Goal: Task Accomplishment & Management: Use online tool/utility

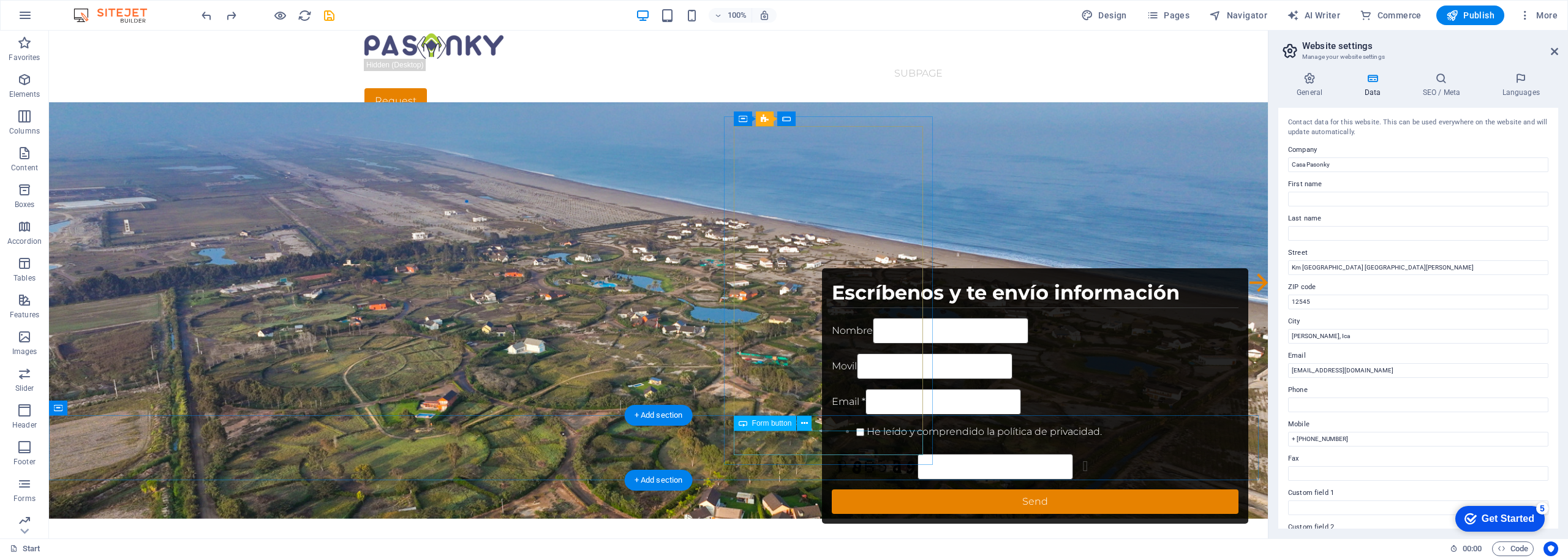
click at [843, 489] on div "Send" at bounding box center [1036, 502] width 407 height 25
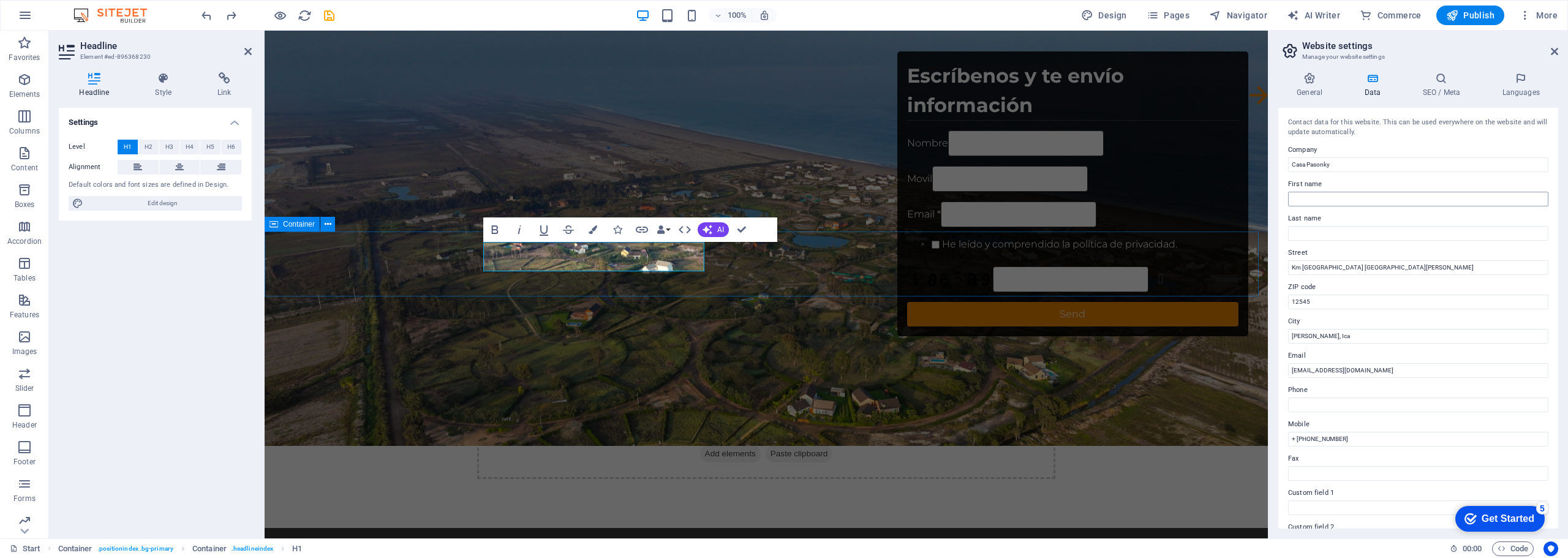
scroll to position [184, 0]
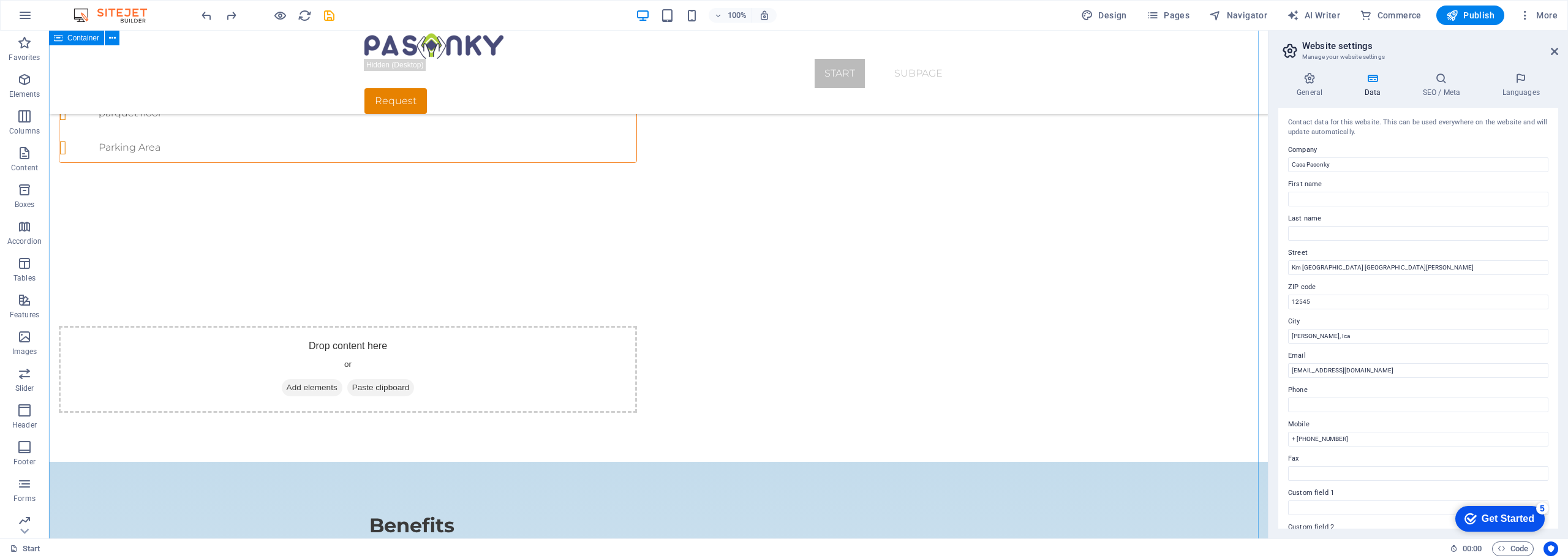
scroll to position [857, 0]
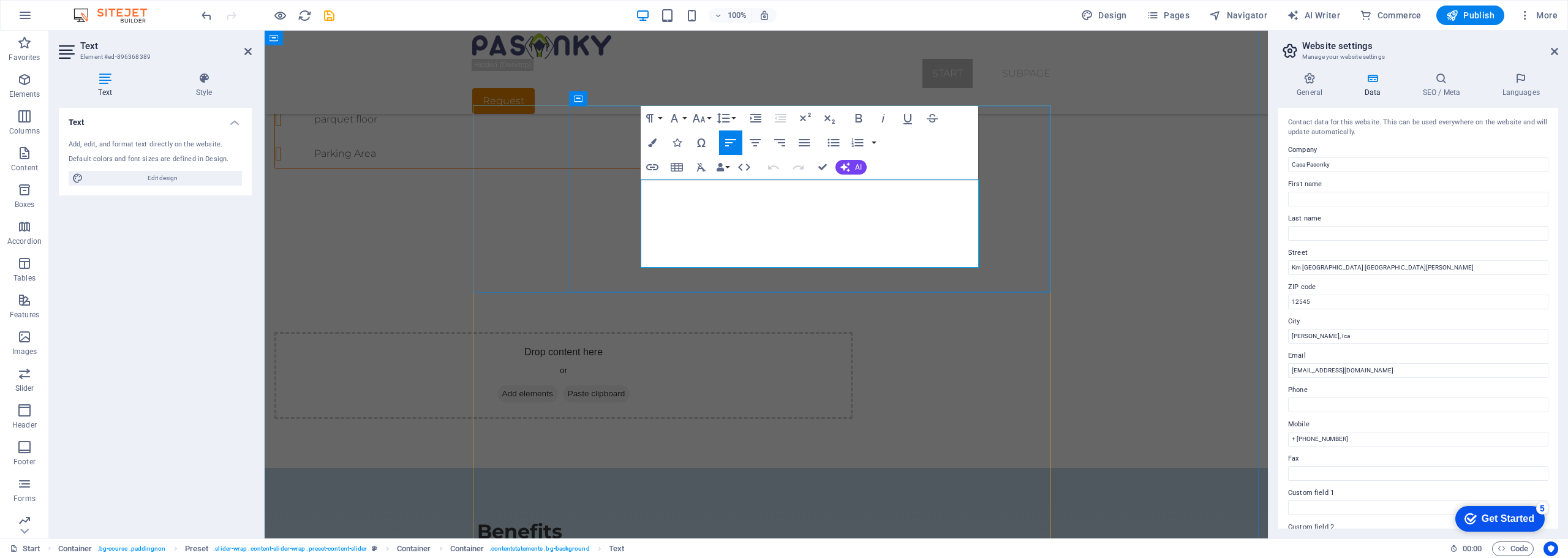
drag, startPoint x: 876, startPoint y: 259, endPoint x: 637, endPoint y: 169, distance: 255.4
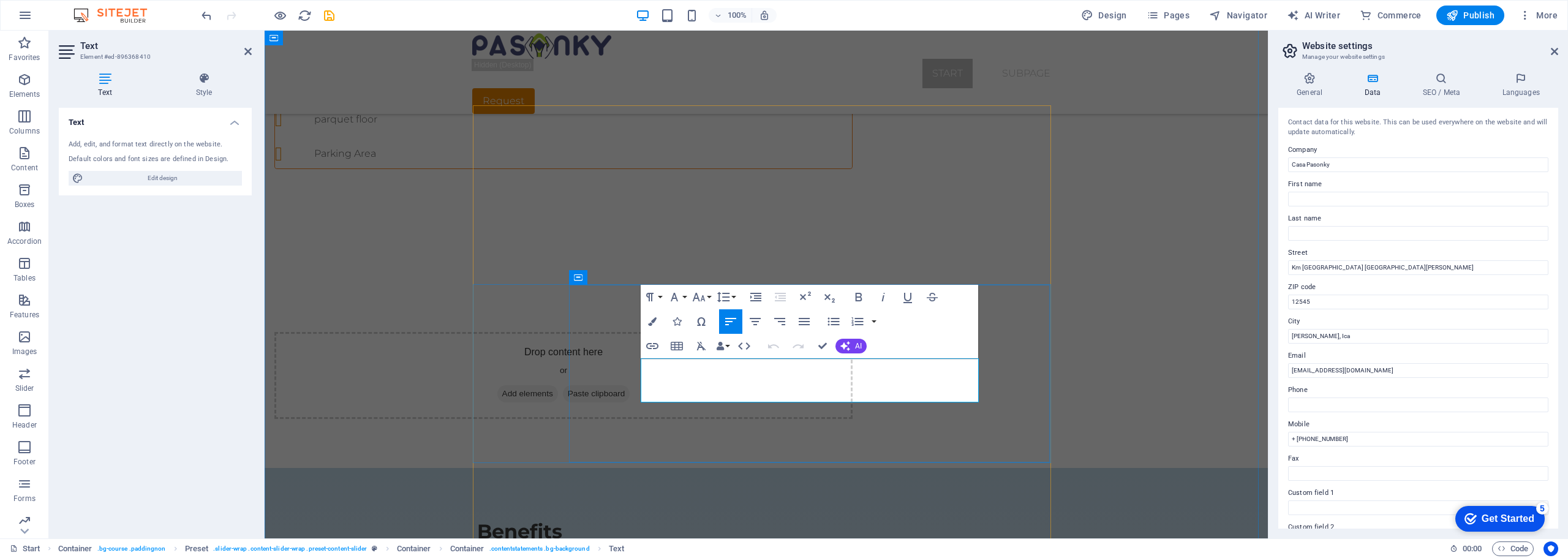
drag, startPoint x: 725, startPoint y: 397, endPoint x: 642, endPoint y: 359, distance: 91.3
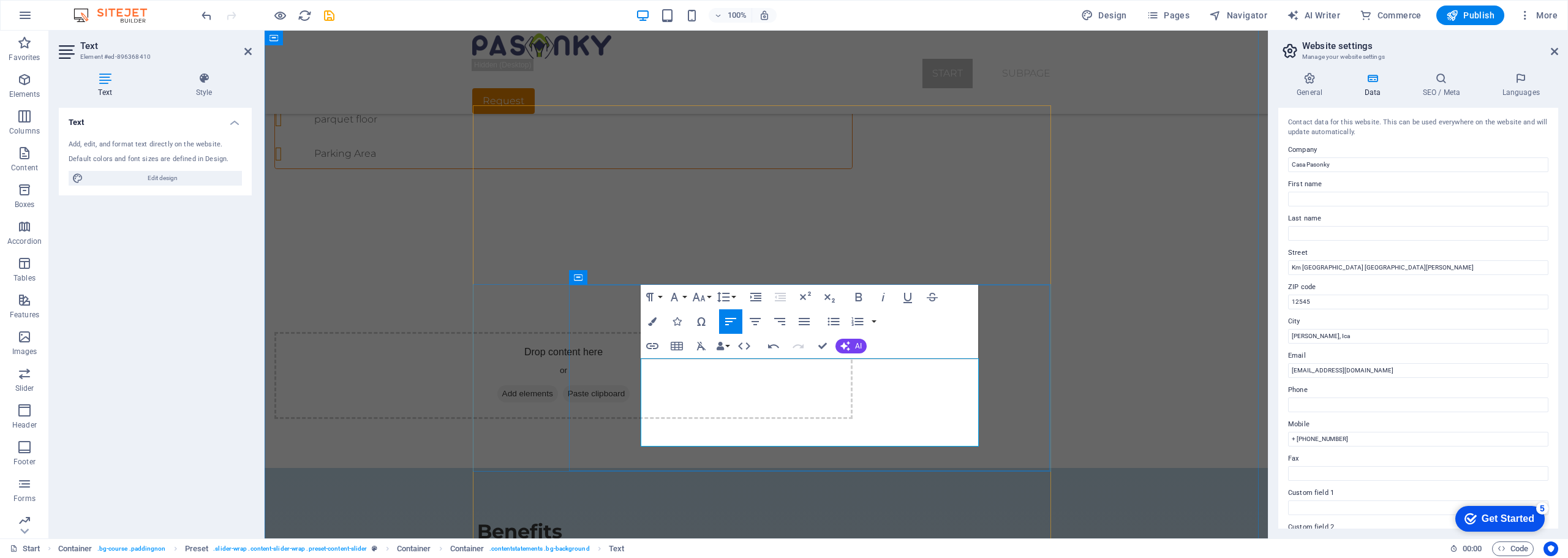
drag, startPoint x: 726, startPoint y: 366, endPoint x: 769, endPoint y: 365, distance: 43.0
drag, startPoint x: 701, startPoint y: 366, endPoint x: 1009, endPoint y: 385, distance: 308.6
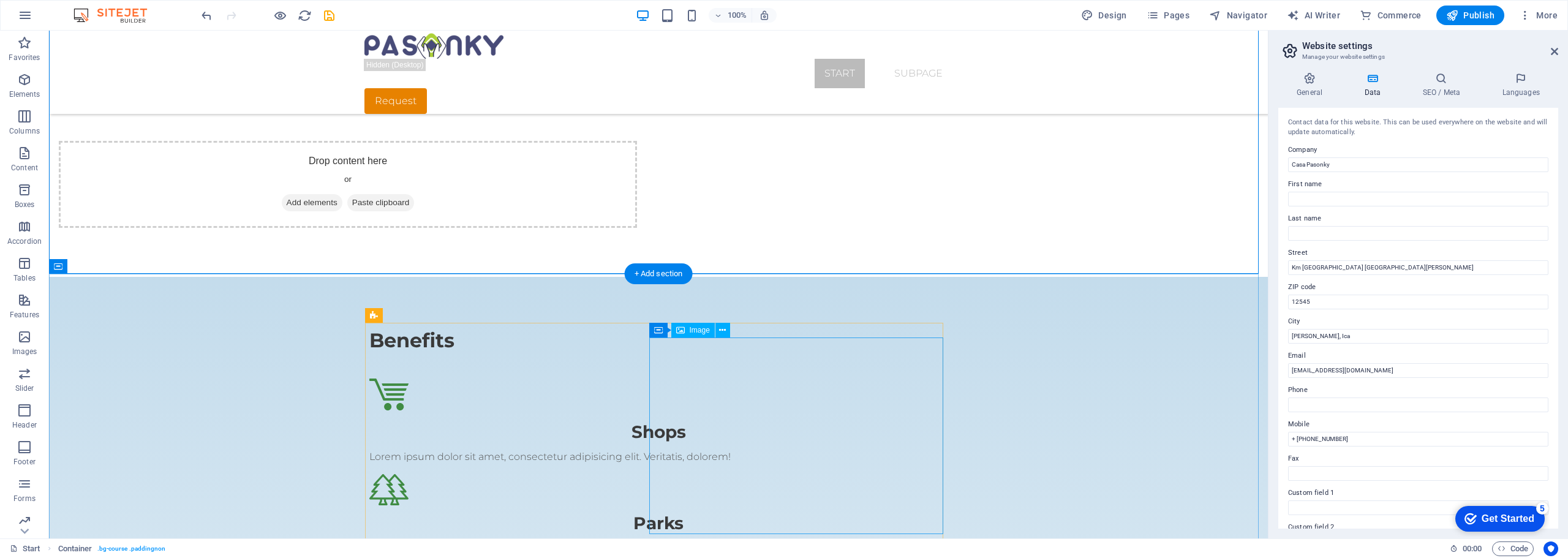
scroll to position [1047, 0]
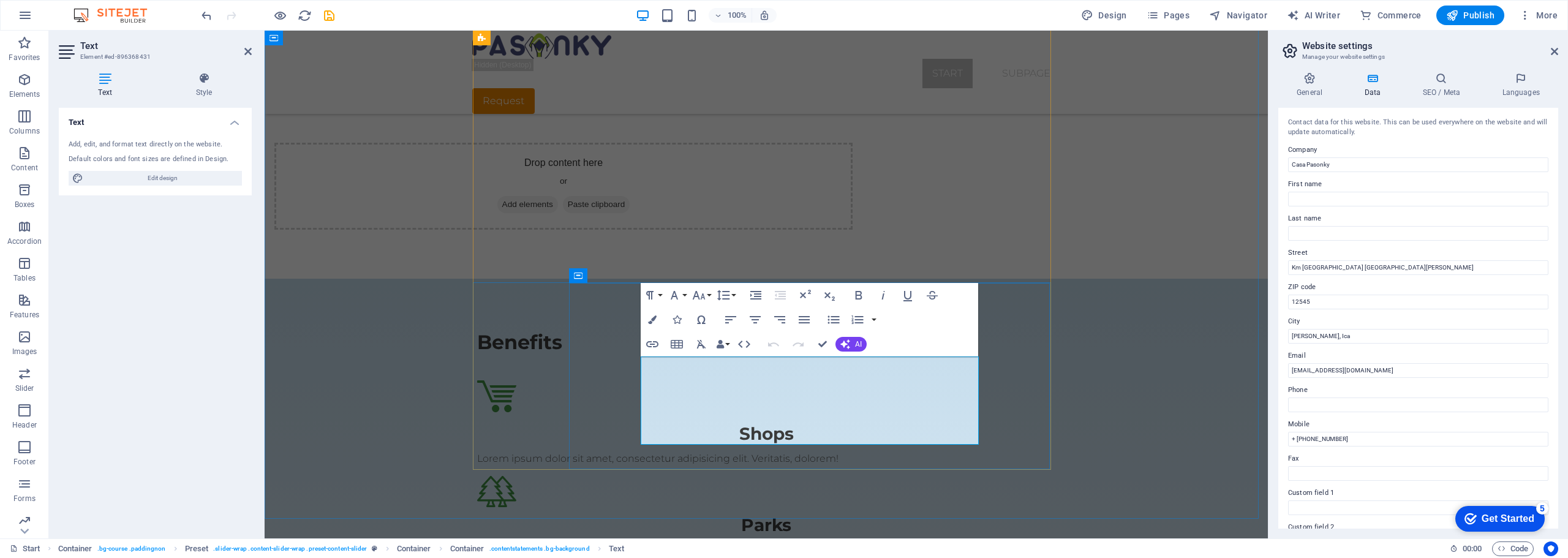
drag, startPoint x: 876, startPoint y: 440, endPoint x: 628, endPoint y: 336, distance: 268.9
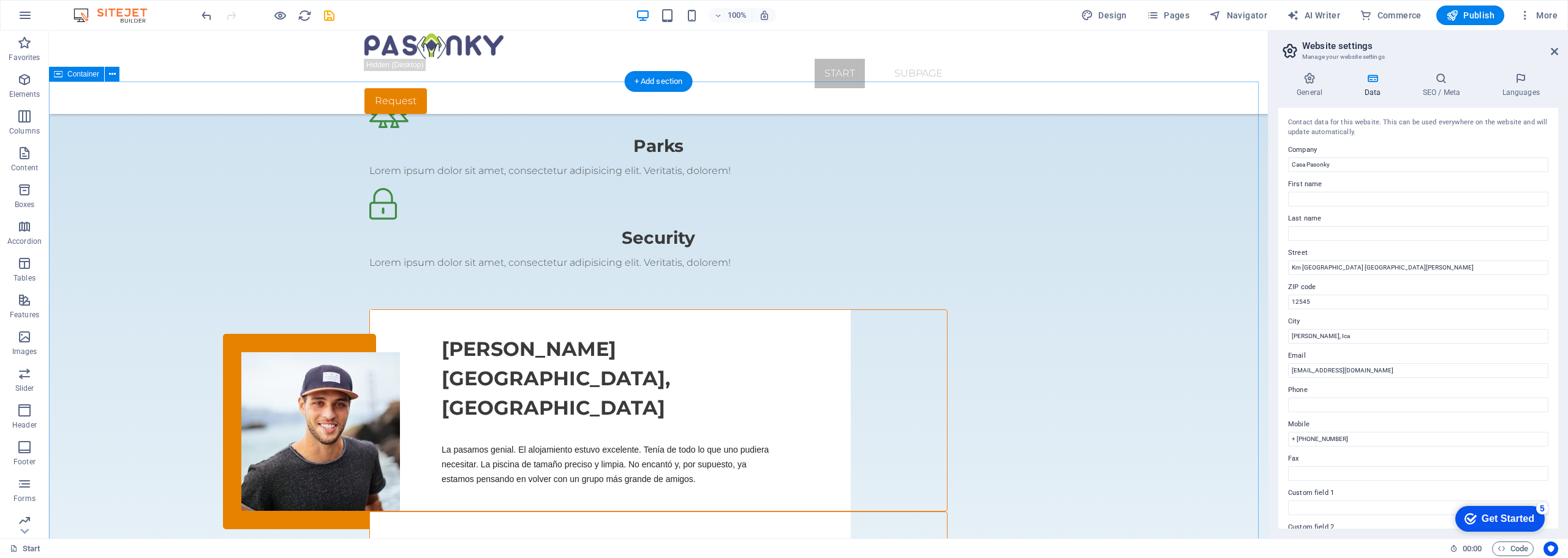
scroll to position [1415, 0]
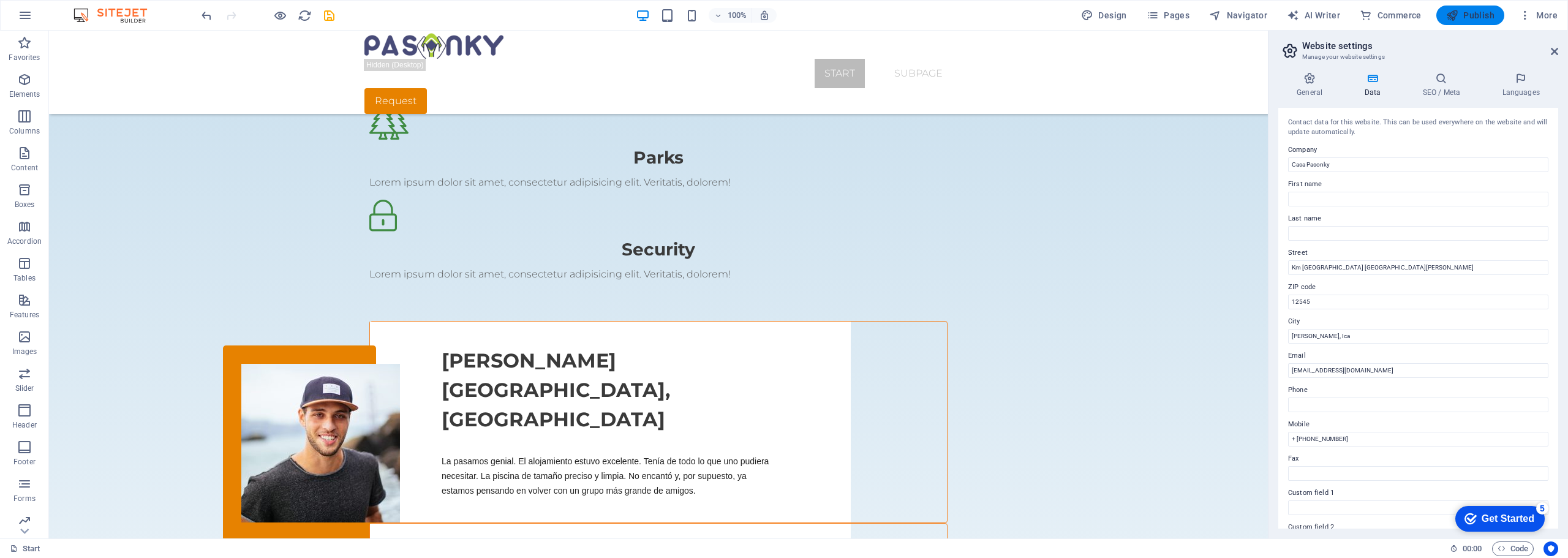
click at [1476, 13] on span "Publish" at bounding box center [1470, 15] width 48 height 12
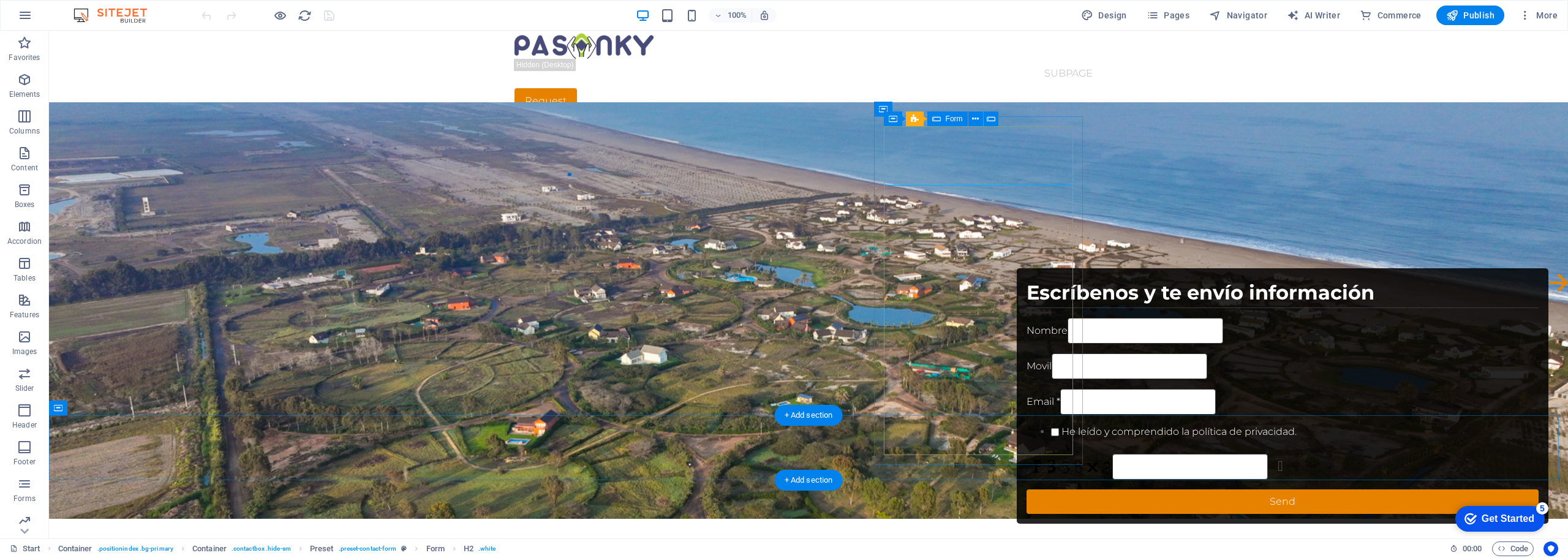
click at [1072, 390] on div "Escríbenos y te envío información Nombre Movil Email * He leído y comprendido l…" at bounding box center [1283, 396] width 512 height 245
click at [1081, 268] on div "Escríbenos y te envío información Nombre Movil Email * He leído y comprendido l…" at bounding box center [1283, 396] width 532 height 255
click at [1078, 268] on div "Escríbenos y te envío información Nombre Movil Email * He leído y comprendido l…" at bounding box center [1283, 396] width 532 height 255
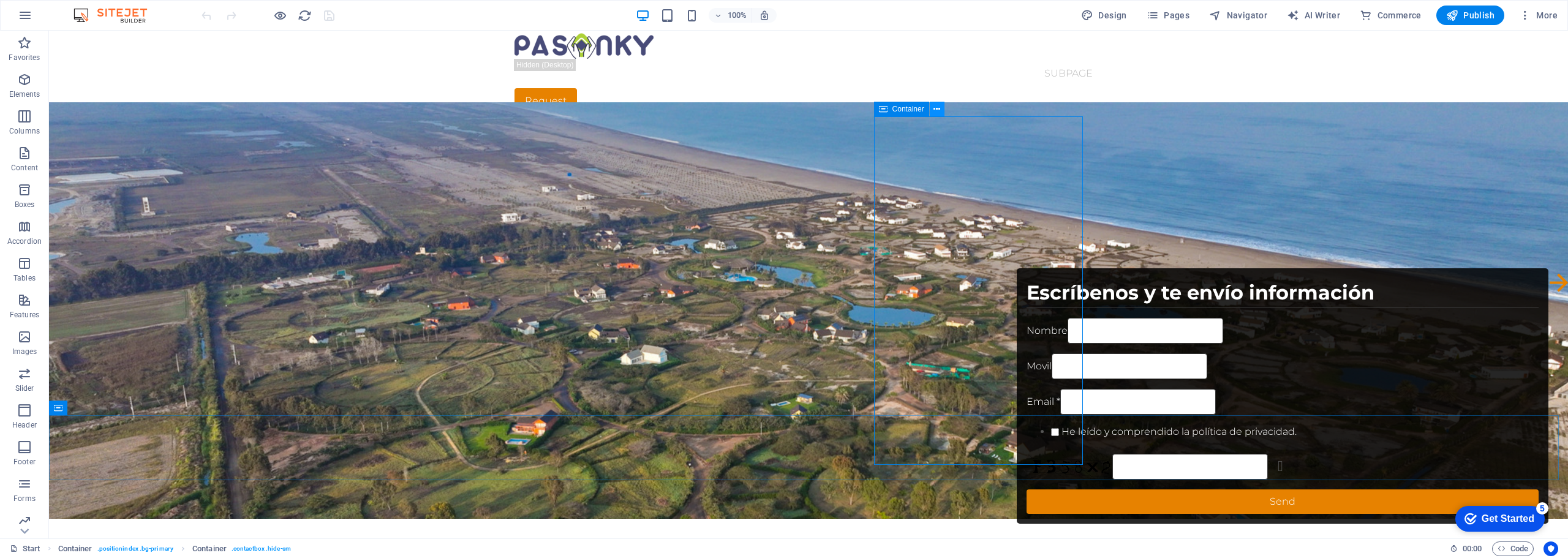
click at [941, 110] on button at bounding box center [937, 109] width 15 height 15
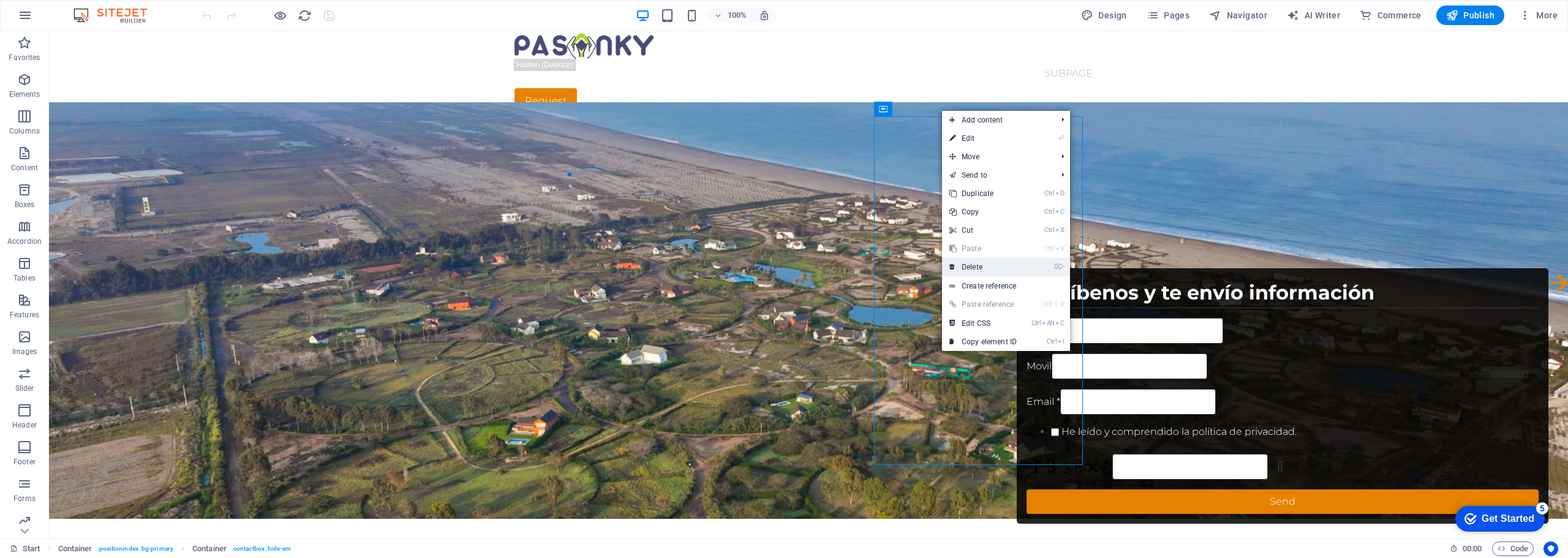
click at [984, 266] on link "⌦ Delete" at bounding box center [983, 267] width 82 height 18
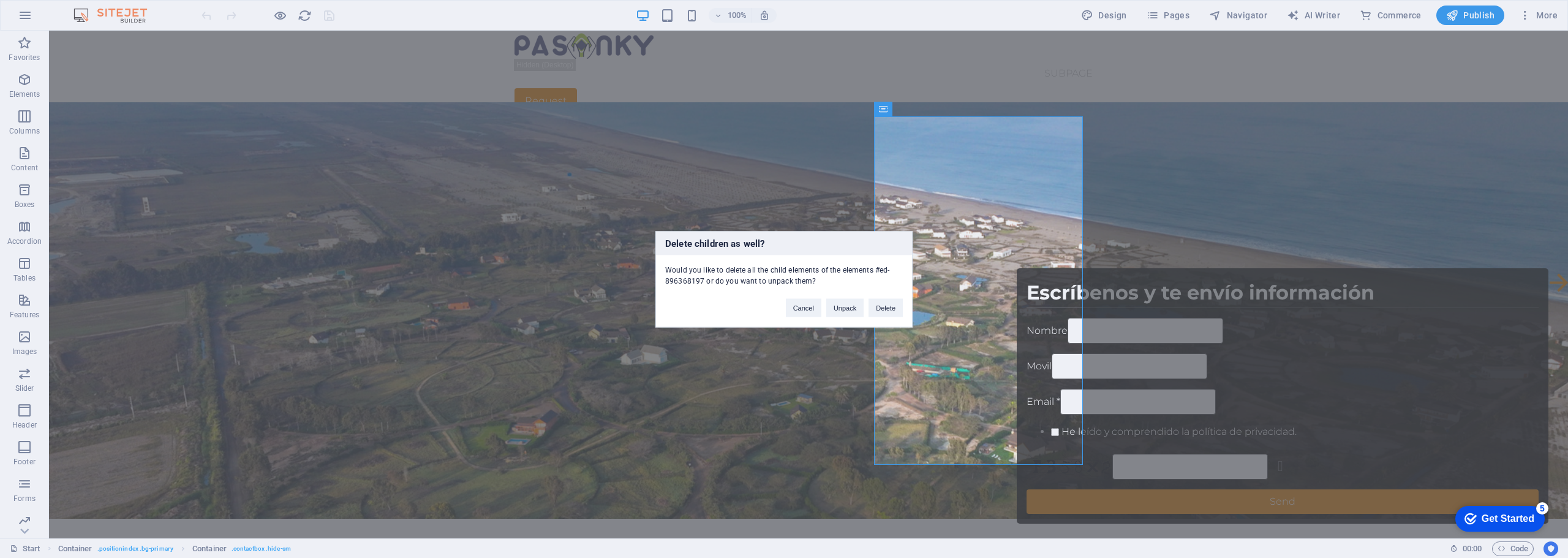
drag, startPoint x: 771, startPoint y: 242, endPoint x: 665, endPoint y: 242, distance: 106.0
click at [665, 242] on h3 "Delete children as well?" at bounding box center [784, 243] width 256 height 23
click at [665, 249] on div at bounding box center [665, 249] width 0 height 0
click at [675, 323] on button at bounding box center [670, 325] width 10 height 3
drag, startPoint x: 812, startPoint y: 281, endPoint x: 662, endPoint y: 269, distance: 150.5
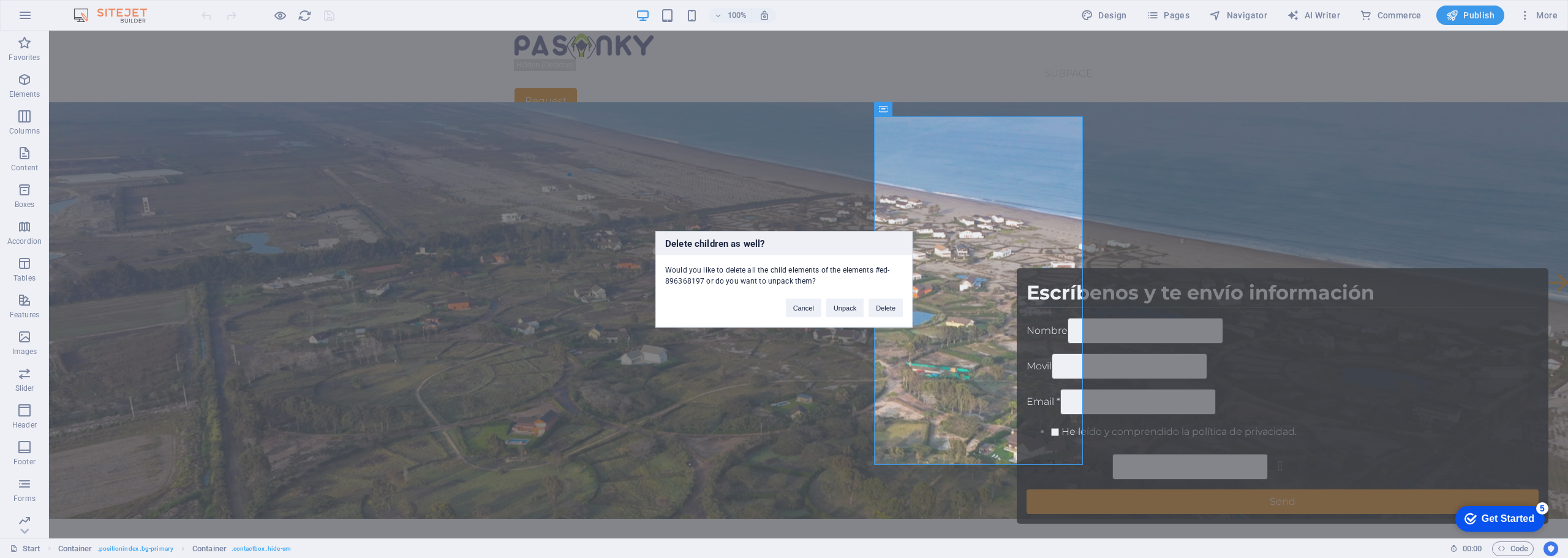
click at [662, 269] on div "Would you like to delete all the child elements of the elements #ed-896368197 o…" at bounding box center [784, 270] width 256 height 31
click at [665, 247] on div at bounding box center [665, 247] width 0 height 0
click at [675, 359] on button at bounding box center [670, 361] width 10 height 3
click at [886, 308] on button "Delete" at bounding box center [886, 308] width 34 height 18
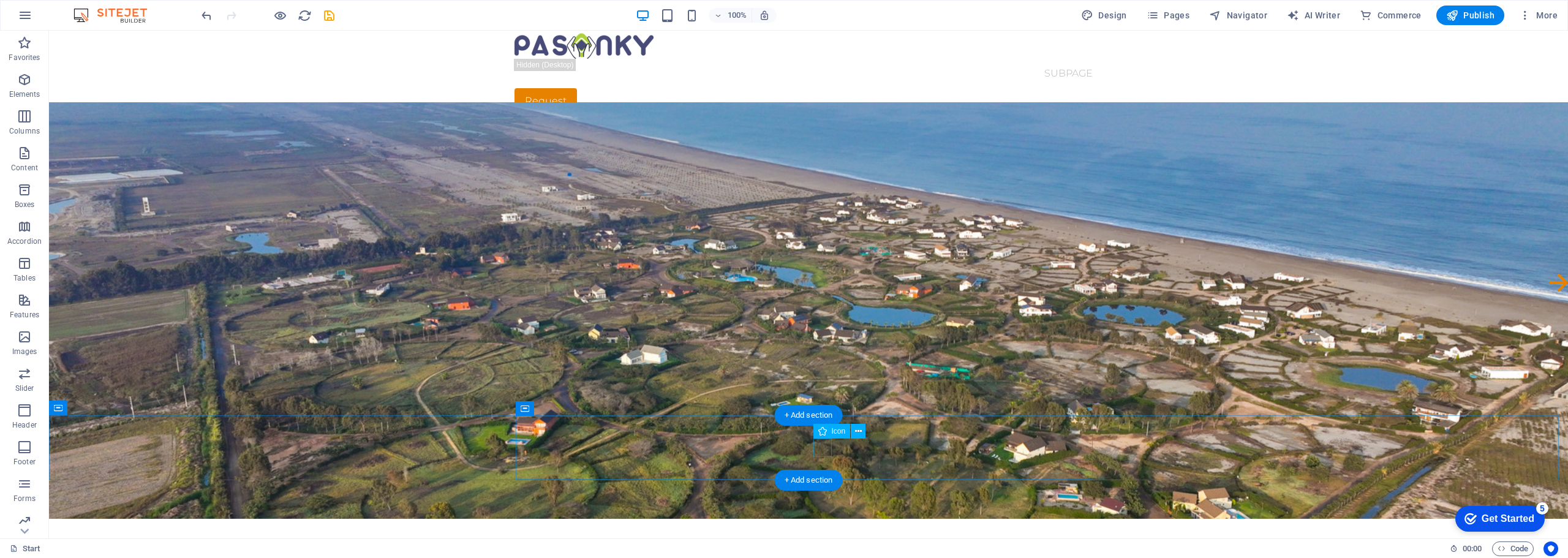
click at [1549, 296] on figure at bounding box center [1558, 285] width 18 height 23
click at [860, 432] on icon at bounding box center [858, 432] width 7 height 13
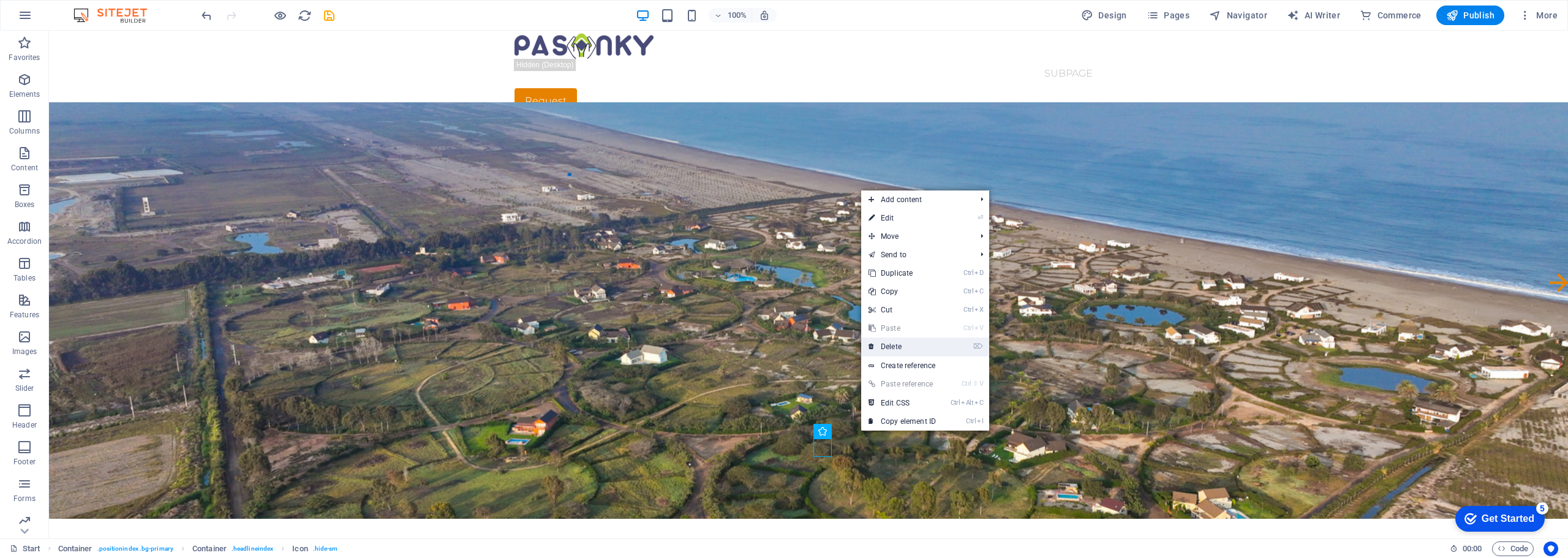
click at [894, 344] on link "⌦ Delete" at bounding box center [902, 347] width 82 height 18
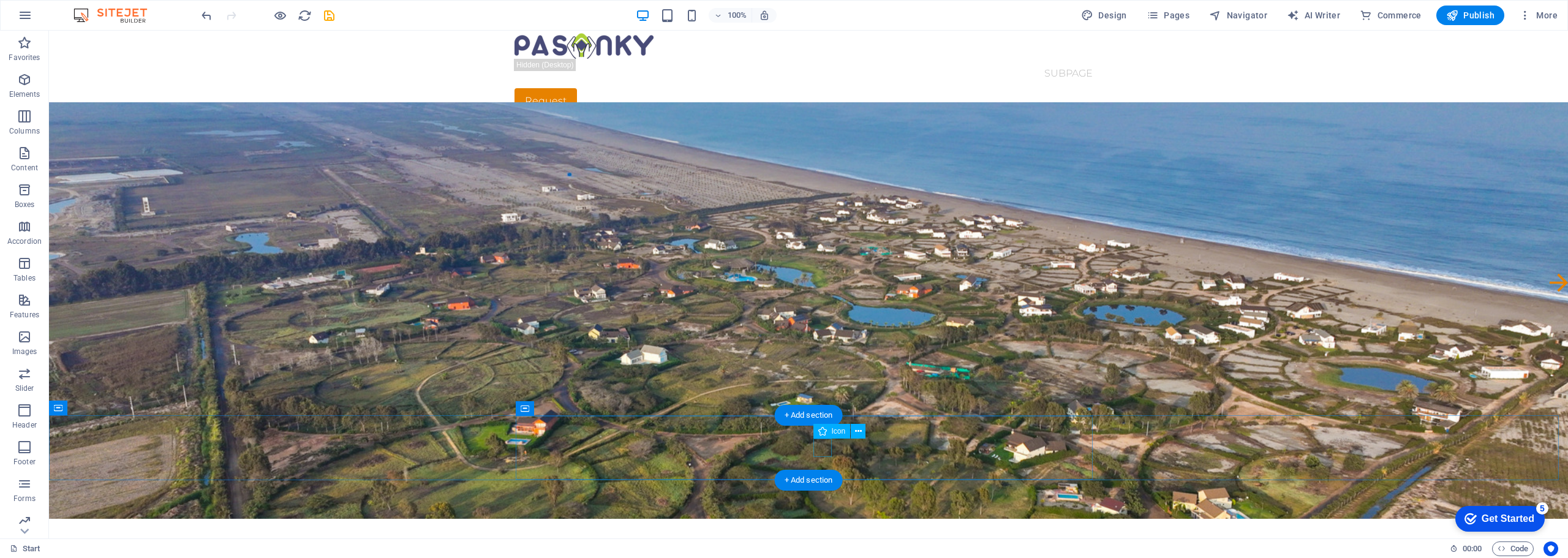
click at [1549, 296] on figure at bounding box center [1558, 285] width 18 height 23
click at [856, 430] on icon at bounding box center [858, 432] width 7 height 13
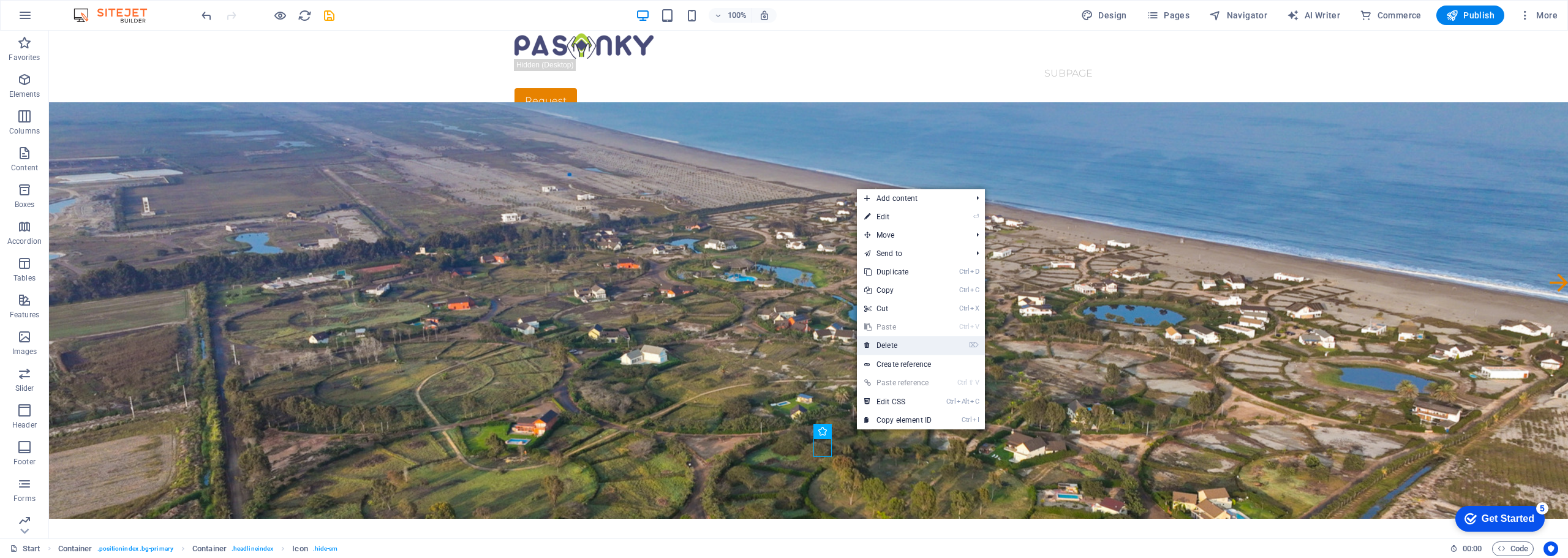
click at [887, 345] on link "⌦ Delete" at bounding box center [897, 345] width 82 height 18
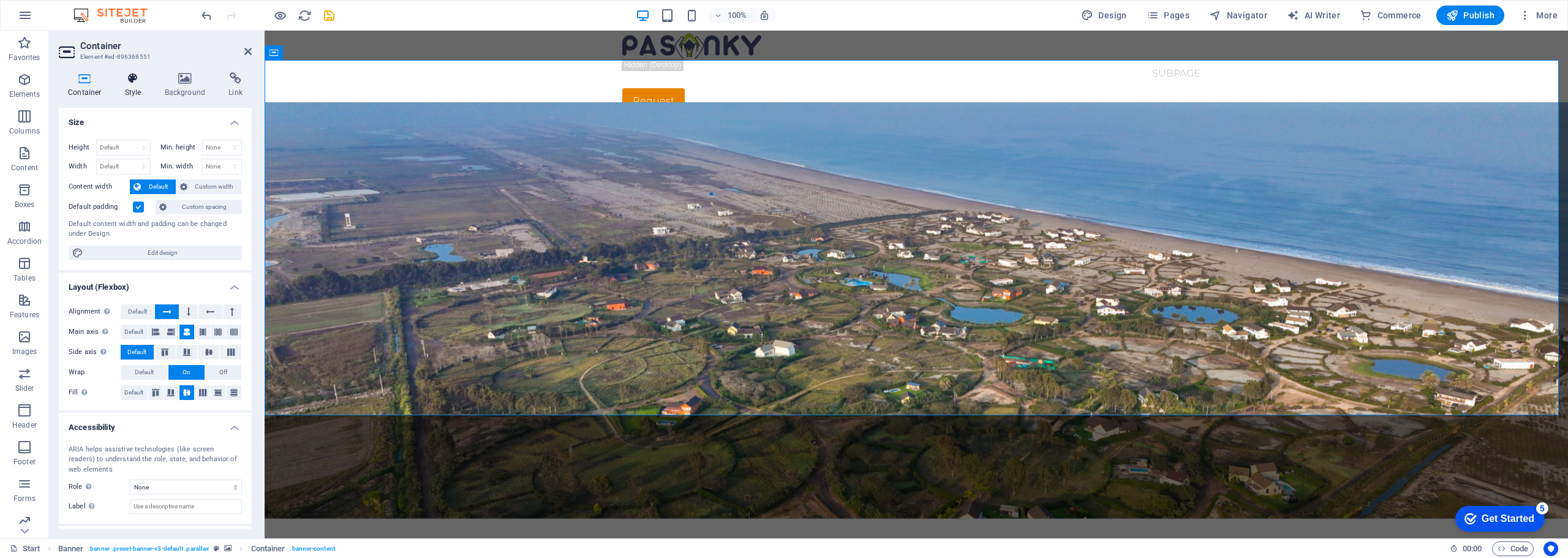
click at [137, 82] on icon at bounding box center [133, 78] width 35 height 12
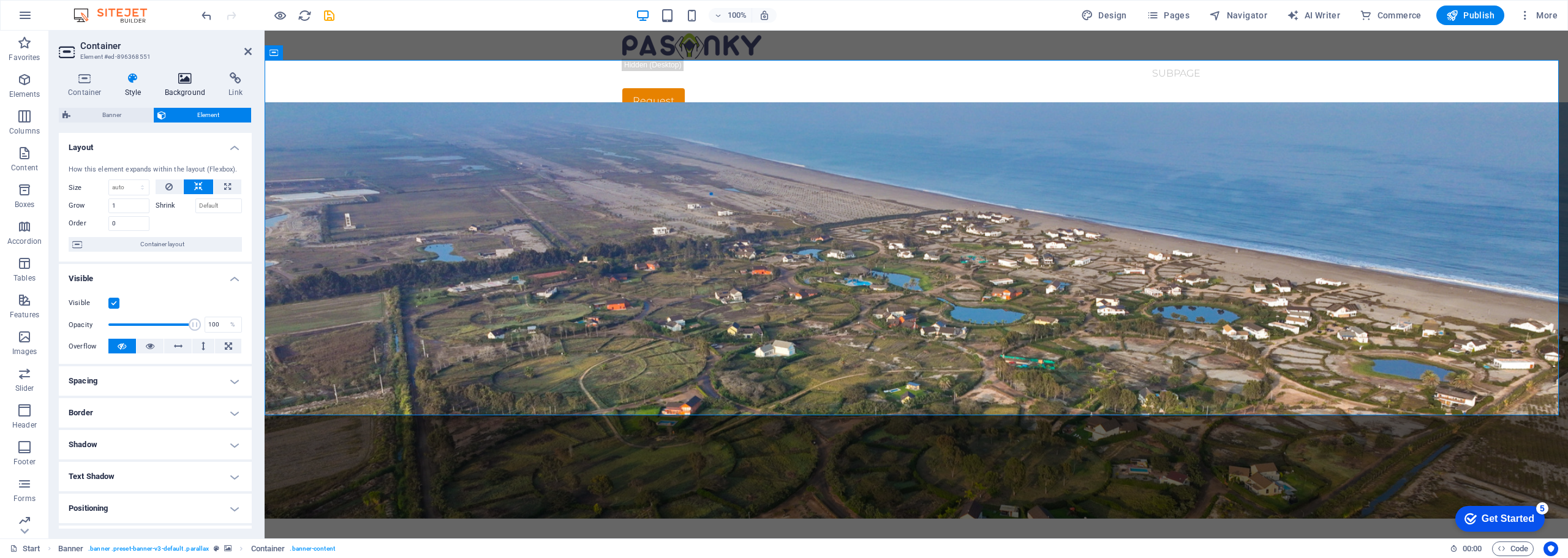
click at [193, 79] on icon at bounding box center [185, 78] width 60 height 12
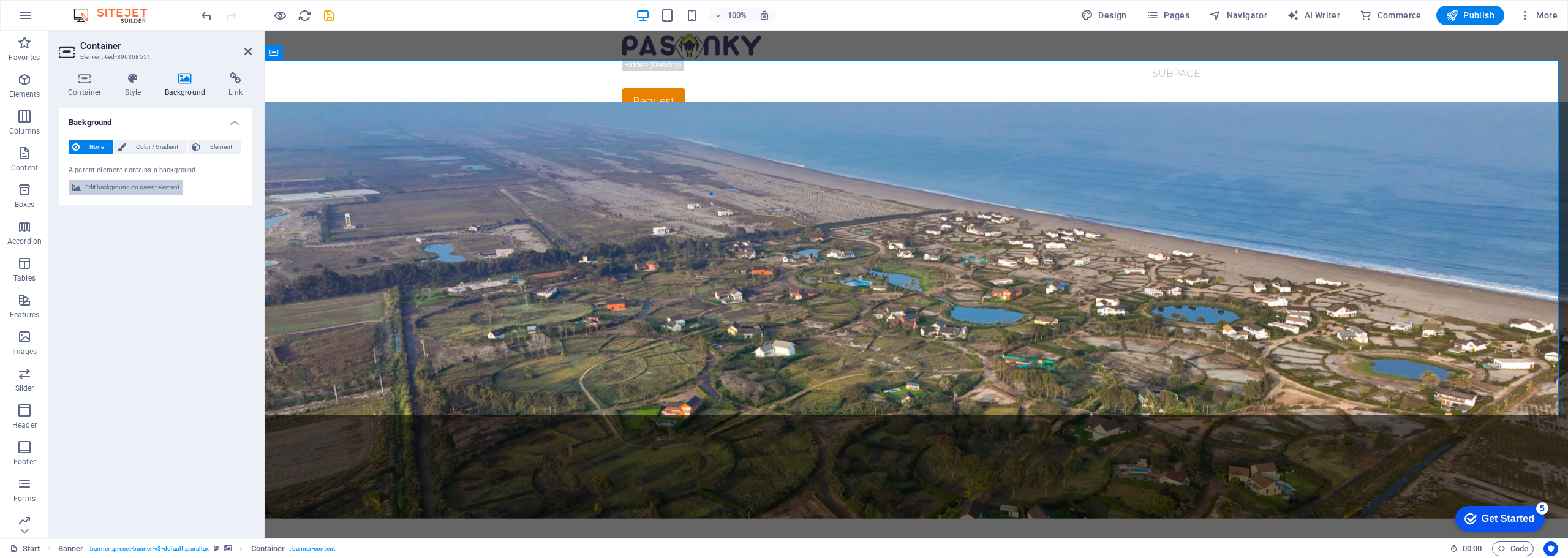
click at [157, 187] on span "Edit background on parent element" at bounding box center [132, 187] width 94 height 15
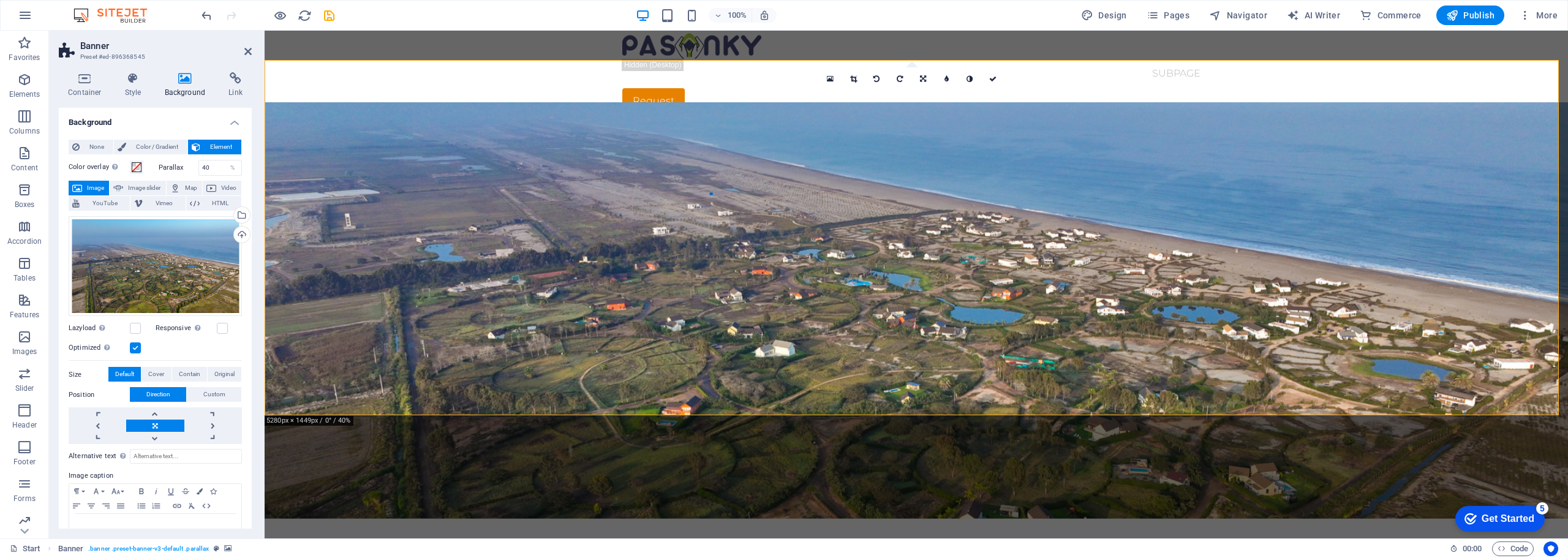
click at [236, 120] on h4 "Background" at bounding box center [155, 119] width 193 height 22
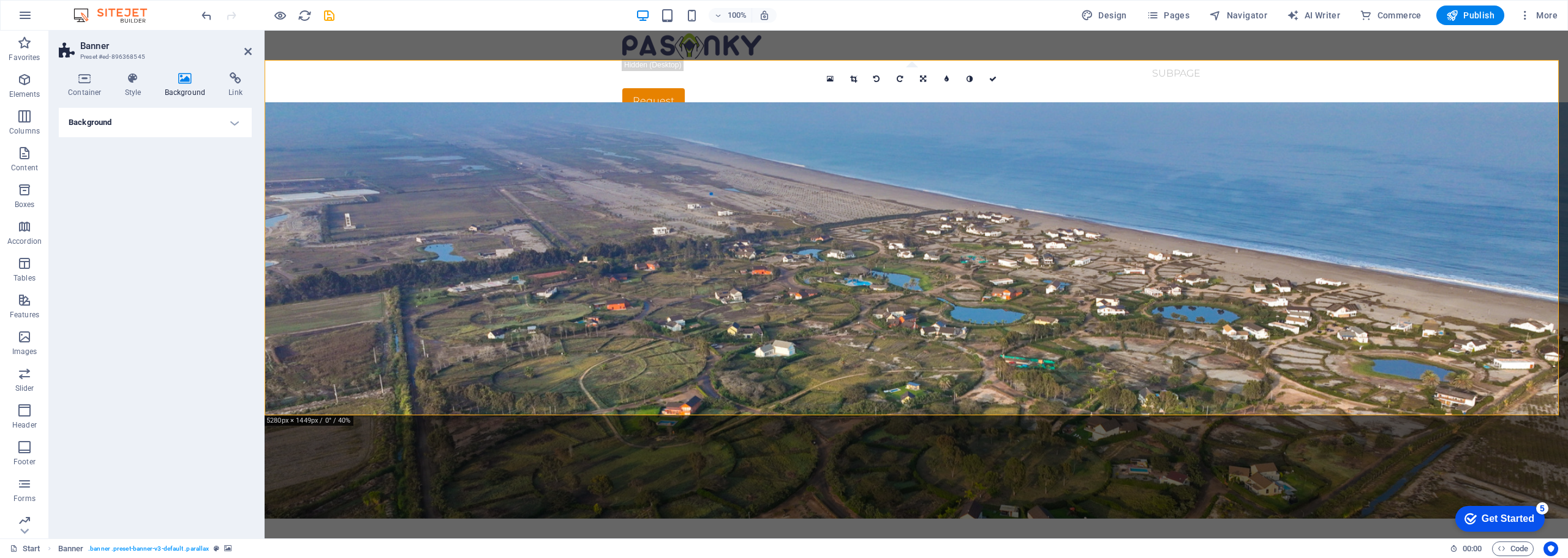
click at [236, 123] on h4 "Background" at bounding box center [155, 123] width 193 height 29
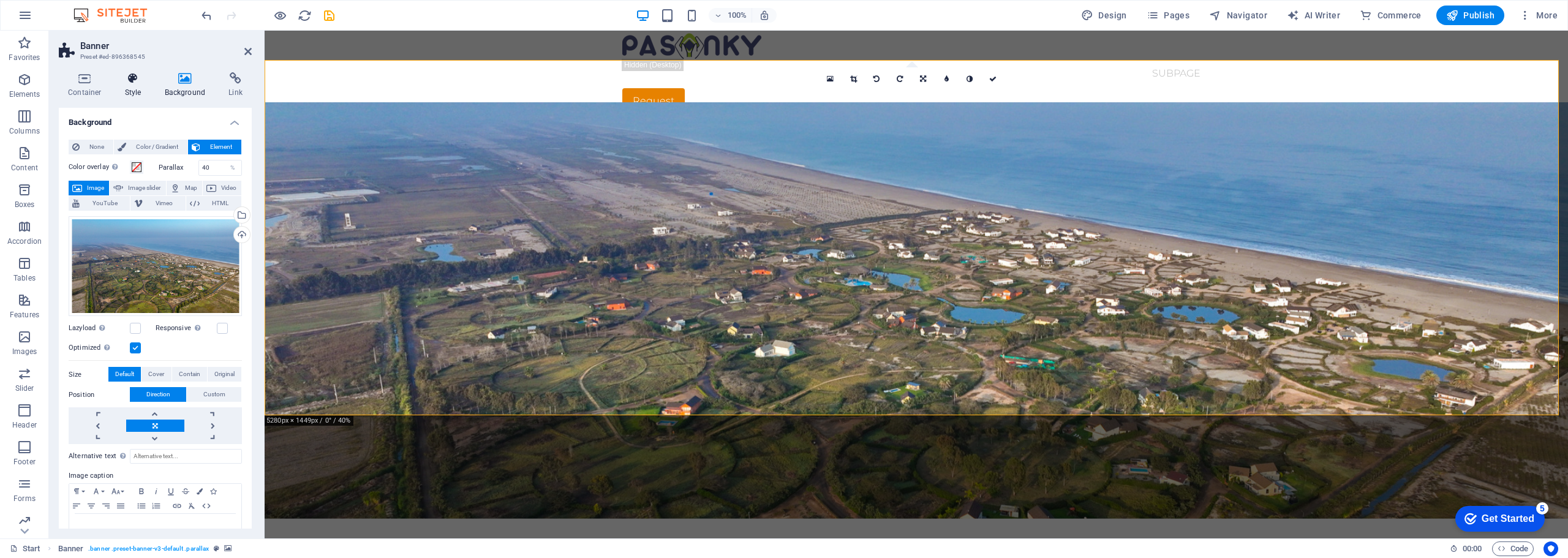
click at [126, 82] on icon at bounding box center [133, 78] width 35 height 12
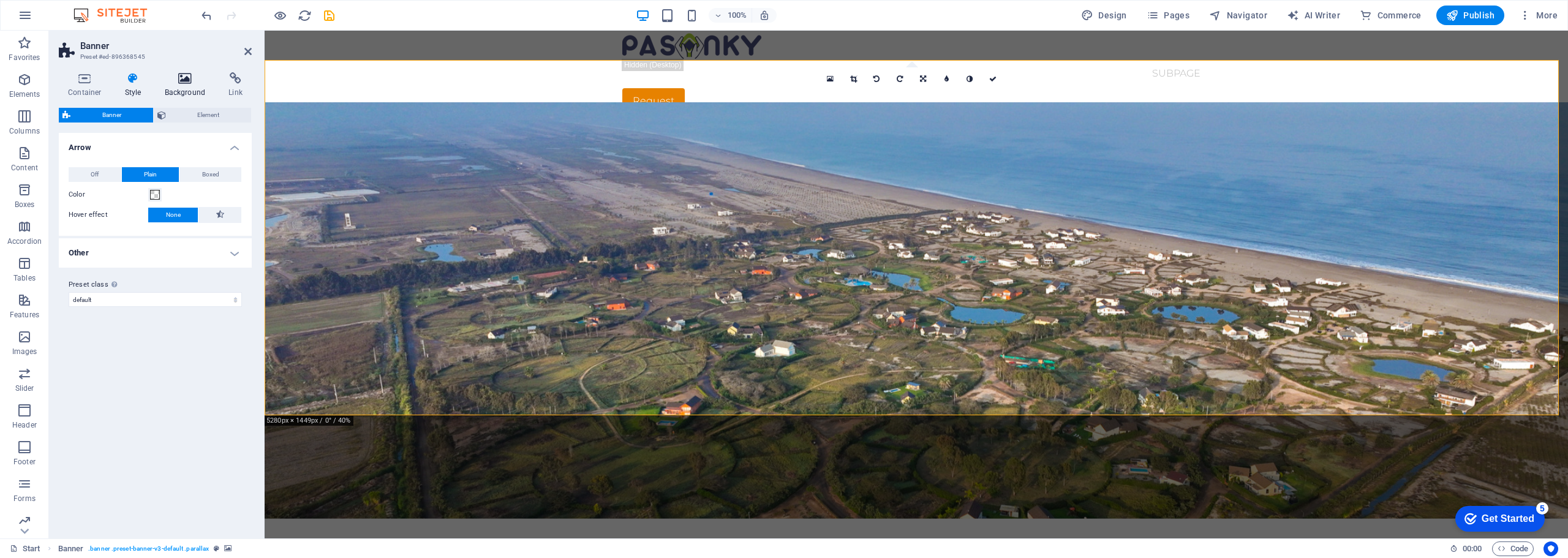
click at [182, 81] on icon at bounding box center [185, 78] width 60 height 12
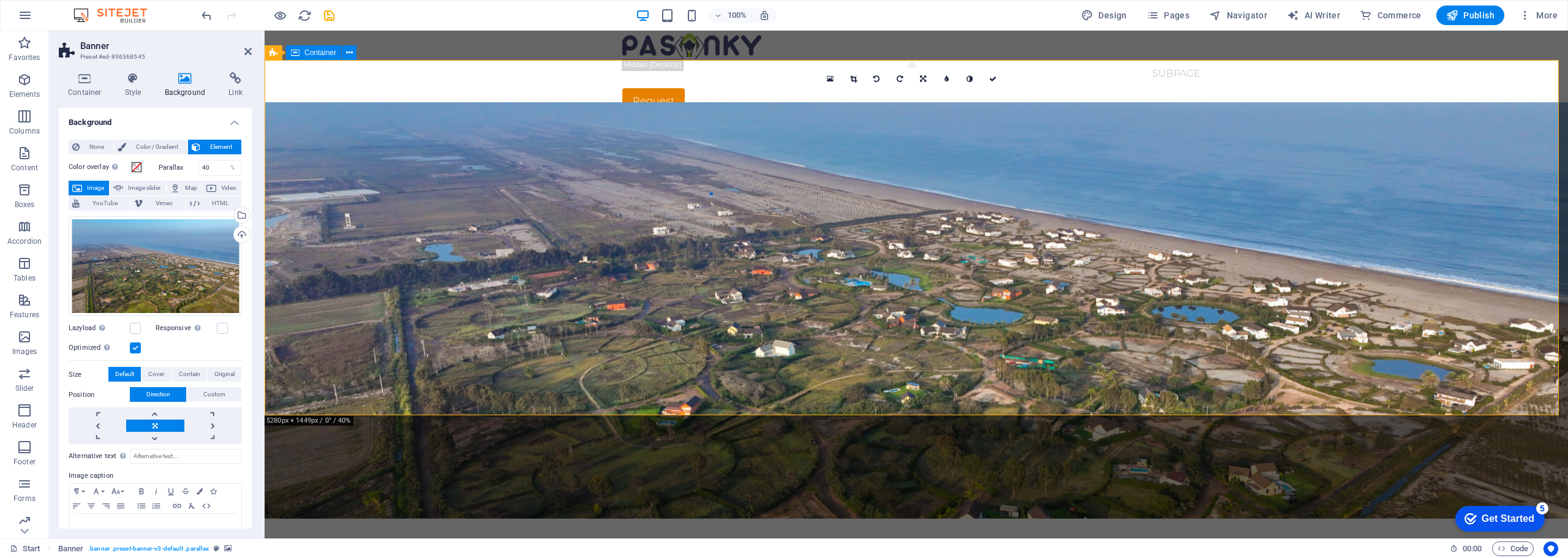
click at [472, 45] on div "Start Subpage Request" at bounding box center [915, 72] width 1303 height 83
select select "header"
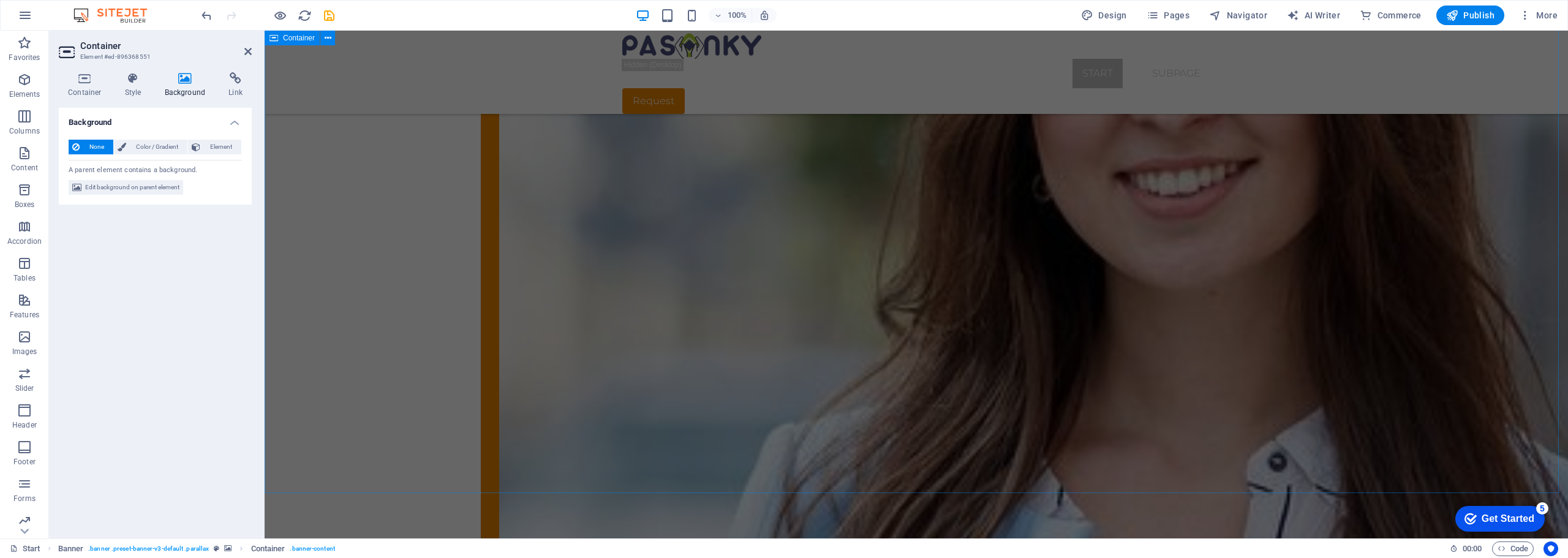
scroll to position [2278, 0]
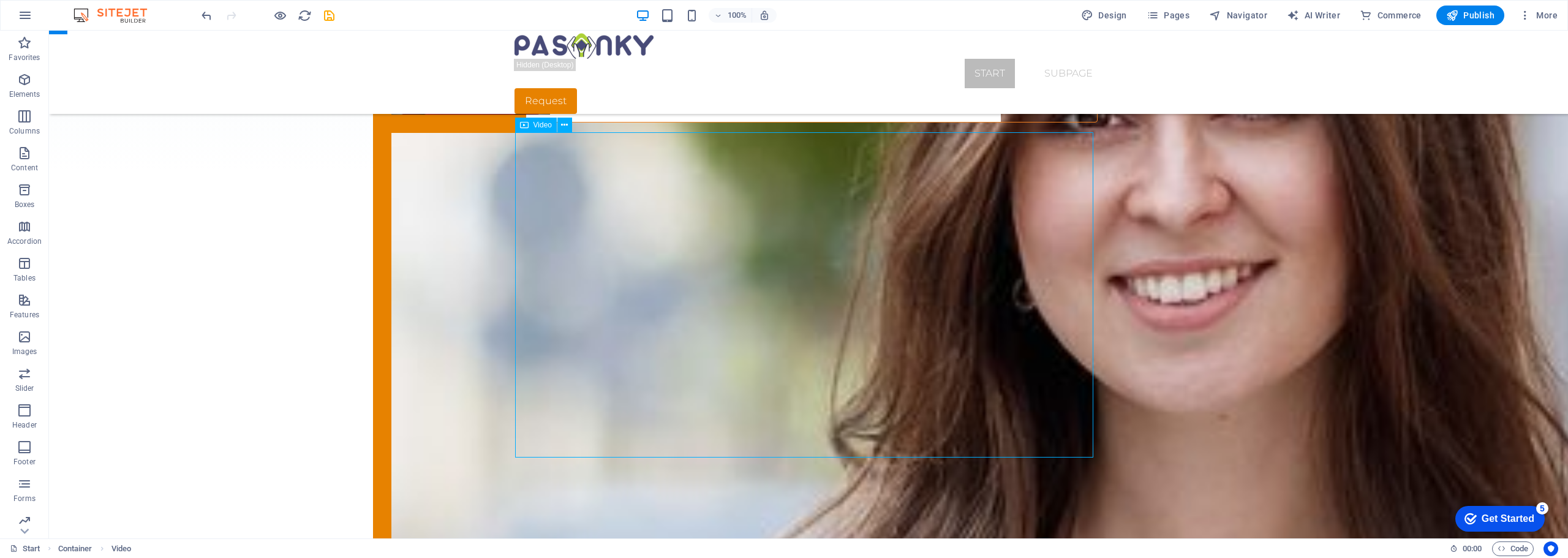
select select "%"
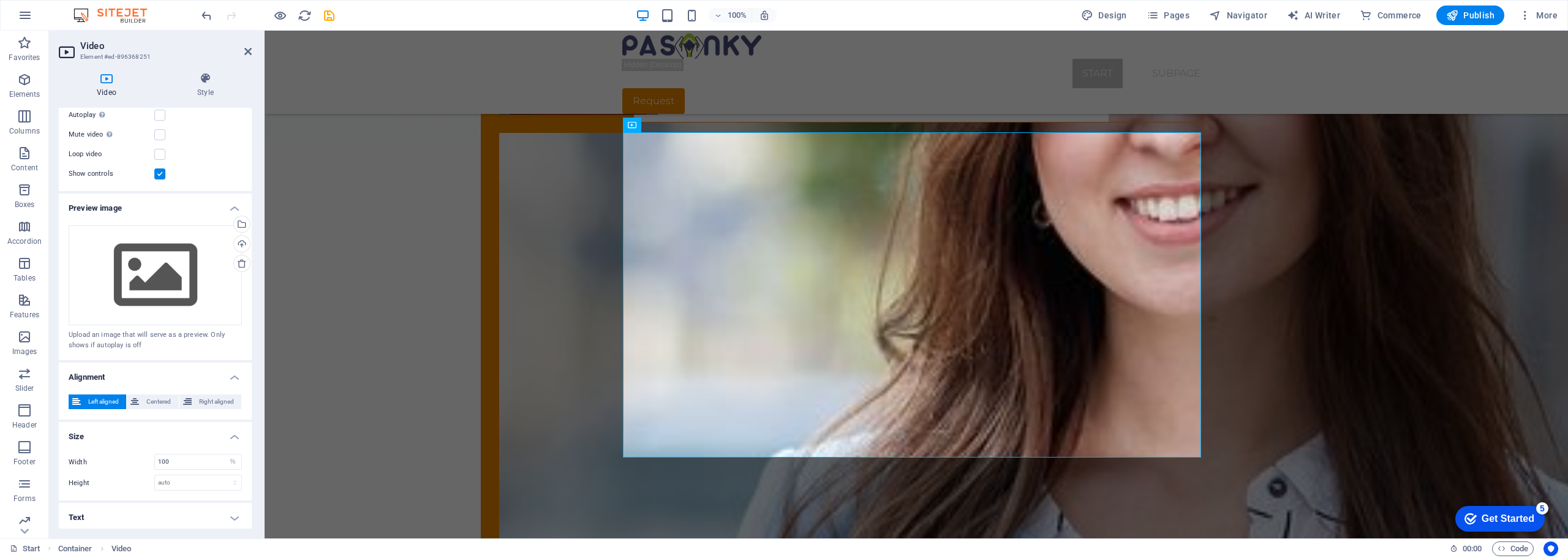
scroll to position [151, 0]
click at [237, 518] on h4 "Text" at bounding box center [155, 515] width 193 height 29
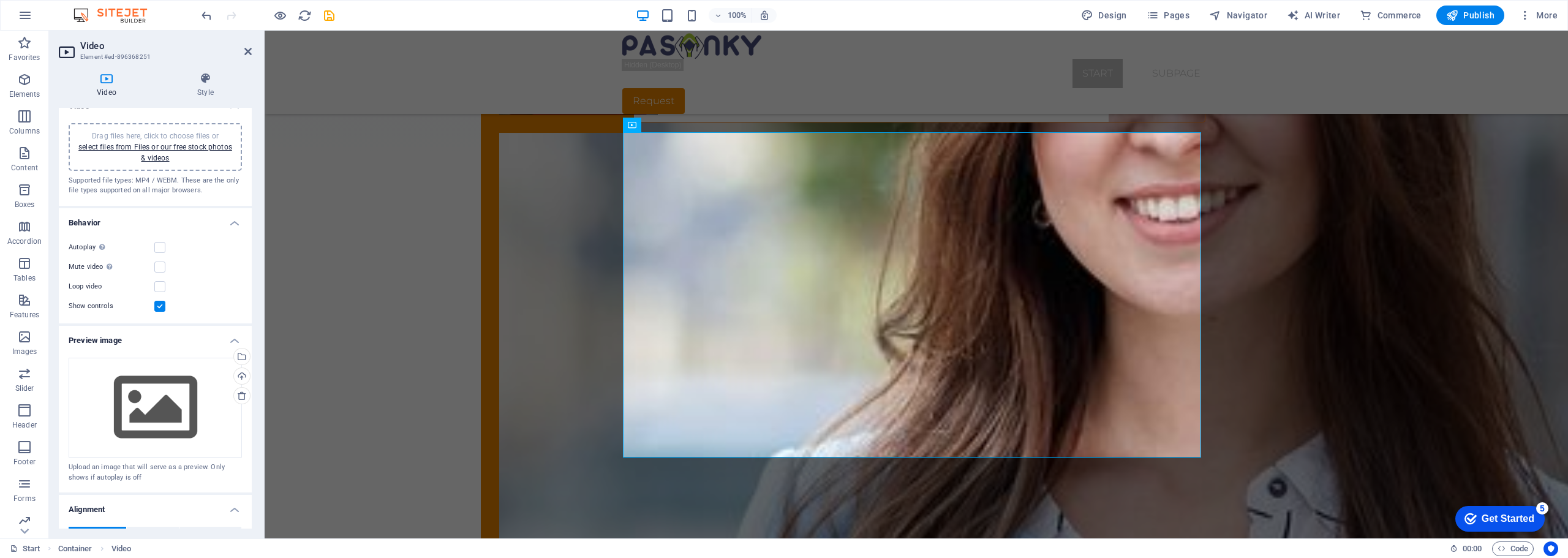
scroll to position [0, 0]
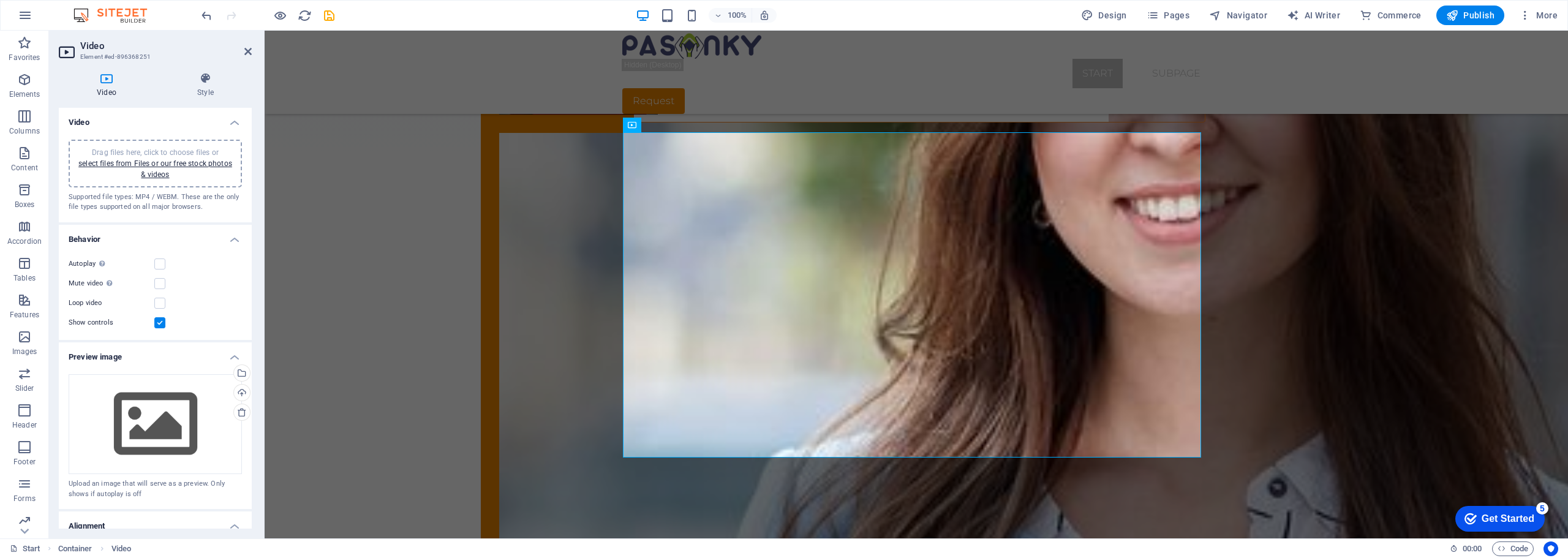
click at [97, 204] on div "Supported file types: MP4 / WEBM. These are the only file types supported on al…" at bounding box center [155, 202] width 173 height 20
click at [203, 82] on icon at bounding box center [205, 78] width 92 height 12
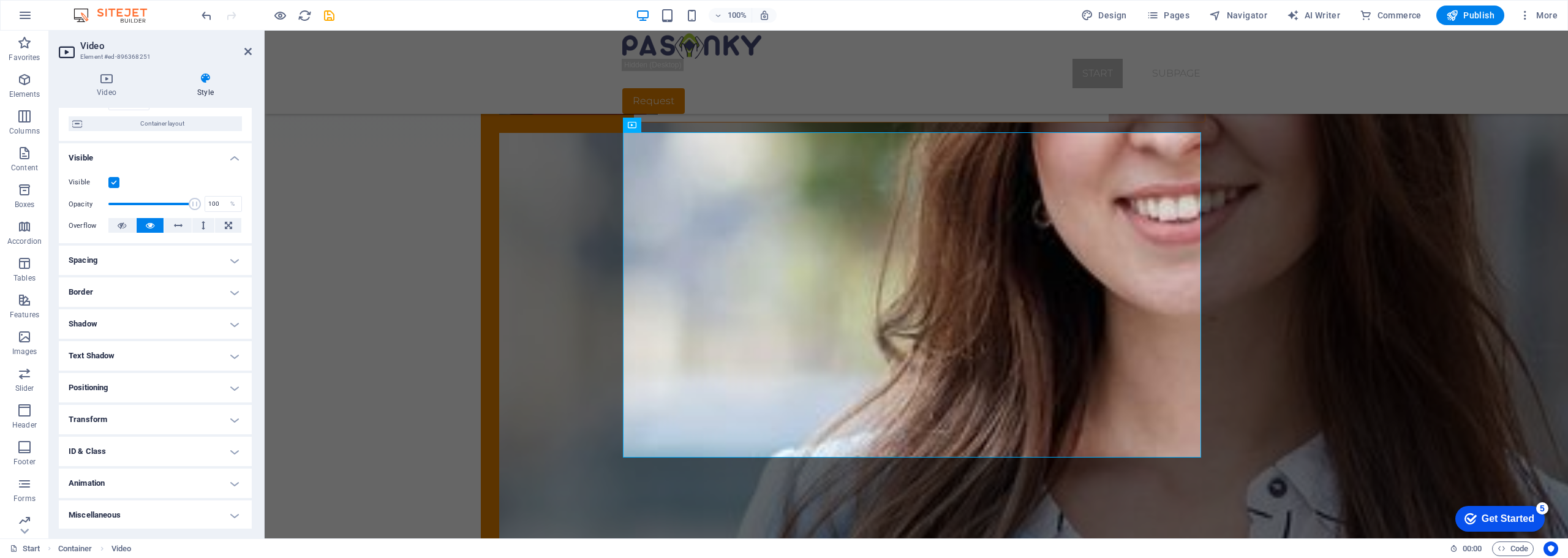
scroll to position [97, 0]
click at [236, 484] on h4 "Animation" at bounding box center [155, 482] width 193 height 29
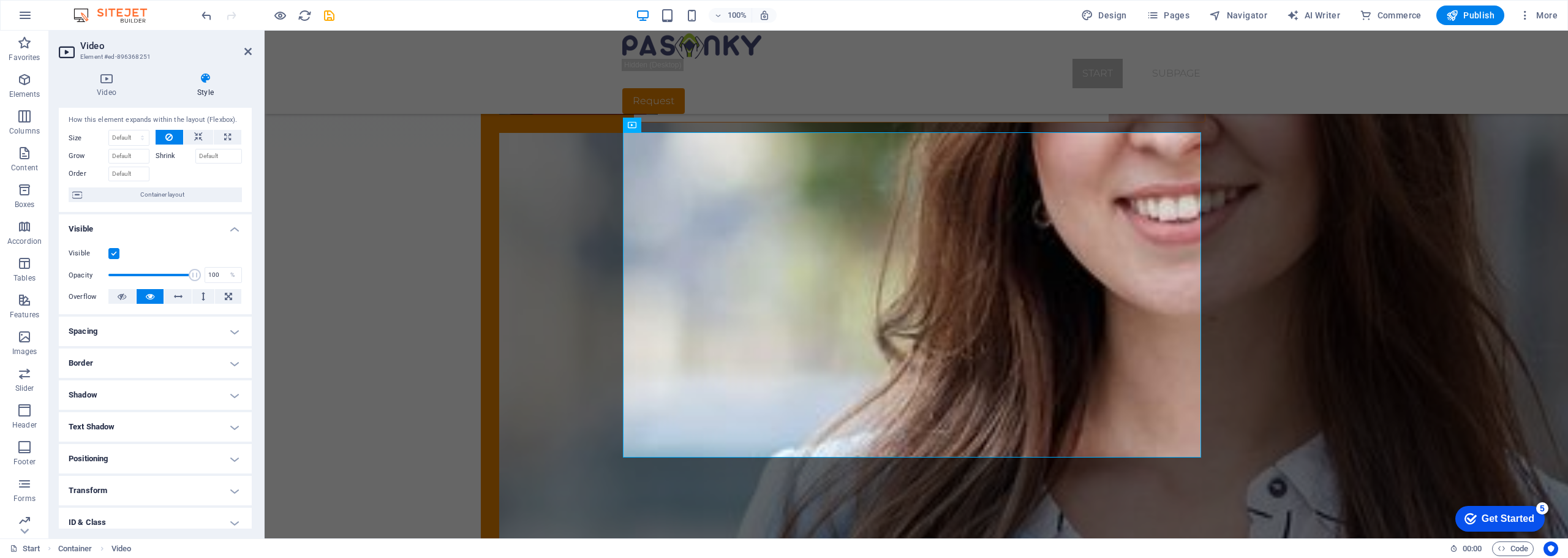
scroll to position [0, 0]
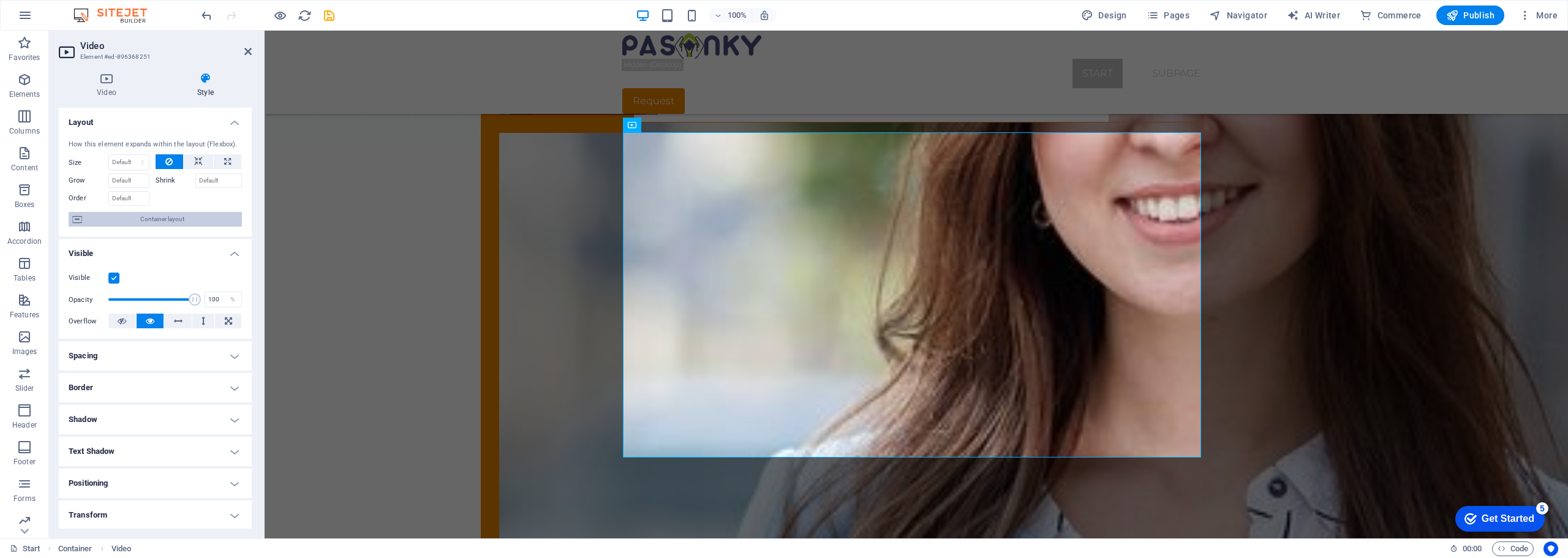
click at [131, 218] on span "Container layout" at bounding box center [162, 219] width 152 height 15
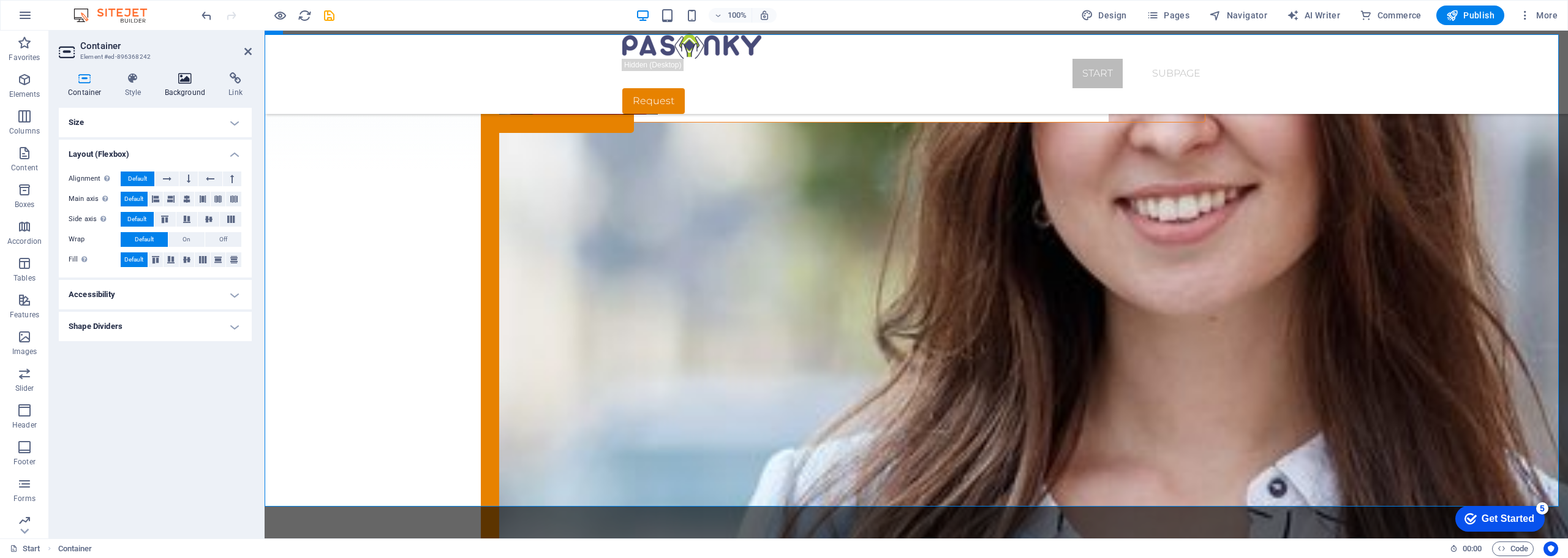
click at [189, 83] on icon at bounding box center [185, 78] width 60 height 12
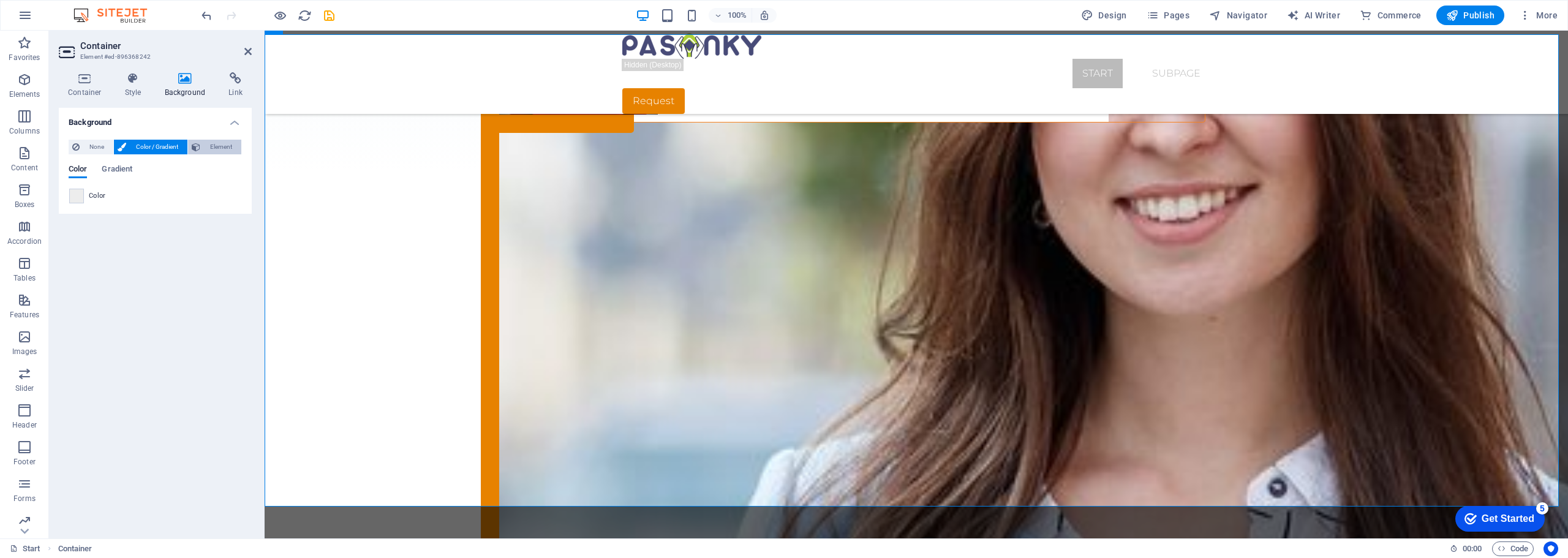
click at [225, 146] on span "Element" at bounding box center [220, 147] width 34 height 15
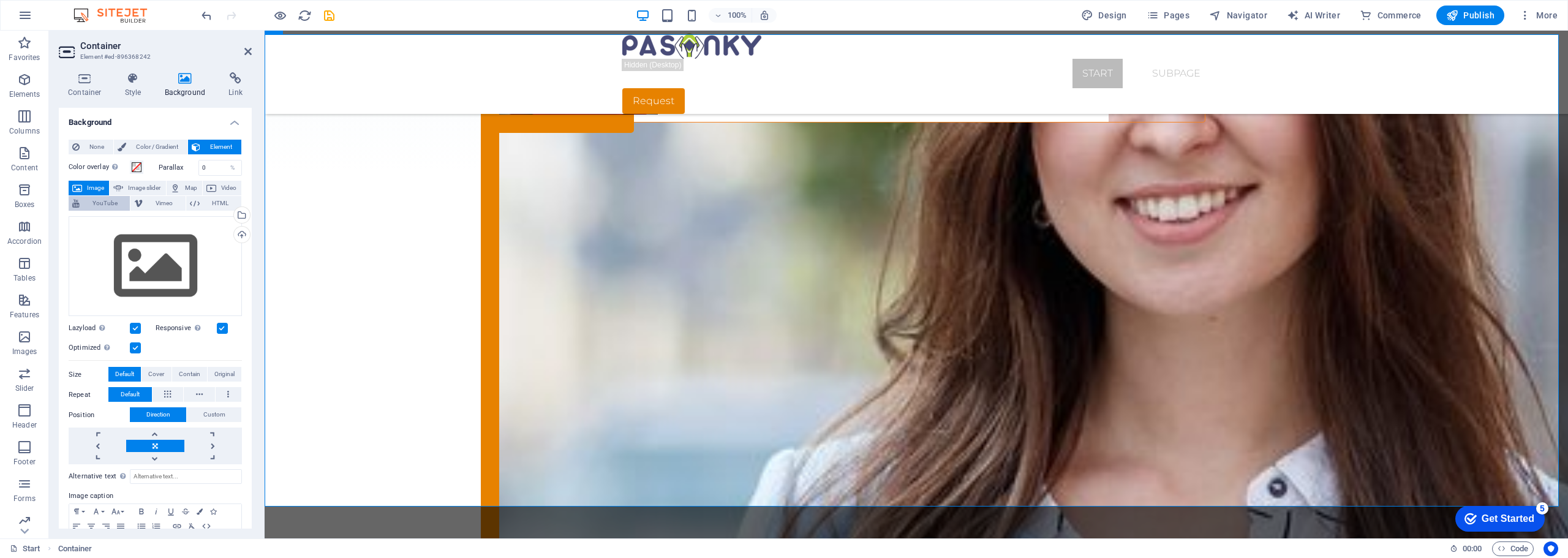
click at [96, 204] on span "YouTube" at bounding box center [105, 204] width 43 height 15
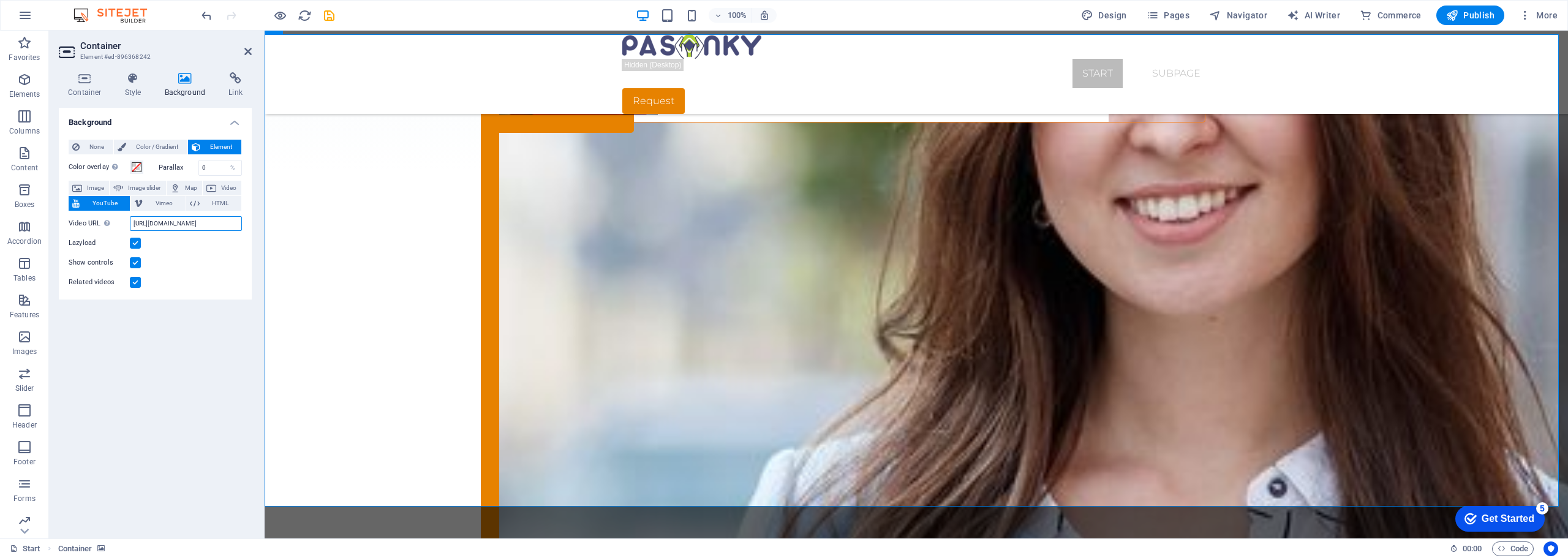
click at [132, 223] on input "https://www.youtube.com/watch?v=hnoviHgPHkY" at bounding box center [186, 223] width 112 height 15
click at [133, 223] on input "https://www.youtube.com/watch?v=hnoviHgPHkY" at bounding box center [186, 223] width 112 height 15
type input "Y"
paste input "https://youtu.be/pUUZpaQRWkk"
type input "https://youtu.be/pUUZpaQRWkk"
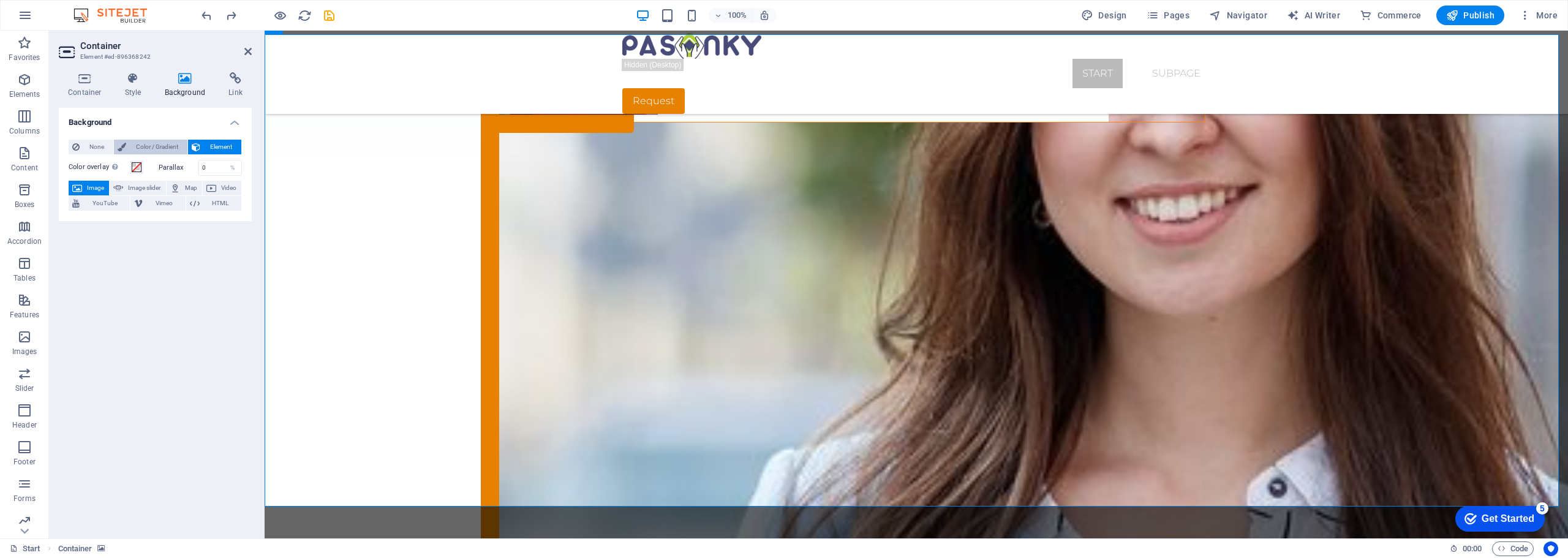
click at [155, 147] on span "Color / Gradient" at bounding box center [157, 147] width 54 height 15
click at [96, 149] on span "None" at bounding box center [97, 147] width 26 height 15
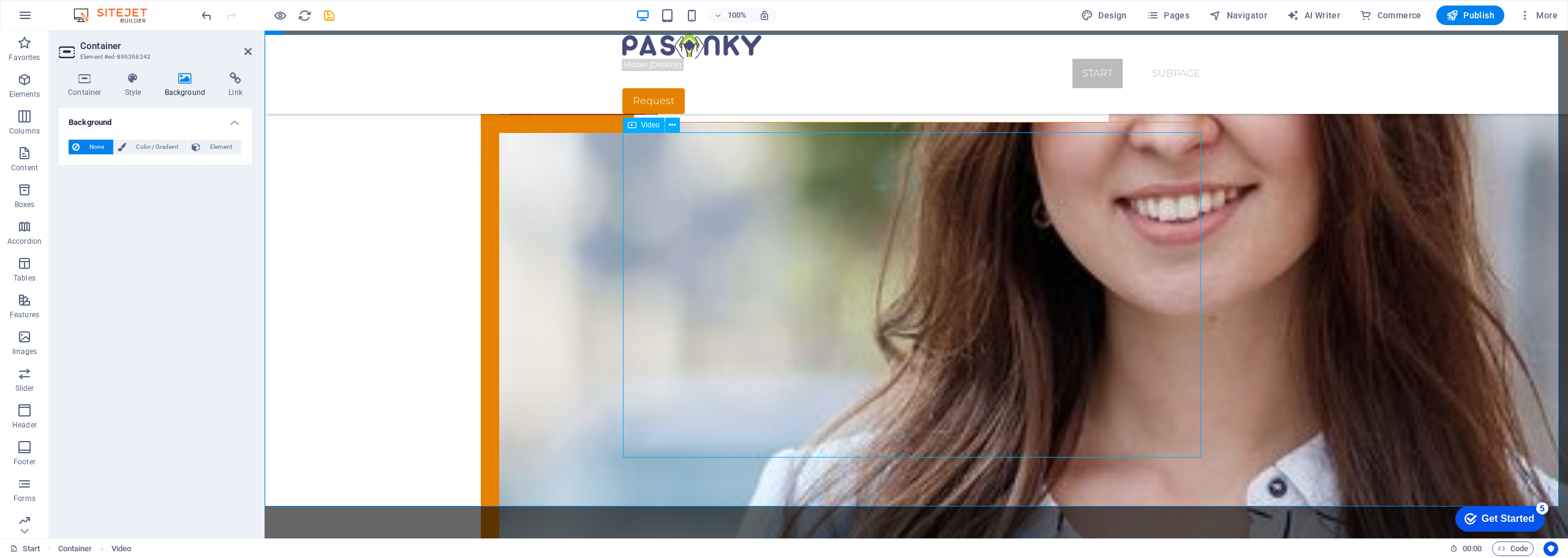
click at [637, 125] on div "Video" at bounding box center [643, 125] width 42 height 15
click at [674, 125] on icon at bounding box center [672, 125] width 7 height 13
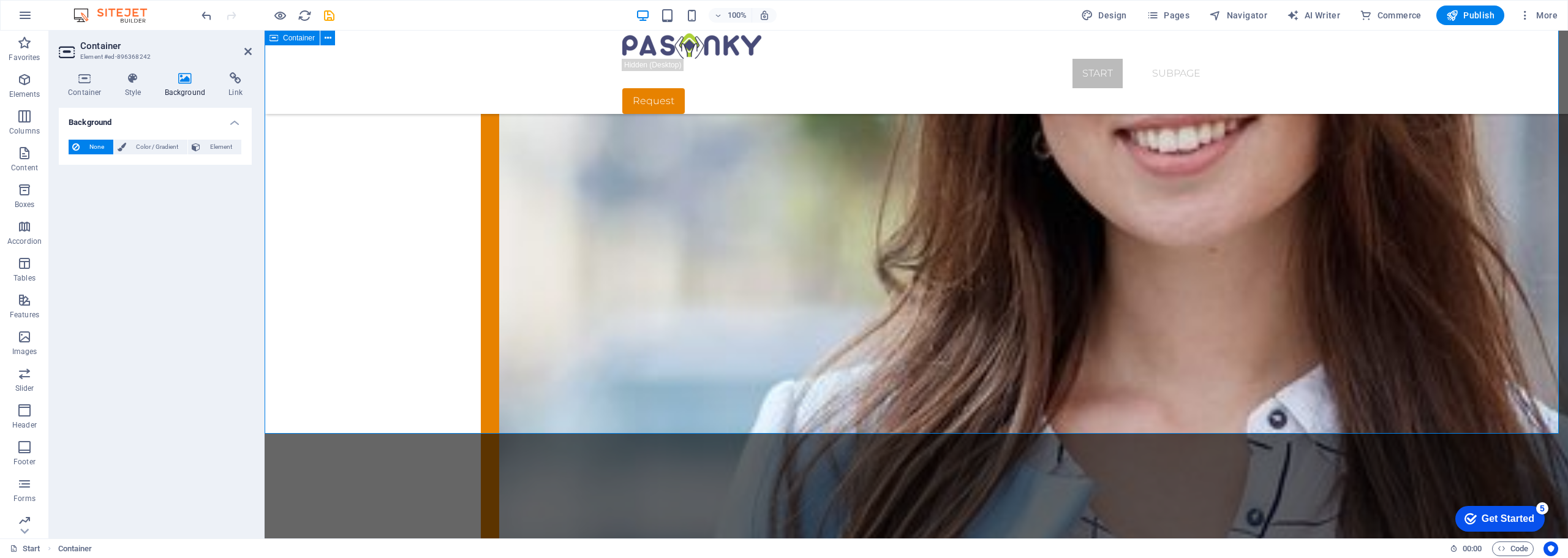
scroll to position [2339, 0]
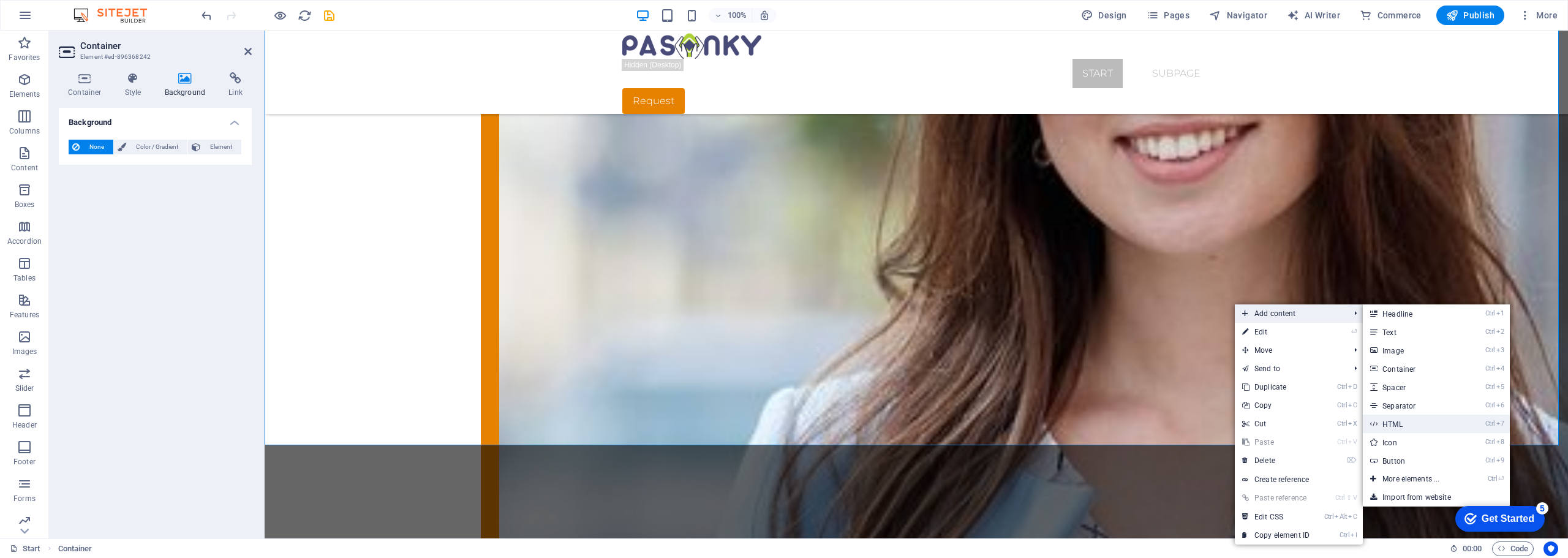
click at [1400, 423] on link "Ctrl 7 HTML" at bounding box center [1413, 424] width 101 height 18
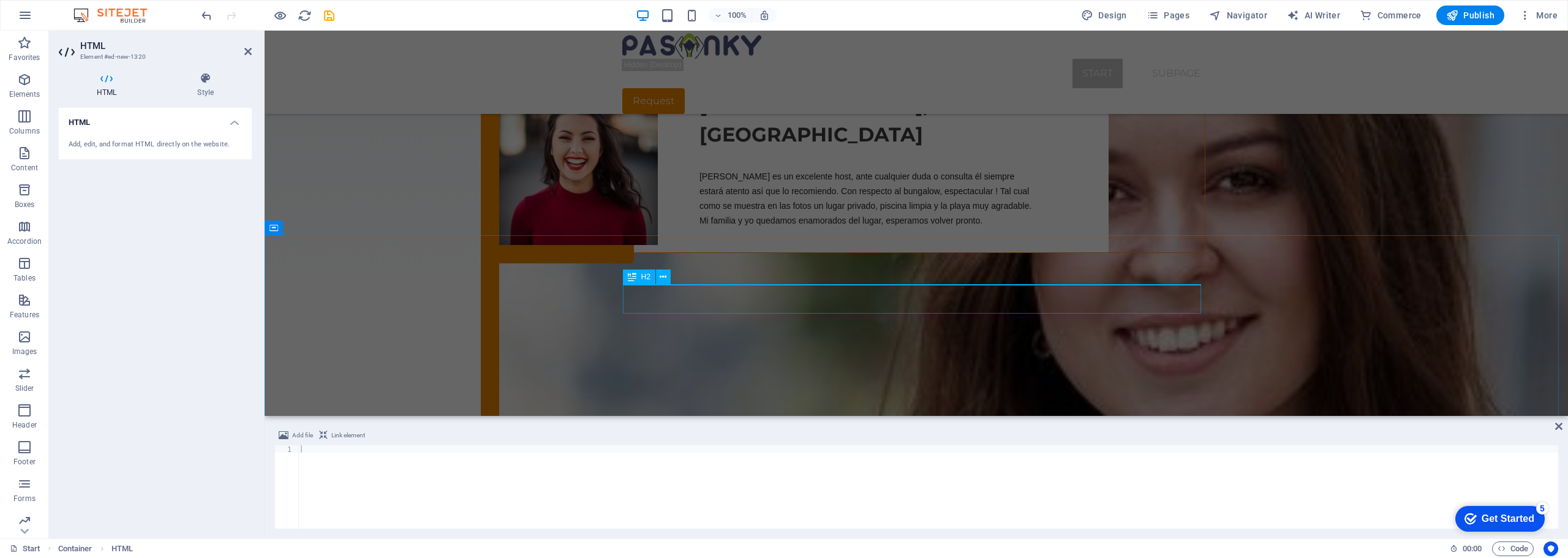
scroll to position [2053, 0]
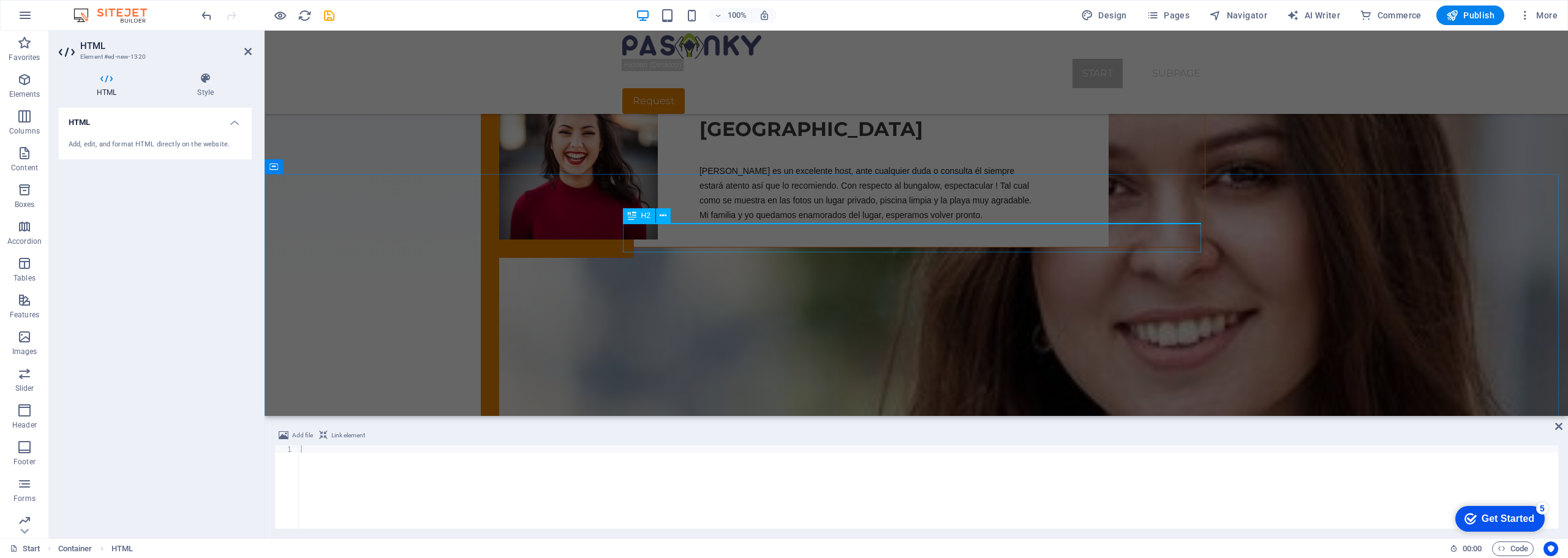
click at [636, 215] on div "H2" at bounding box center [639, 216] width 33 height 15
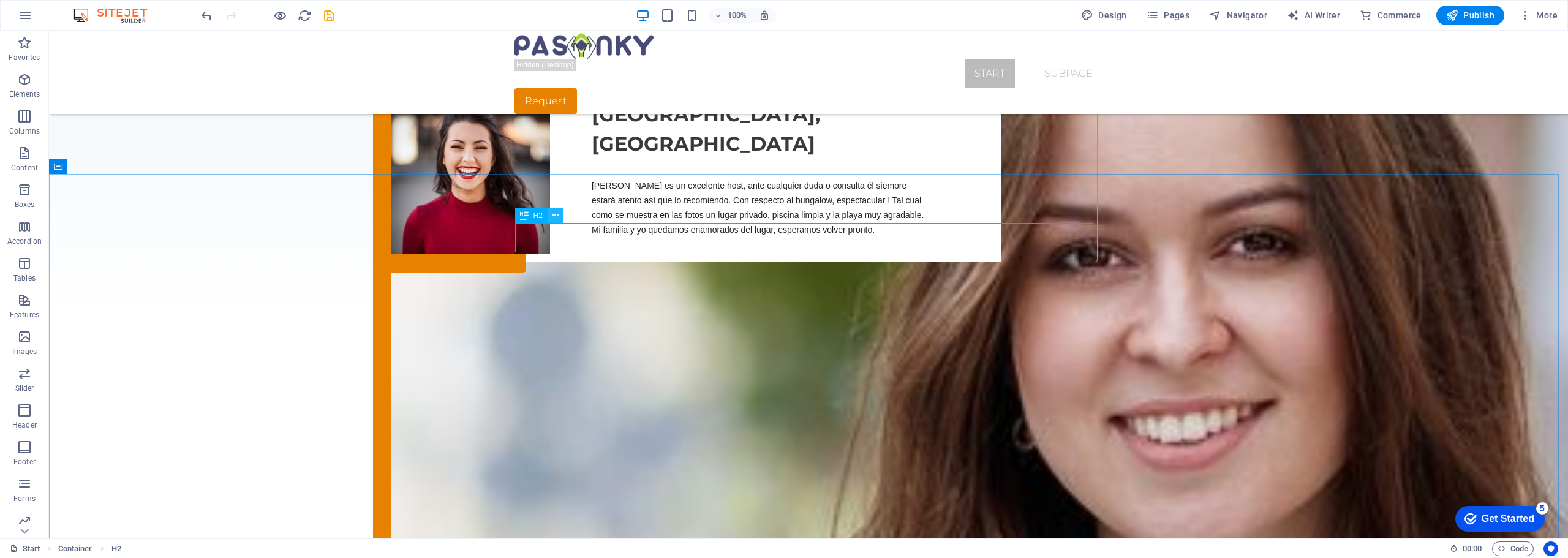
click at [555, 215] on icon at bounding box center [555, 216] width 7 height 13
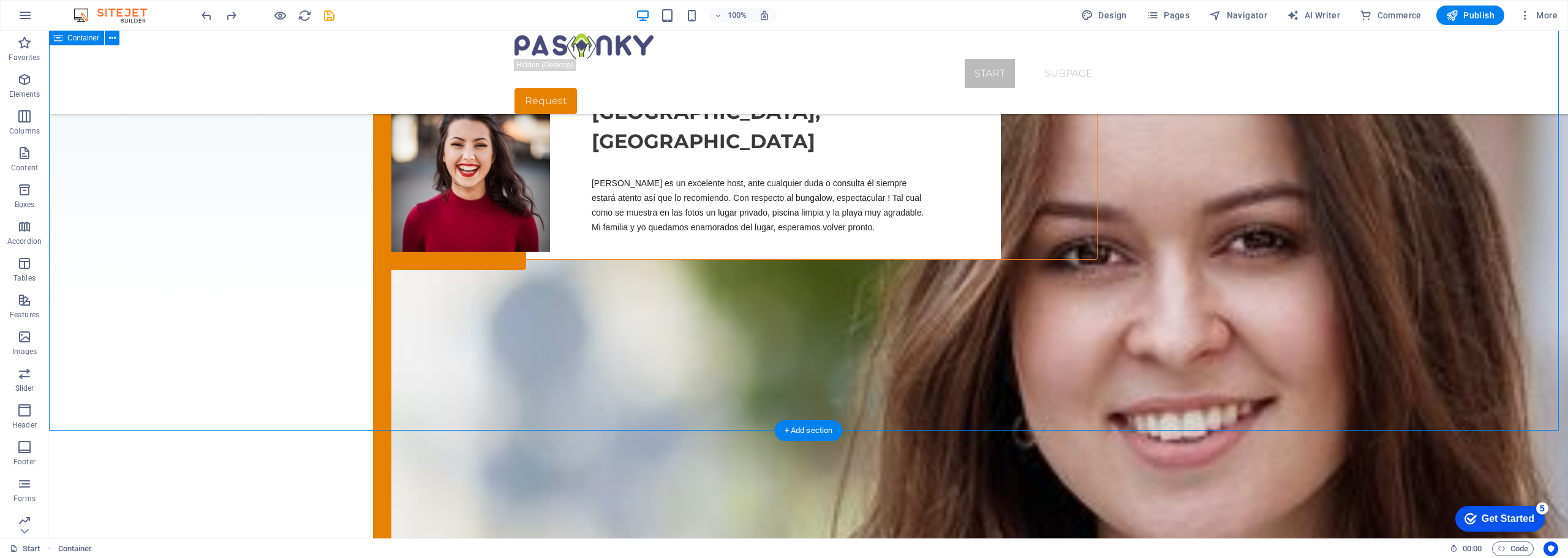
scroll to position [2016, 0]
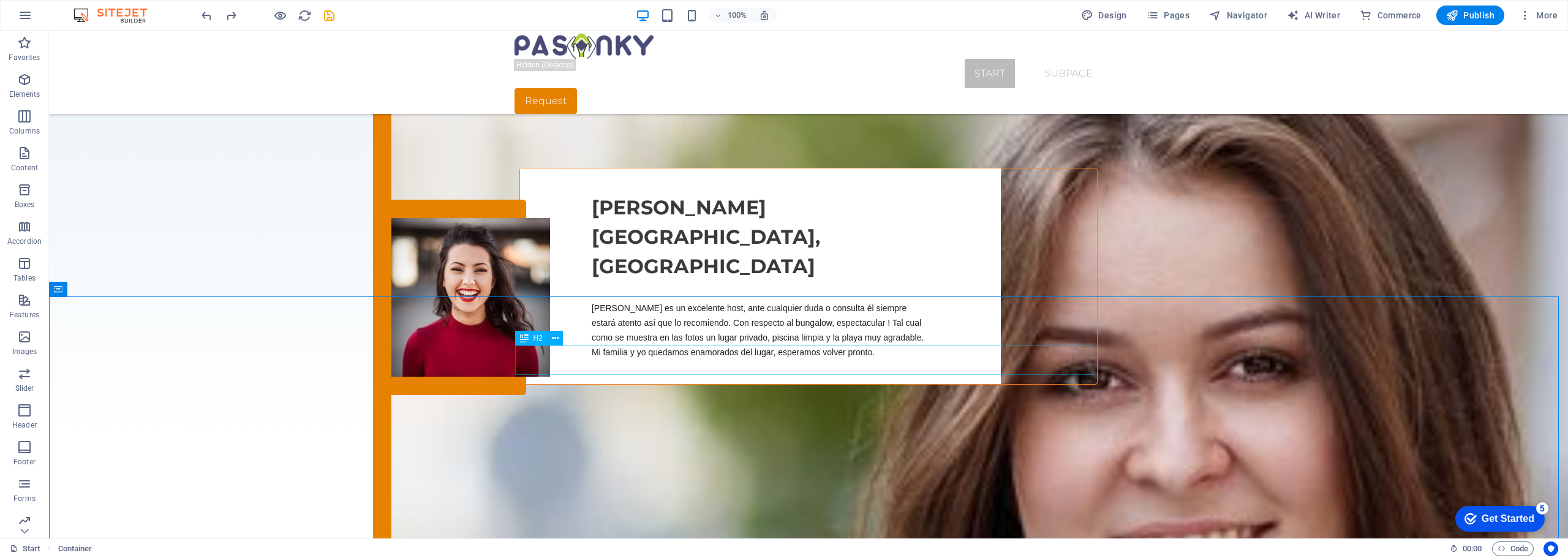
click at [529, 338] on div "H2" at bounding box center [532, 338] width 33 height 15
click at [559, 338] on icon at bounding box center [555, 339] width 7 height 13
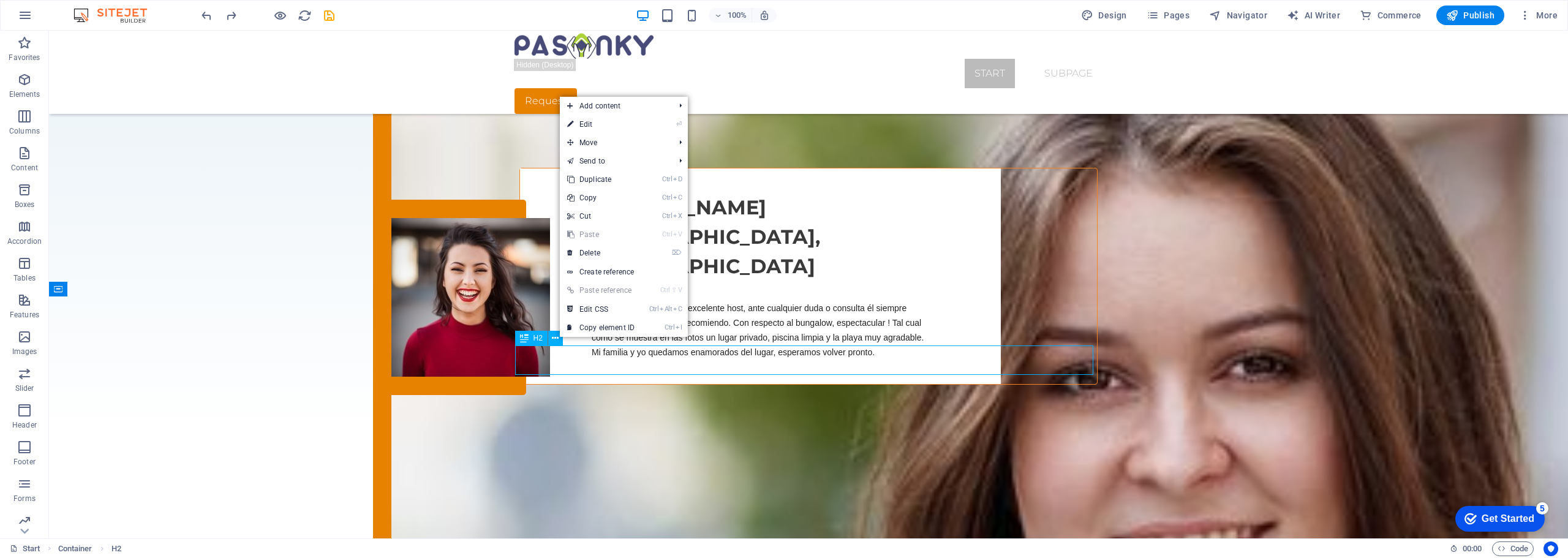
click at [532, 339] on div "H2" at bounding box center [532, 338] width 33 height 15
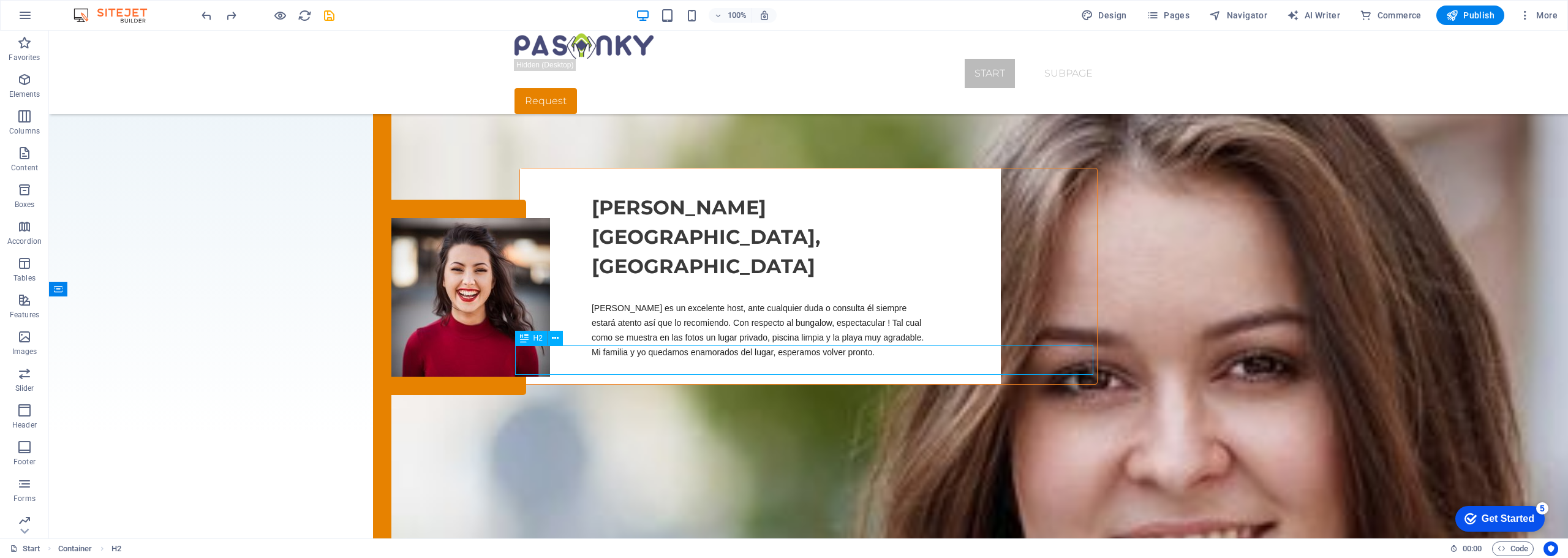
click at [532, 339] on div "H2" at bounding box center [532, 338] width 33 height 15
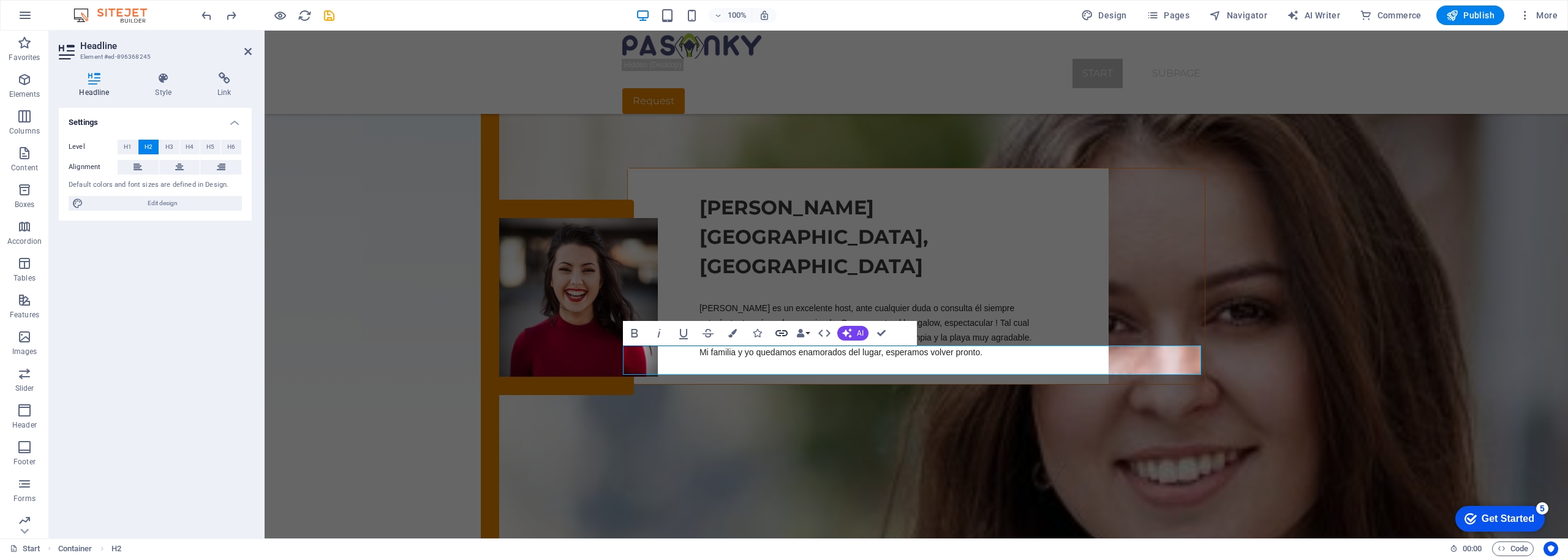
click at [782, 335] on icon "button" at bounding box center [781, 333] width 15 height 15
click at [218, 145] on span "Element" at bounding box center [224, 147] width 28 height 15
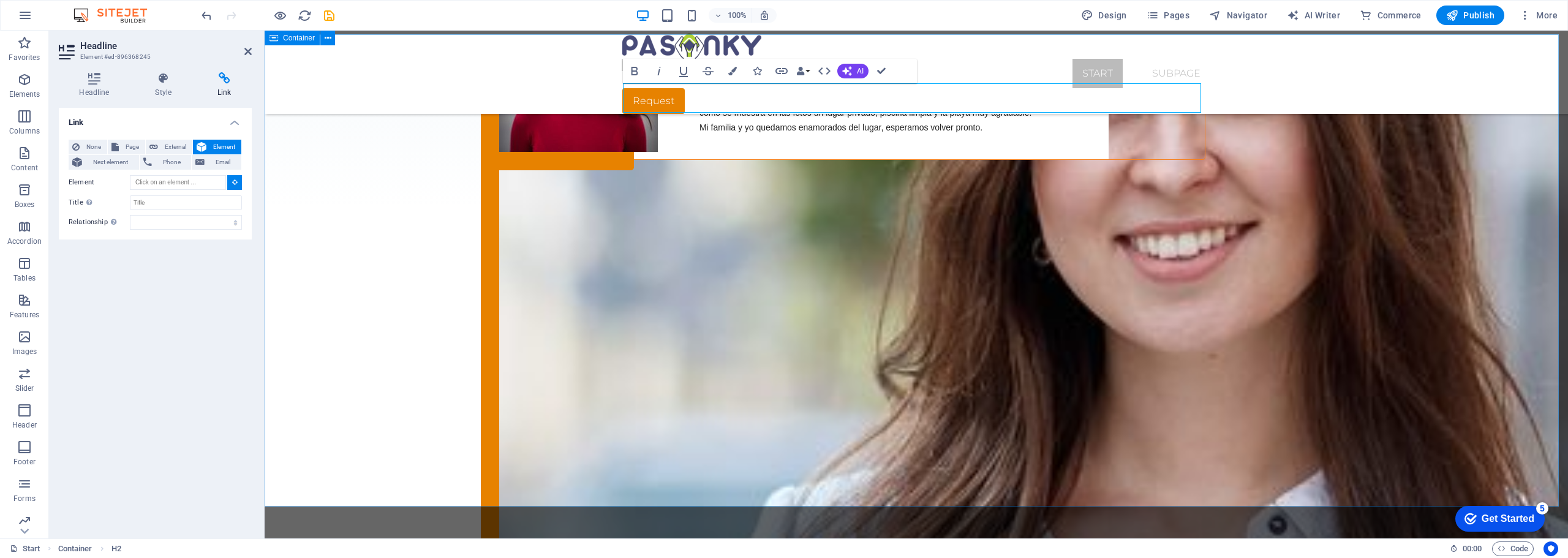
scroll to position [2234, 0]
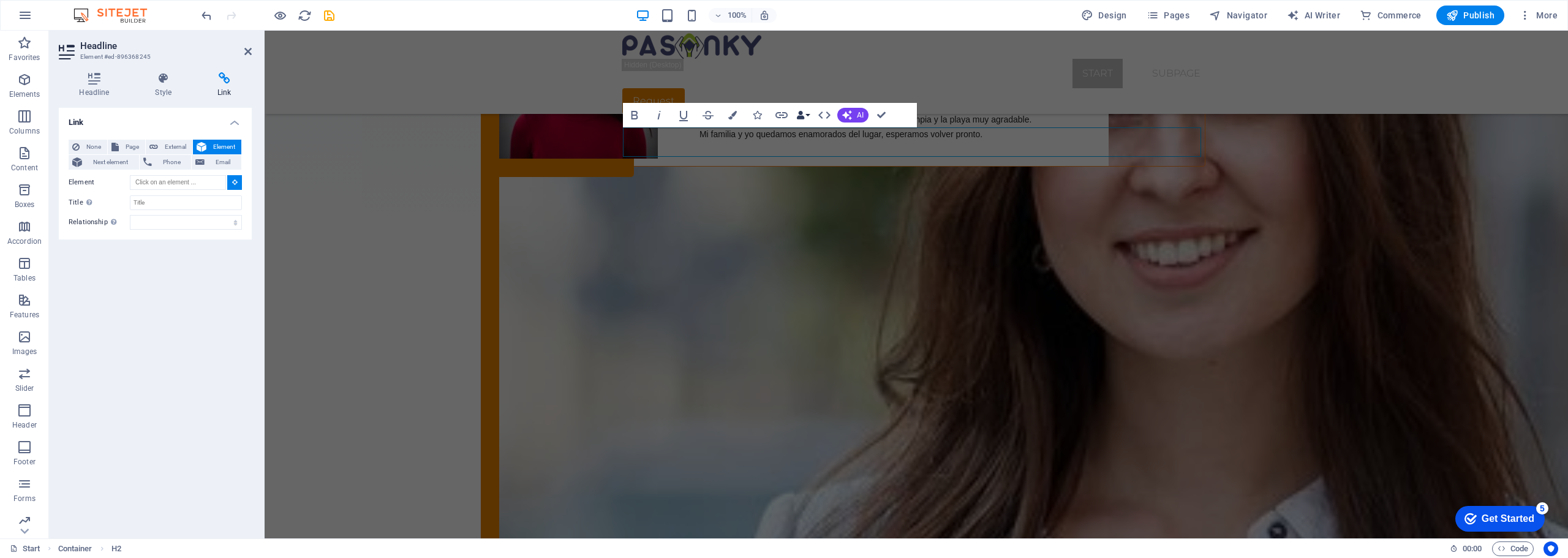
click at [809, 115] on button "Data Bindings" at bounding box center [802, 115] width 17 height 25
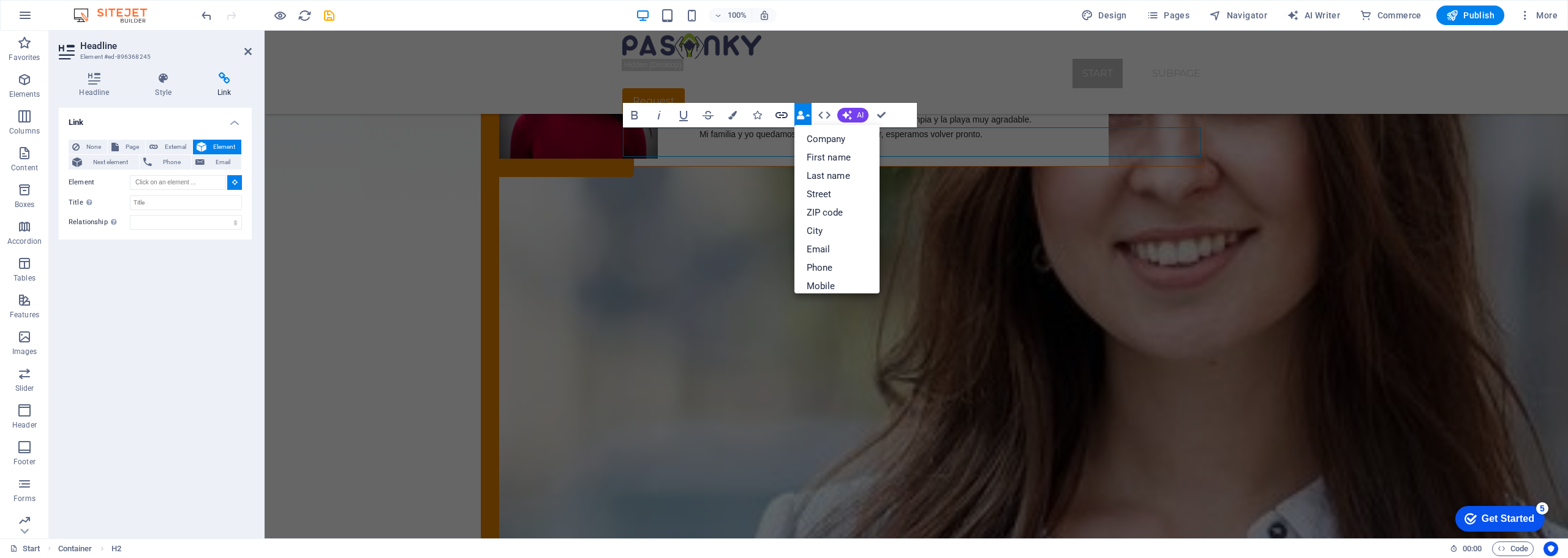
click at [784, 118] on icon "button" at bounding box center [781, 115] width 12 height 6
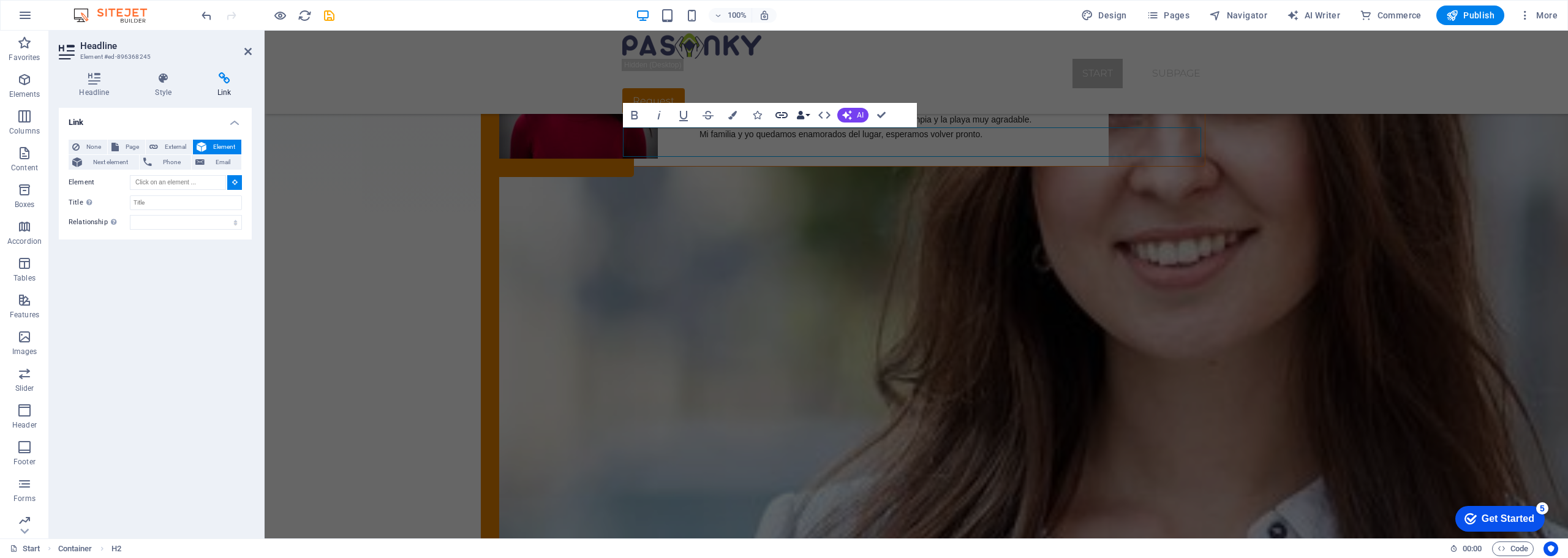
click at [783, 115] on icon "button" at bounding box center [781, 115] width 12 height 6
click at [174, 143] on span "External" at bounding box center [175, 147] width 27 height 15
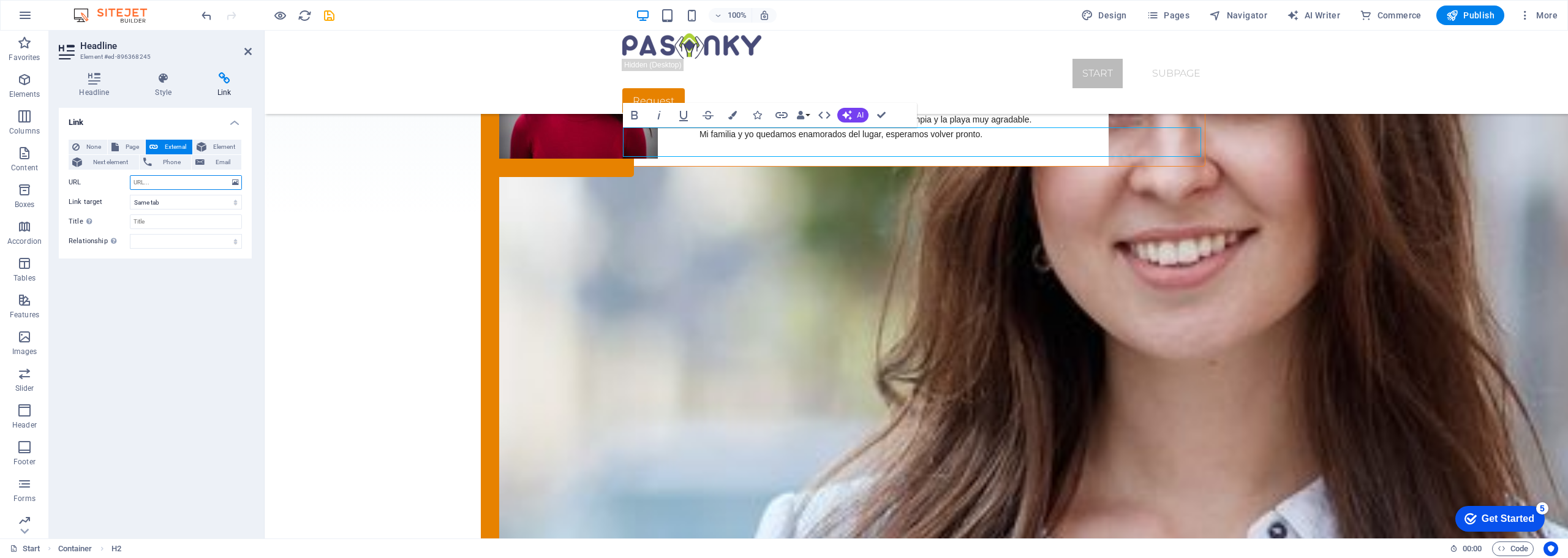
select select "blank"
paste input "https://youtu.be/pUUZpaQRWkk"
type input "https://youtu.be/pUUZpaQRWkk"
click at [198, 334] on div "Link None Page External Element Next element Phone Email Page Start Legal Notic…" at bounding box center [155, 318] width 193 height 421
click at [162, 198] on select "New tab Same tab Overlay" at bounding box center [186, 202] width 112 height 15
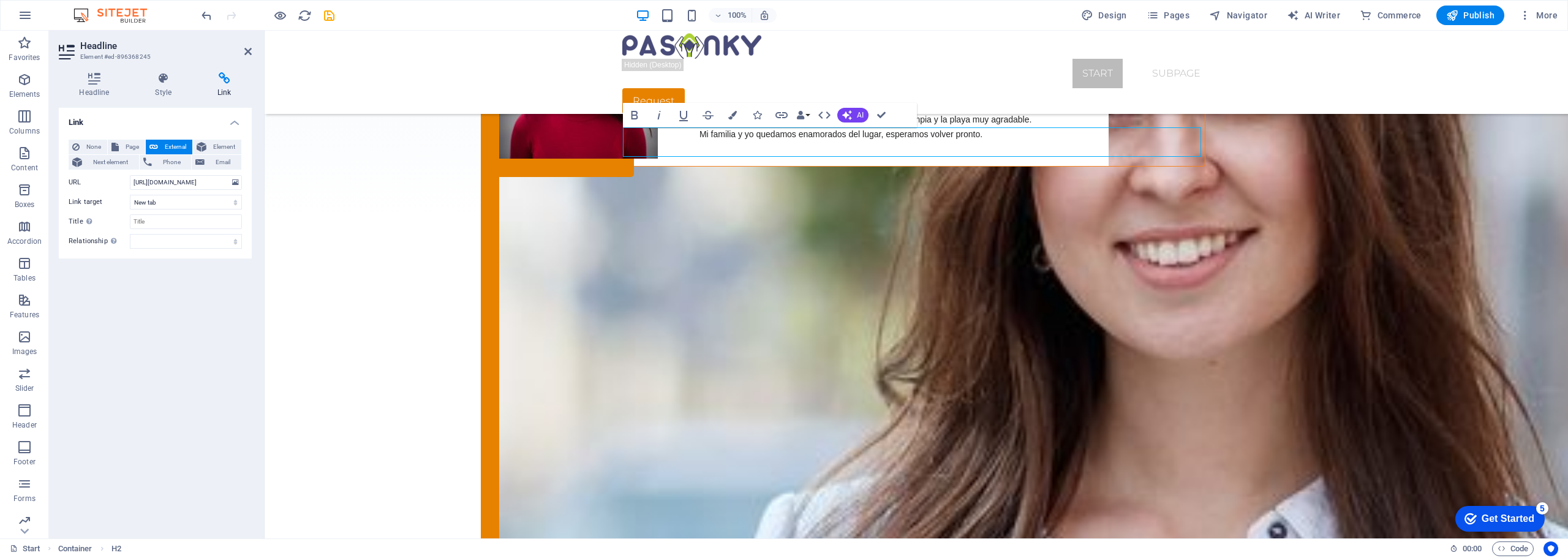
click at [108, 305] on div "Link None Page External Element Next element Phone Email Page Start Legal Notic…" at bounding box center [155, 318] width 193 height 421
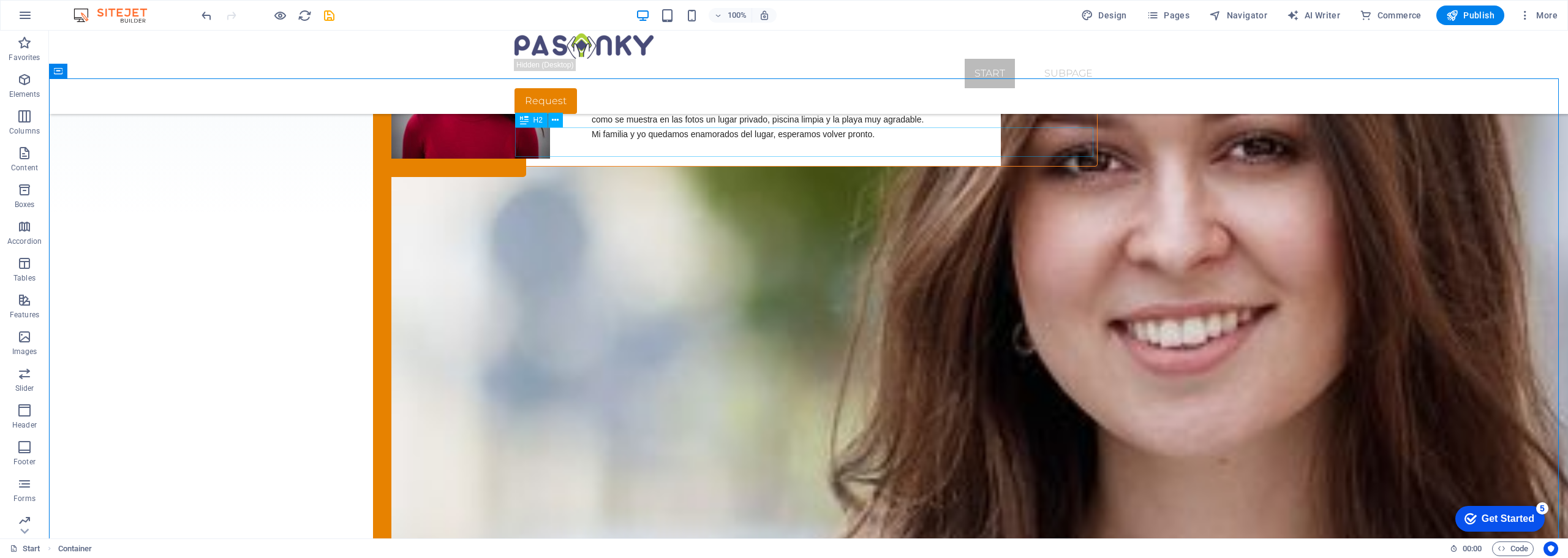
click at [537, 121] on span "H2" at bounding box center [537, 119] width 9 height 7
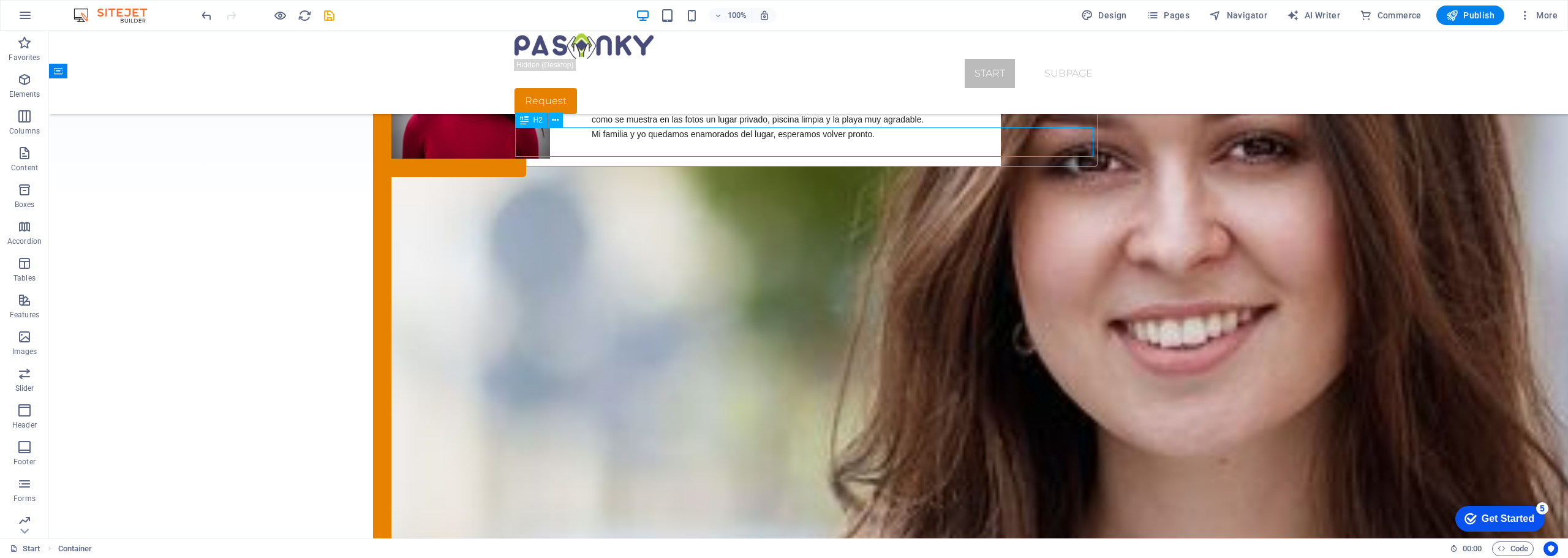
click at [537, 121] on span "H2" at bounding box center [537, 119] width 9 height 7
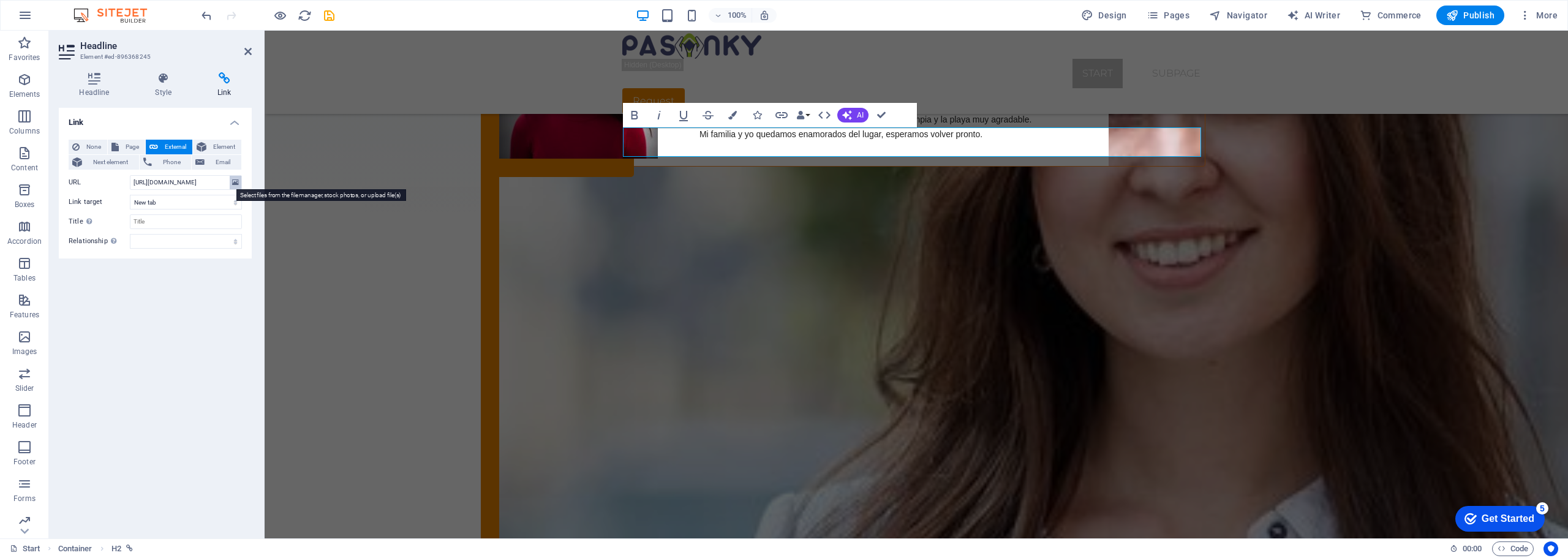
click at [236, 183] on icon at bounding box center [236, 182] width 7 height 13
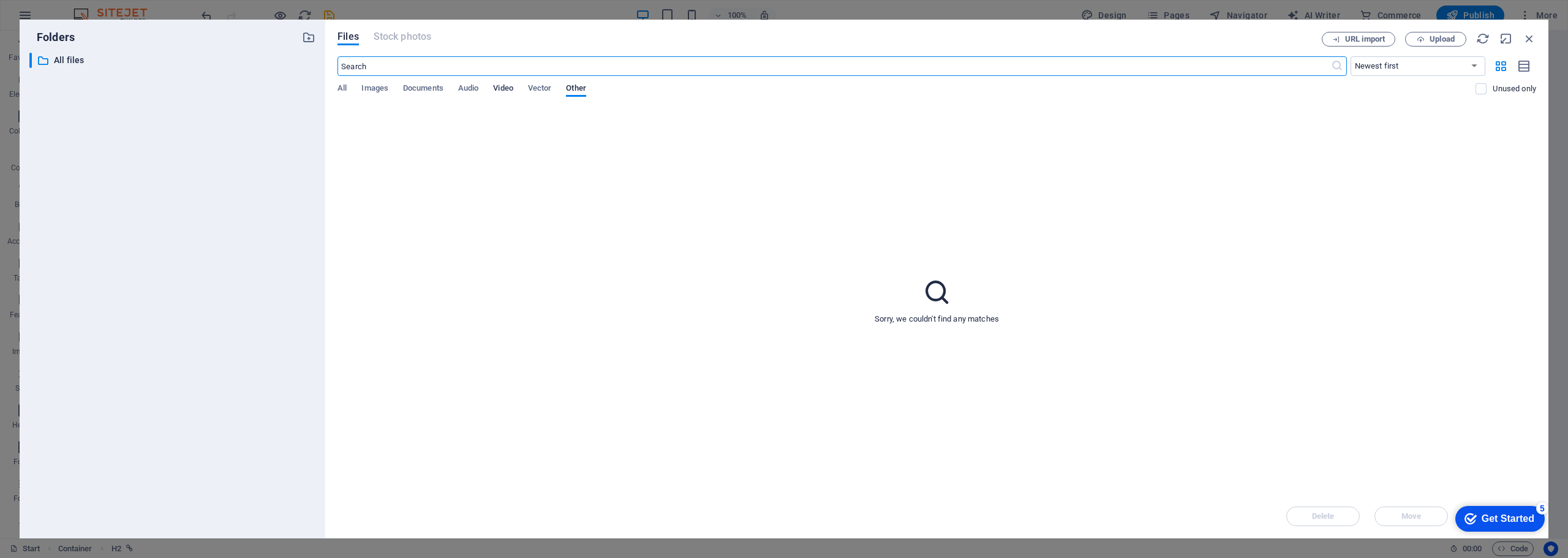
click at [513, 90] on span "Video" at bounding box center [503, 89] width 20 height 17
click at [1532, 38] on icon "button" at bounding box center [1529, 38] width 13 height 13
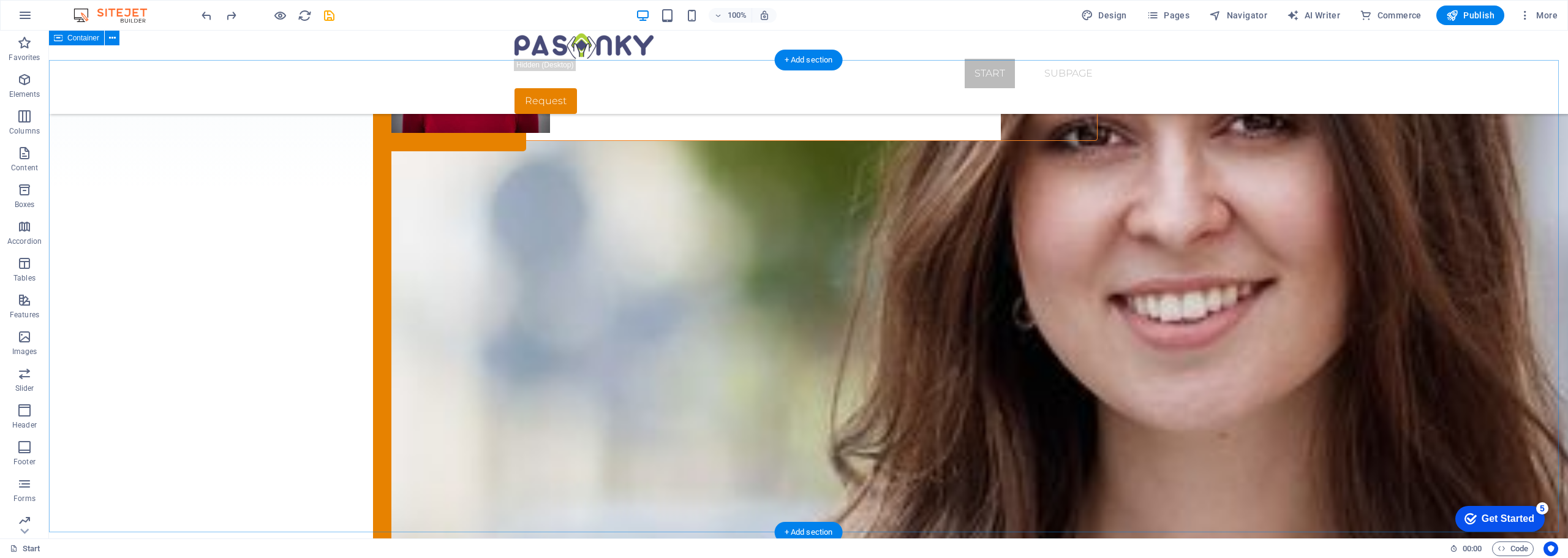
scroll to position [2252, 0]
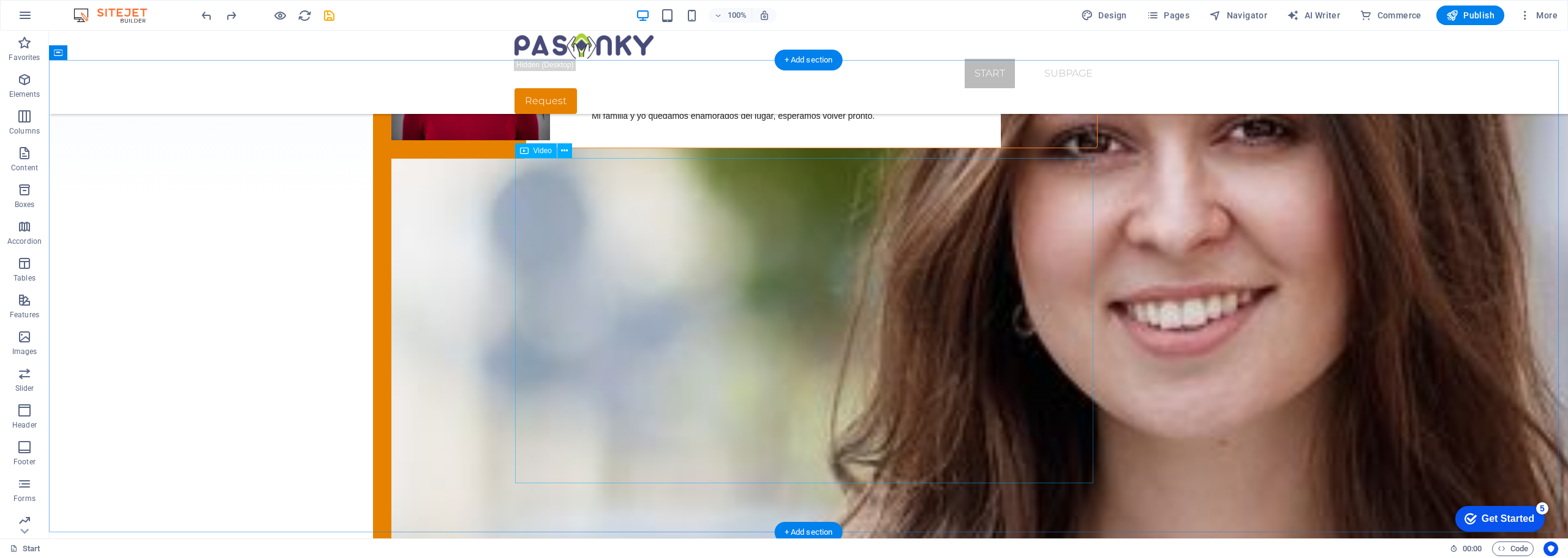
click at [21, 340] on icon "button" at bounding box center [25, 337] width 15 height 15
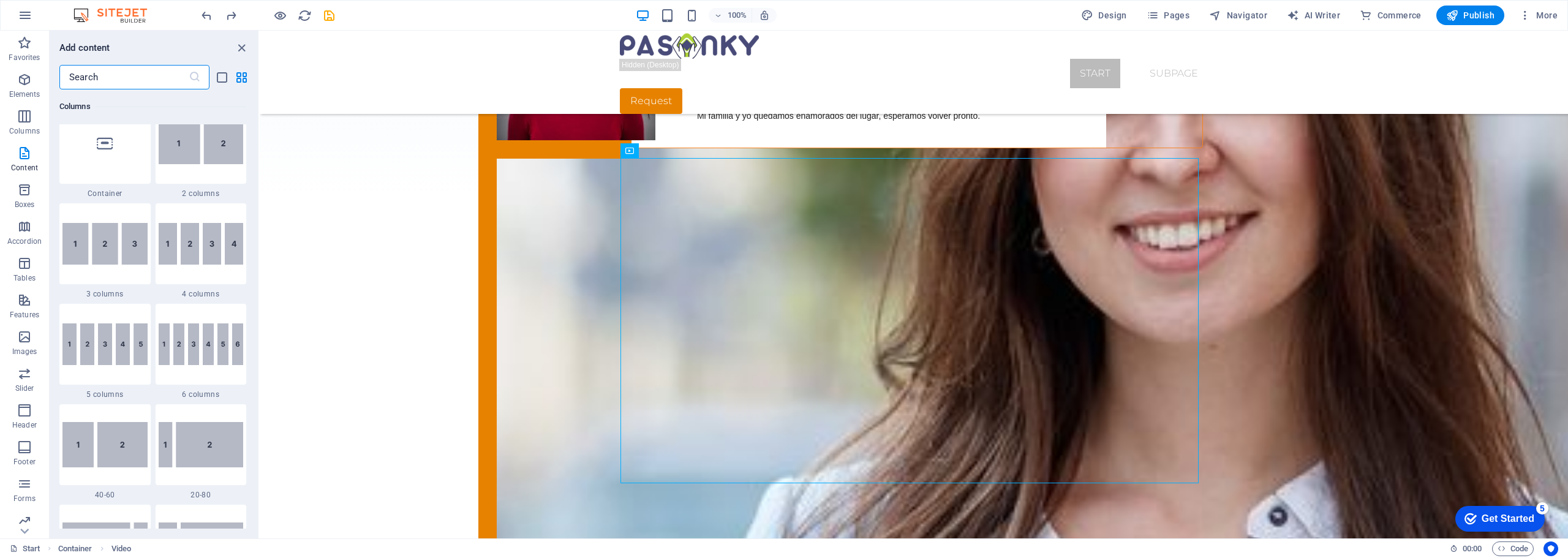
scroll to position [0, 0]
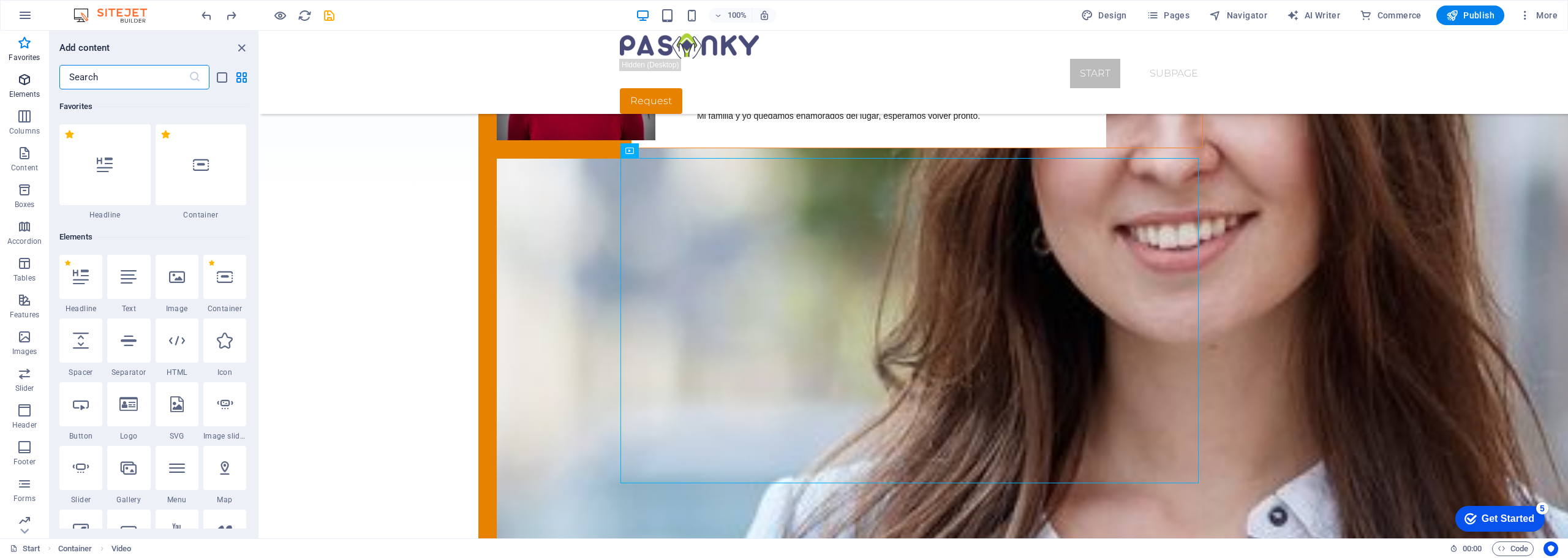
click at [21, 82] on icon "button" at bounding box center [25, 79] width 15 height 15
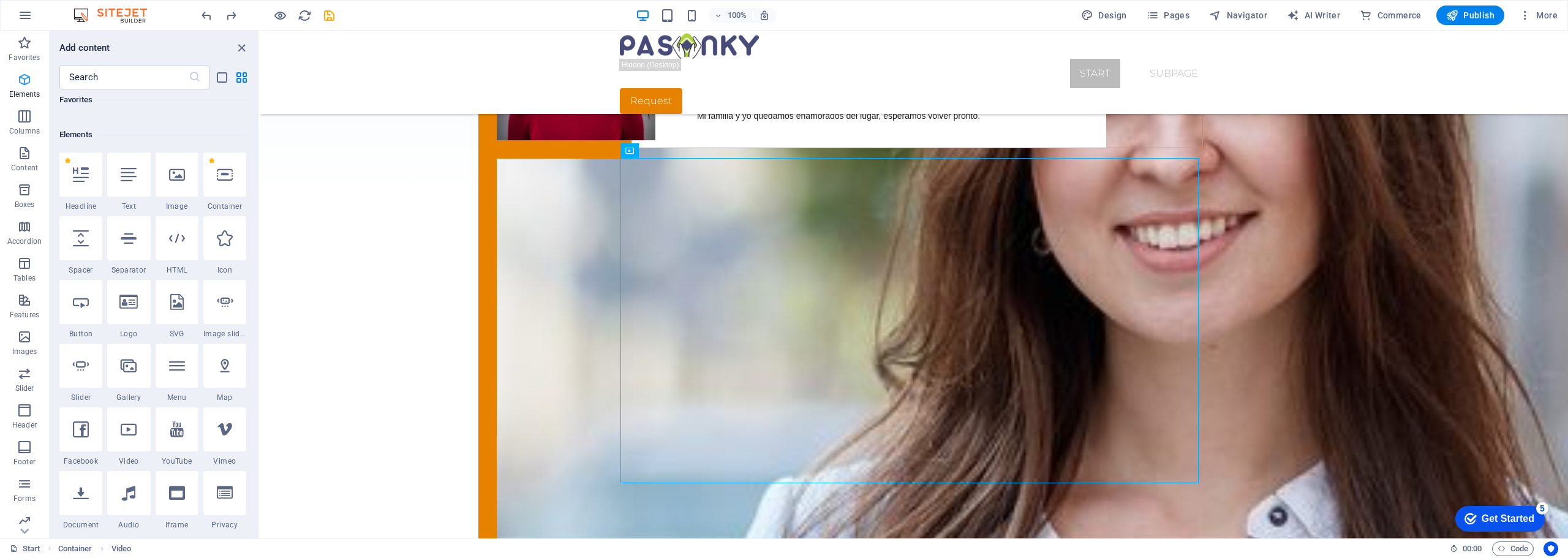
scroll to position [130, 0]
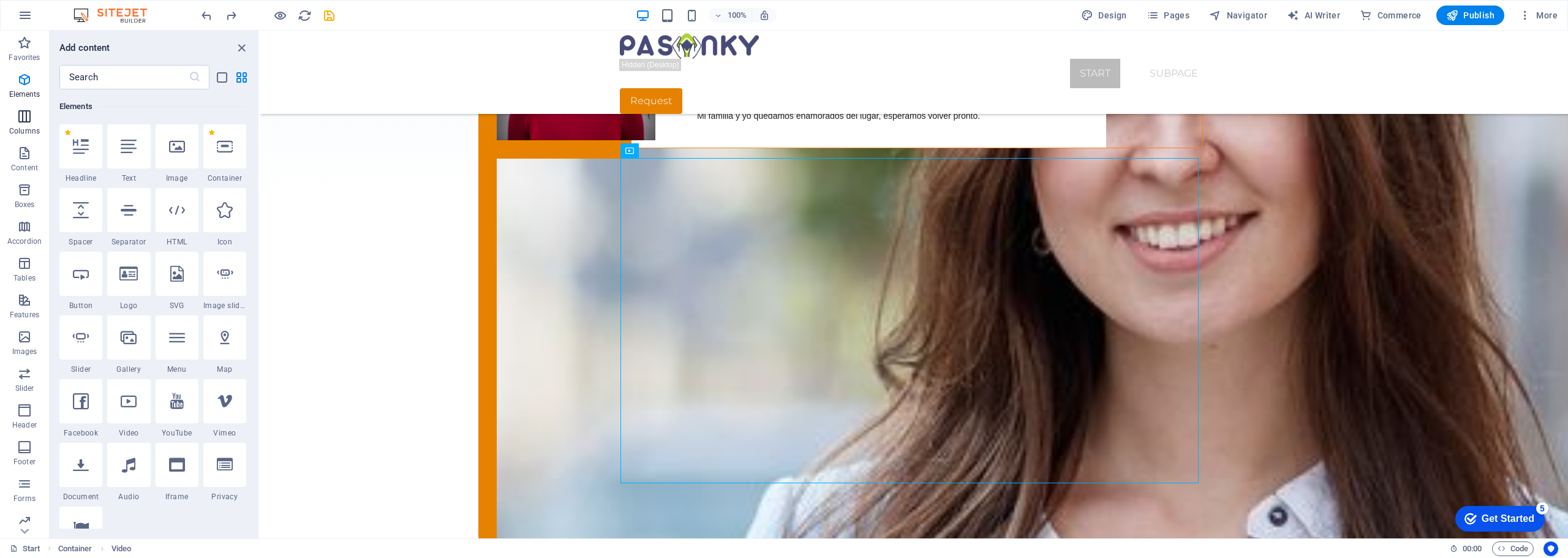
click at [23, 116] on icon "button" at bounding box center [25, 116] width 15 height 15
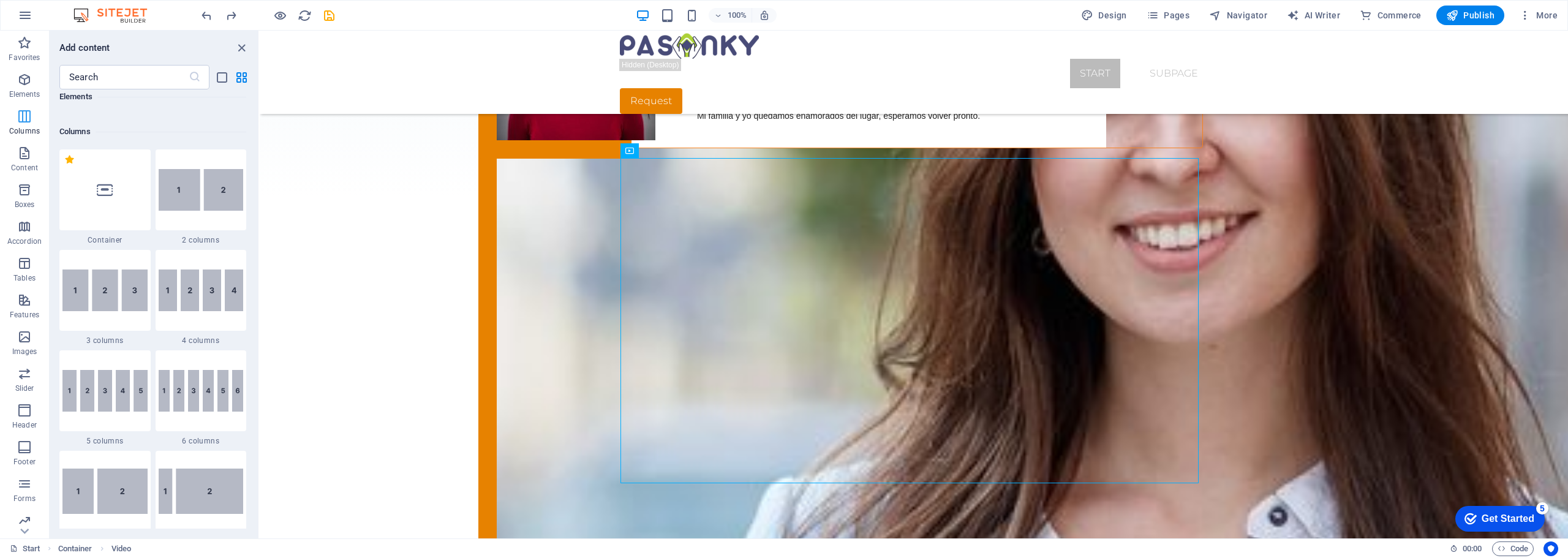
scroll to position [606, 0]
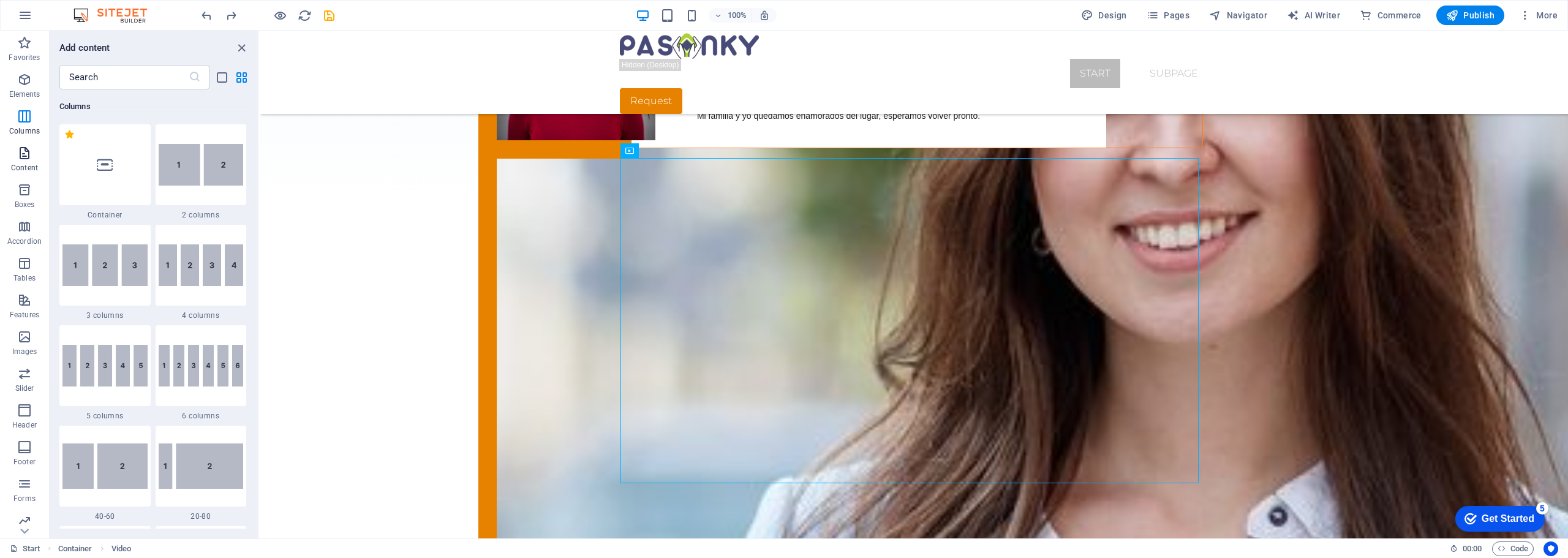
click at [23, 158] on icon "button" at bounding box center [25, 153] width 15 height 15
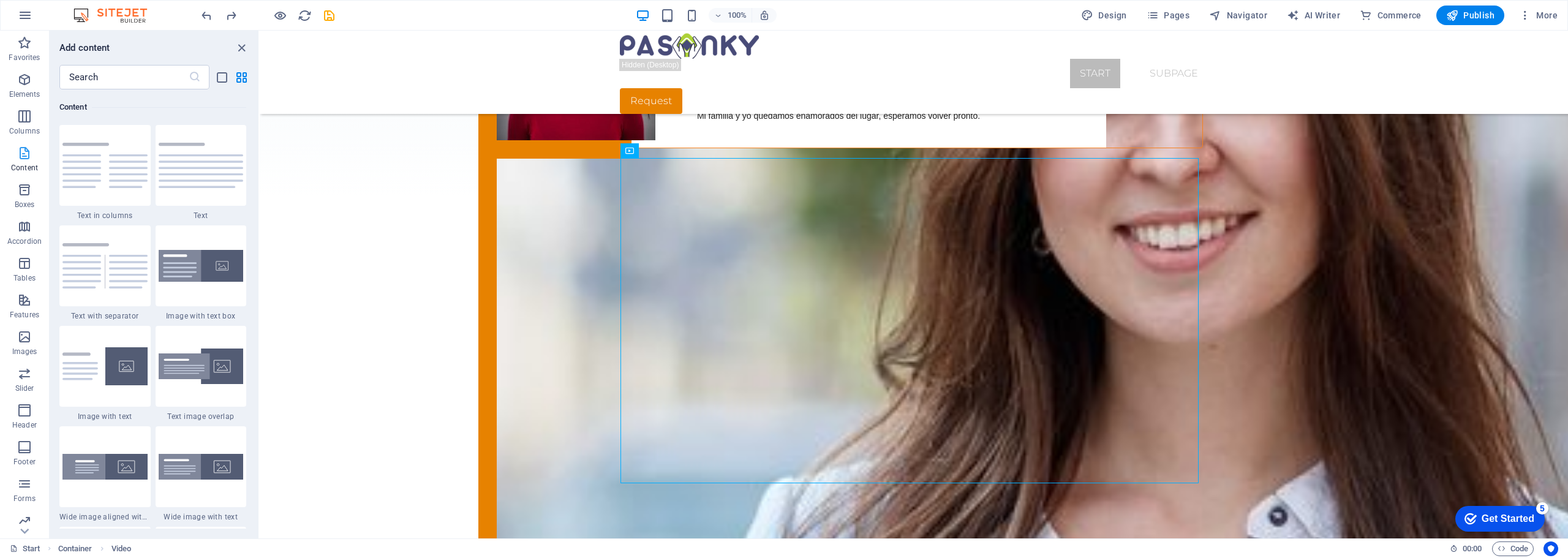
scroll to position [2144, 0]
click at [25, 191] on icon "button" at bounding box center [25, 190] width 15 height 15
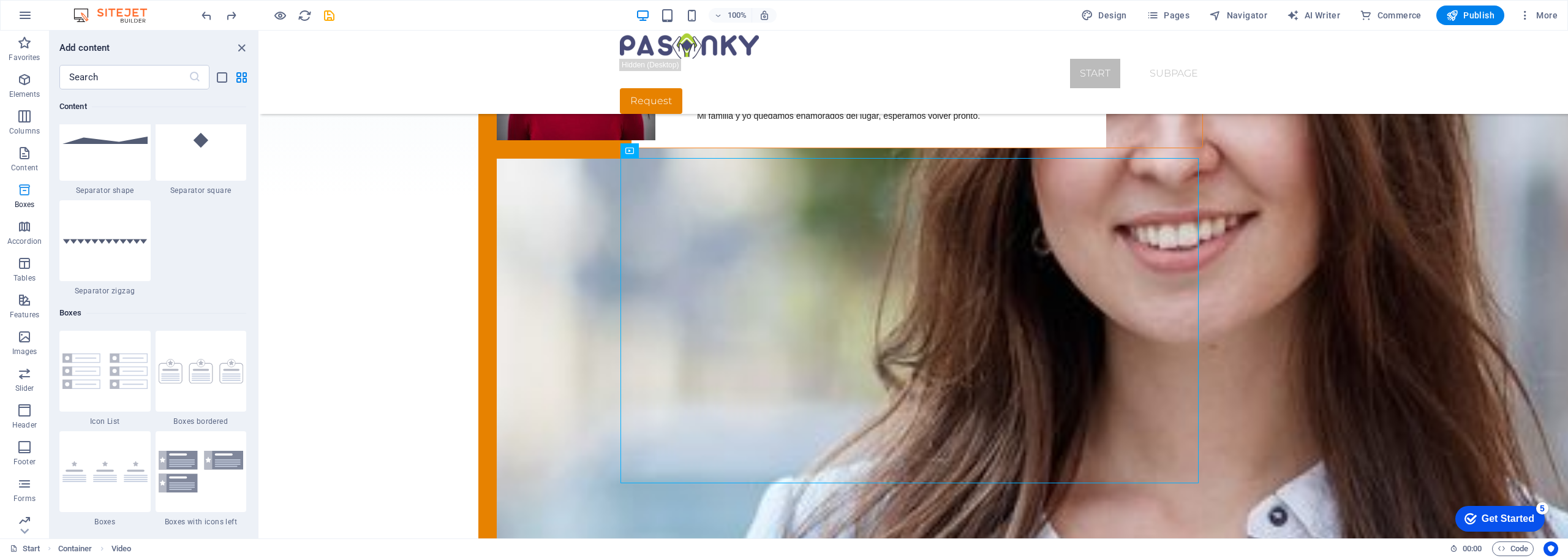
scroll to position [3379, 0]
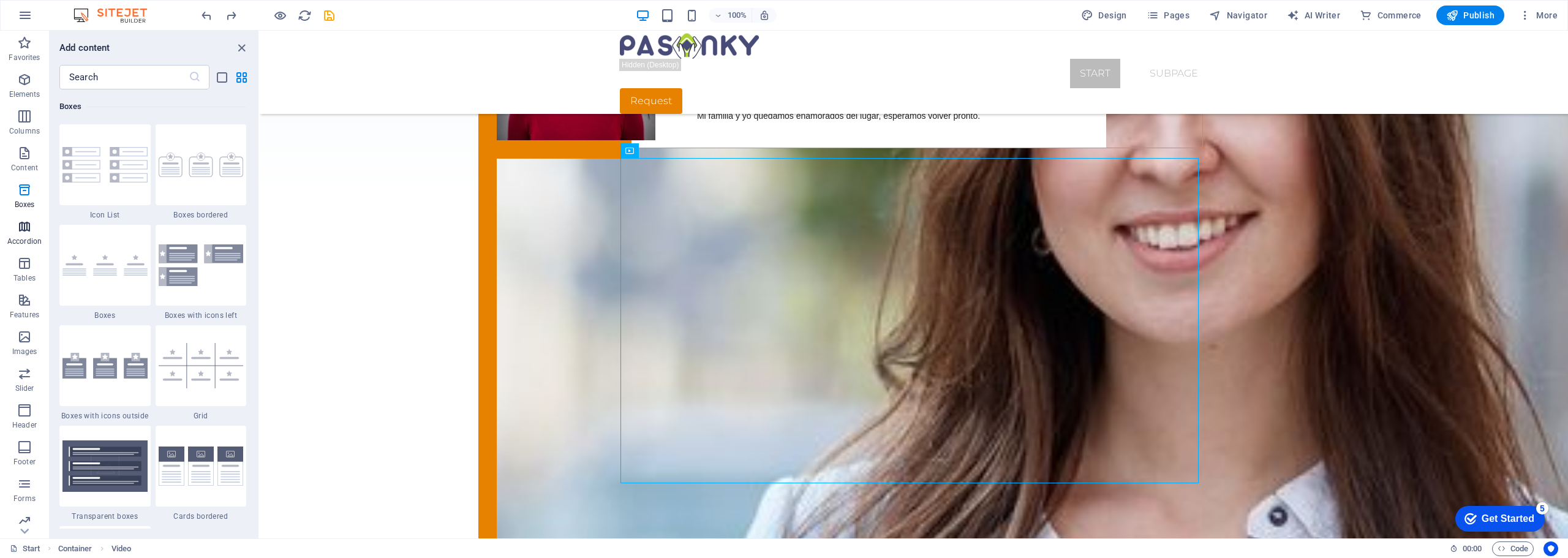
click at [25, 231] on icon "button" at bounding box center [25, 227] width 15 height 15
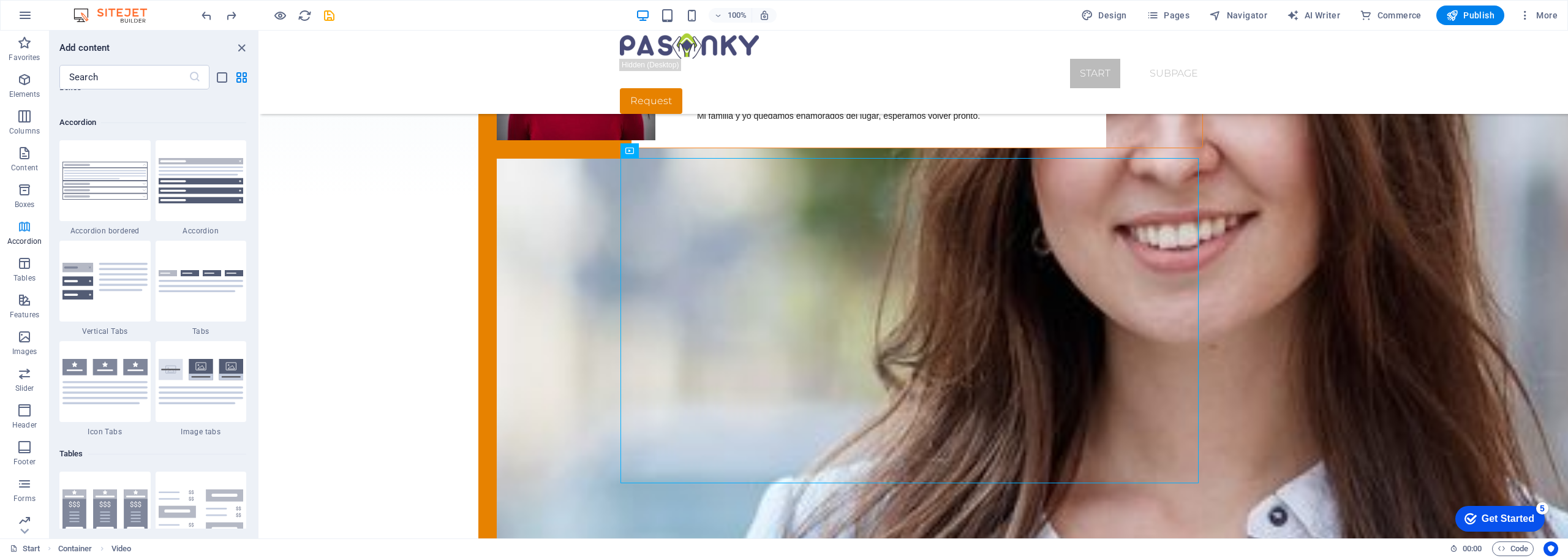
scroll to position [3912, 0]
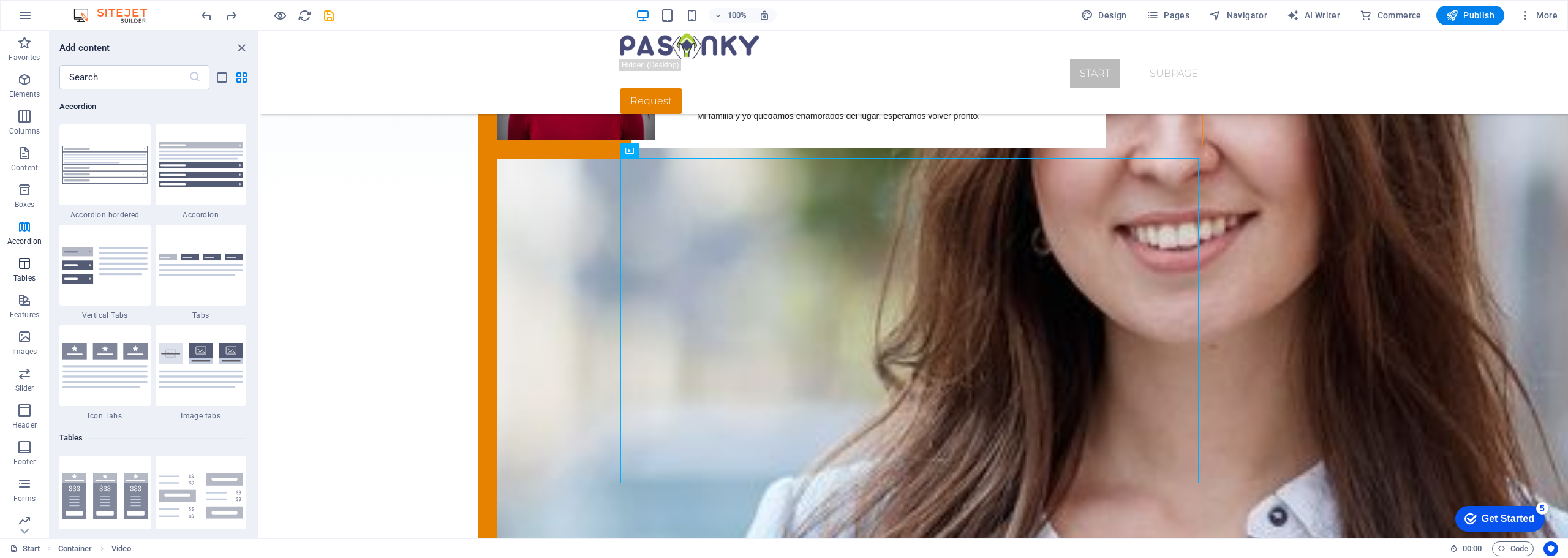
click at [28, 267] on icon "button" at bounding box center [25, 263] width 15 height 15
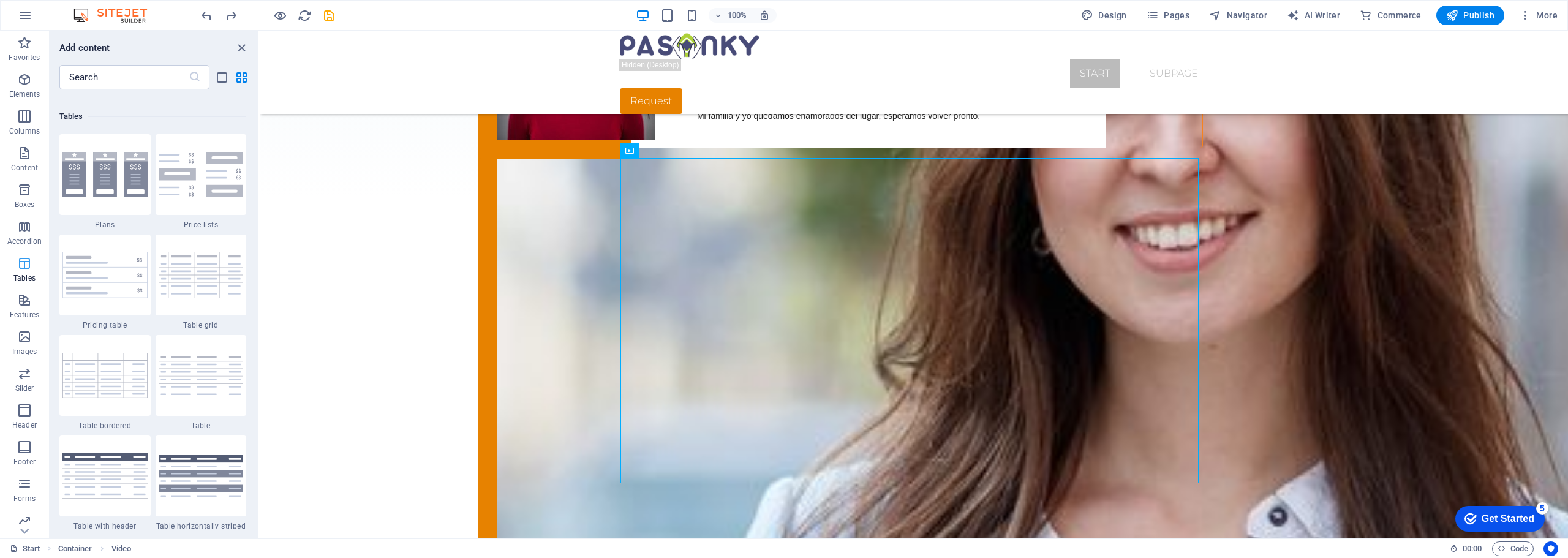
scroll to position [4243, 0]
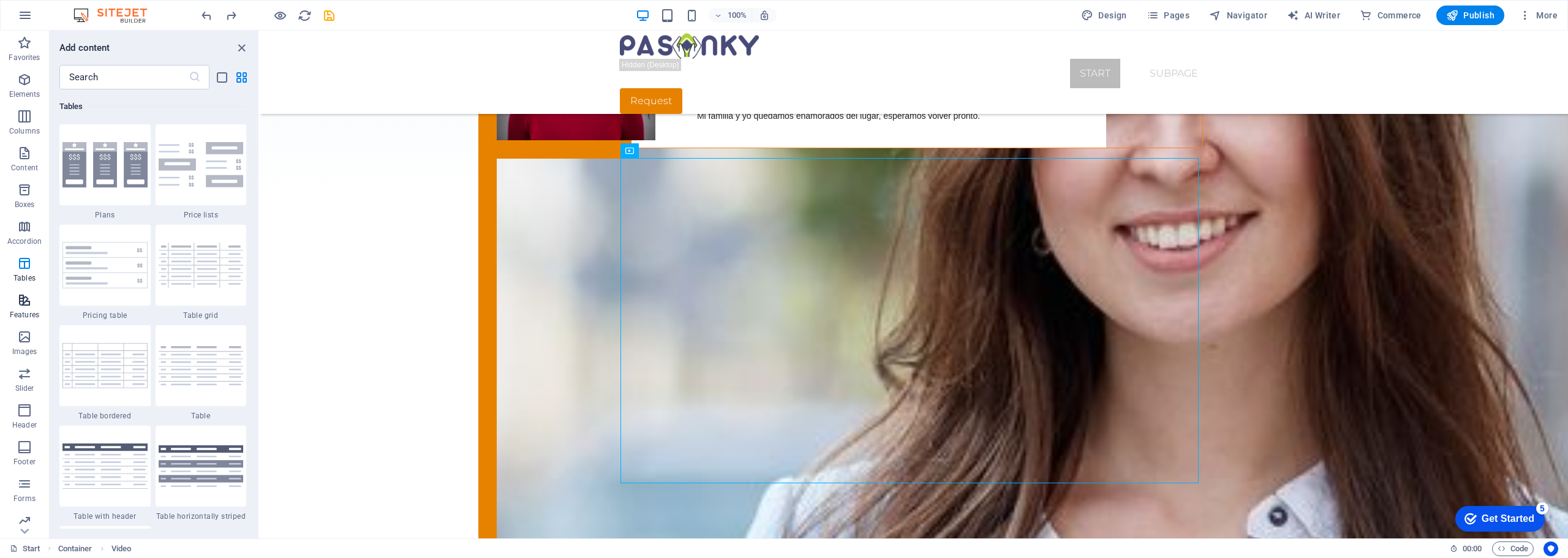
click at [23, 304] on icon "button" at bounding box center [25, 300] width 15 height 15
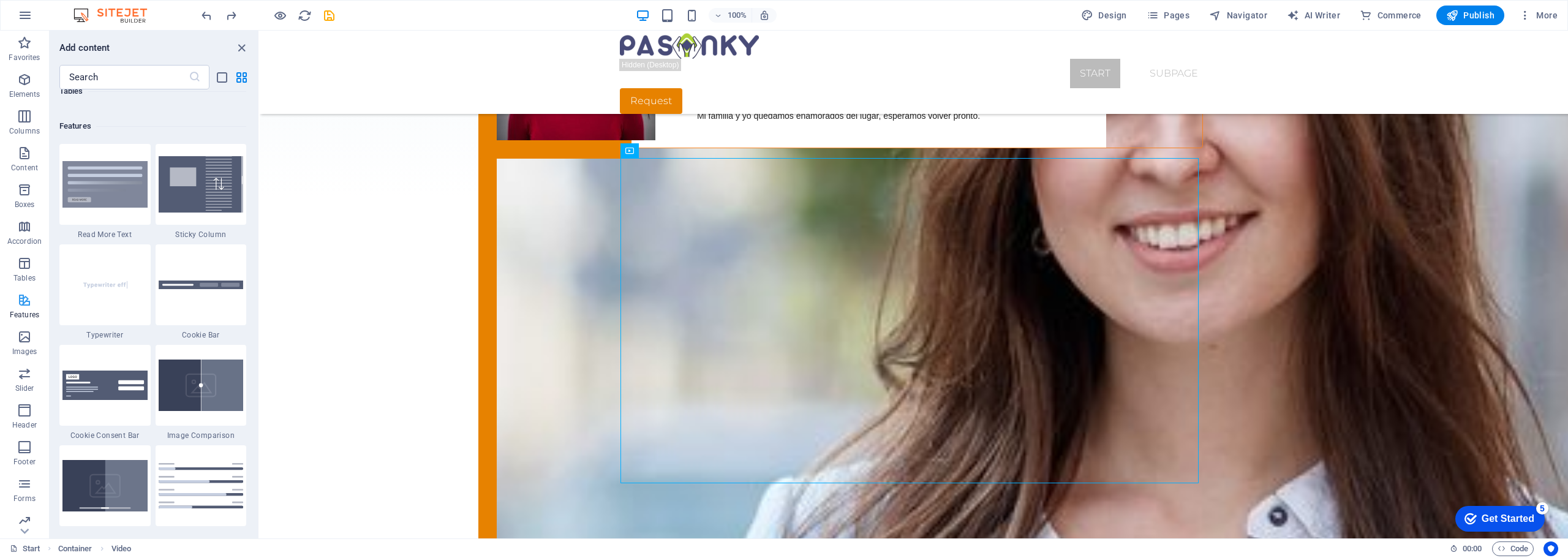
scroll to position [4775, 0]
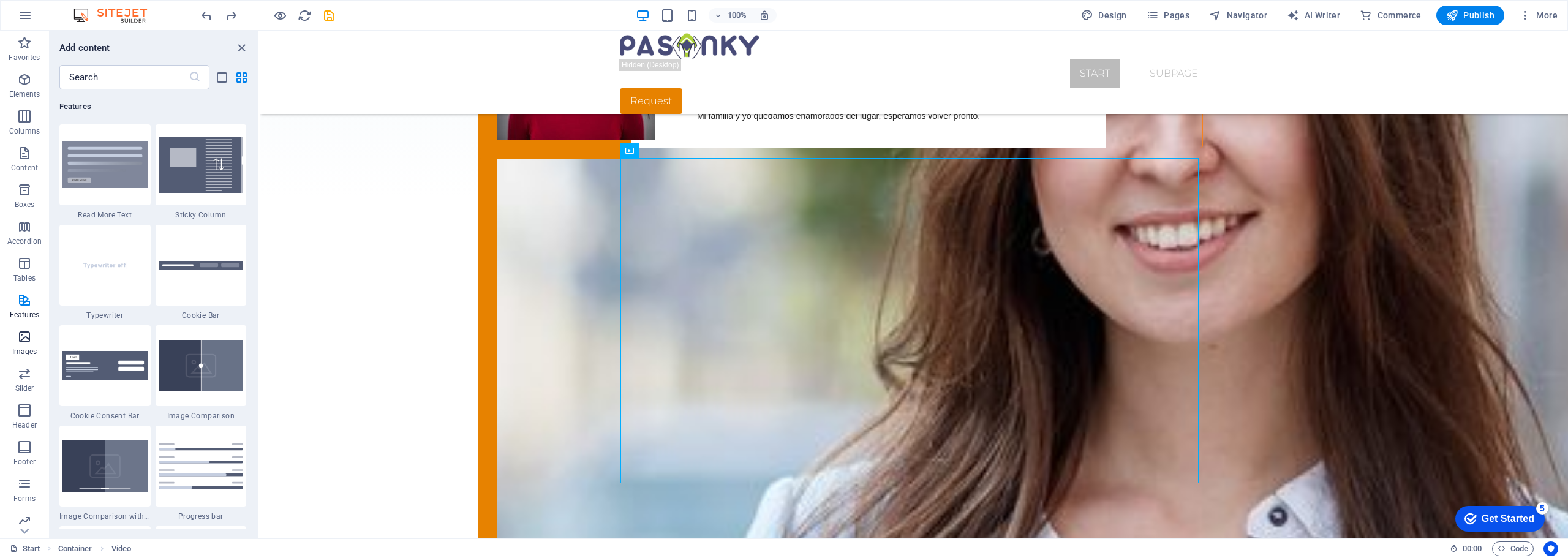
click at [27, 342] on icon "button" at bounding box center [25, 337] width 15 height 15
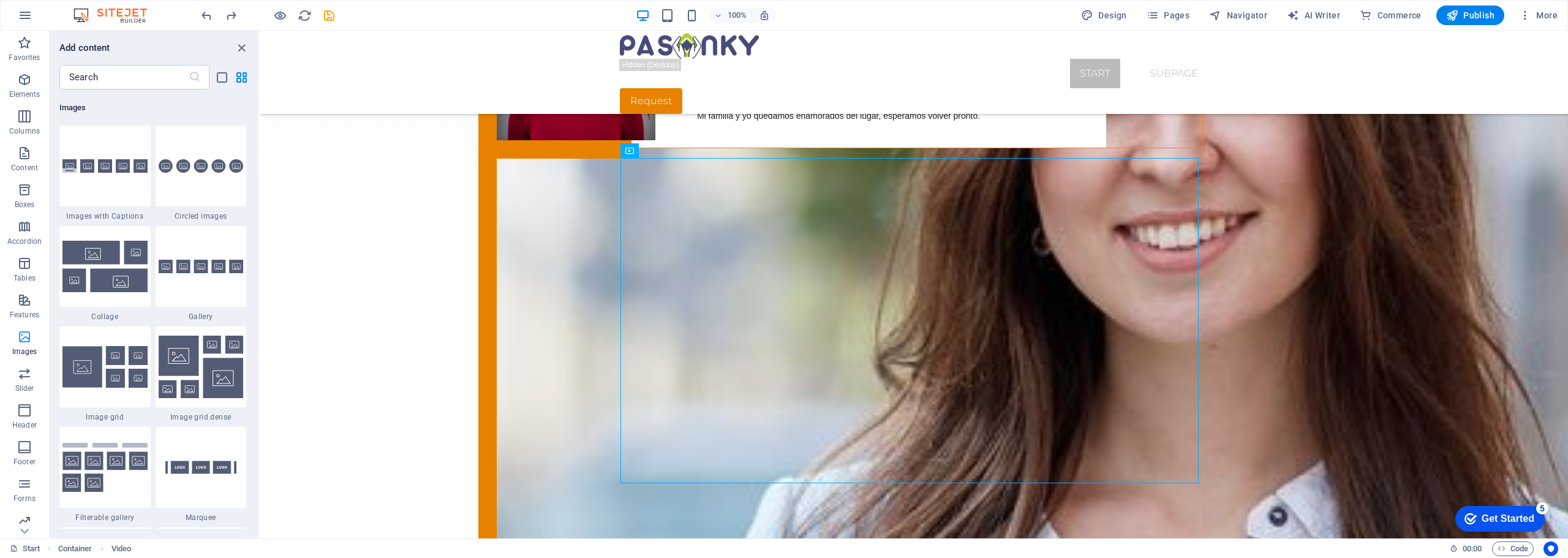
scroll to position [6212, 0]
click at [26, 376] on icon "button" at bounding box center [25, 374] width 15 height 15
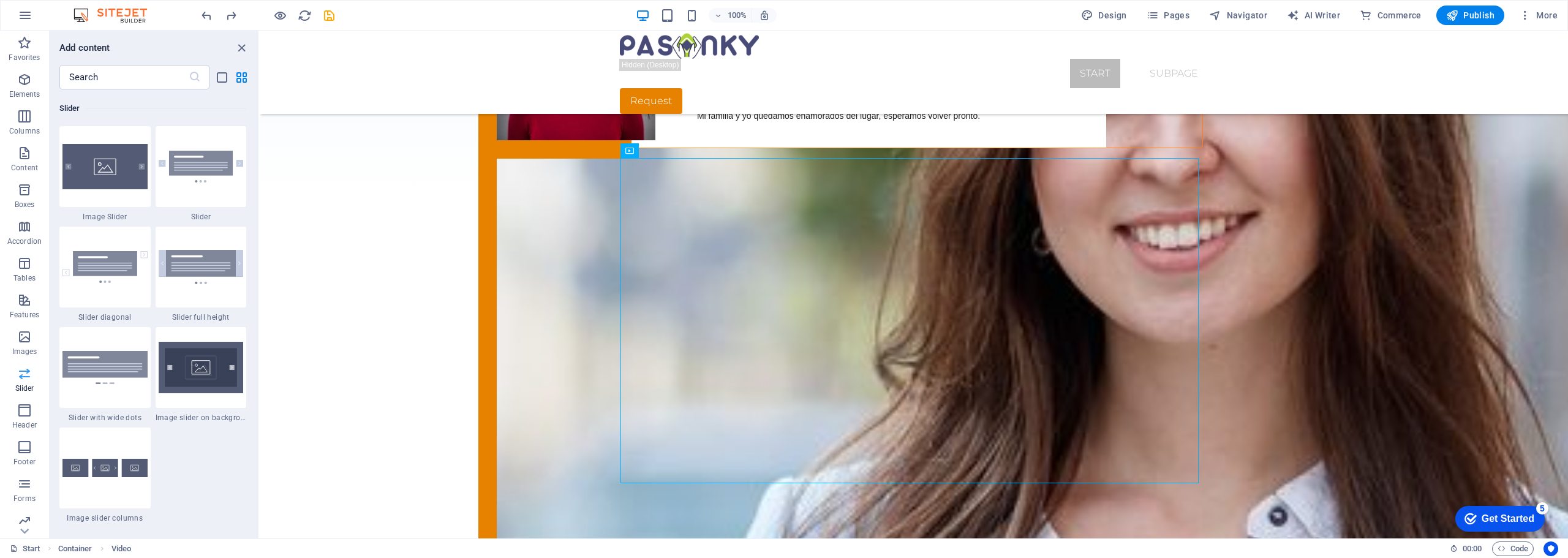
scroll to position [6945, 0]
click at [25, 413] on icon "button" at bounding box center [25, 411] width 15 height 15
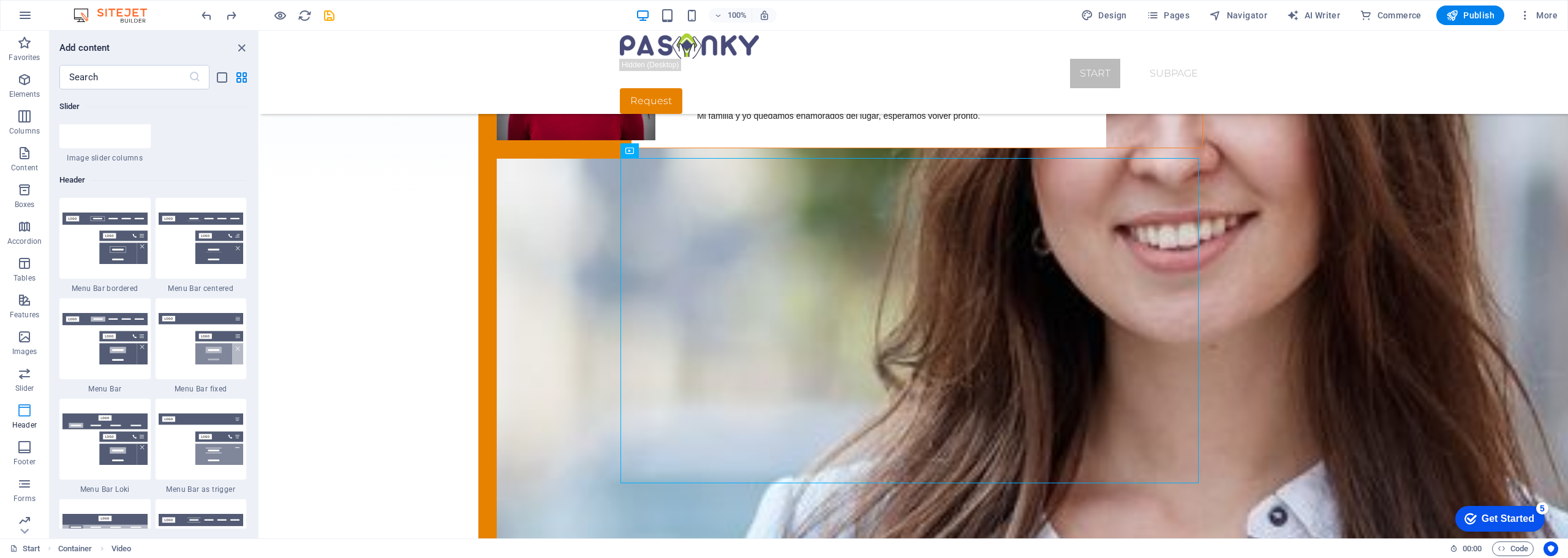
scroll to position [7377, 0]
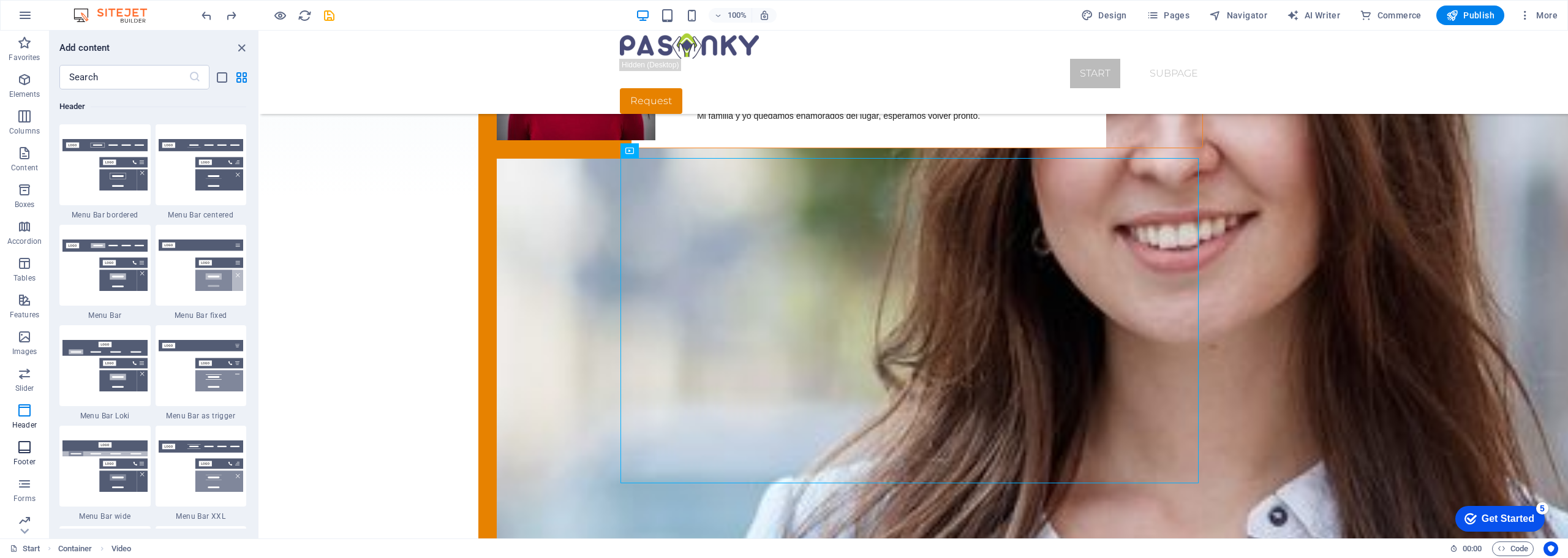
click at [25, 450] on icon "button" at bounding box center [25, 448] width 15 height 15
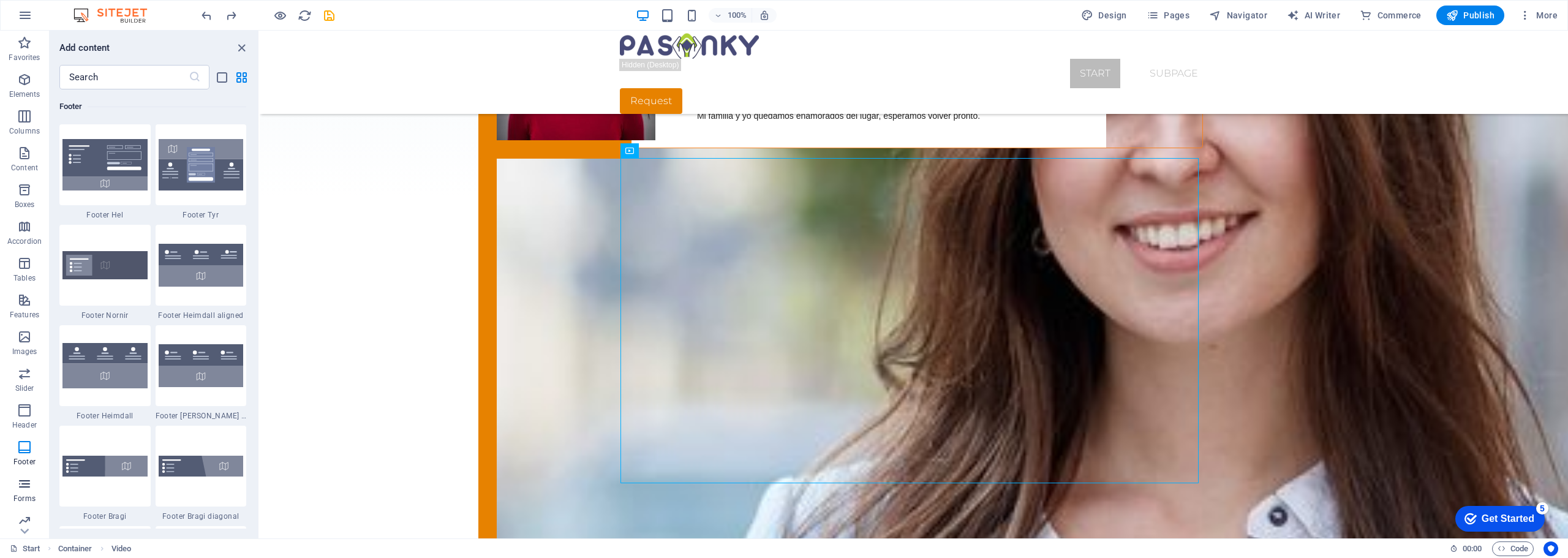
click at [25, 486] on icon "button" at bounding box center [25, 484] width 15 height 15
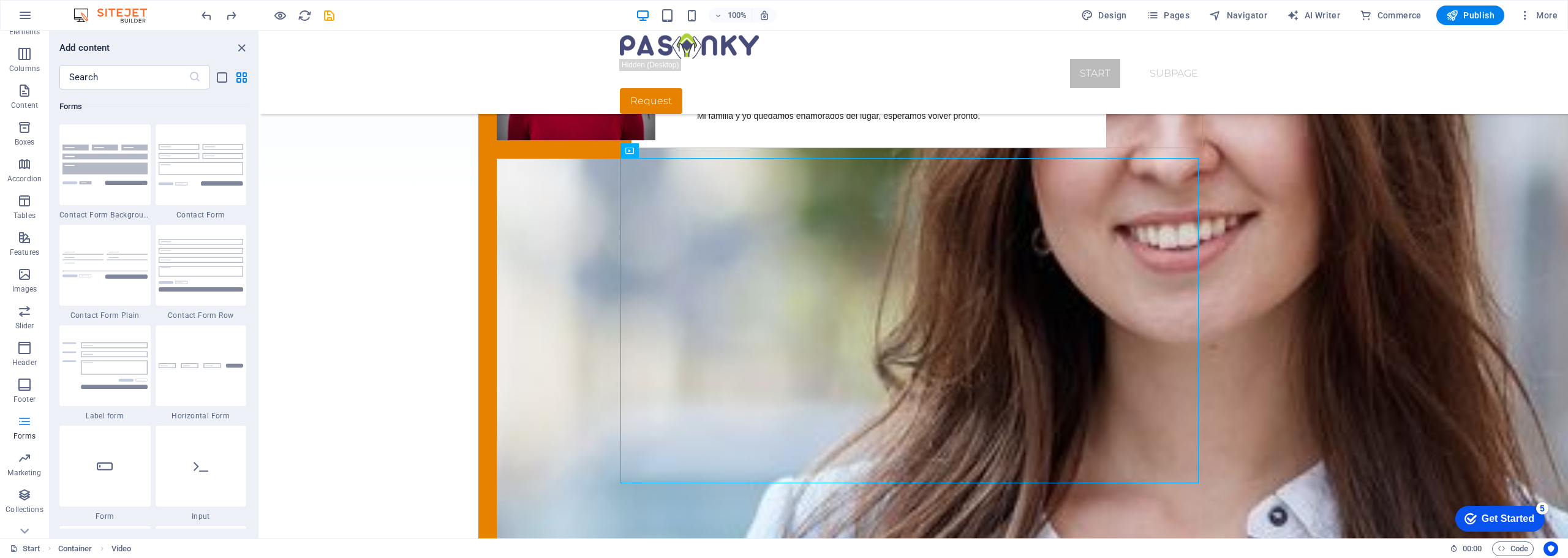
scroll to position [80, 0]
click at [23, 451] on p "Marketing" at bounding box center [24, 455] width 34 height 10
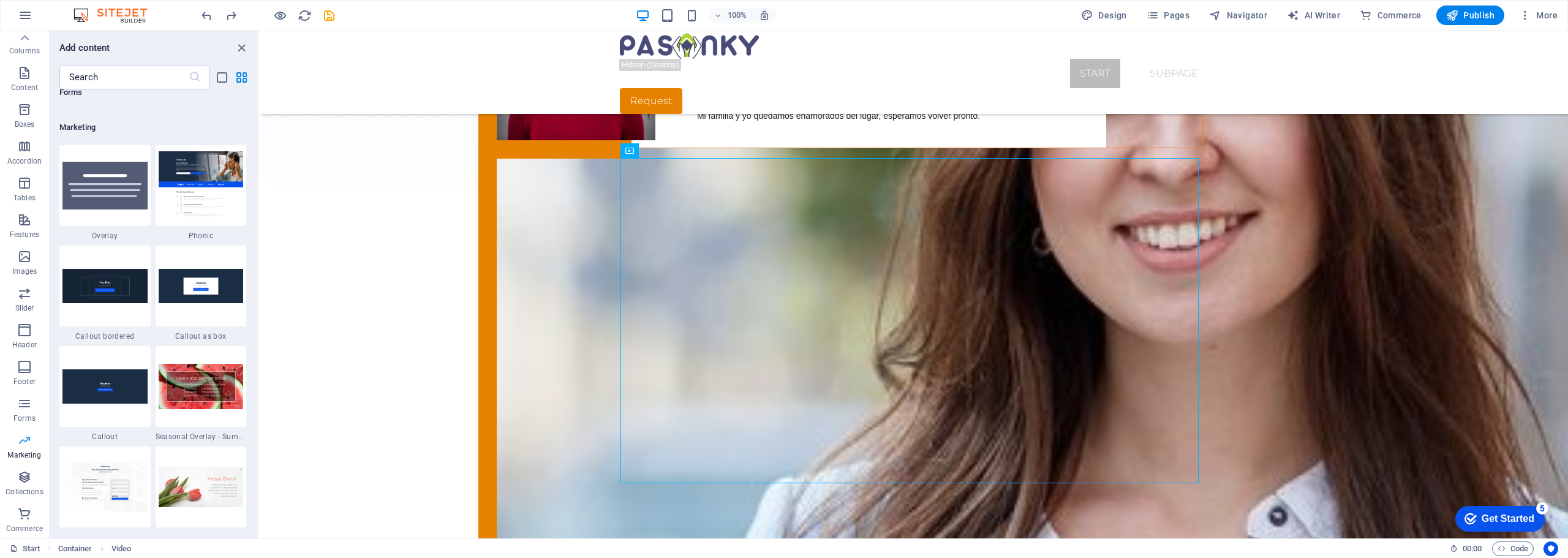
scroll to position [9979, 0]
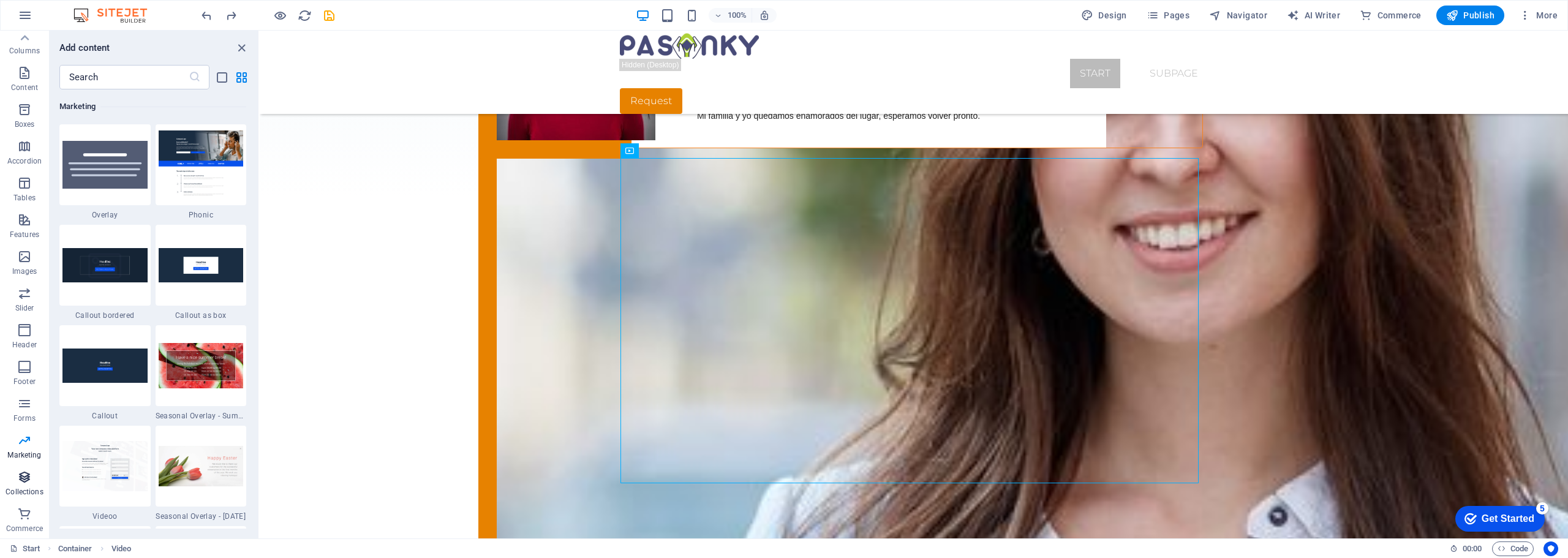
click at [25, 476] on icon "button" at bounding box center [25, 477] width 15 height 15
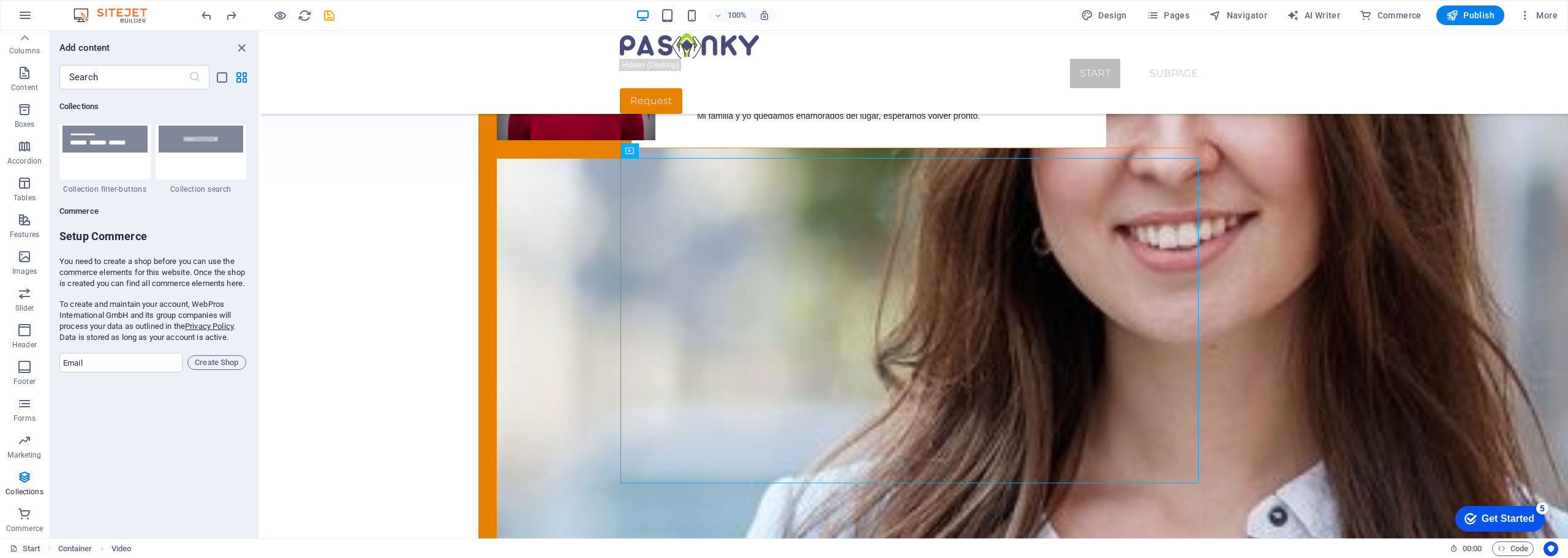
scroll to position [11704, 0]
click at [26, 513] on icon "button" at bounding box center [25, 514] width 15 height 15
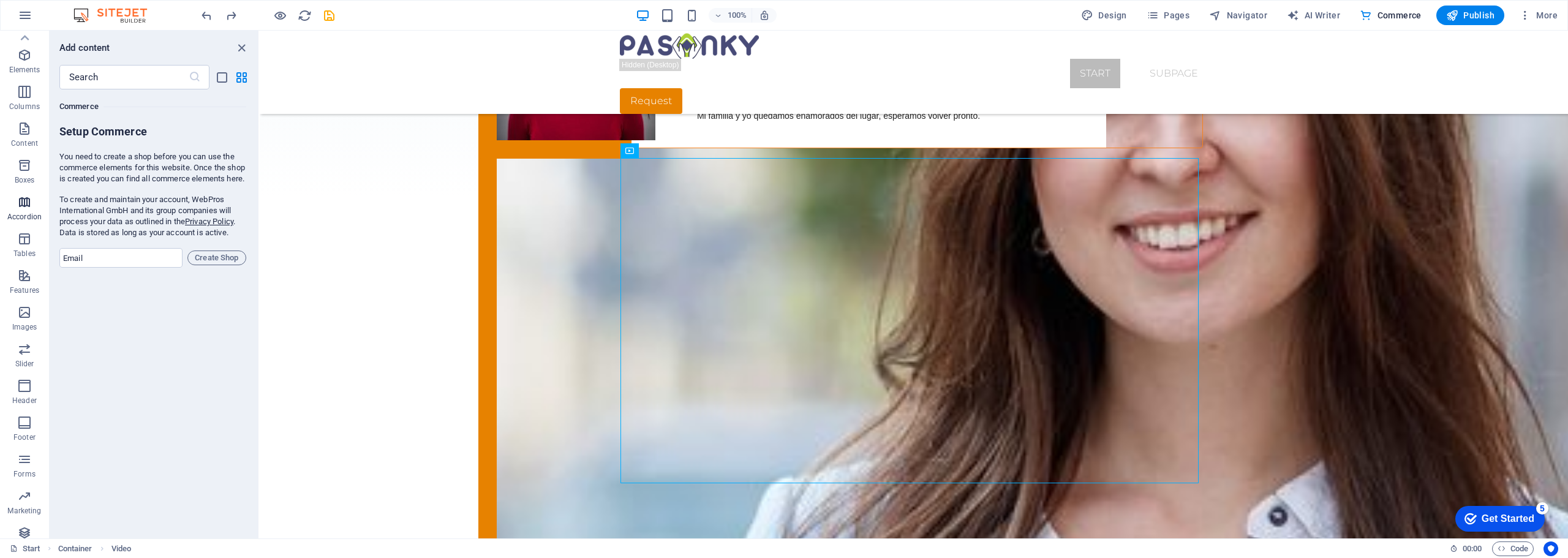
scroll to position [0, 0]
click at [28, 16] on icon "button" at bounding box center [25, 16] width 15 height 15
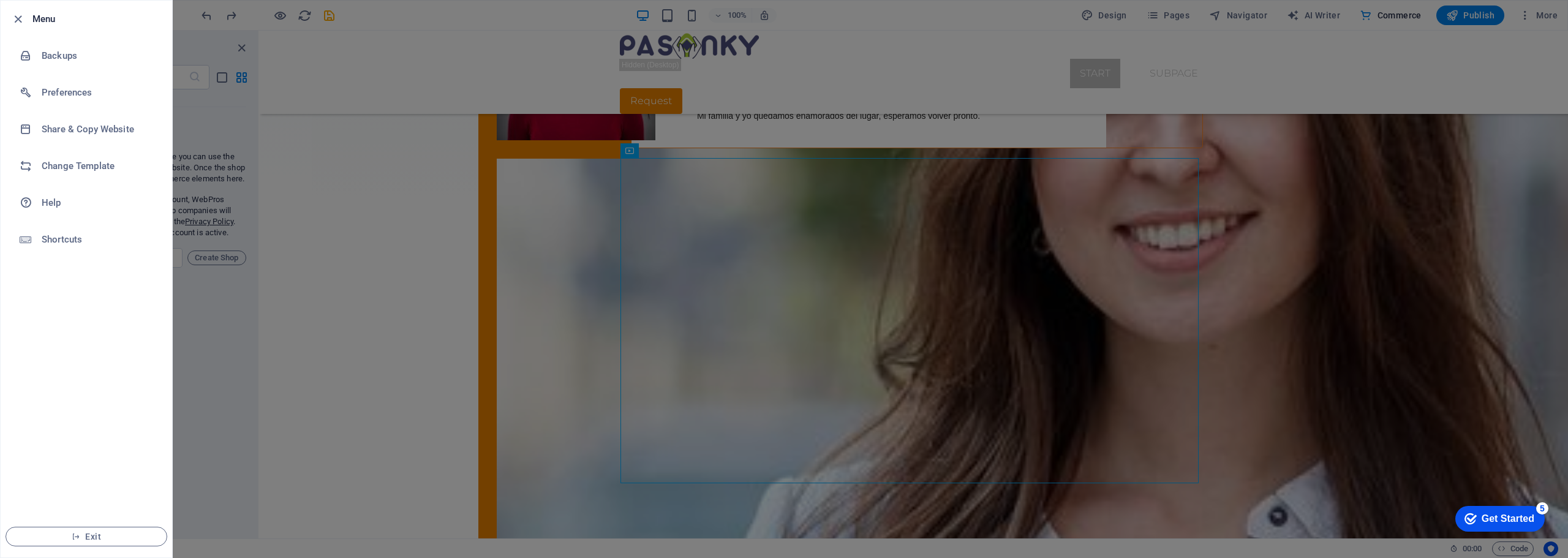
click at [406, 200] on div at bounding box center [784, 279] width 1568 height 558
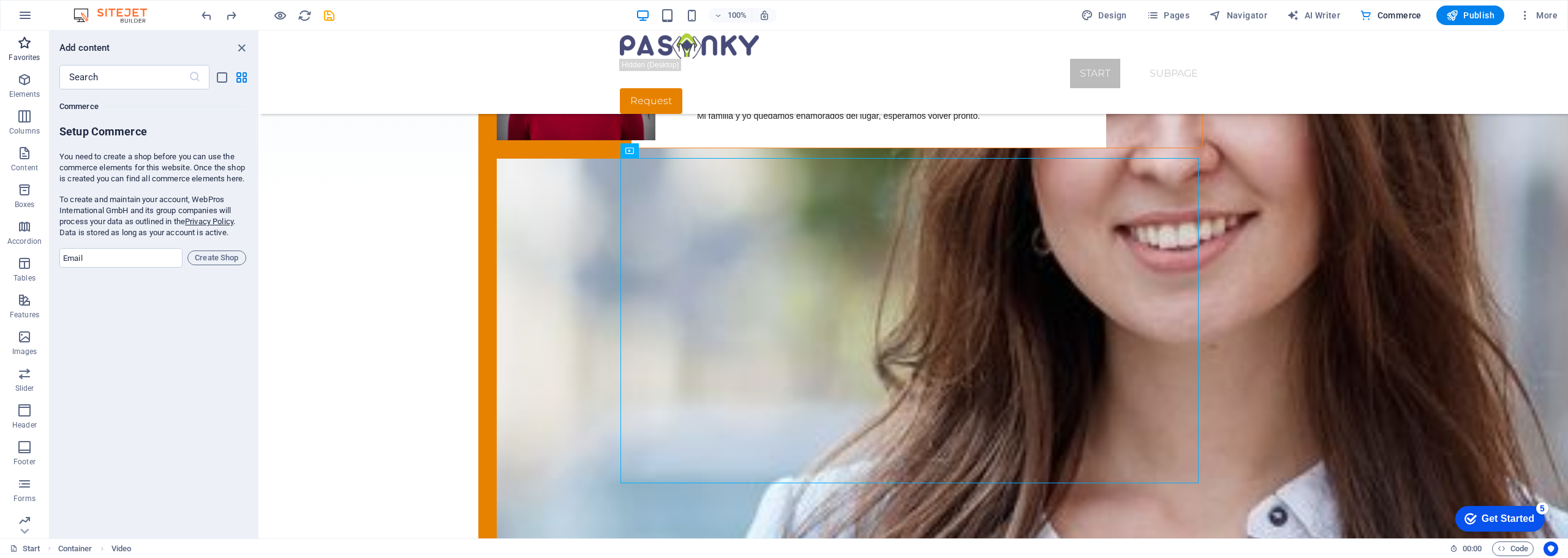
click at [25, 45] on icon "button" at bounding box center [25, 43] width 15 height 15
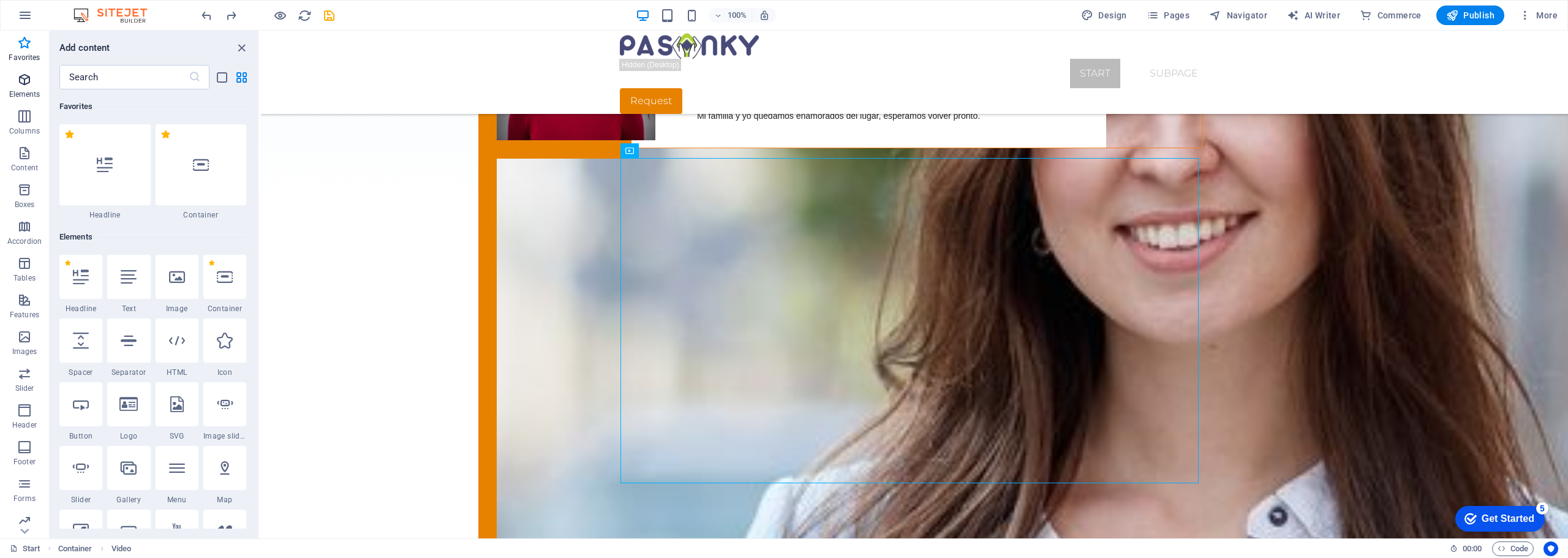
click at [23, 77] on icon "button" at bounding box center [25, 79] width 15 height 15
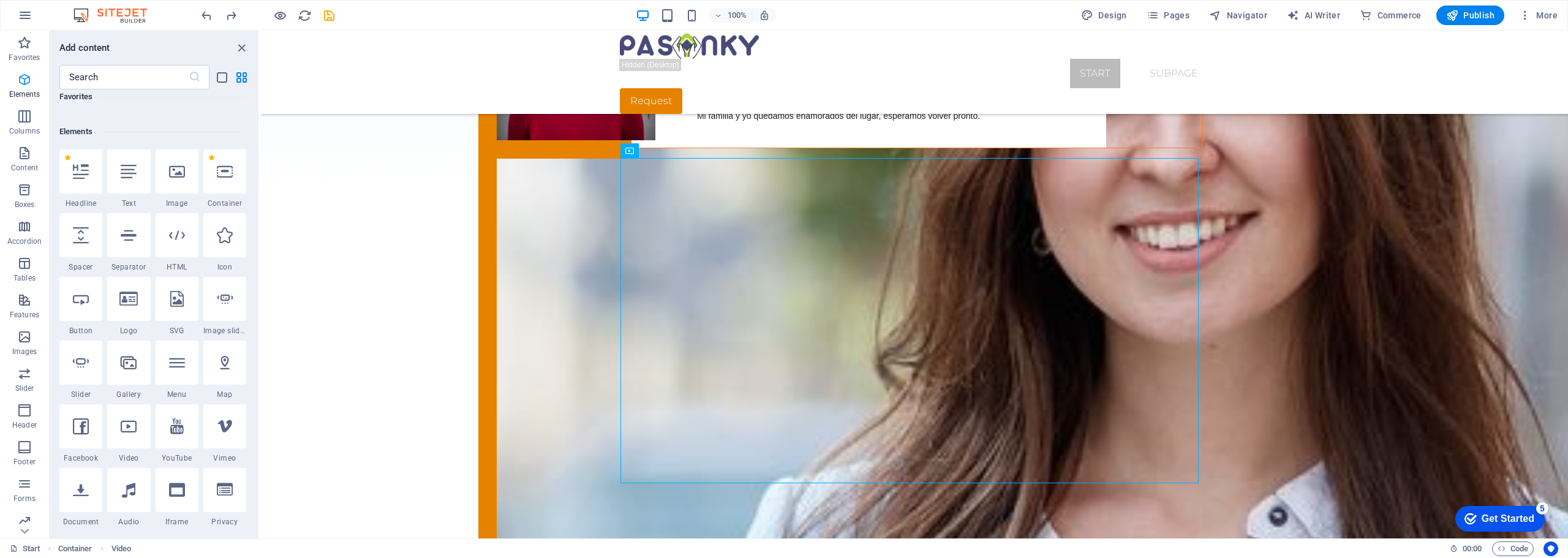
scroll to position [130, 0]
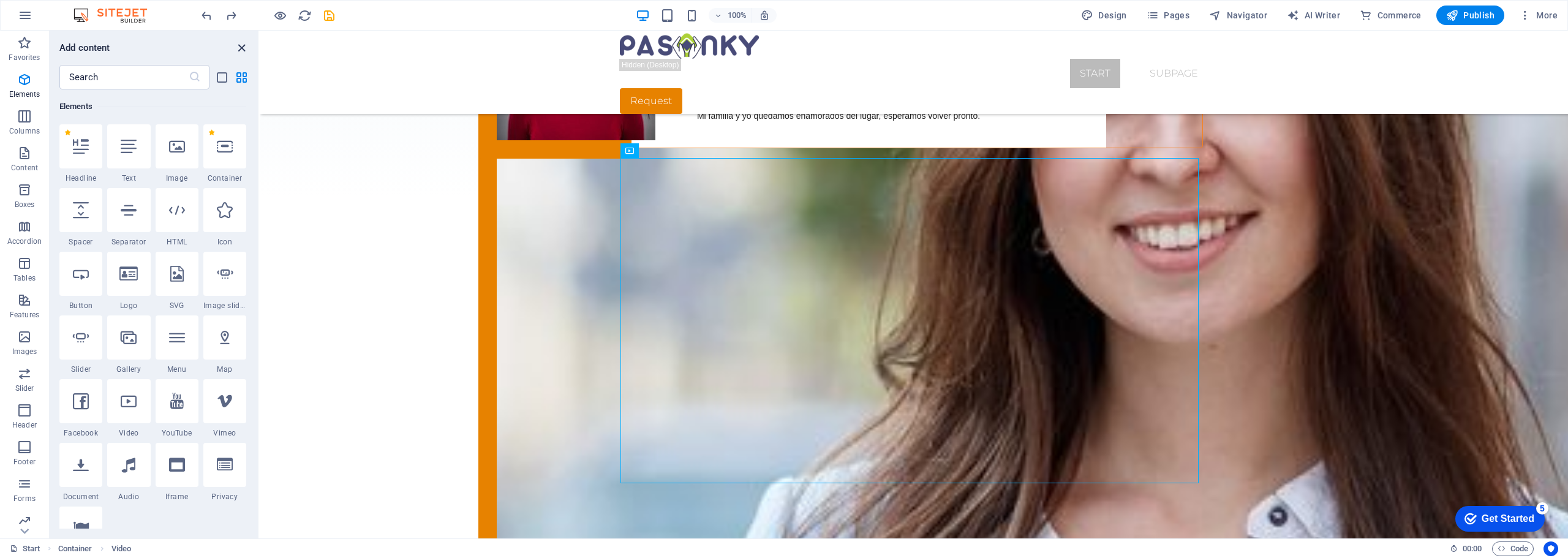
click at [245, 48] on icon "close panel" at bounding box center [241, 47] width 14 height 14
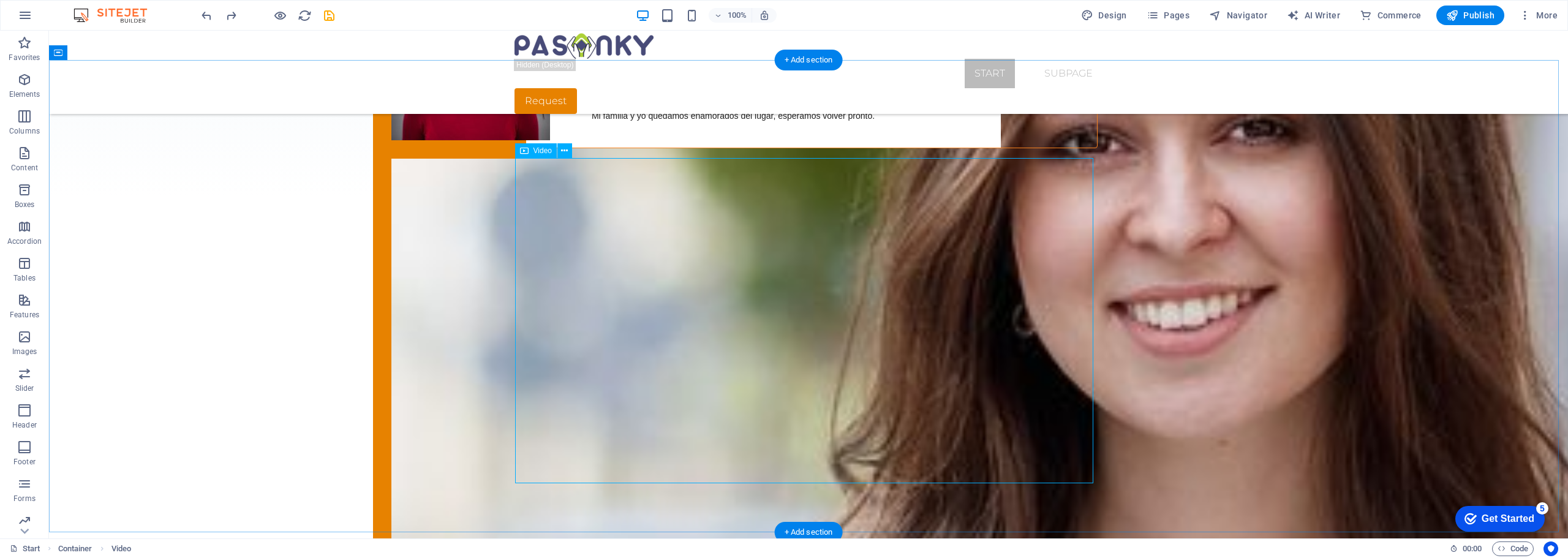
click at [523, 152] on icon at bounding box center [524, 151] width 8 height 15
click at [525, 152] on icon at bounding box center [524, 151] width 8 height 15
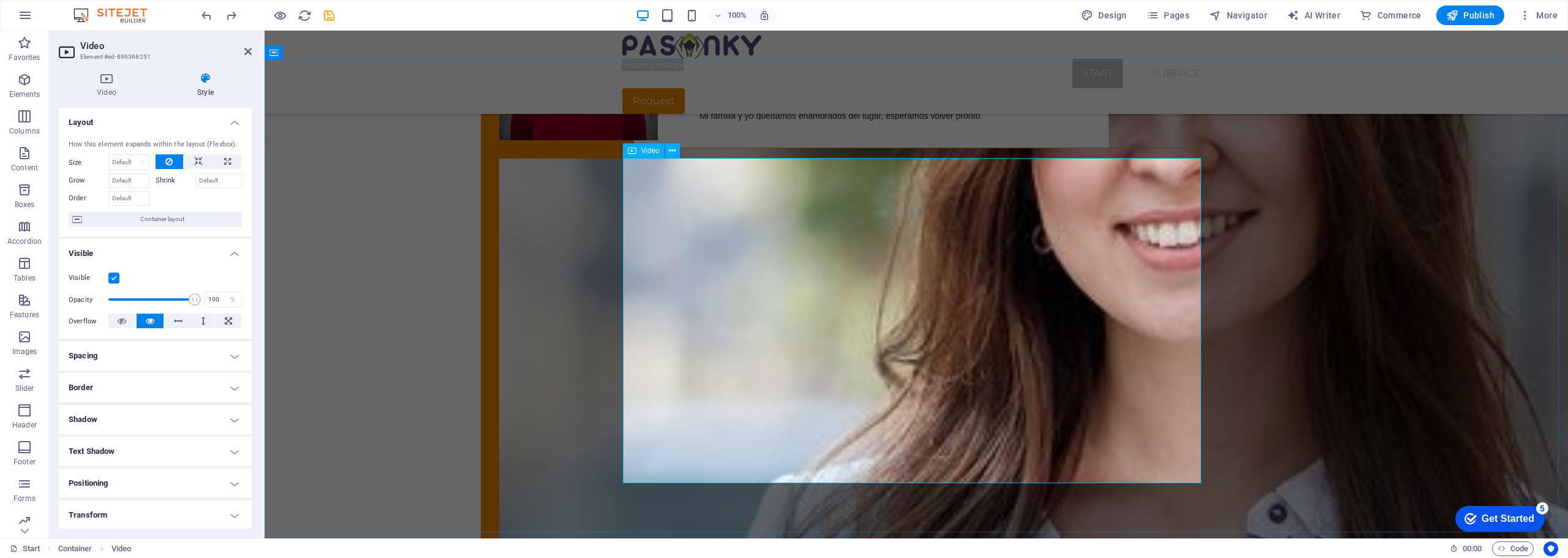
click at [104, 79] on icon at bounding box center [106, 78] width 96 height 12
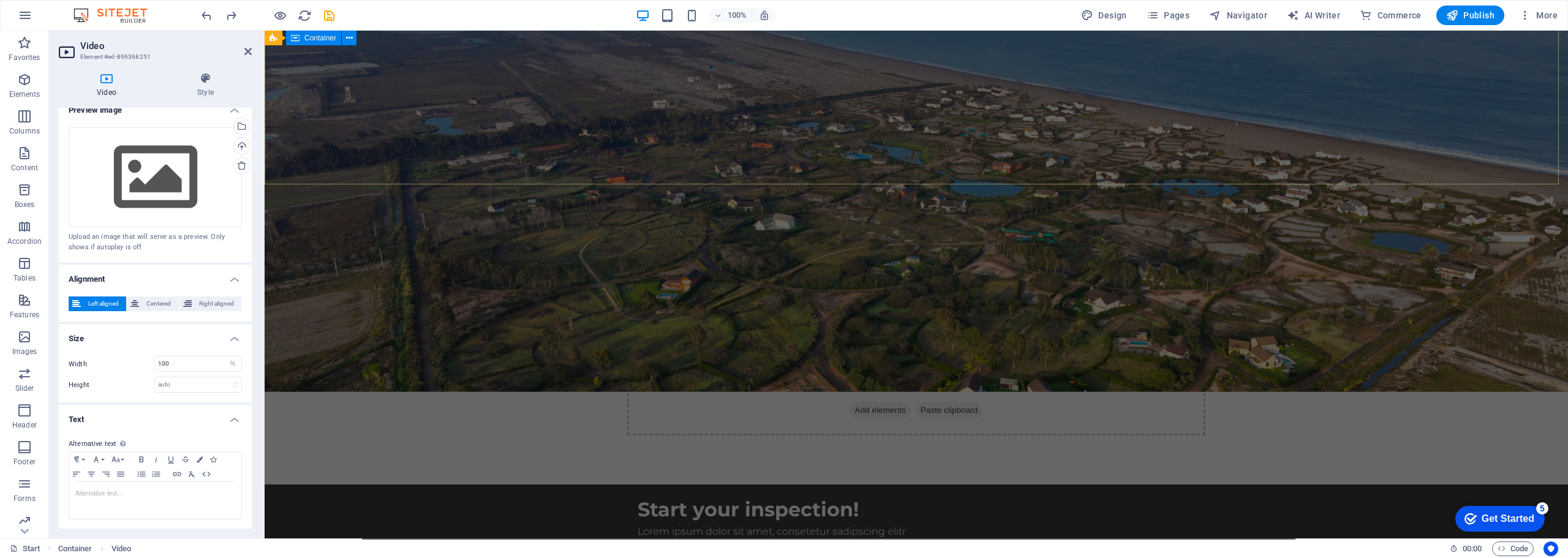
scroll to position [0, 0]
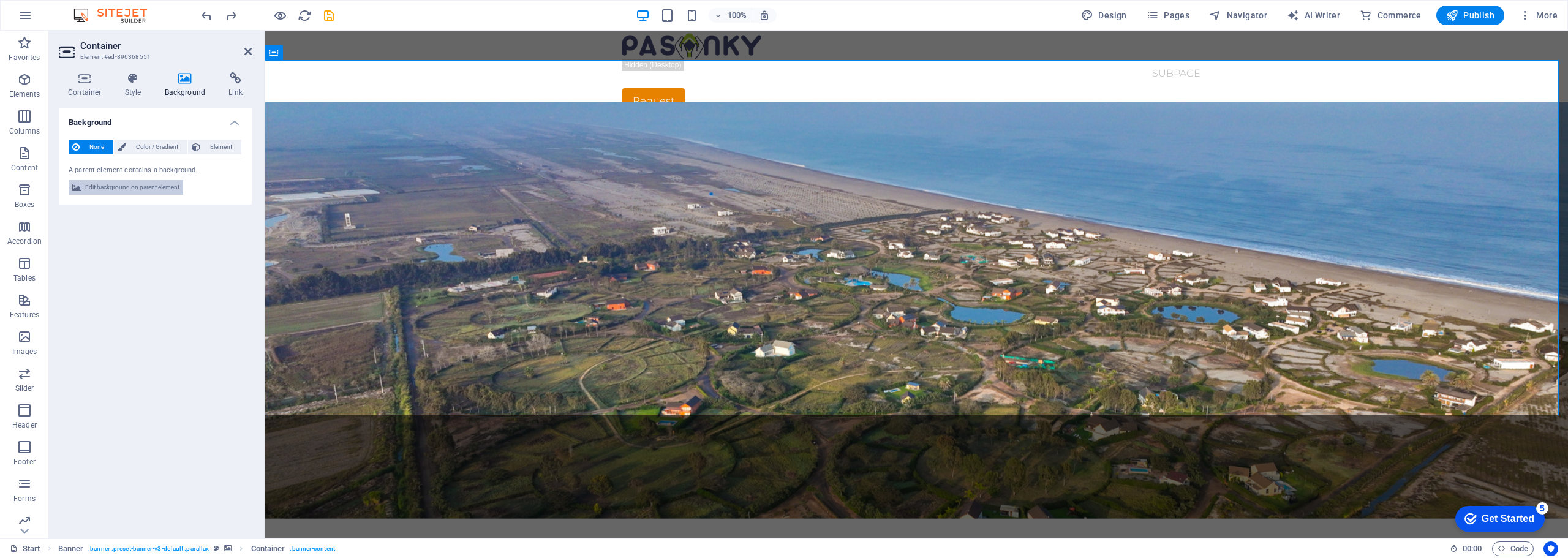
click at [115, 188] on span "Edit background on parent element" at bounding box center [132, 187] width 94 height 15
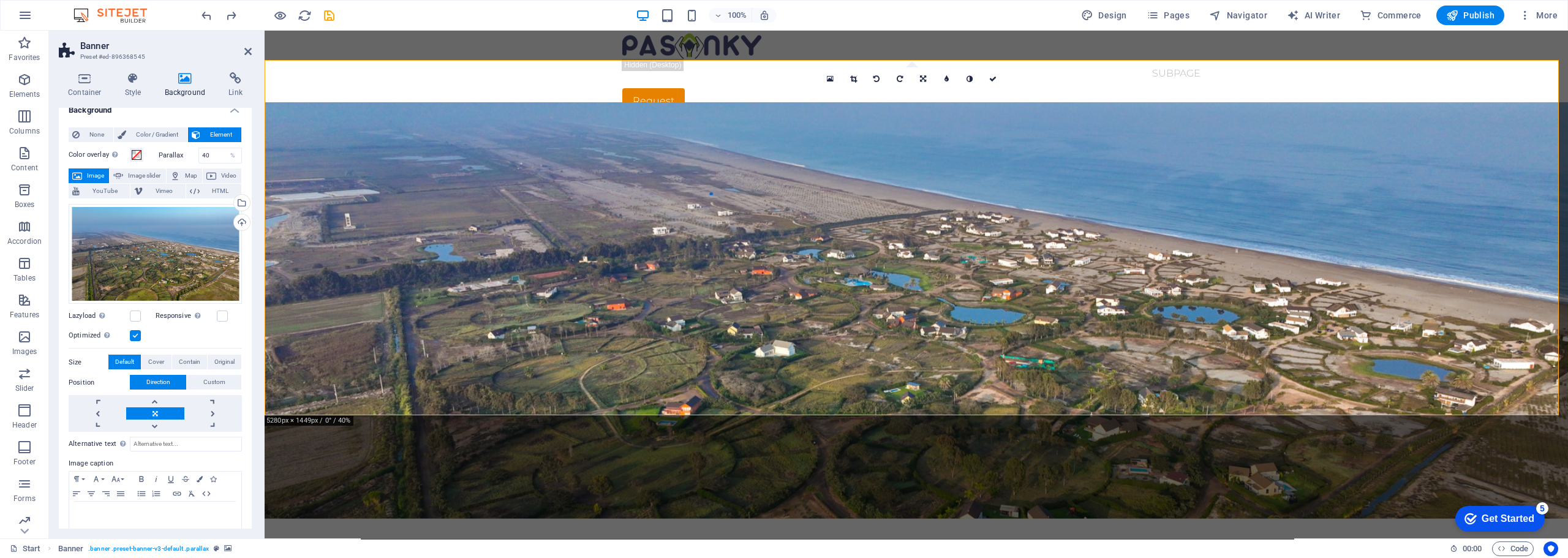
scroll to position [32, 0]
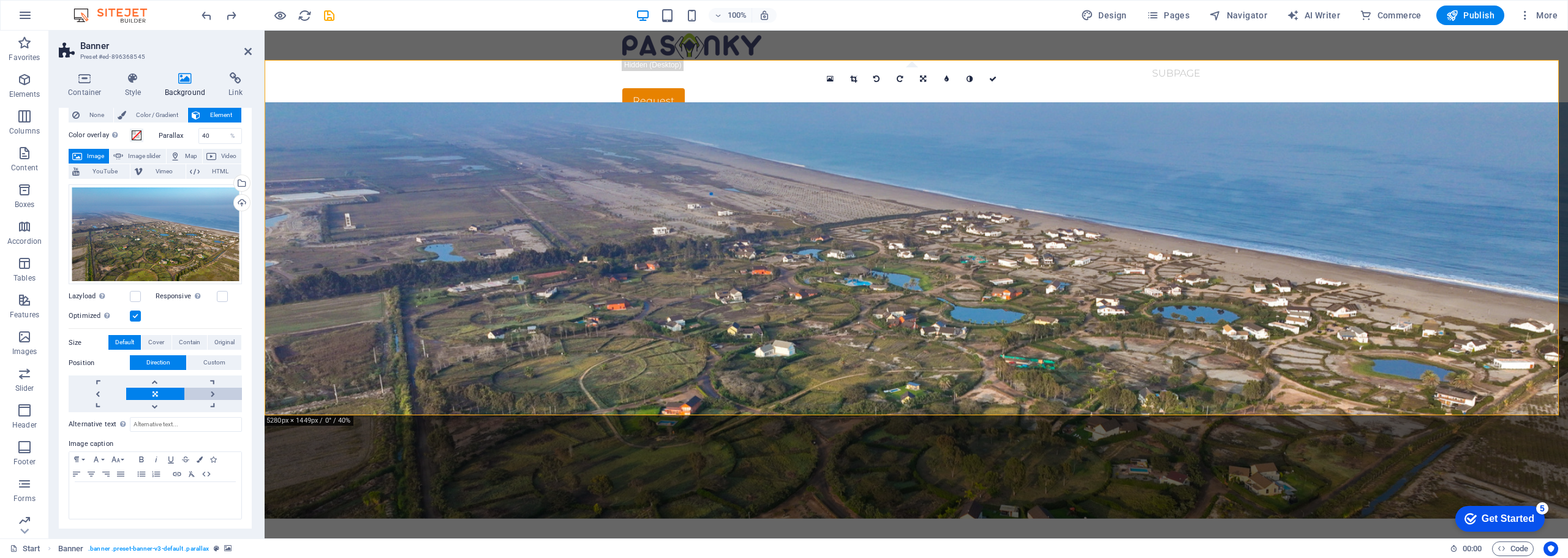
click at [212, 390] on link at bounding box center [213, 394] width 57 height 12
click at [150, 393] on link at bounding box center [155, 394] width 57 height 12
click at [107, 172] on span "YouTube" at bounding box center [105, 172] width 43 height 15
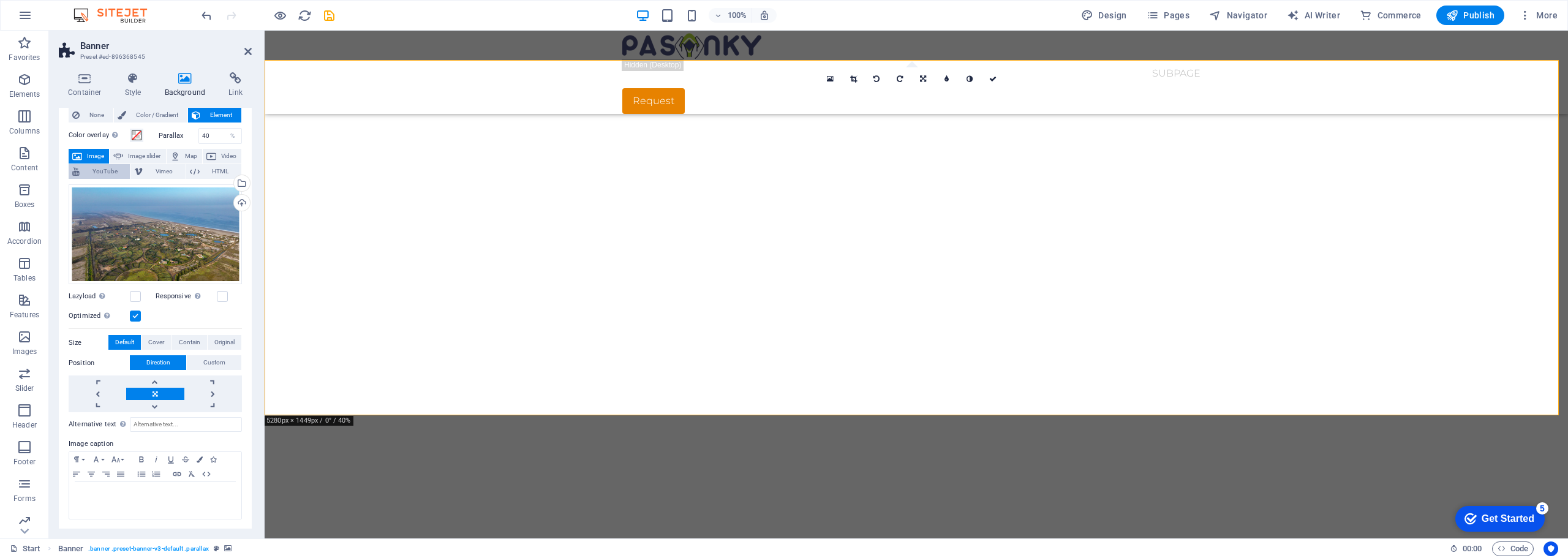
scroll to position [0, 0]
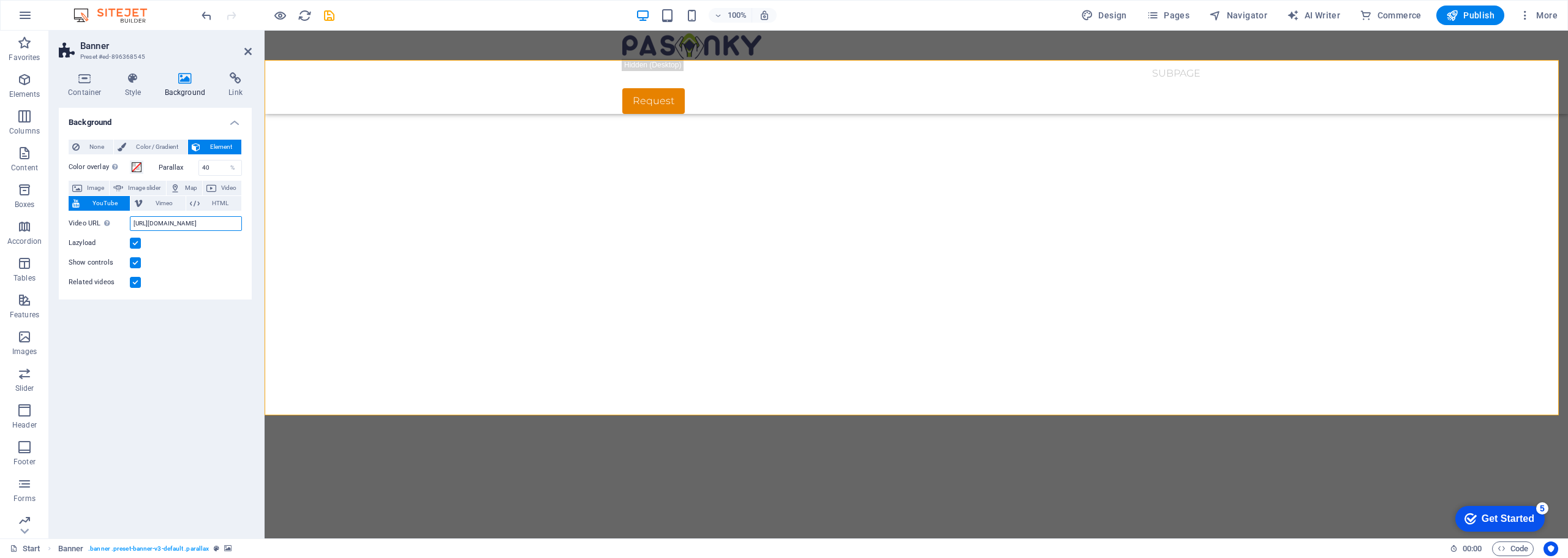
click at [135, 223] on input "https://www.youtube.com/watch?v=hnoviHgPHkY" at bounding box center [186, 223] width 112 height 15
drag, startPoint x: 133, startPoint y: 223, endPoint x: 247, endPoint y: 223, distance: 114.0
click at [247, 223] on div "None Color / Gradient Element Stretch background to full-width Color overlay Pl…" at bounding box center [155, 214] width 193 height 169
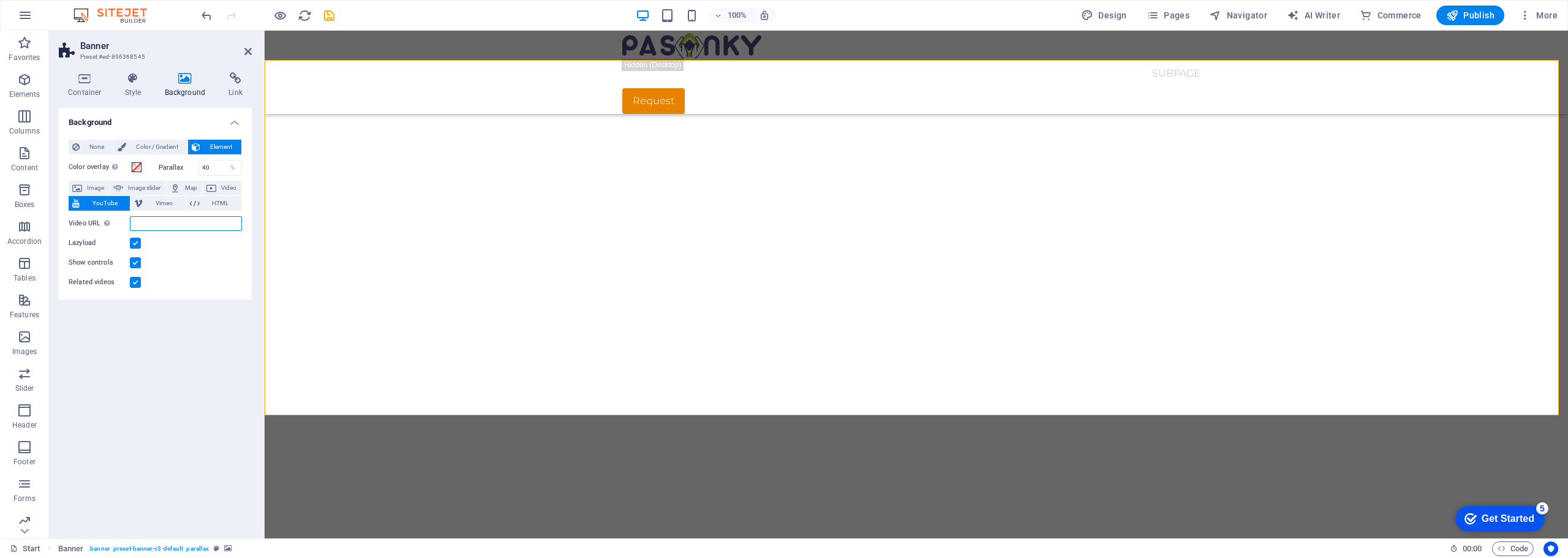
paste input "https://youtu.be/pUUZpaQRWkk"
type input "https://youtu.be/pUUZpaQRWkk"
click at [1473, 13] on span "Publish" at bounding box center [1470, 15] width 48 height 12
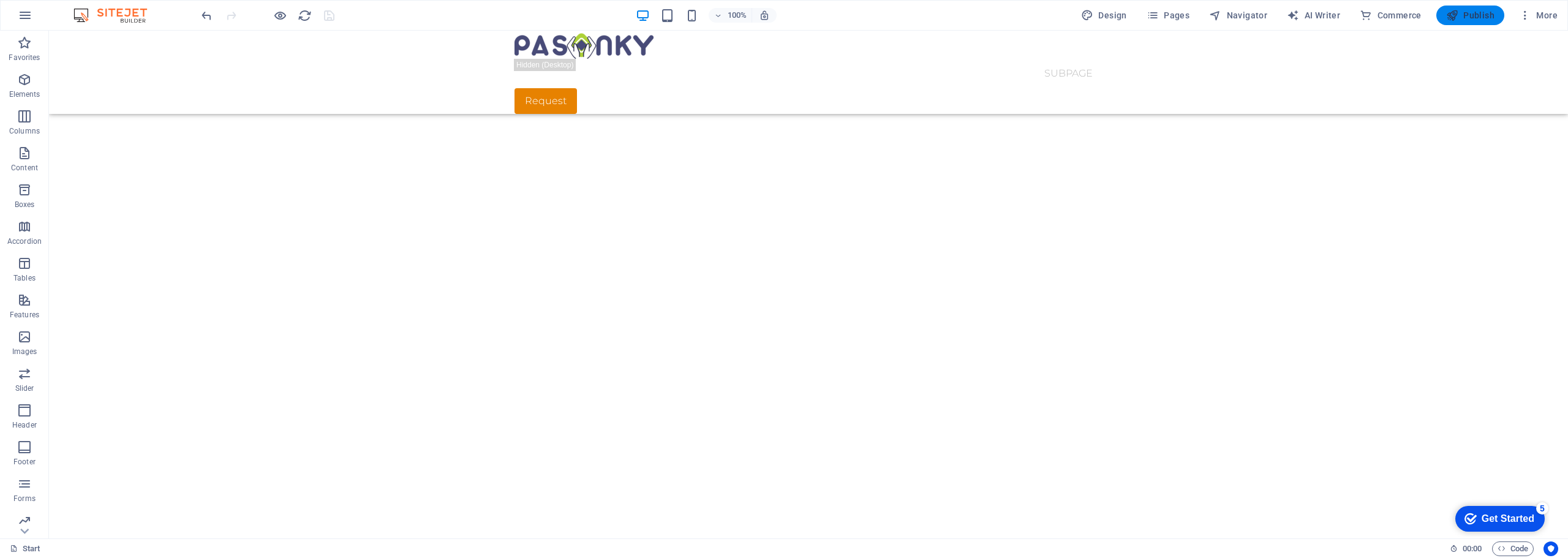
click at [1476, 15] on span "Publish" at bounding box center [1470, 15] width 48 height 12
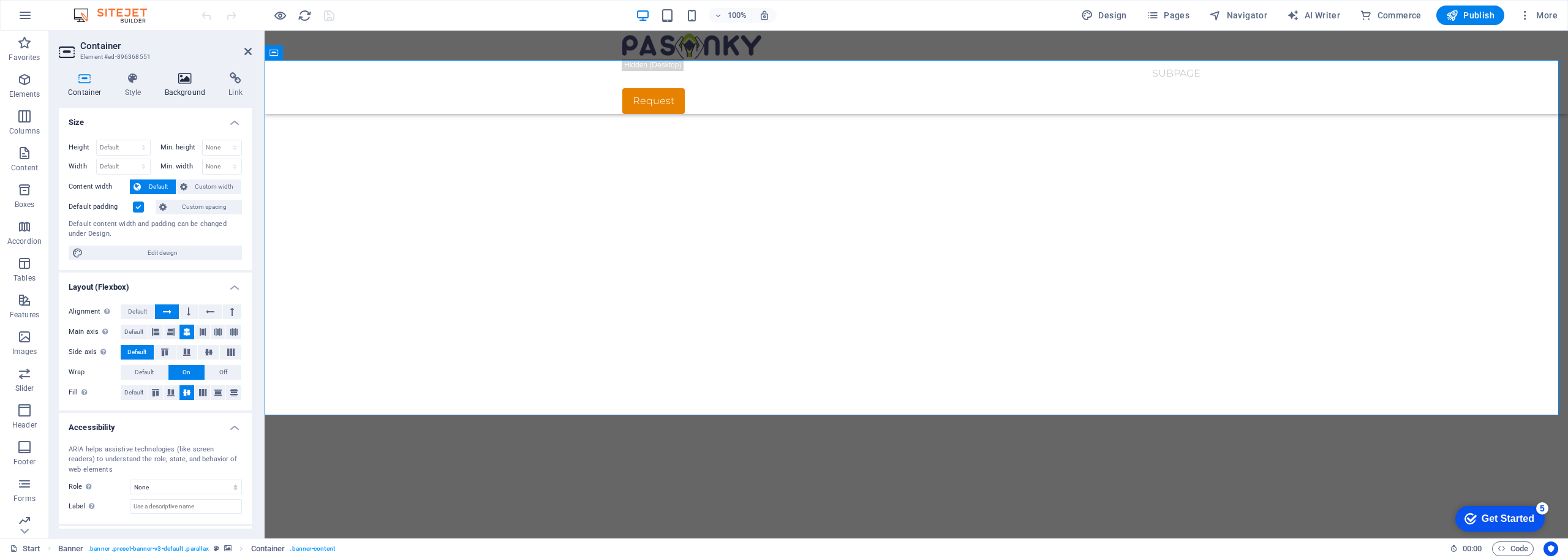
click at [183, 79] on icon at bounding box center [185, 78] width 60 height 12
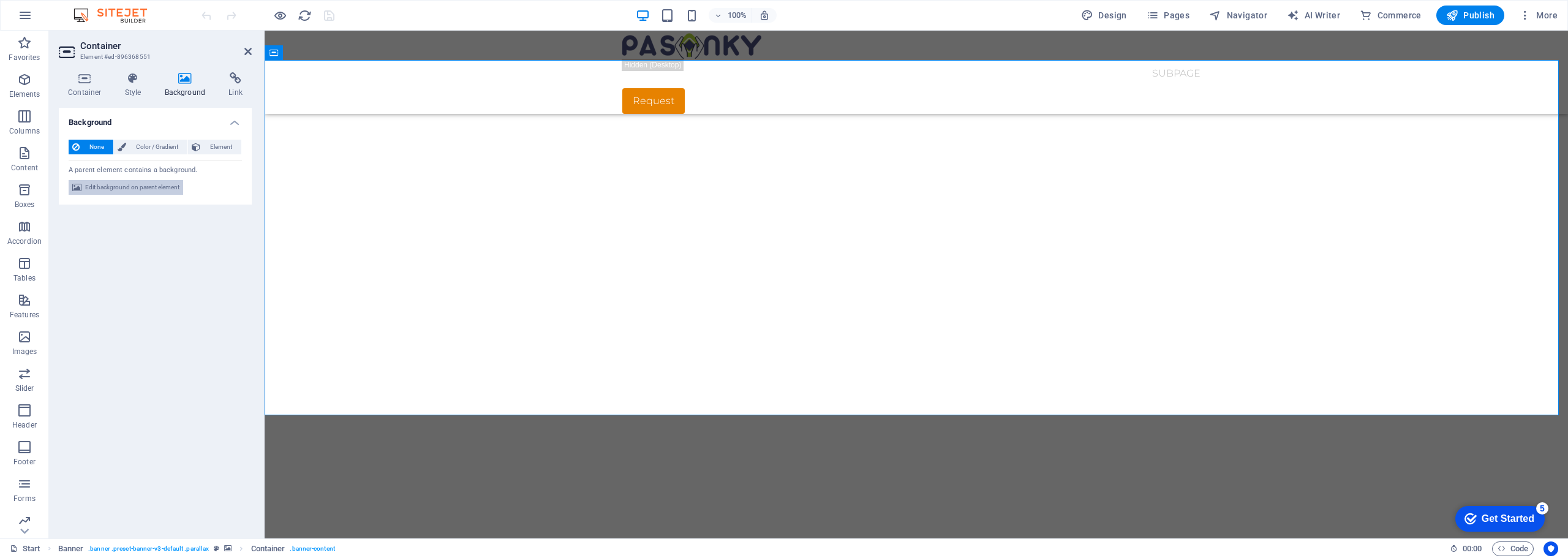
click at [120, 187] on span "Edit background on parent element" at bounding box center [132, 187] width 94 height 15
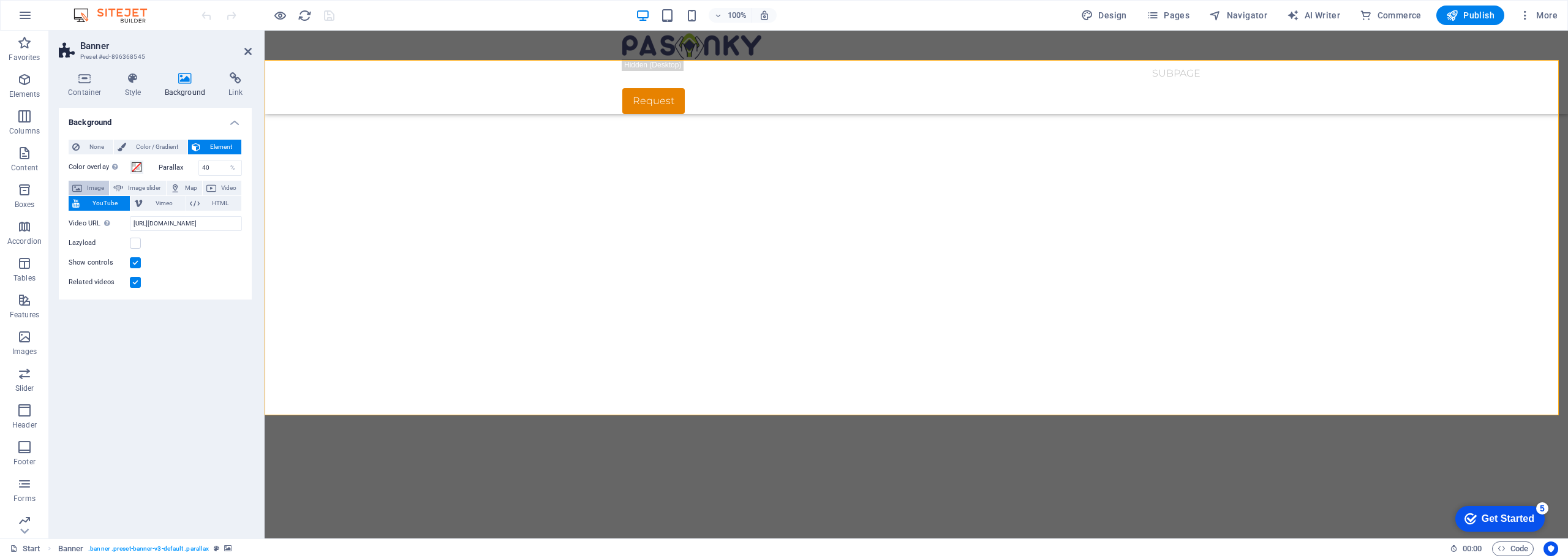
click at [84, 185] on button "Image" at bounding box center [88, 188] width 40 height 15
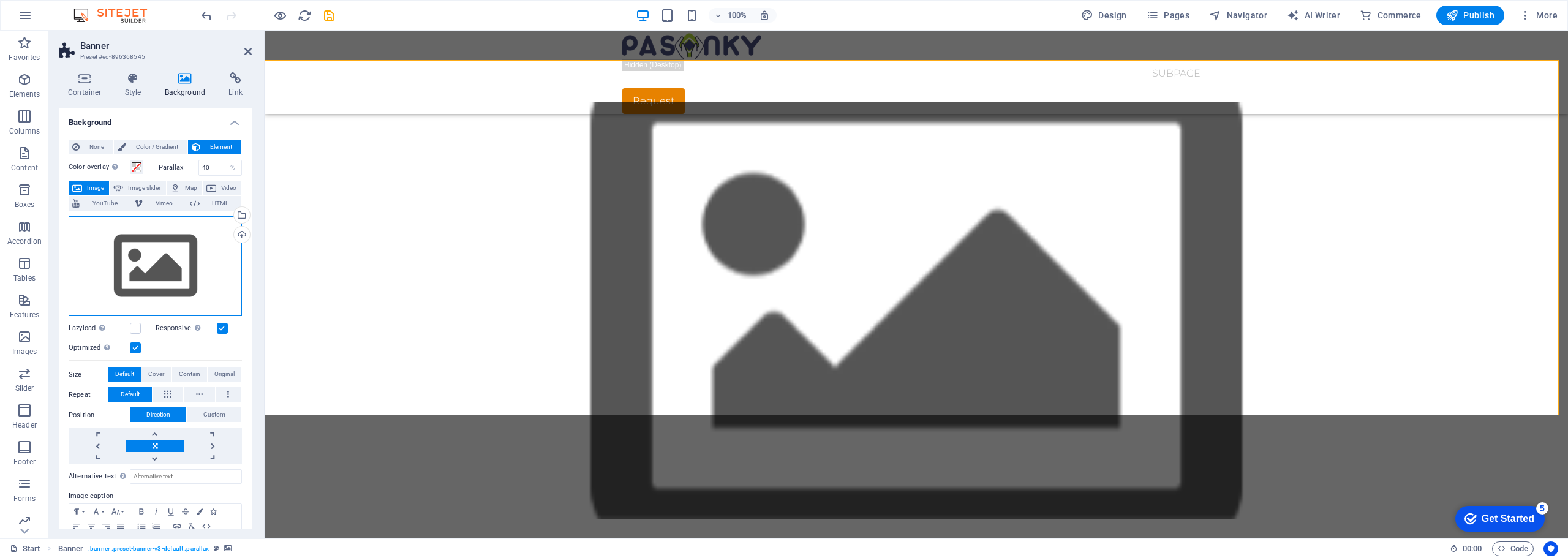
click at [150, 262] on div "Drag files here, click to choose files or select files from Files or our free s…" at bounding box center [155, 266] width 173 height 101
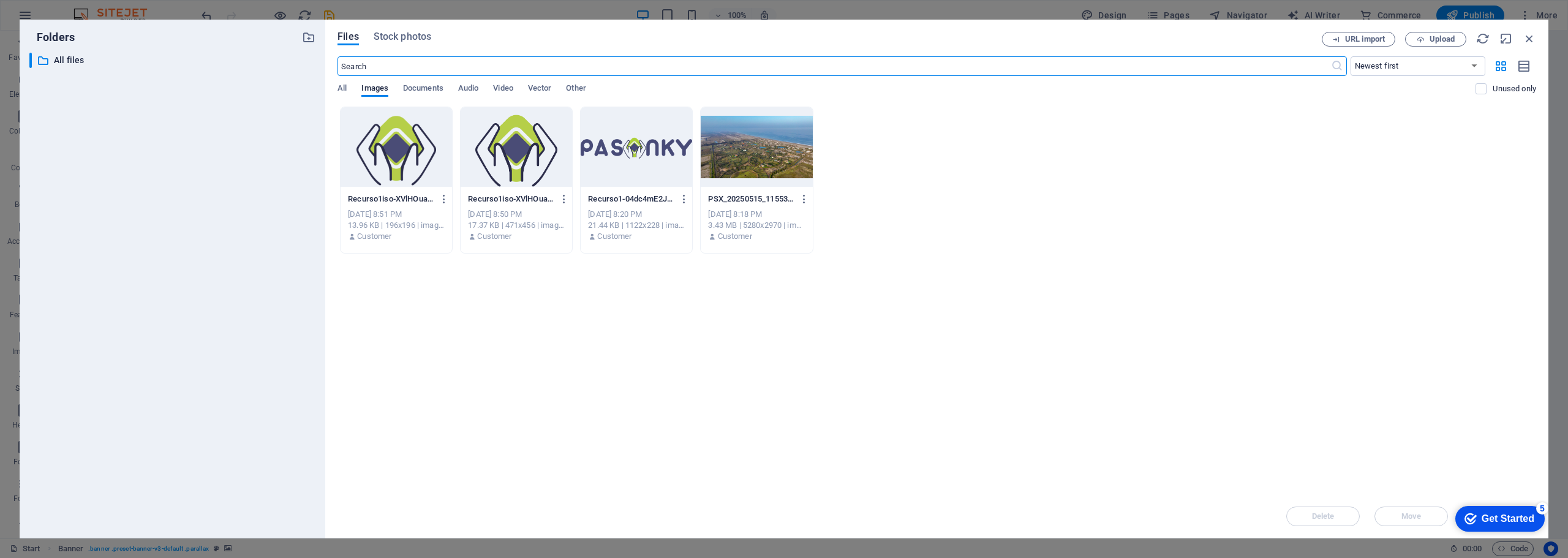
click at [762, 138] on div at bounding box center [757, 146] width 111 height 79
click at [746, 149] on div "1" at bounding box center [757, 146] width 111 height 79
click at [746, 149] on div at bounding box center [757, 146] width 111 height 79
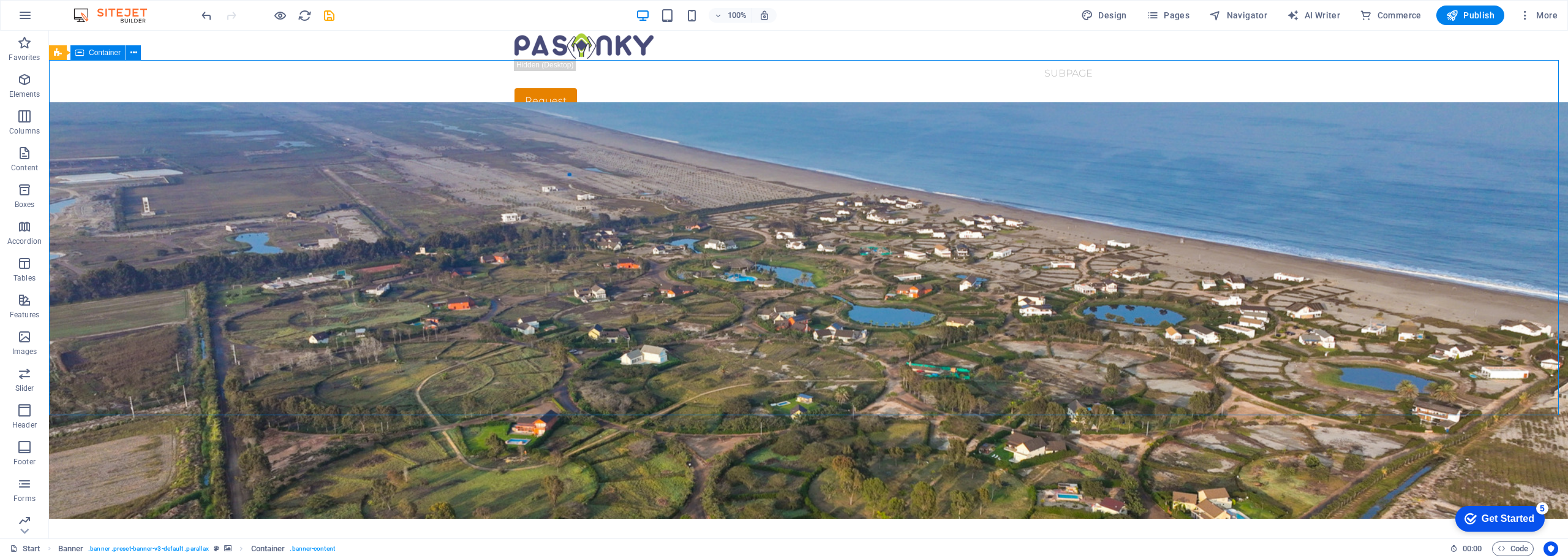
drag, startPoint x: 281, startPoint y: 355, endPoint x: 496, endPoint y: 340, distance: 215.5
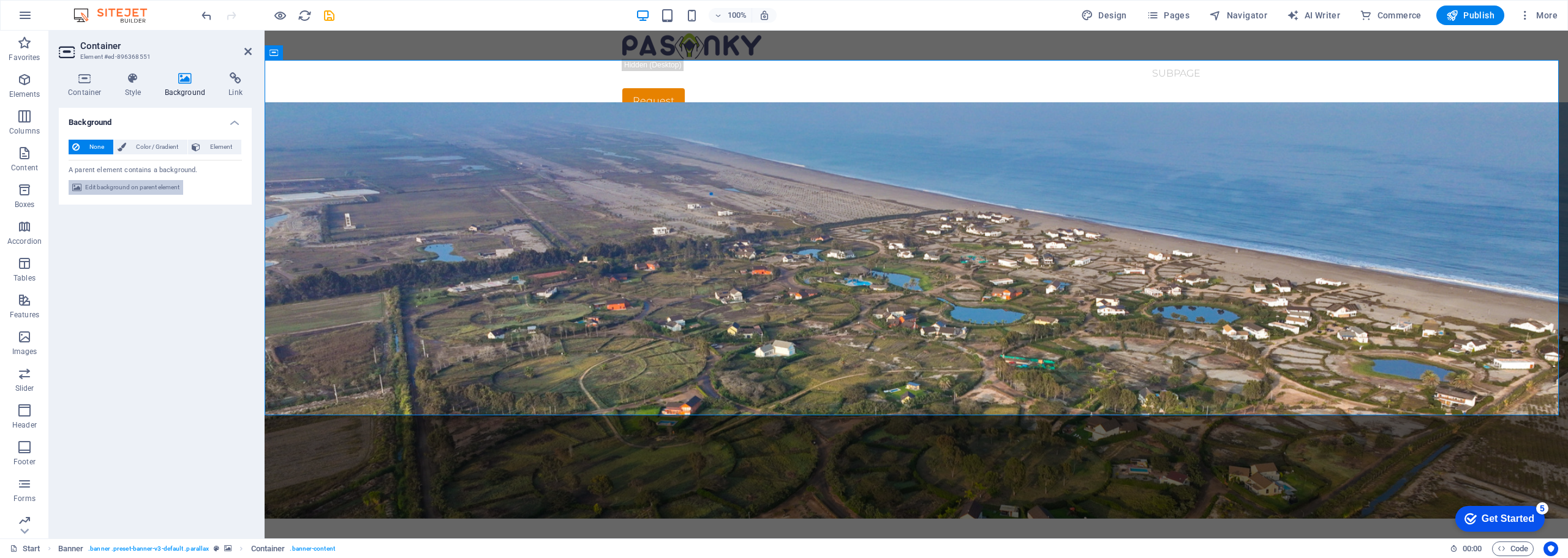
click at [137, 185] on span "Edit background on parent element" at bounding box center [132, 187] width 94 height 15
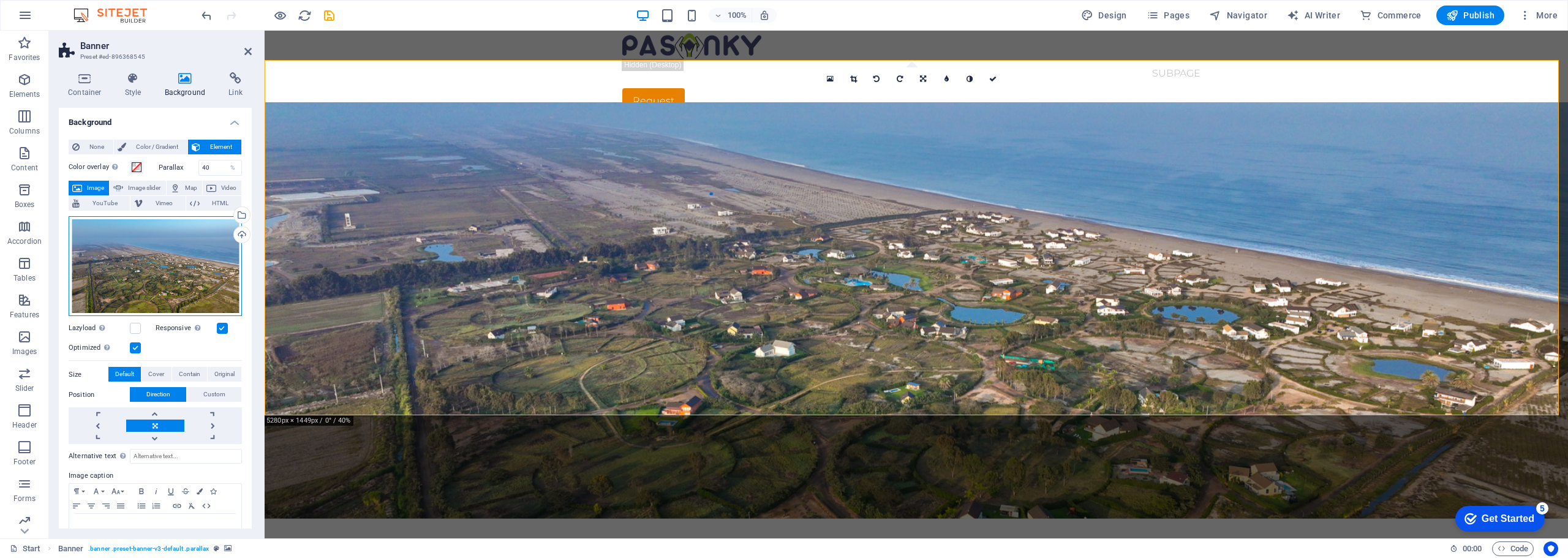
click at [177, 269] on div "Drag files here, click to choose files or select files from Files or our free s…" at bounding box center [155, 266] width 173 height 101
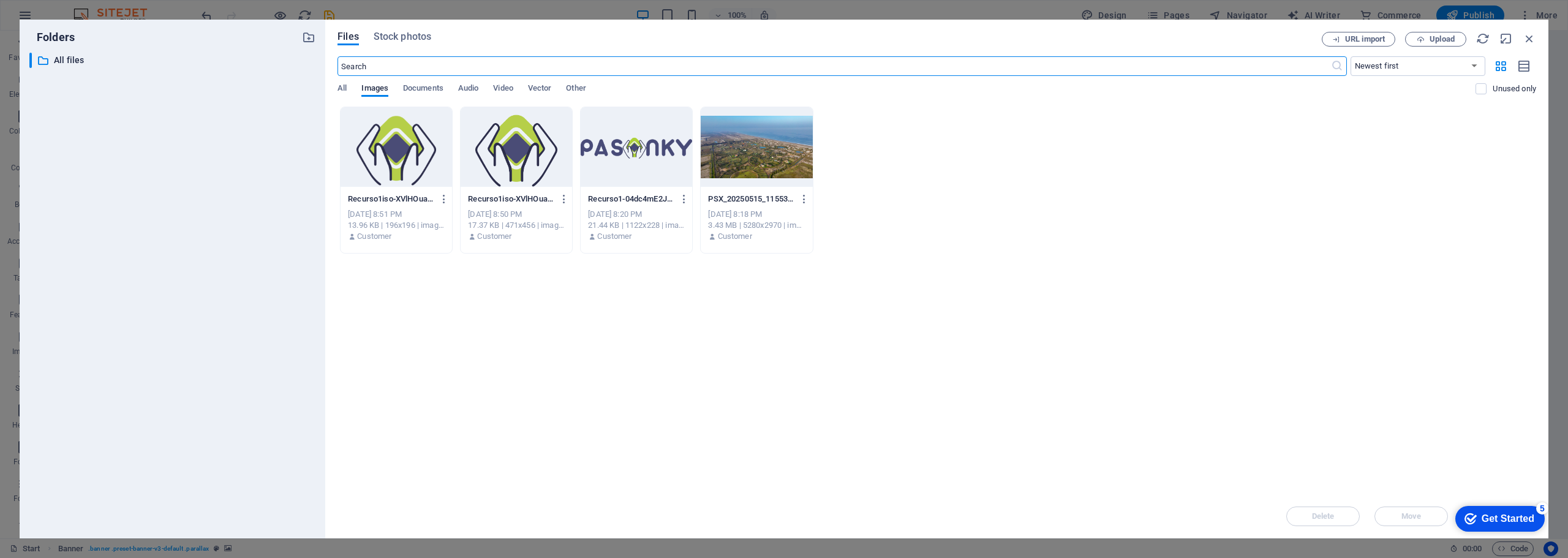
click at [1228, 286] on div "Drop files here to upload them instantly Recurso1iso-XVlHOuag2v33sPUh3C9RFg-5O8…" at bounding box center [937, 300] width 1198 height 388
click at [1534, 38] on icon "button" at bounding box center [1529, 38] width 13 height 13
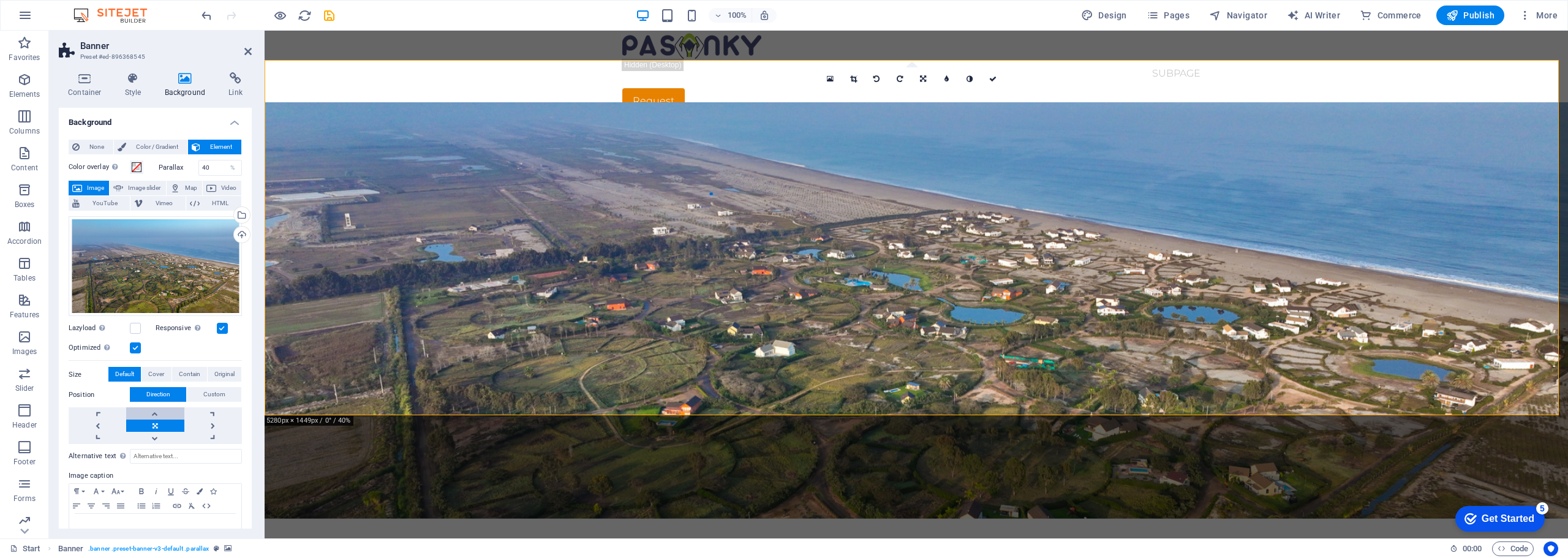
click at [153, 411] on link at bounding box center [155, 413] width 57 height 12
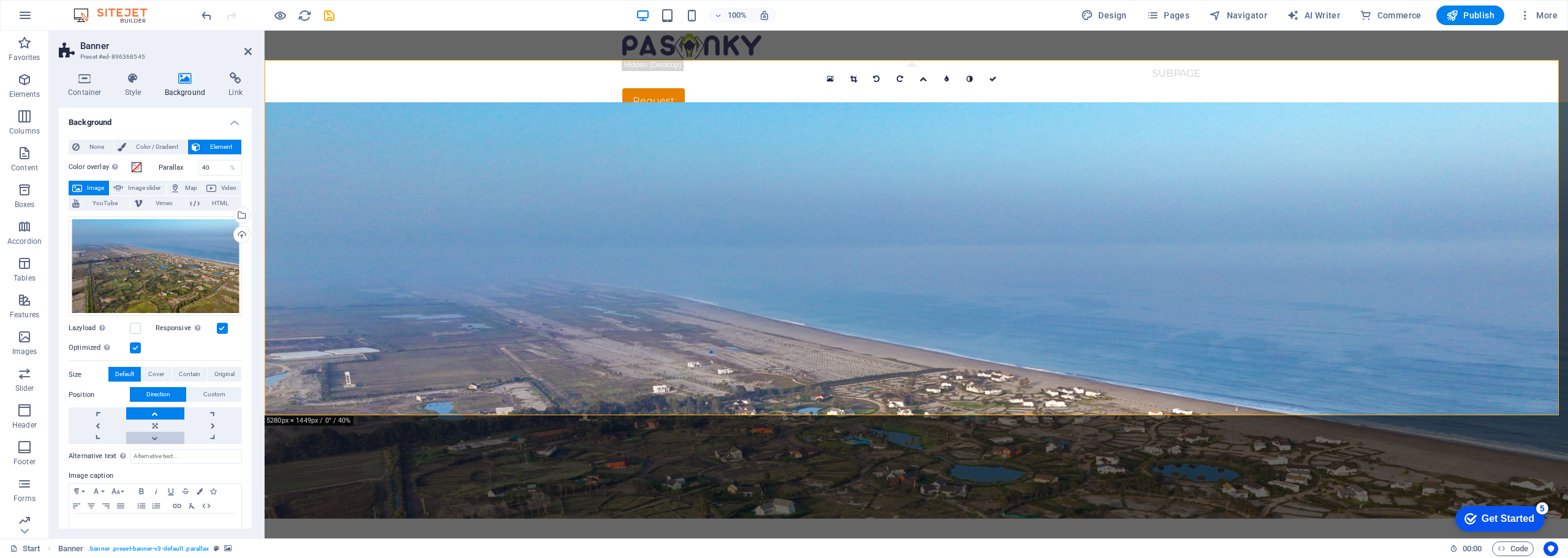
click at [153, 438] on link at bounding box center [155, 438] width 57 height 12
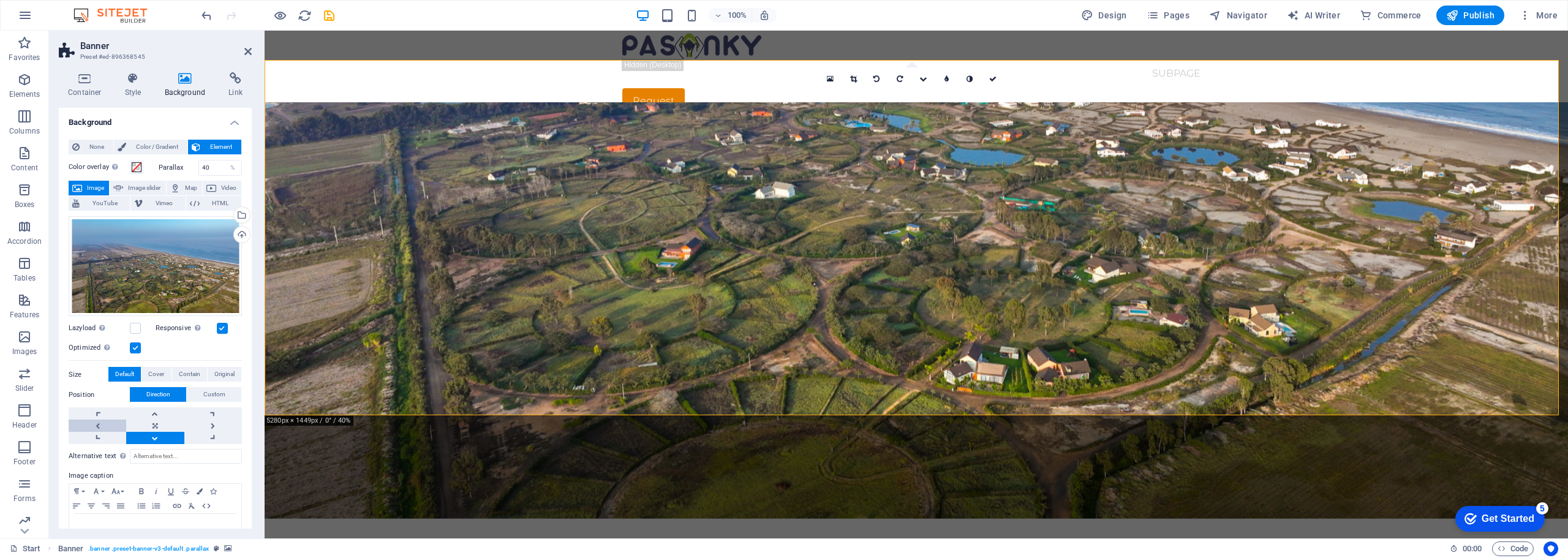
click at [104, 424] on link at bounding box center [97, 425] width 57 height 12
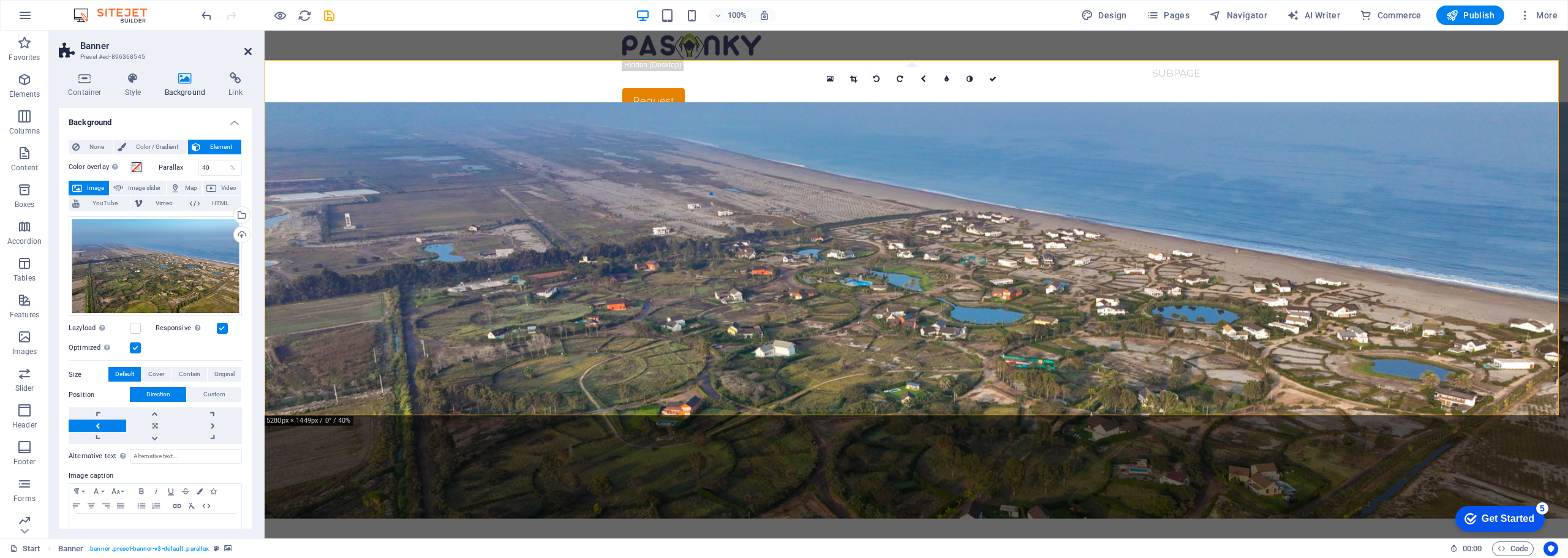
click at [247, 52] on icon at bounding box center [248, 52] width 7 height 10
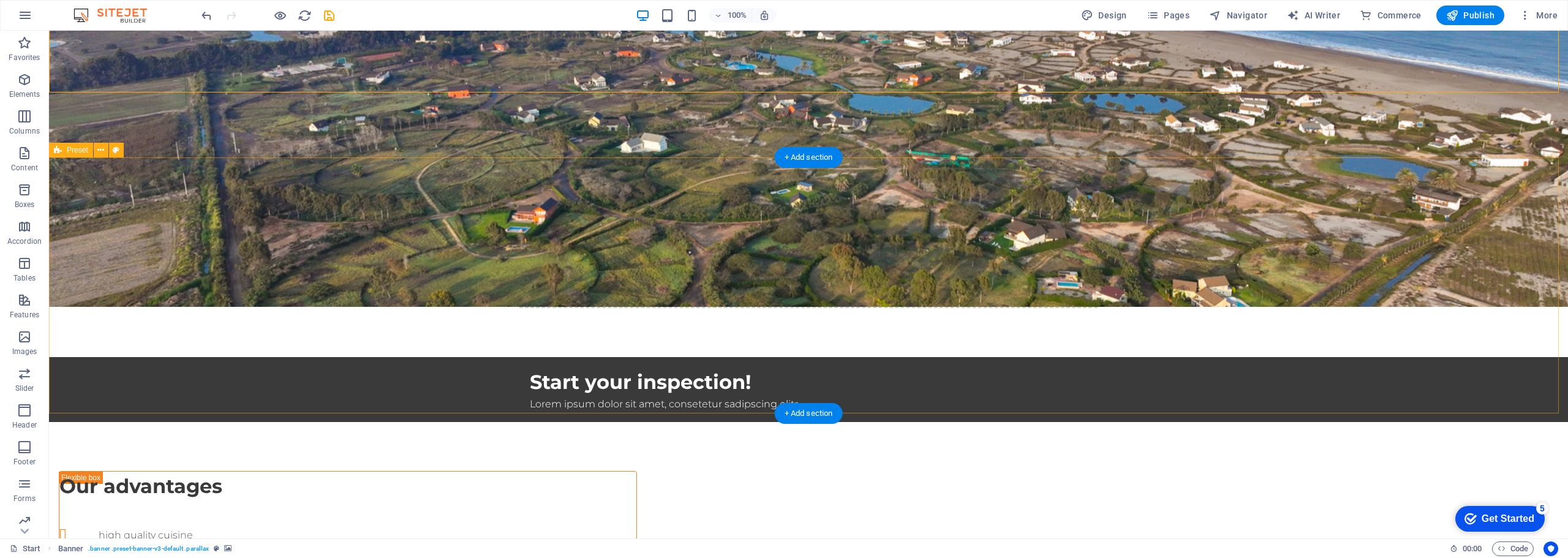
scroll to position [367, 0]
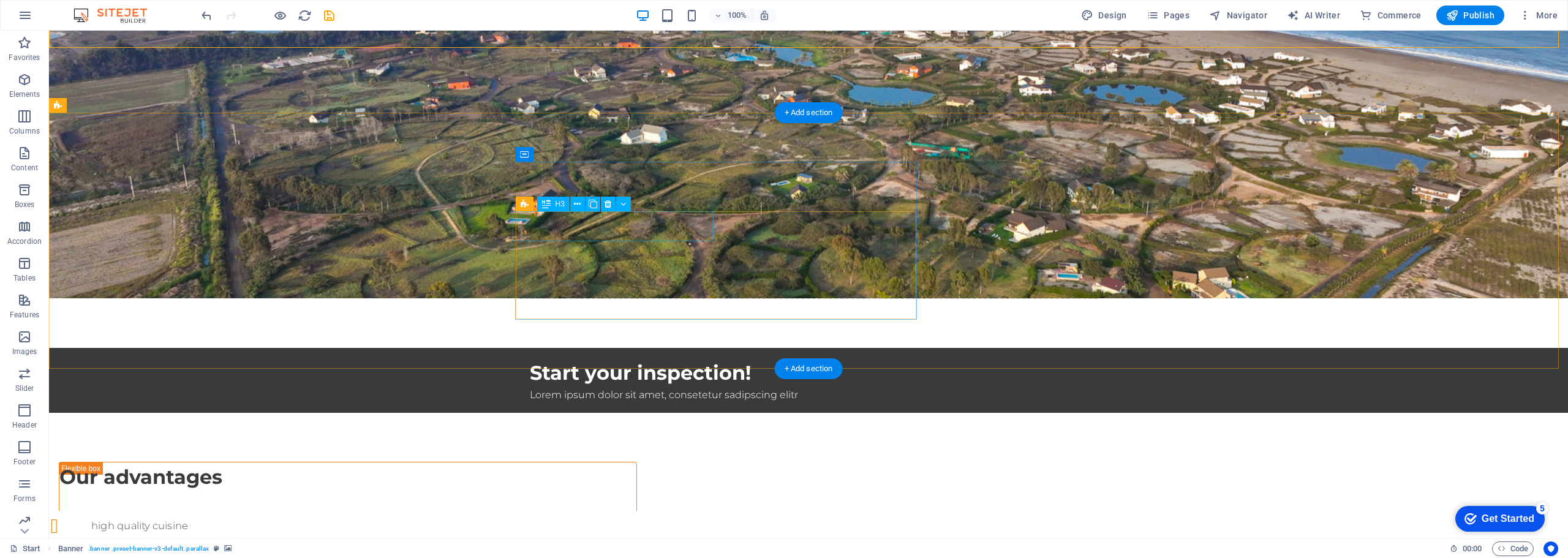
click at [623, 511] on div "high quality cuisine" at bounding box center [348, 525] width 594 height 30
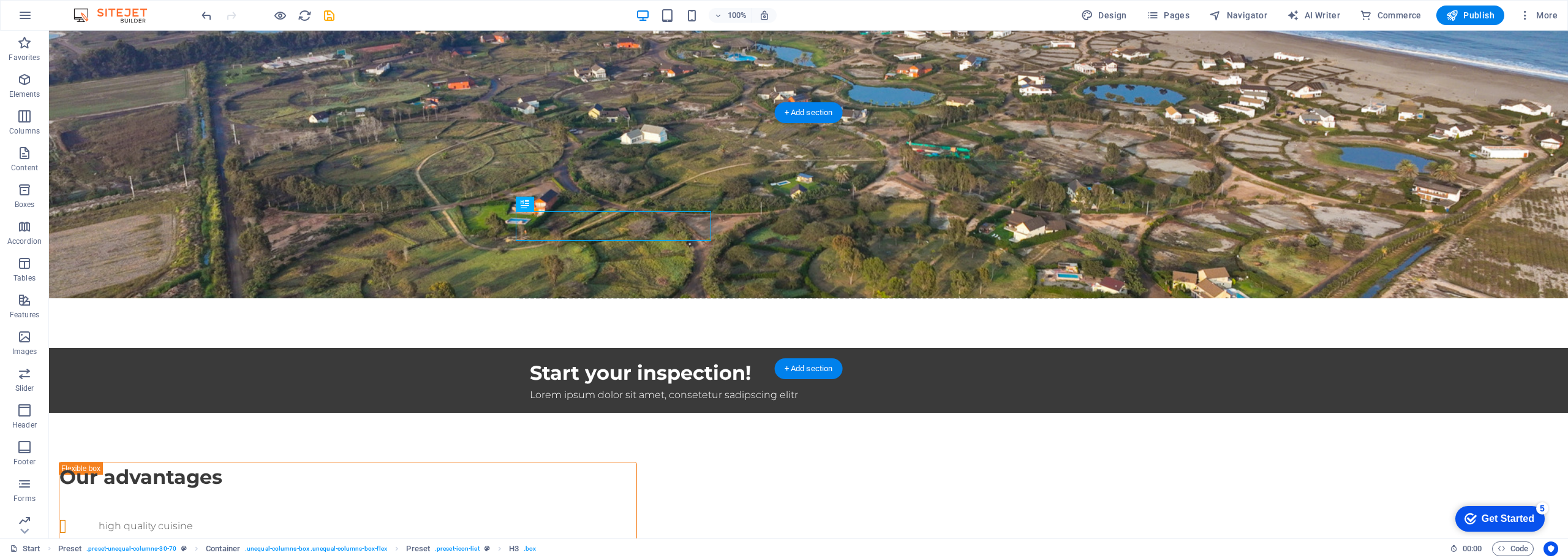
select select "px"
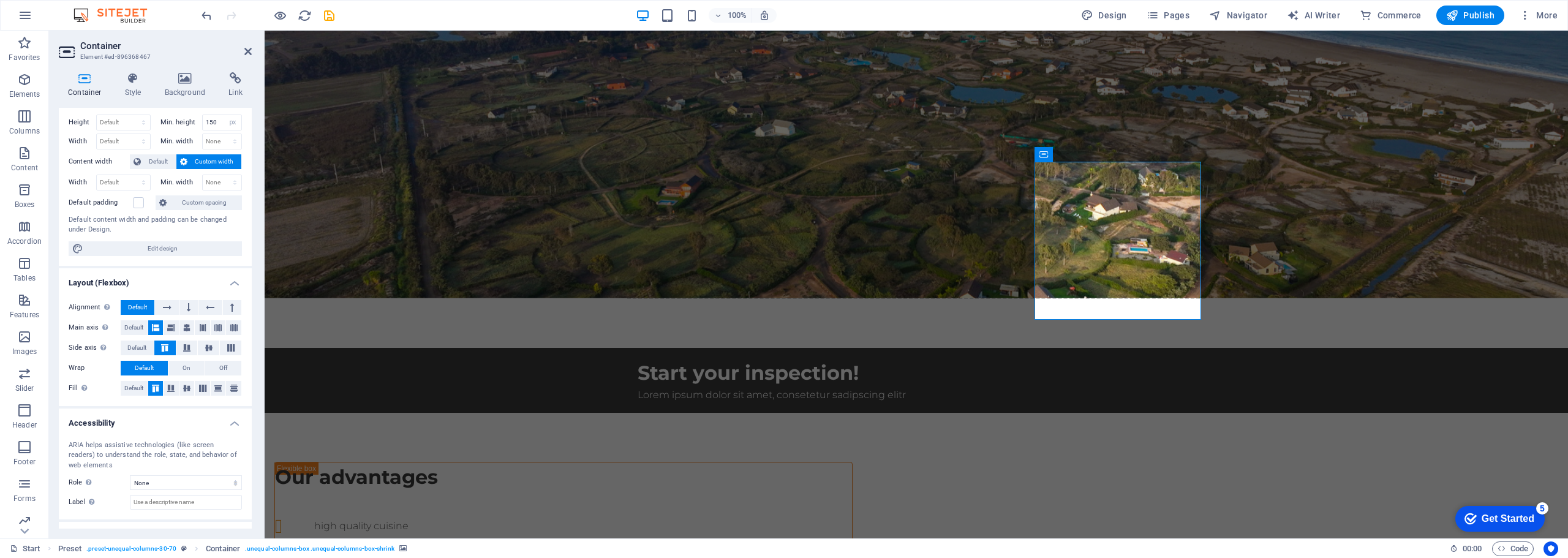
scroll to position [0, 0]
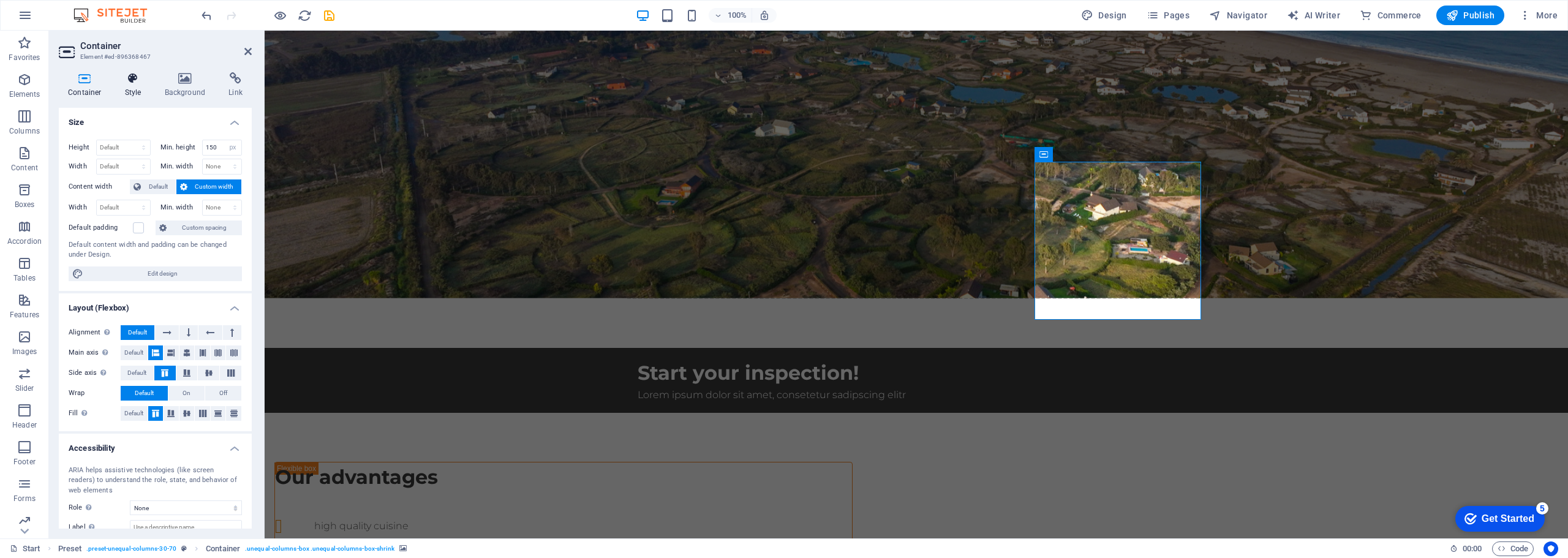
click at [130, 82] on icon at bounding box center [133, 78] width 35 height 12
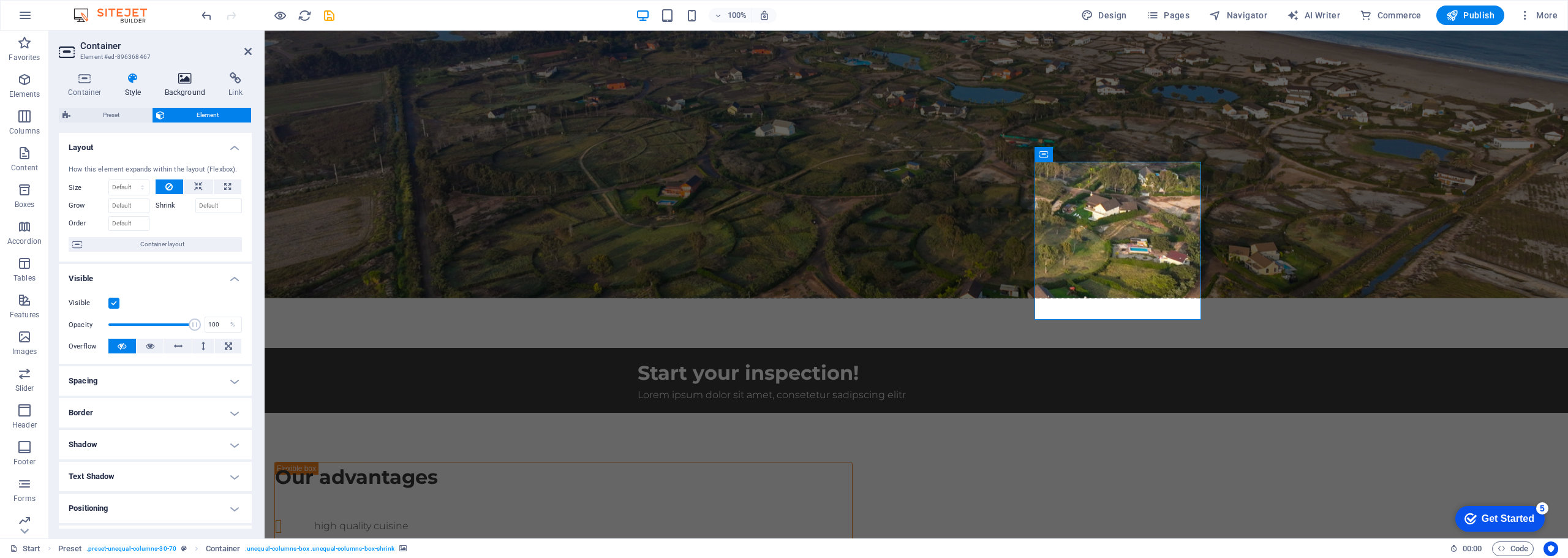
click at [192, 79] on icon at bounding box center [185, 78] width 60 height 12
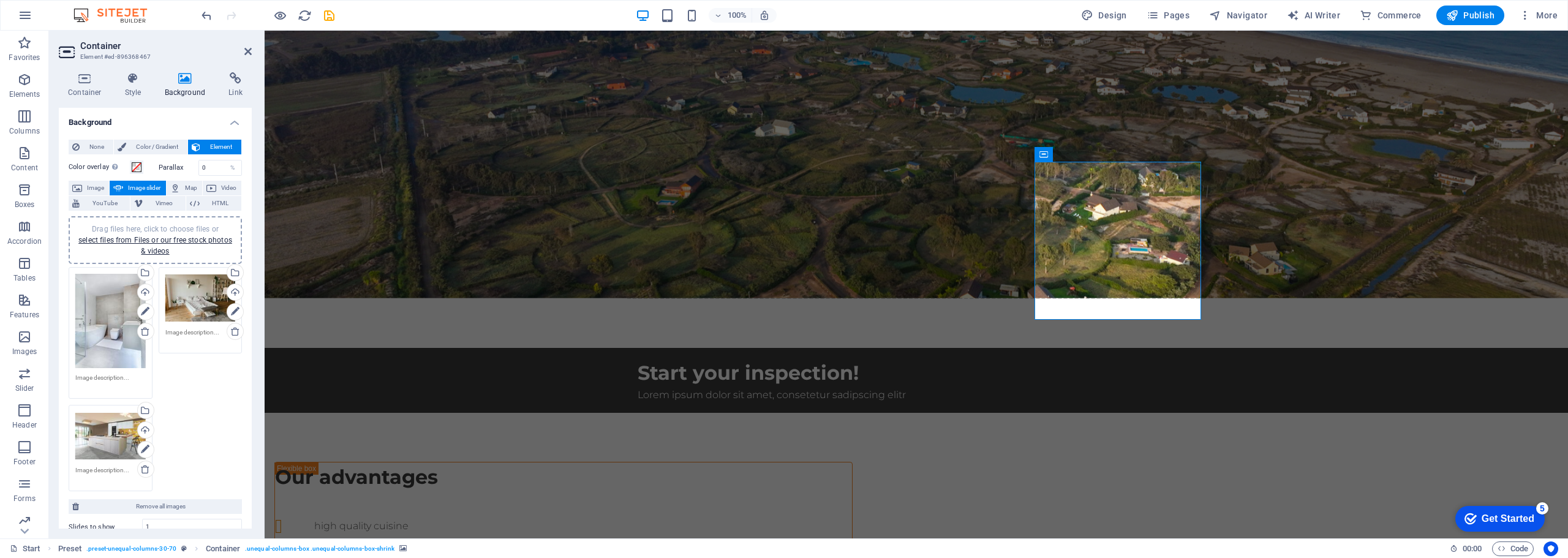
click at [192, 289] on div "Drag files here, click to choose files or select files from Files or our free s…" at bounding box center [200, 299] width 70 height 49
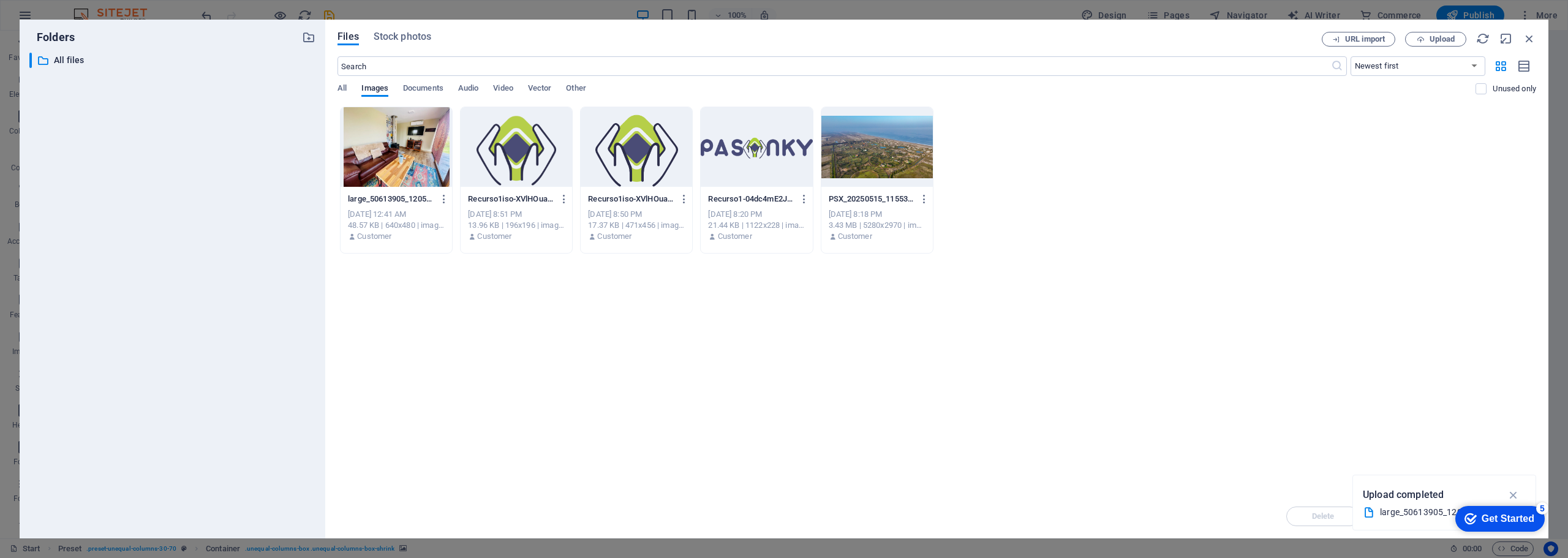
click at [555, 359] on div "Drop files here to upload them instantly large_50613905_1205414838-Q7lF0_MzDiK9…" at bounding box center [937, 300] width 1198 height 388
click at [1426, 443] on div "Drop files here to upload them instantly large_50613905_1205414838-Q7lF0_MzDiK9…" at bounding box center [937, 300] width 1198 height 388
click at [1512, 492] on icon "button" at bounding box center [1513, 495] width 14 height 13
click at [1514, 520] on div "Get Started" at bounding box center [1507, 518] width 52 height 11
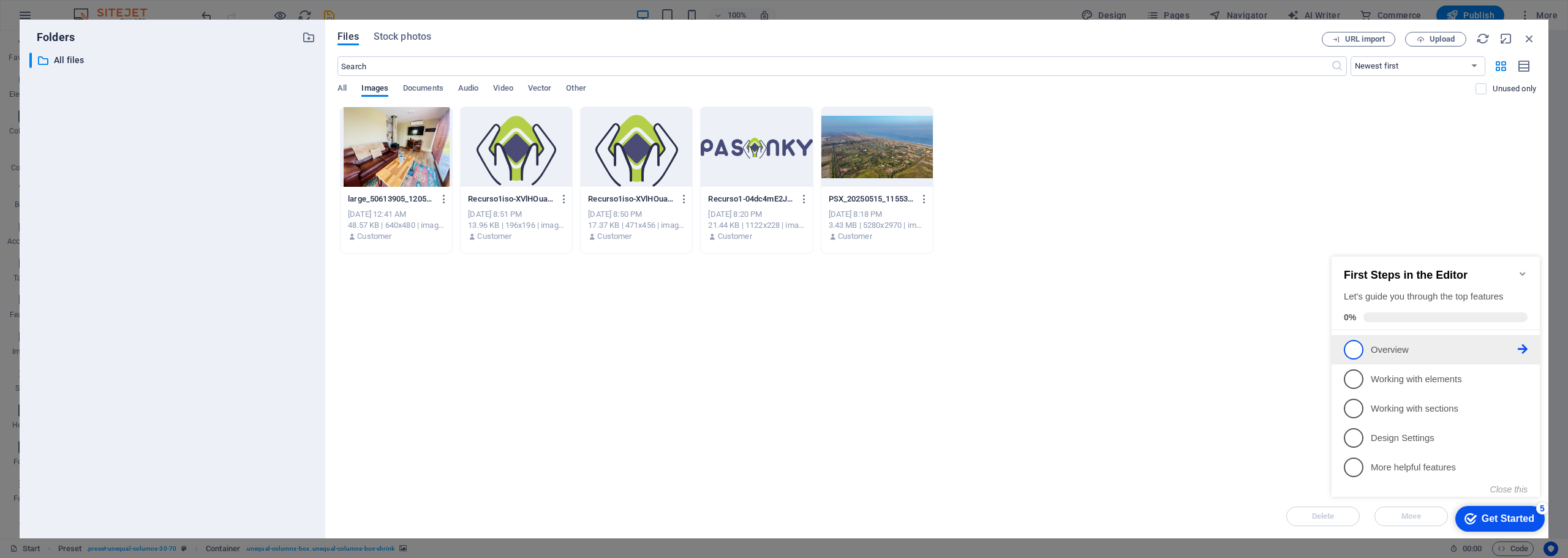
click at [1397, 351] on p "Overview - incomplete" at bounding box center [1444, 350] width 147 height 13
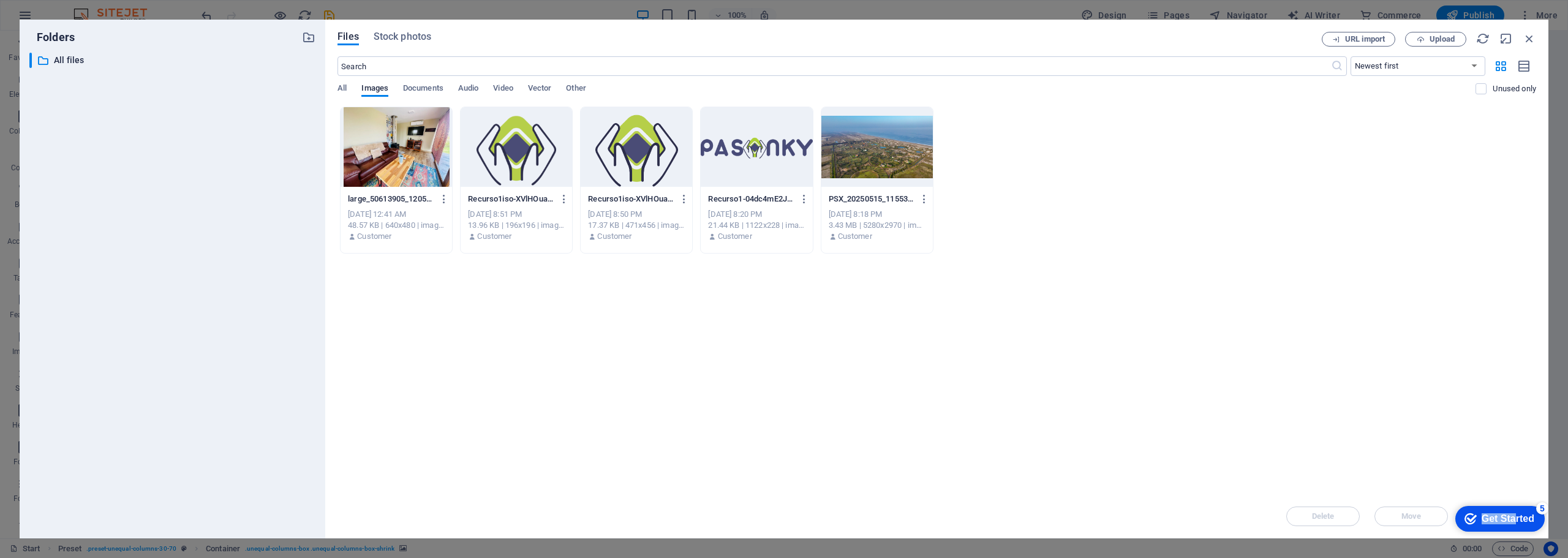
drag, startPoint x: 1512, startPoint y: 515, endPoint x: 1512, endPoint y: 392, distance: 123.0
click html "checkmark Get Started 5 First Steps in the Editor Let's guide you through the t…"
click at [1521, 515] on div "Get Started" at bounding box center [1507, 518] width 52 height 11
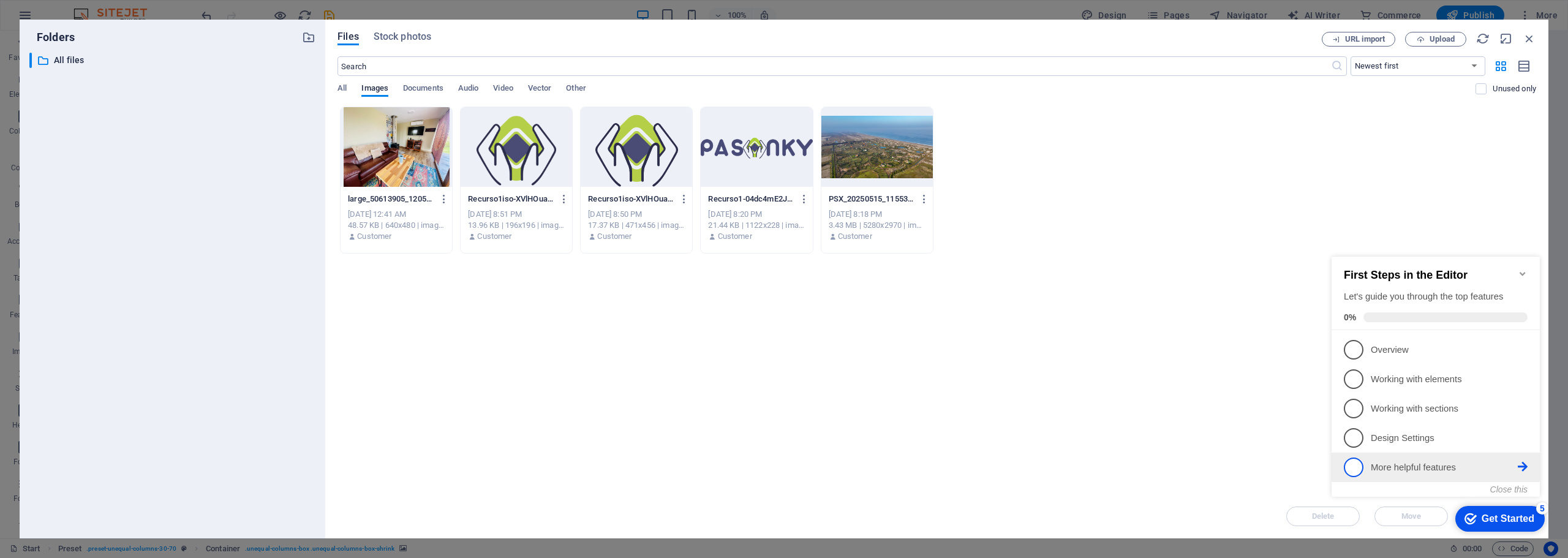
click at [1349, 467] on span "5" at bounding box center [1354, 467] width 20 height 20
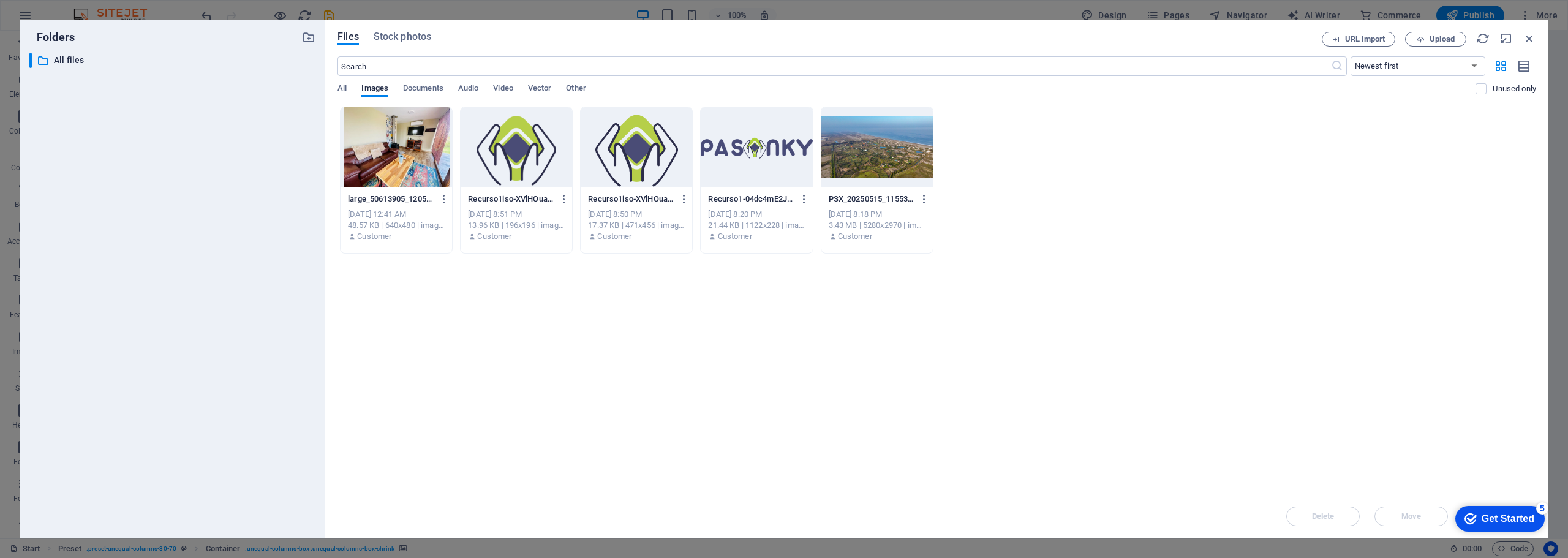
click at [1475, 515] on div "checkmark Get Started 5" at bounding box center [1498, 519] width 70 height 12
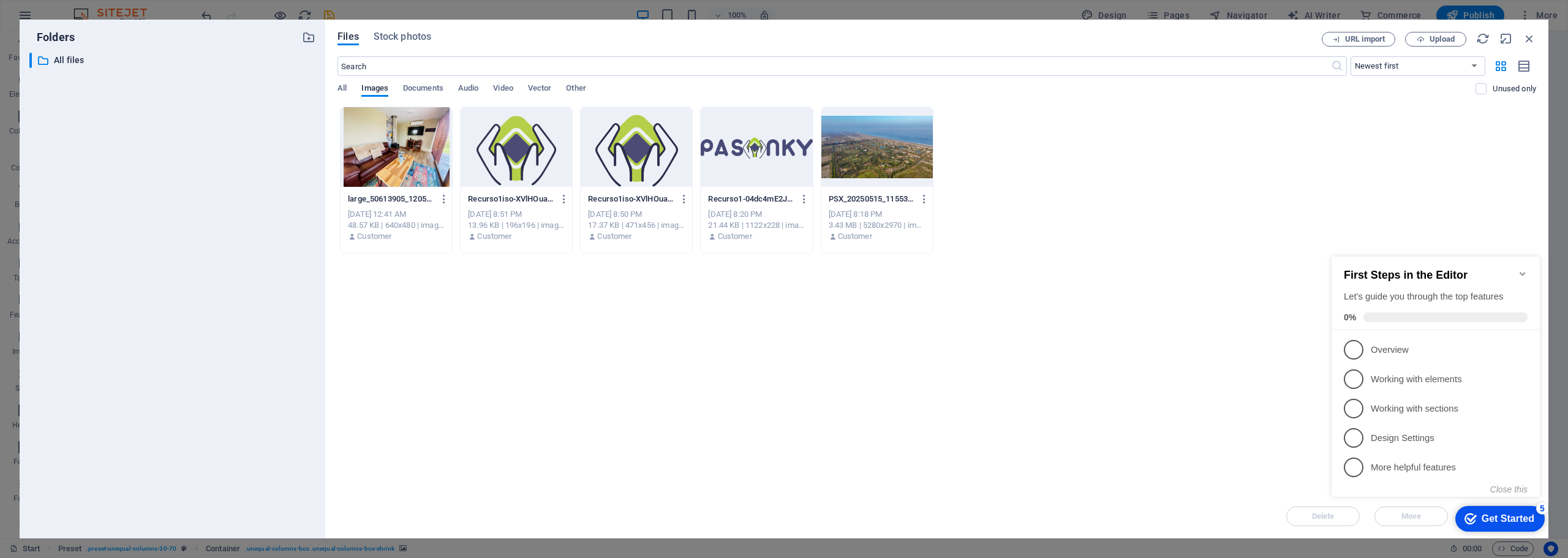
click at [1385, 318] on span at bounding box center [1445, 317] width 164 height 10
click at [1522, 272] on icon "Minimize checklist" at bounding box center [1522, 273] width 6 height 3
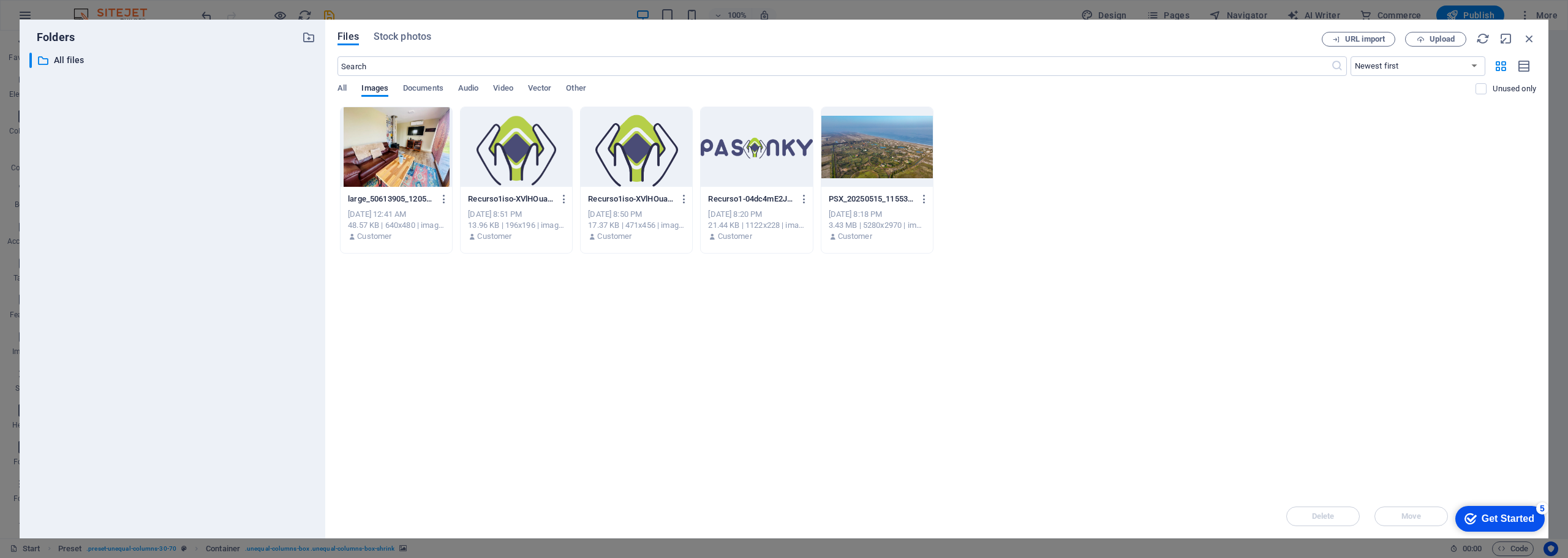
click at [1527, 519] on div "Get Started" at bounding box center [1507, 518] width 52 height 11
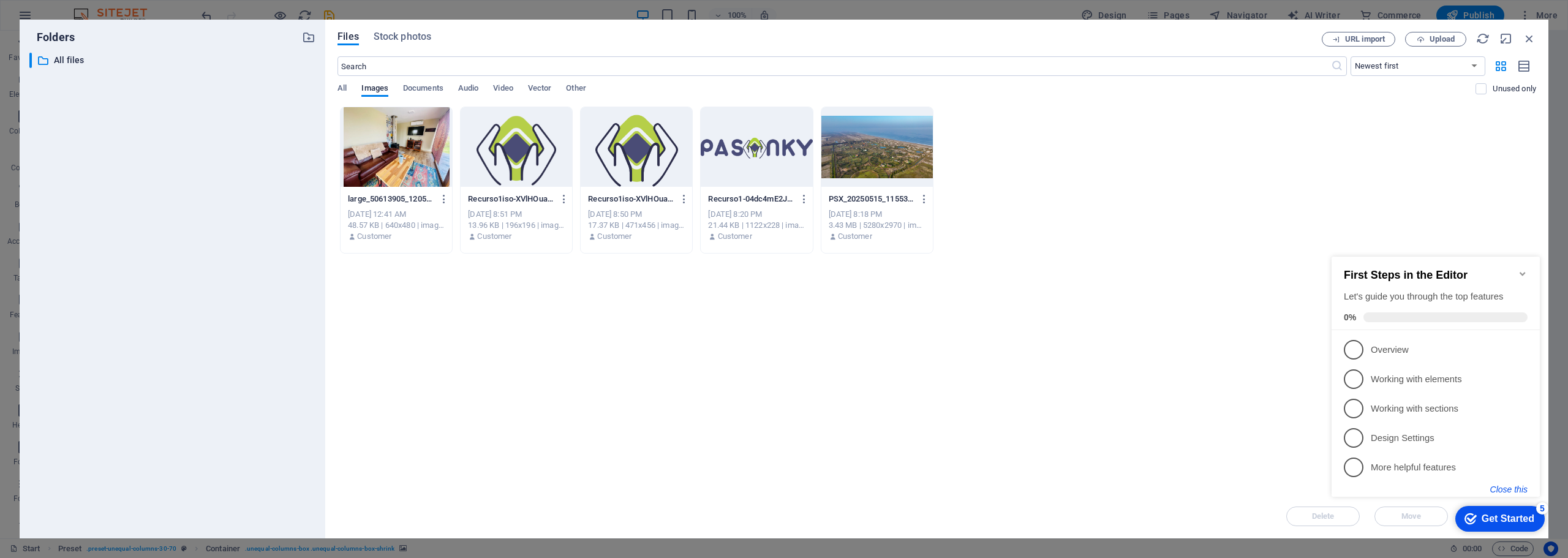
click at [1515, 488] on button "Close this" at bounding box center [1509, 489] width 38 height 10
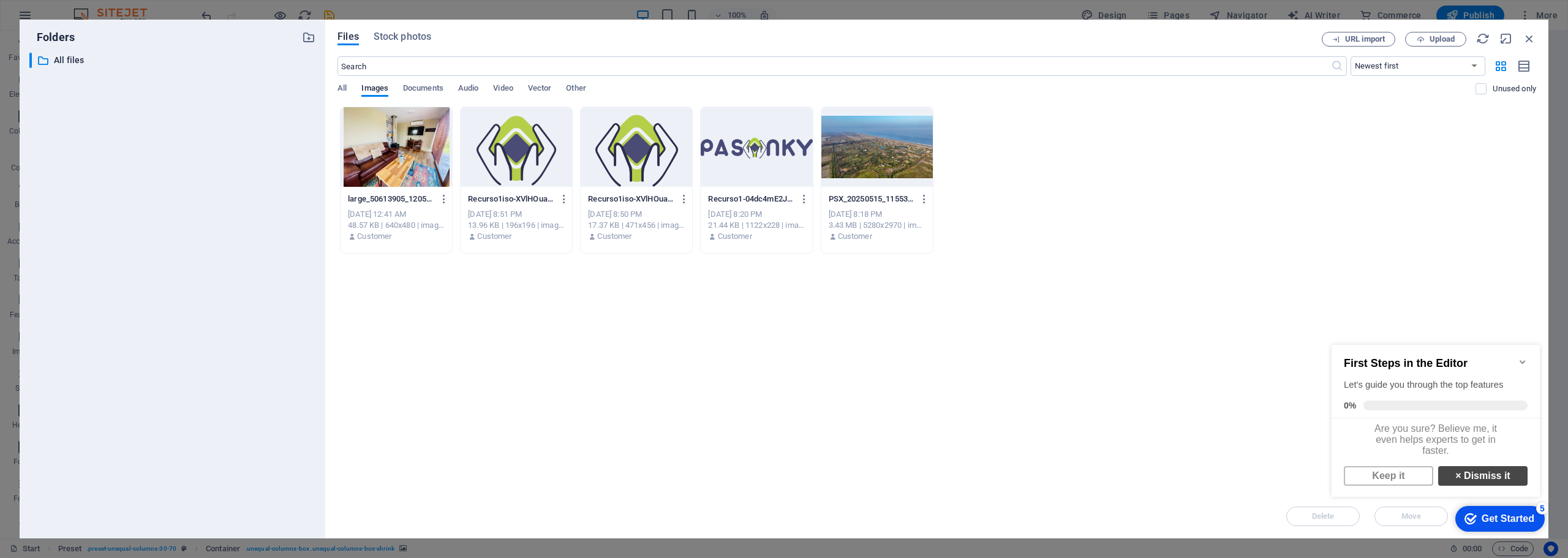
click at [1475, 479] on link "× Dismiss it" at bounding box center [1482, 476] width 89 height 20
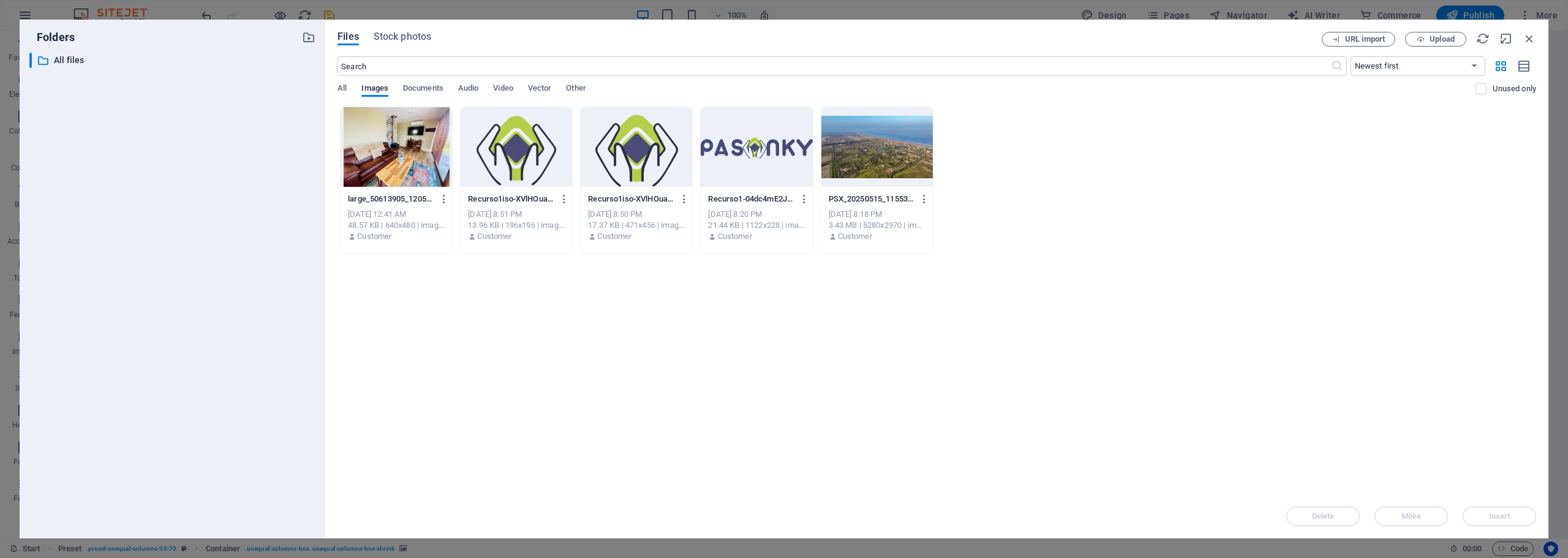
click at [391, 155] on div at bounding box center [396, 146] width 111 height 79
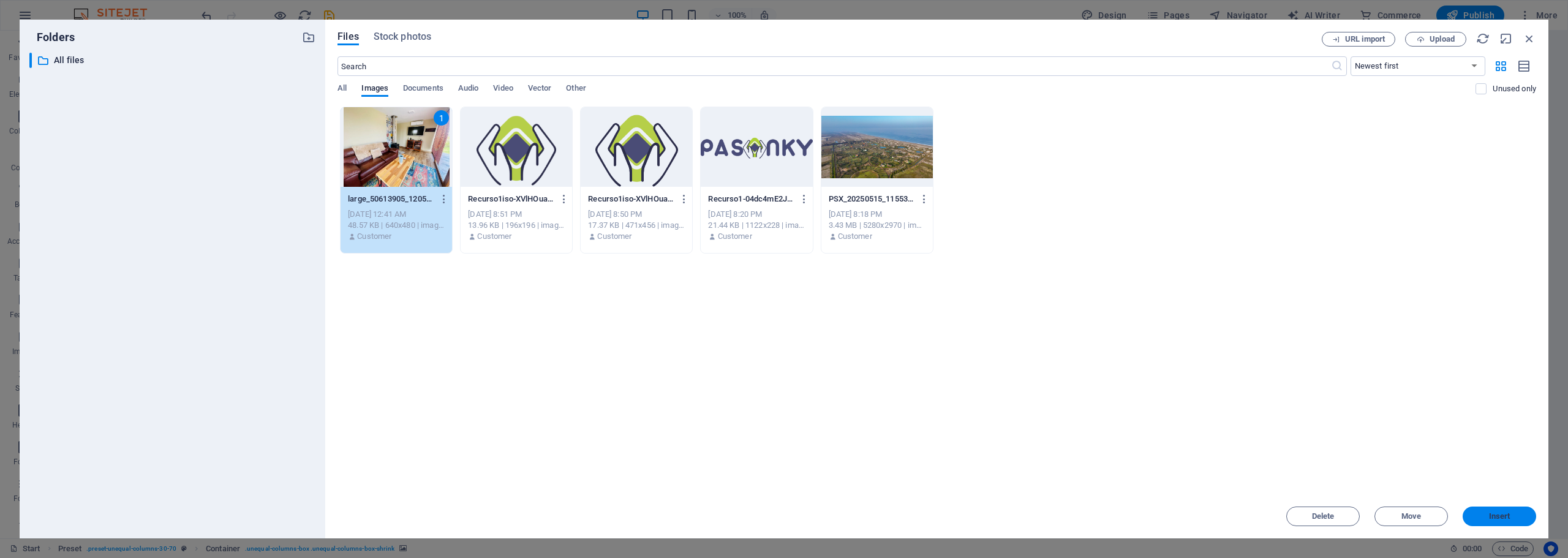
click at [1498, 513] on span "Insert" at bounding box center [1499, 516] width 21 height 7
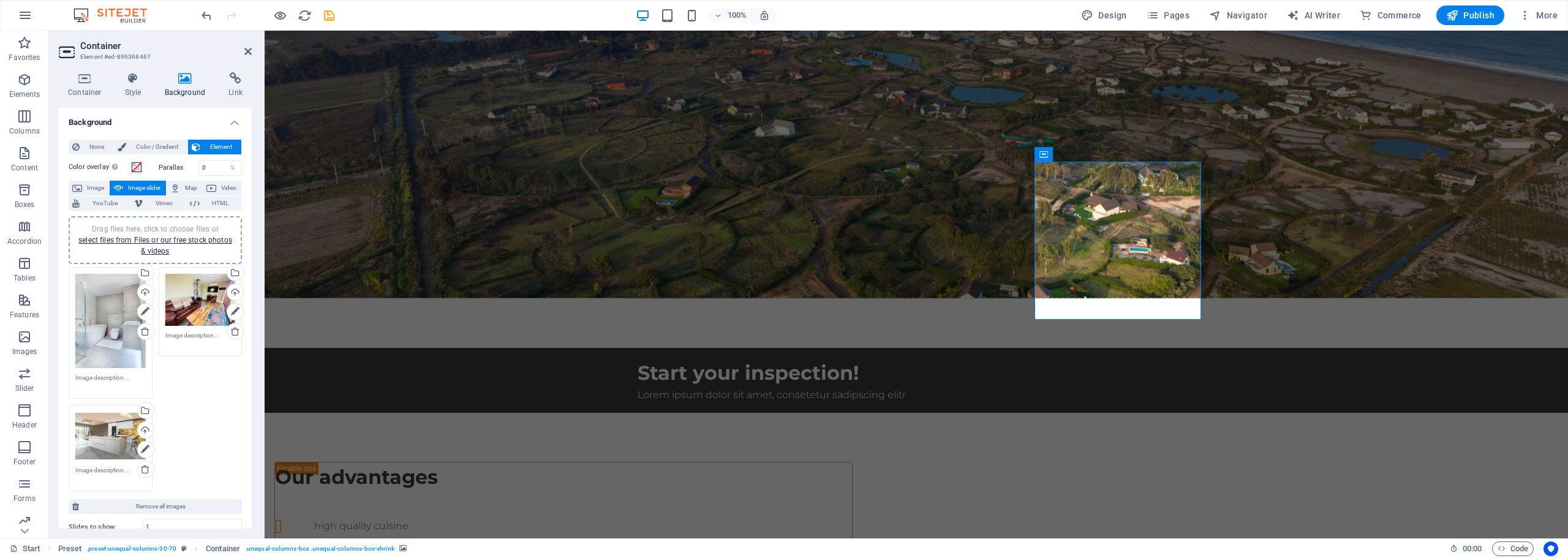
click at [119, 319] on div "Drag files here, click to choose files or select files from Files or our free s…" at bounding box center [110, 322] width 70 height 95
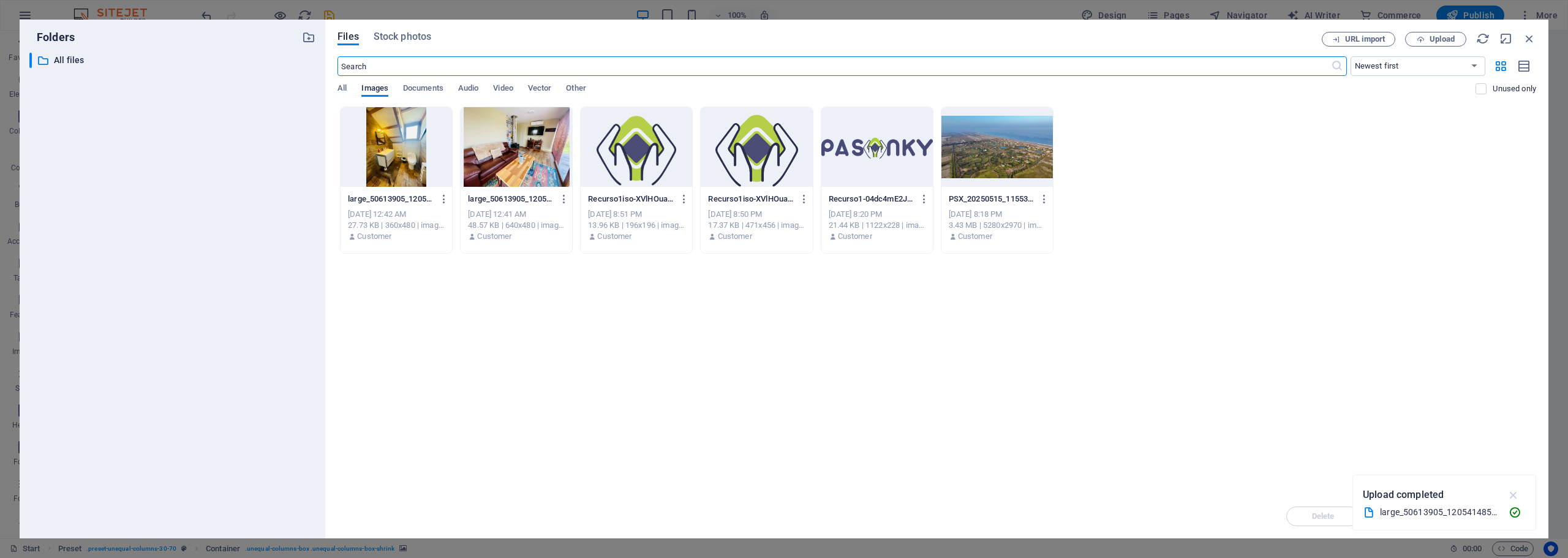
click at [1515, 496] on icon "button" at bounding box center [1513, 495] width 14 height 13
click at [1505, 511] on div "Delete Move Insert" at bounding box center [937, 510] width 1198 height 32
click at [403, 157] on div at bounding box center [396, 146] width 111 height 79
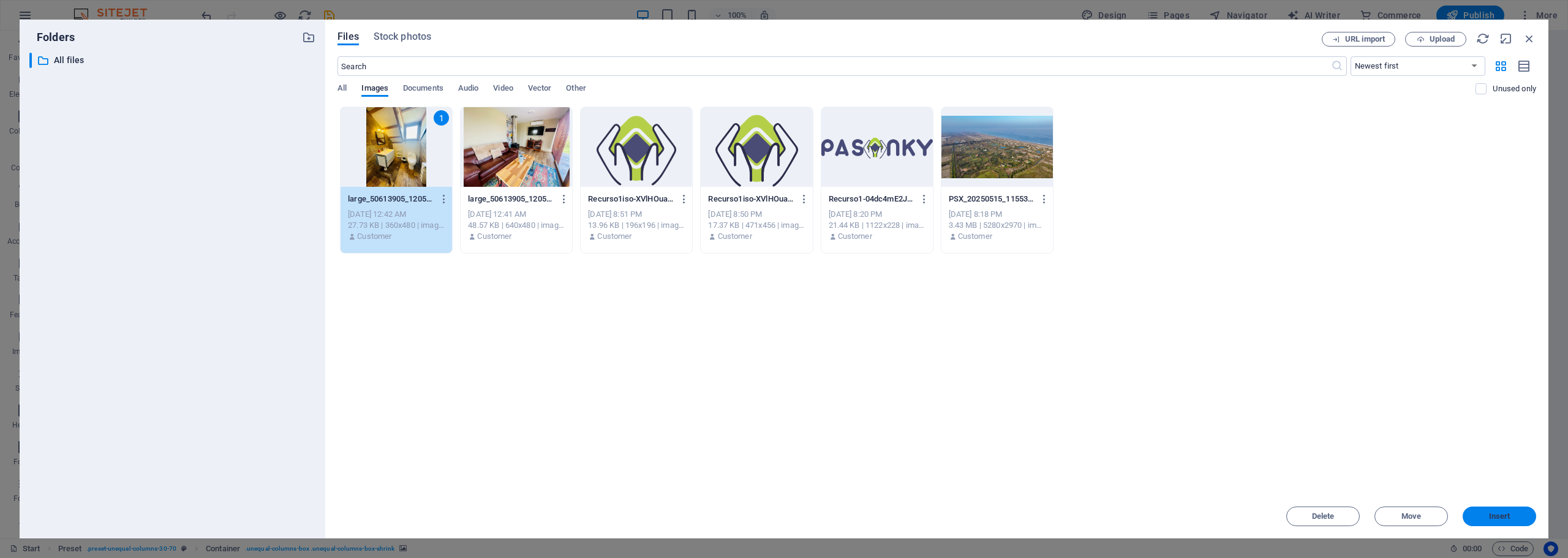
click at [1498, 513] on span "Insert" at bounding box center [1499, 516] width 21 height 7
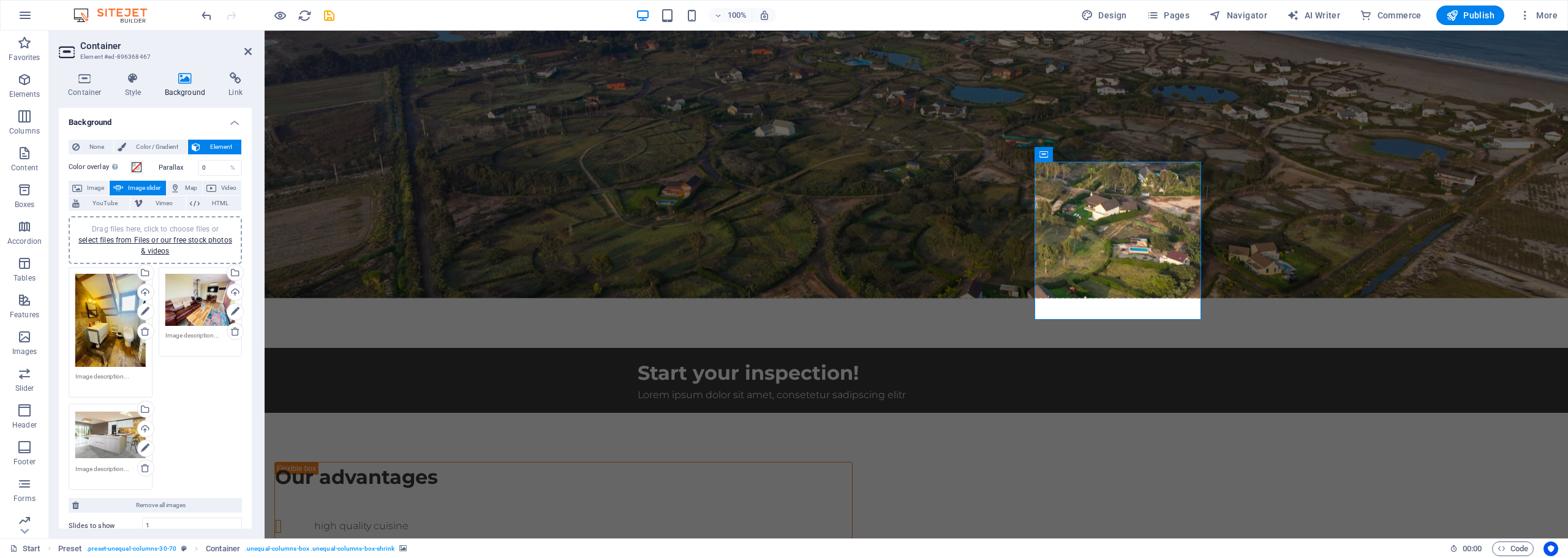
click at [100, 440] on div "Drag files here, click to choose files or select files from Files or our free s…" at bounding box center [110, 435] width 70 height 49
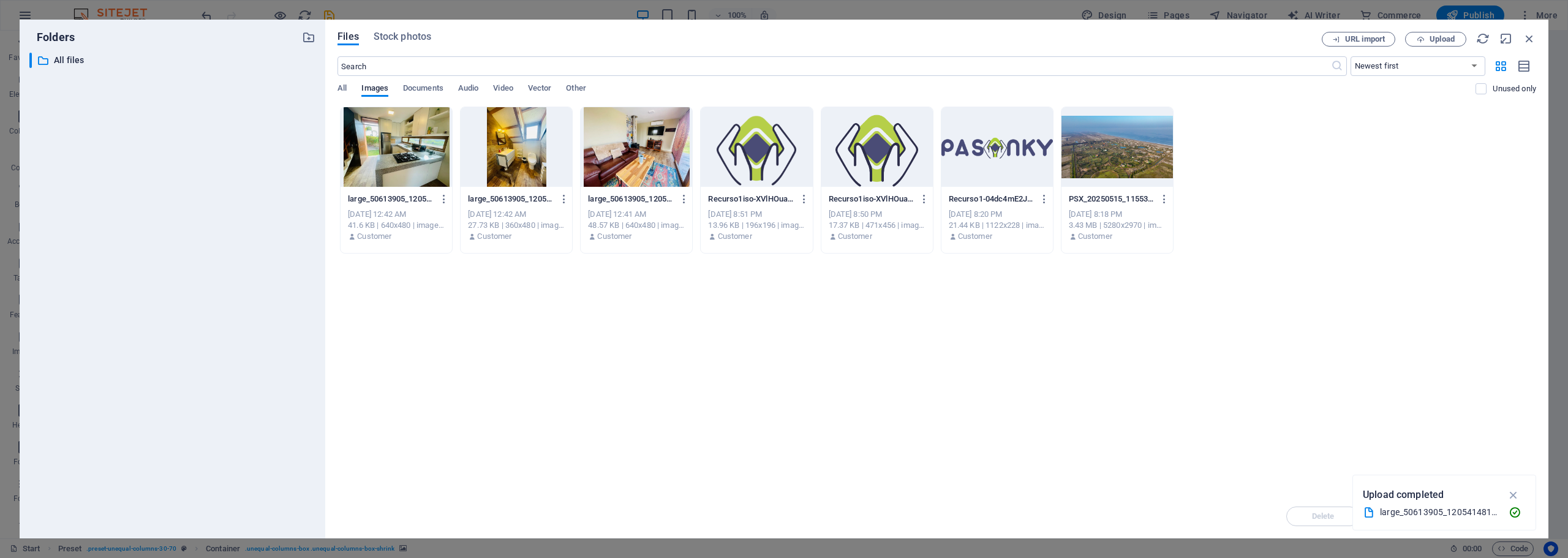
click at [412, 151] on div at bounding box center [396, 146] width 111 height 79
click at [1515, 496] on icon "button" at bounding box center [1513, 495] width 14 height 13
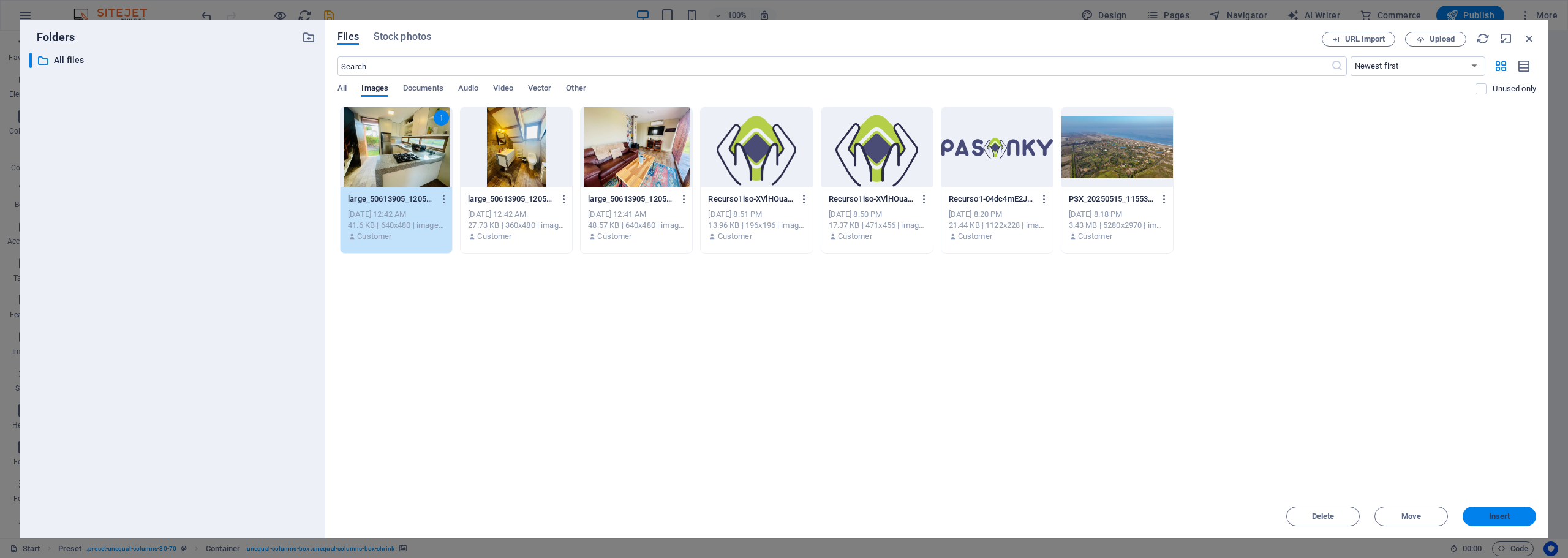
click at [1510, 517] on span "Insert" at bounding box center [1499, 516] width 64 height 7
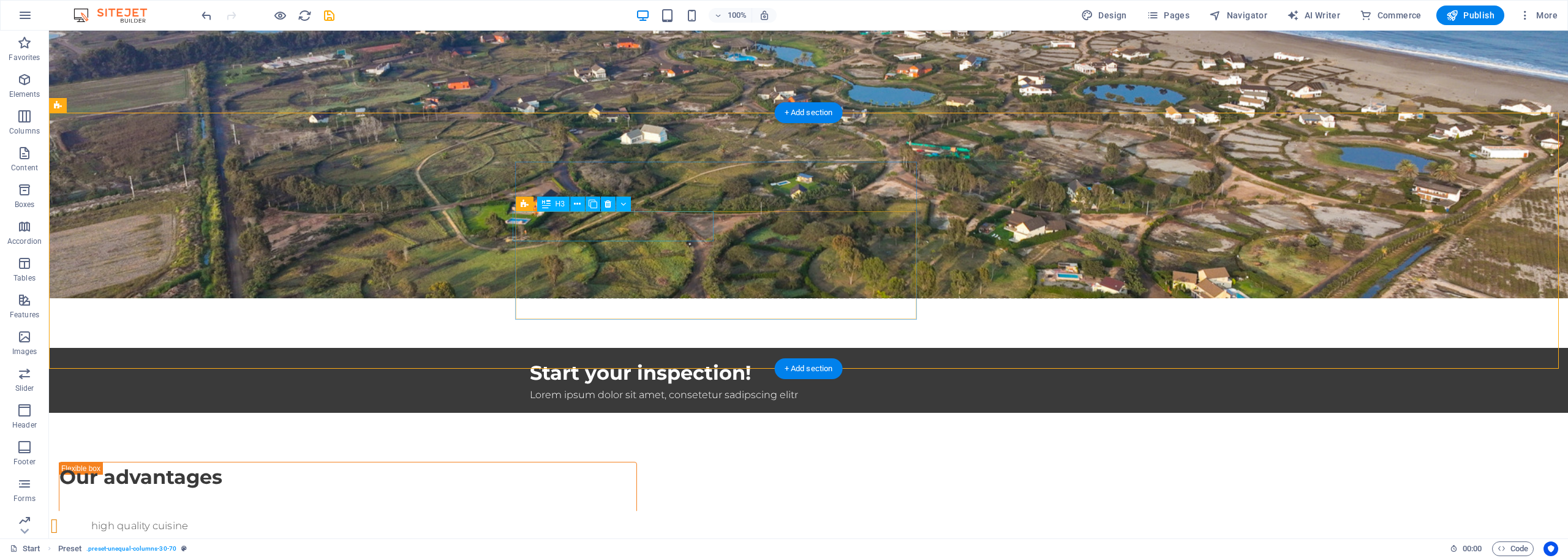
click at [586, 511] on div "high quality cuisine" at bounding box center [348, 525] width 594 height 30
click at [625, 511] on div "high quality cuisine" at bounding box center [348, 525] width 594 height 30
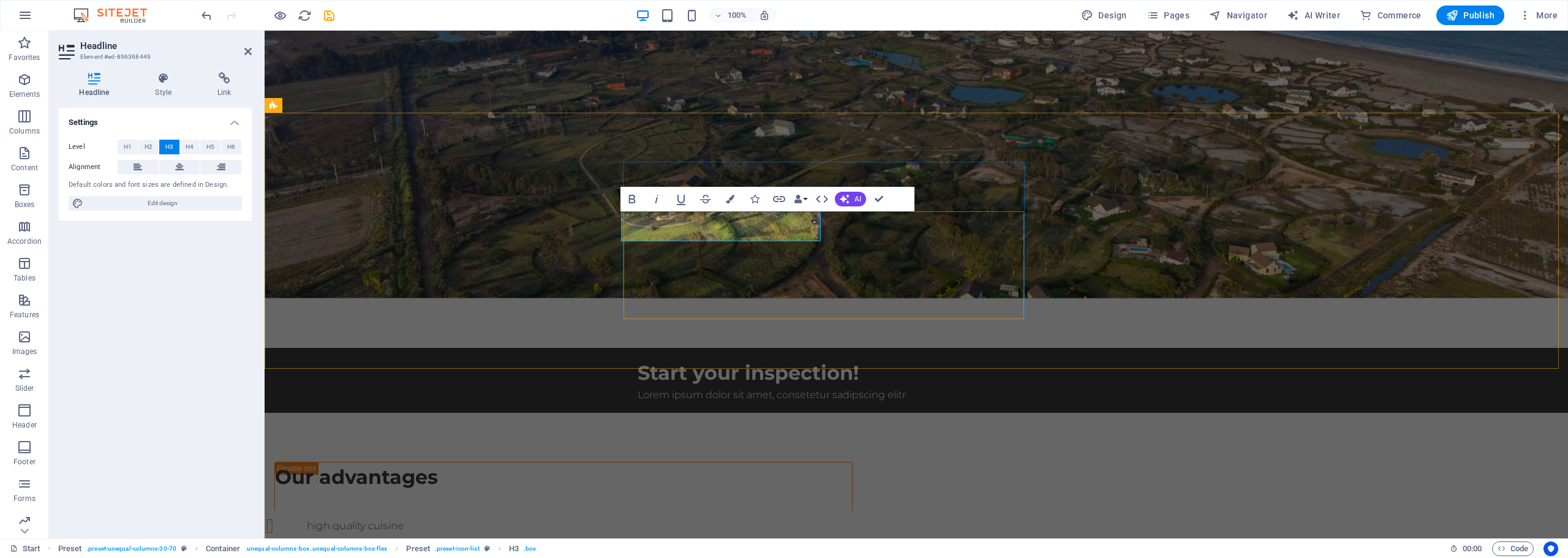
drag, startPoint x: 757, startPoint y: 229, endPoint x: 762, endPoint y: 226, distance: 5.8
click at [409, 511] on h3 "high quality cuisine" at bounding box center [338, 525] width 142 height 30
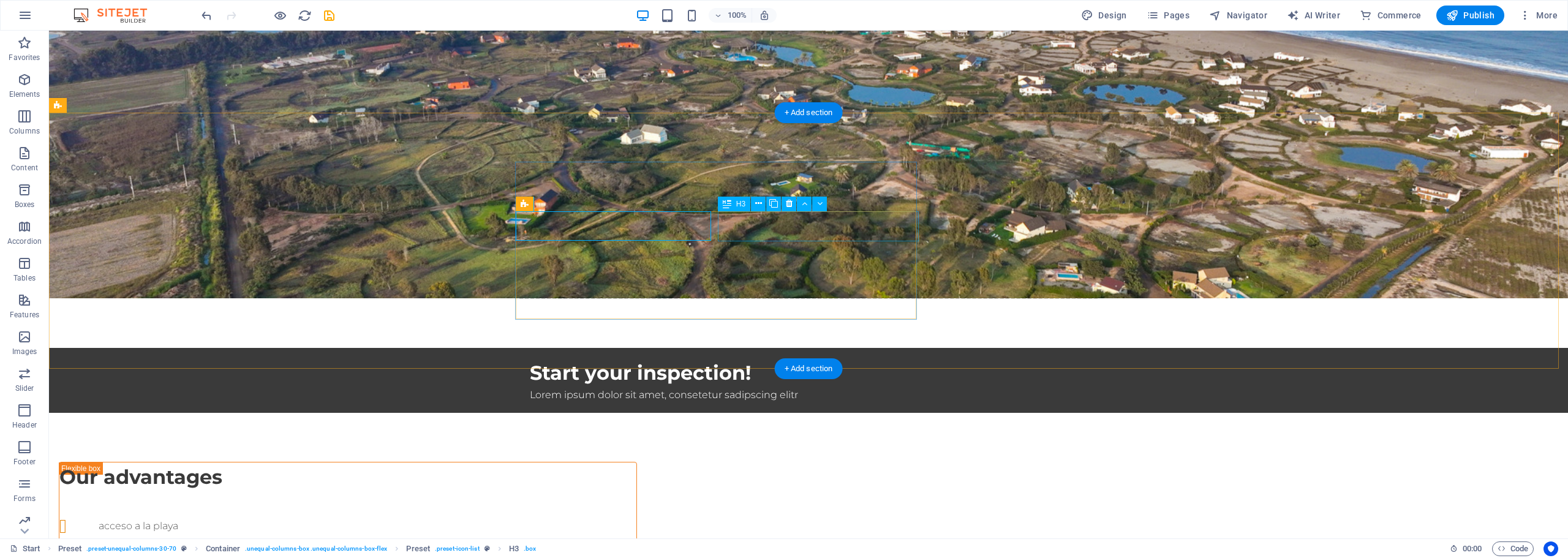
click at [645, 545] on div "kitchen appliances included" at bounding box center [348, 560] width 594 height 30
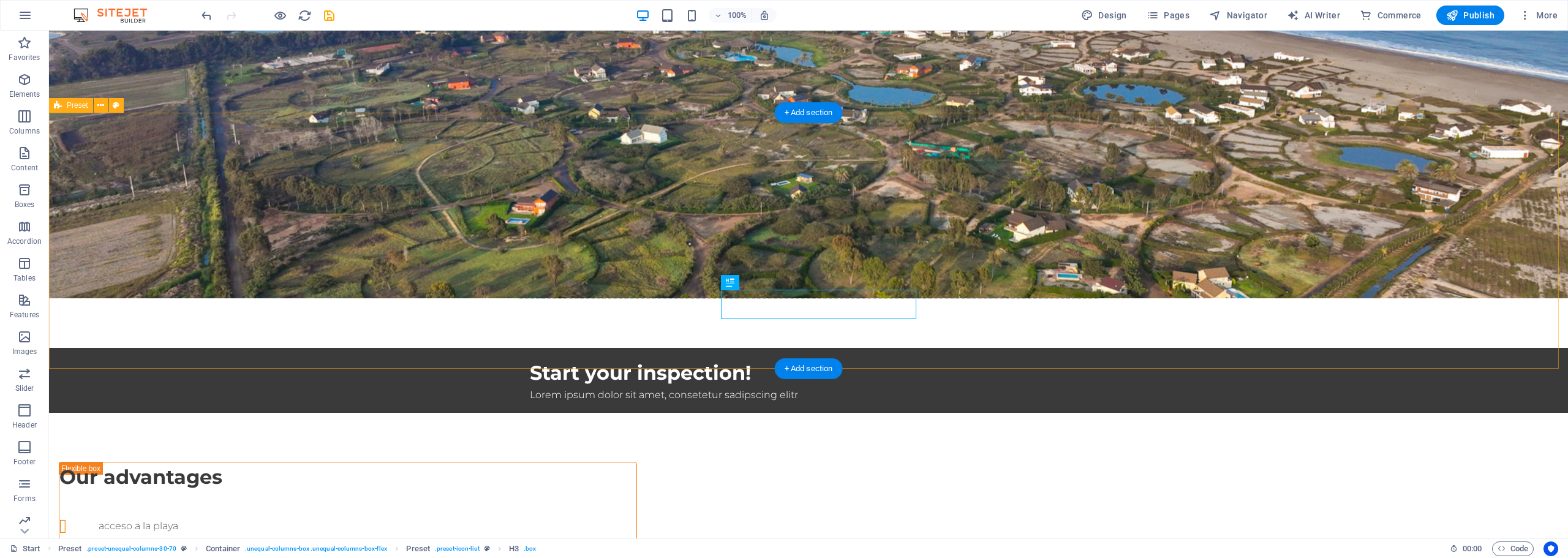
click at [629, 462] on div "Our advantages" at bounding box center [348, 477] width 577 height 29
click at [617, 462] on div "Our advantages" at bounding box center [348, 477] width 577 height 29
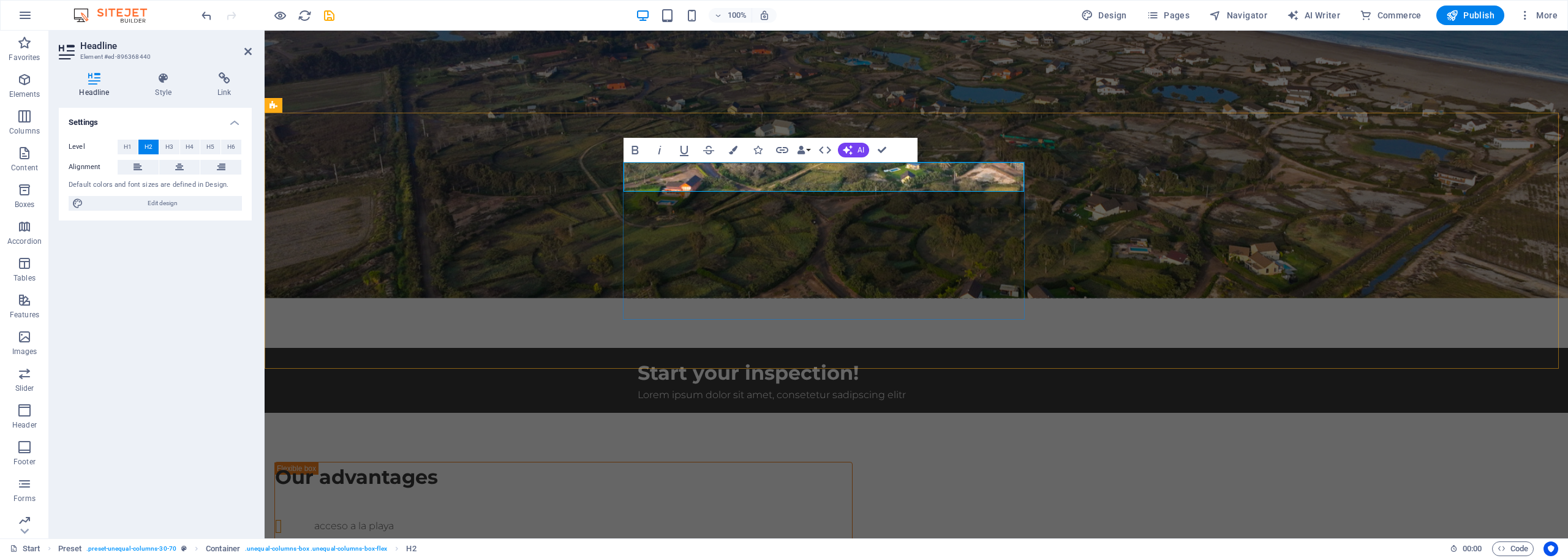
click at [780, 462] on h2 "Our advantages" at bounding box center [563, 477] width 577 height 29
drag, startPoint x: 807, startPoint y: 178, endPoint x: 597, endPoint y: 175, distance: 210.0
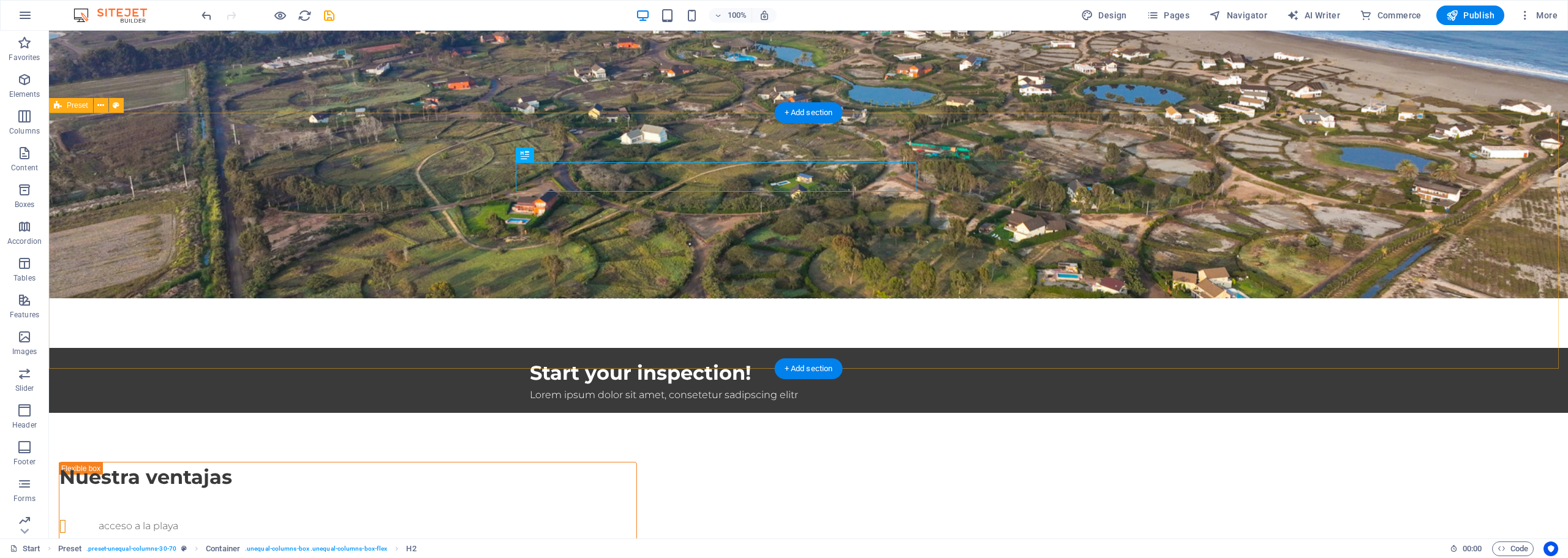
select select "ms"
select select "s"
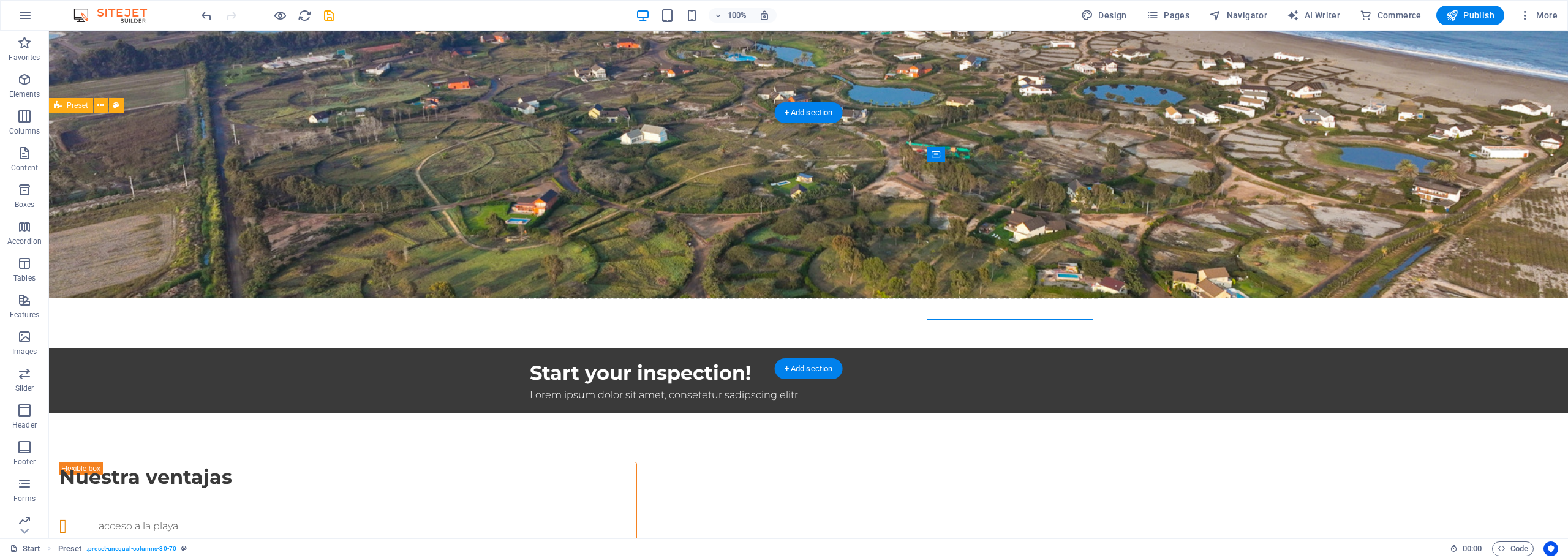
select select "progressive"
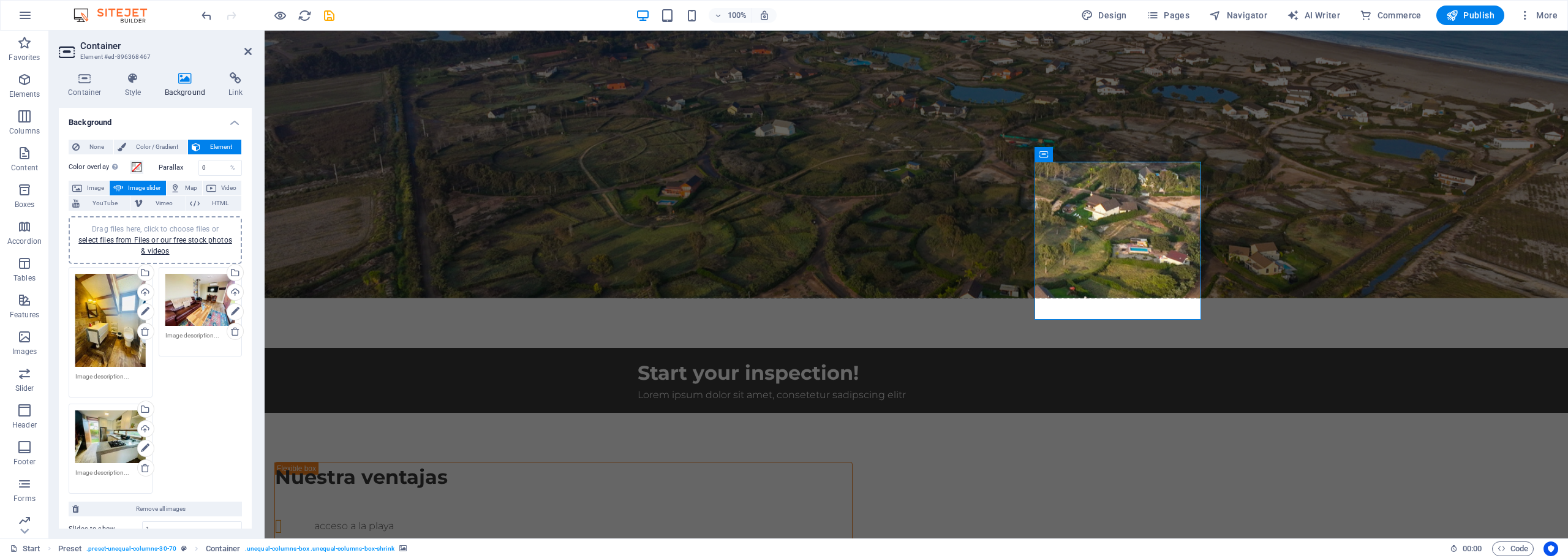
click at [198, 450] on div "Drag files here, click to choose files or select files from Files or our free s…" at bounding box center [155, 380] width 179 height 233
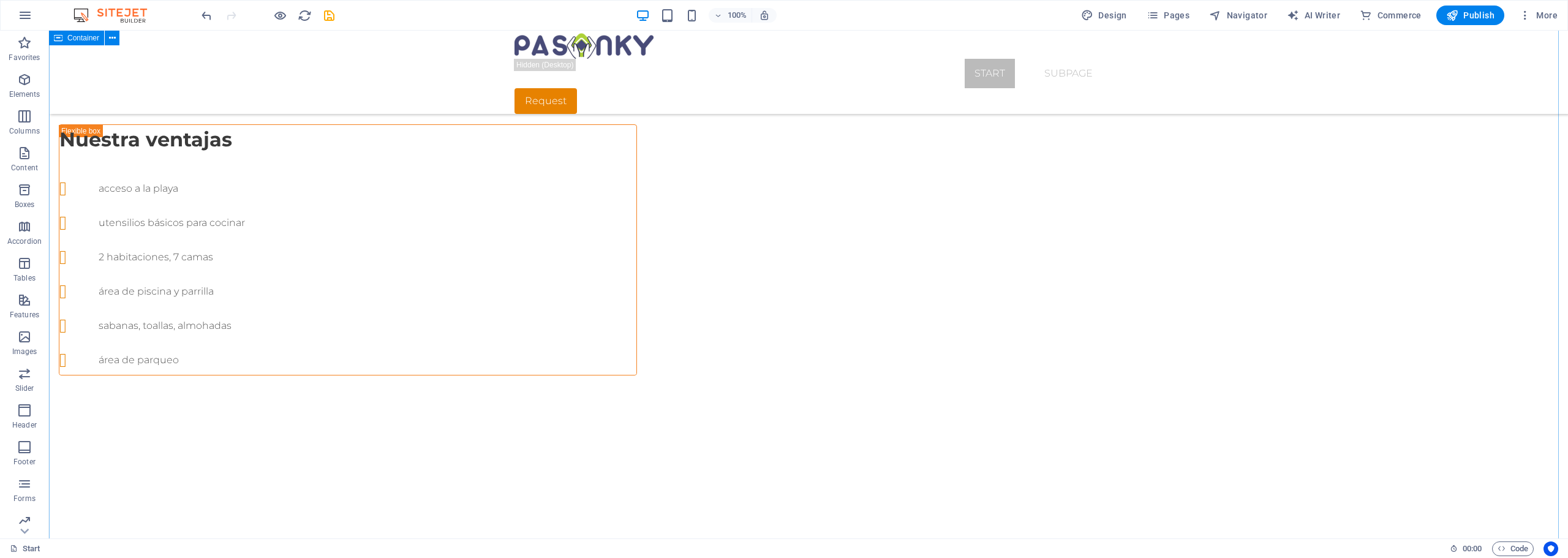
scroll to position [490, 0]
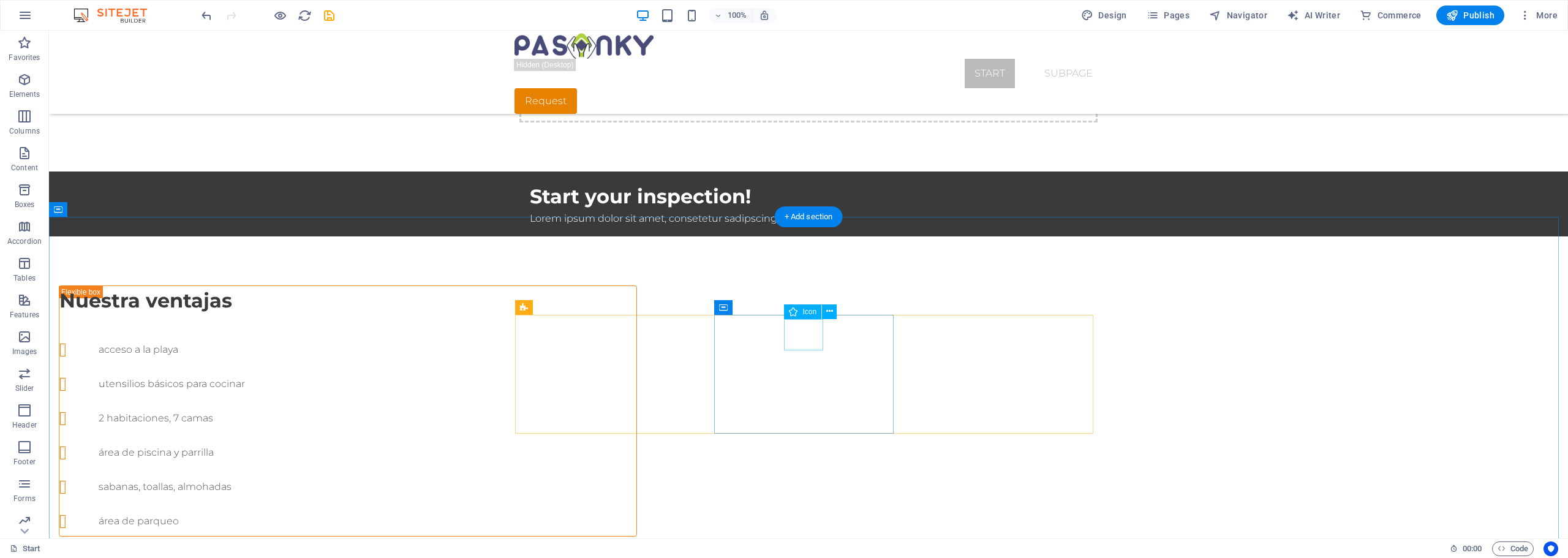
click at [812, 314] on span "Icon" at bounding box center [809, 312] width 14 height 7
click at [830, 309] on icon at bounding box center [829, 312] width 7 height 13
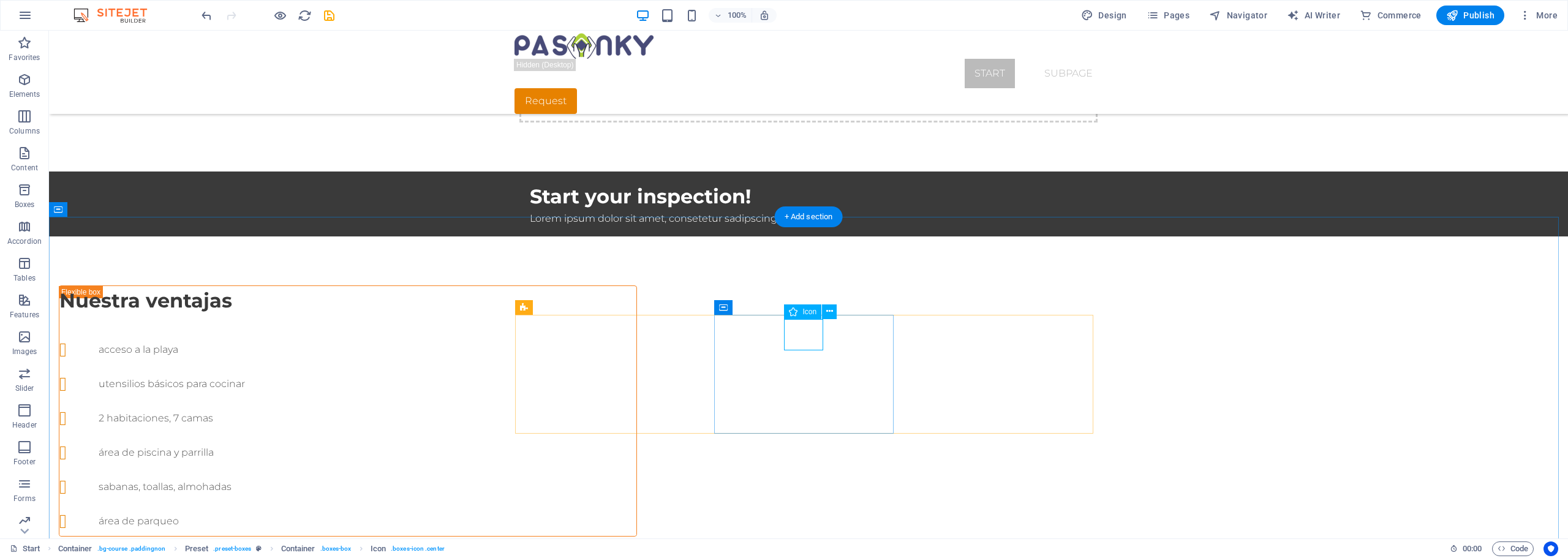
select select "xMidYMid"
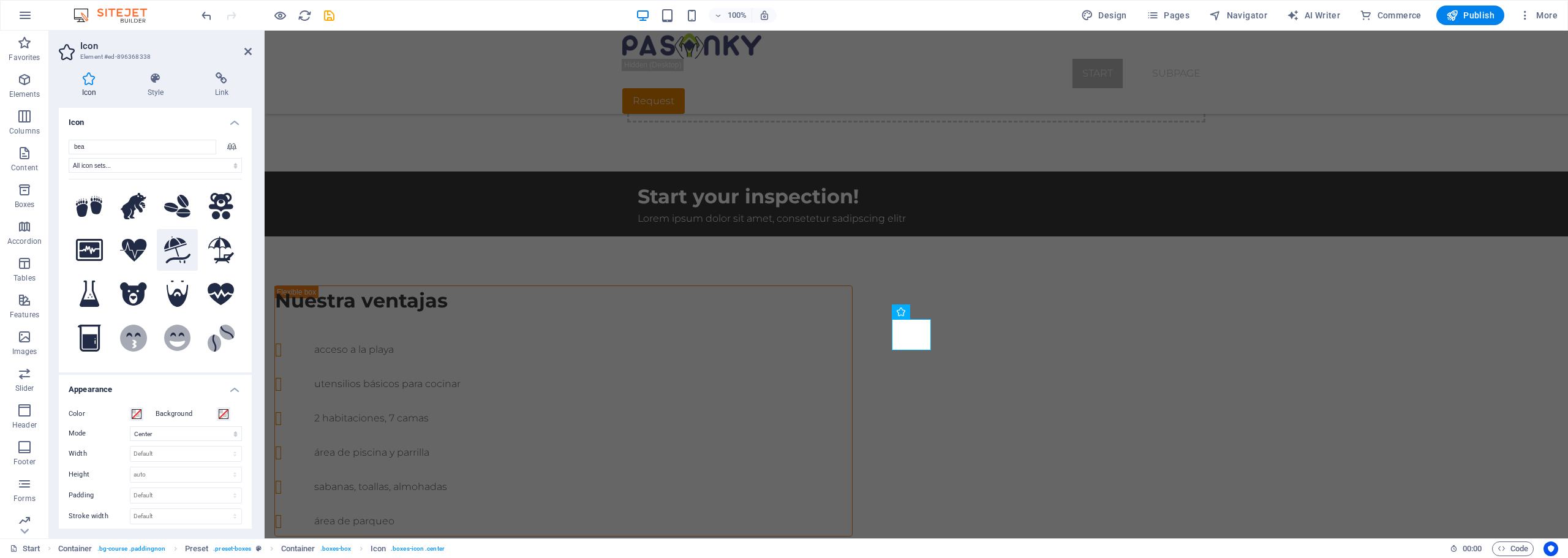
type input "bea"
click at [179, 249] on icon at bounding box center [177, 250] width 26 height 27
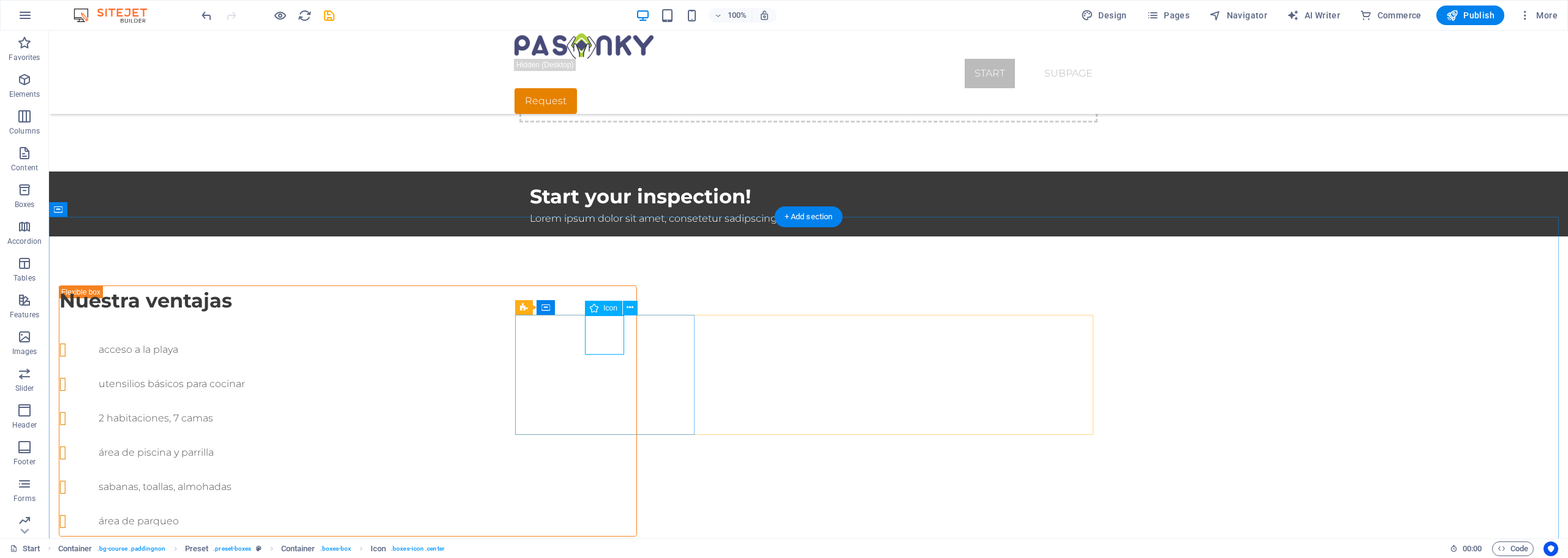
select select "xMidYMid"
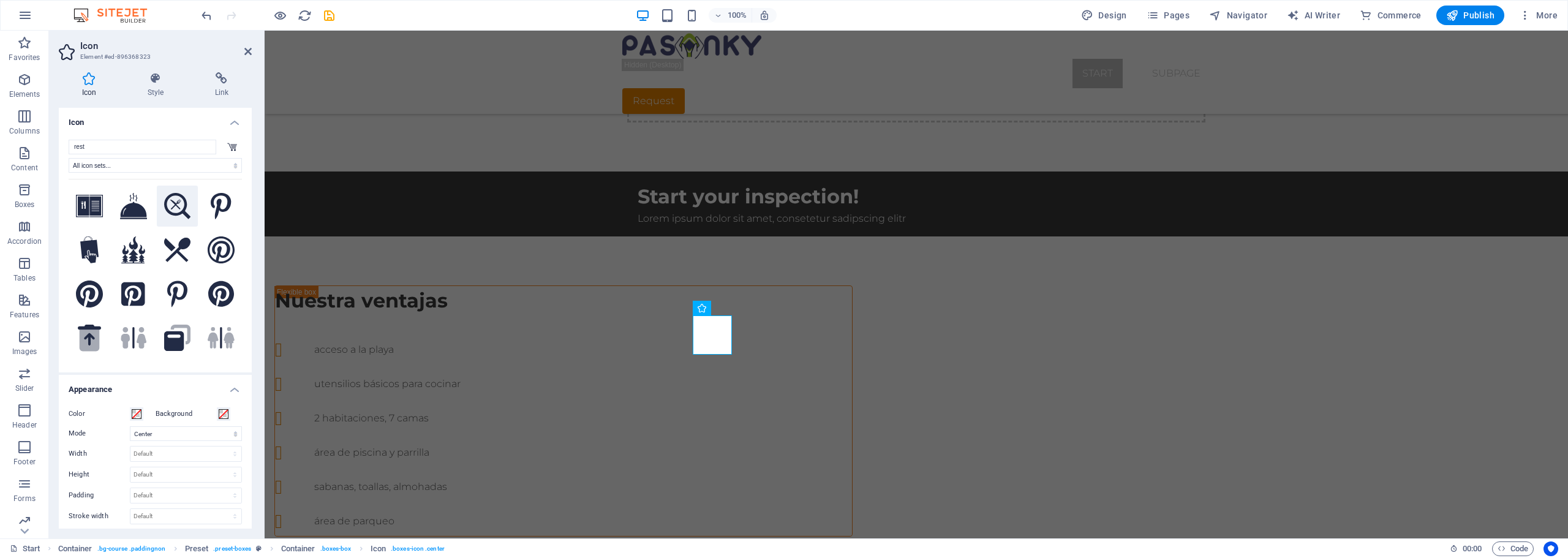
type input "rest"
click at [174, 205] on icon at bounding box center [177, 206] width 27 height 26
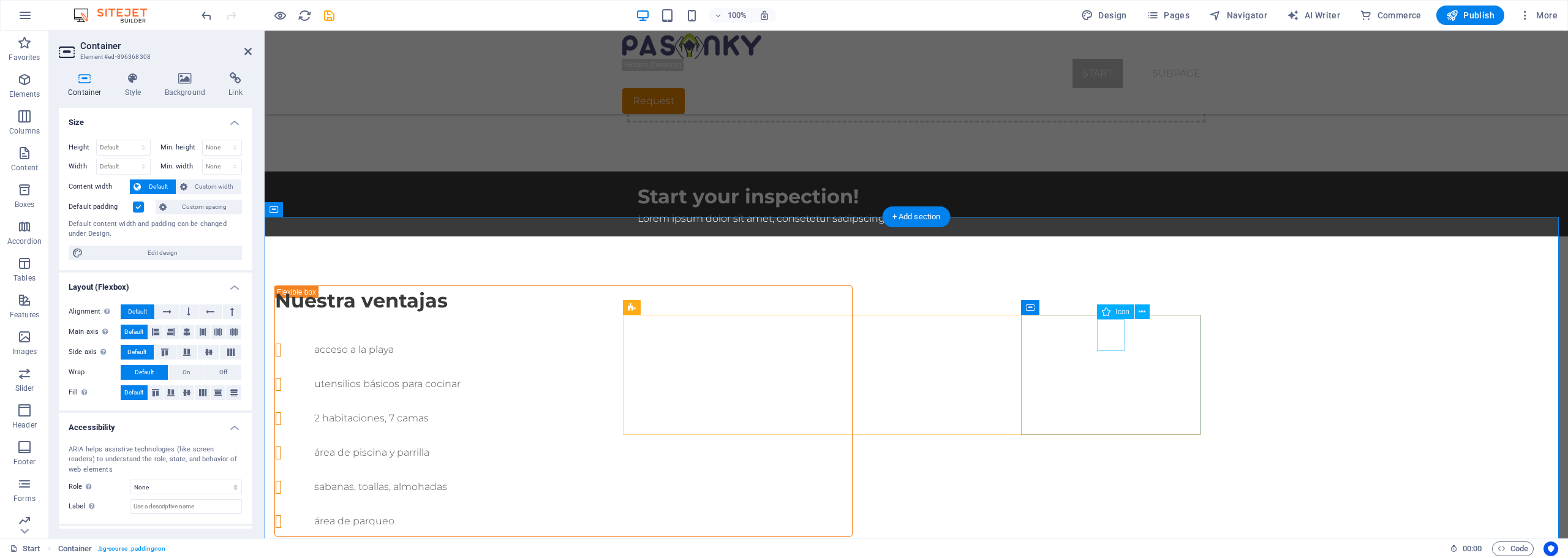
select select "xMidYMid"
select select "px"
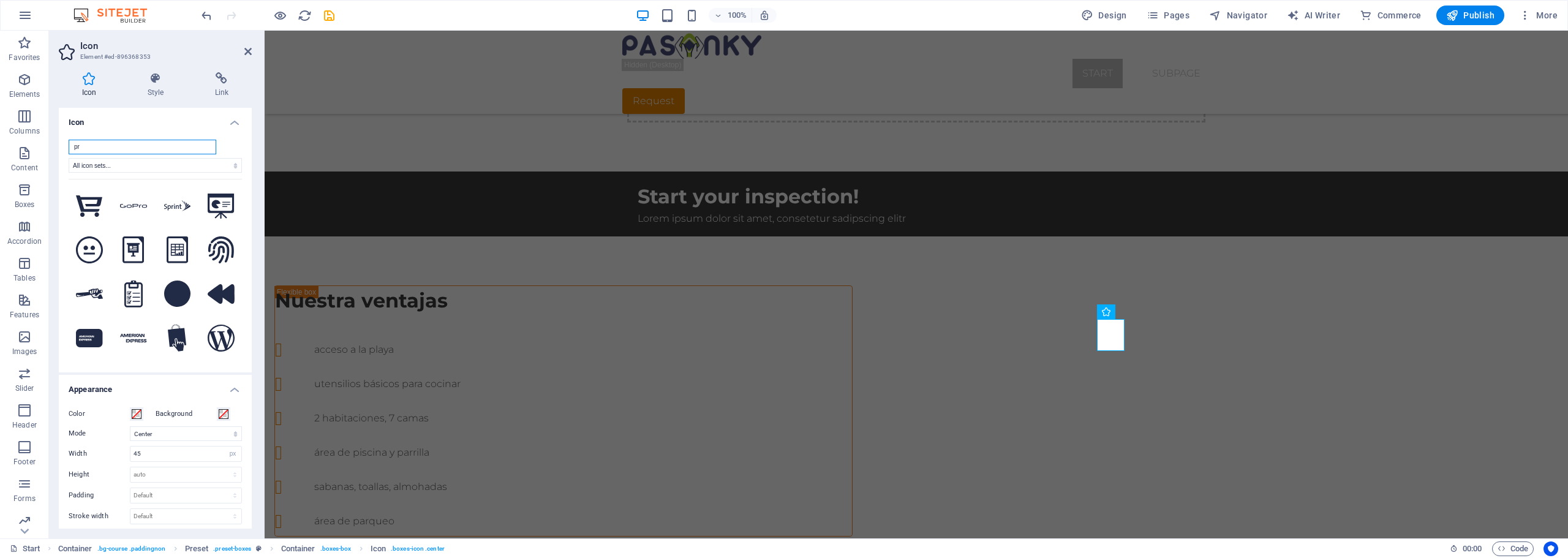
click at [101, 147] on input "pr" at bounding box center [142, 147] width 147 height 15
drag, startPoint x: 101, startPoint y: 147, endPoint x: 58, endPoint y: 145, distance: 43.0
click at [58, 145] on div "Icon Style Link Icon pr All icon sets... IcoFont Ionicons FontAwesome Brands Fo…" at bounding box center [155, 300] width 213 height 476
paste input "ivate"
type input "p"
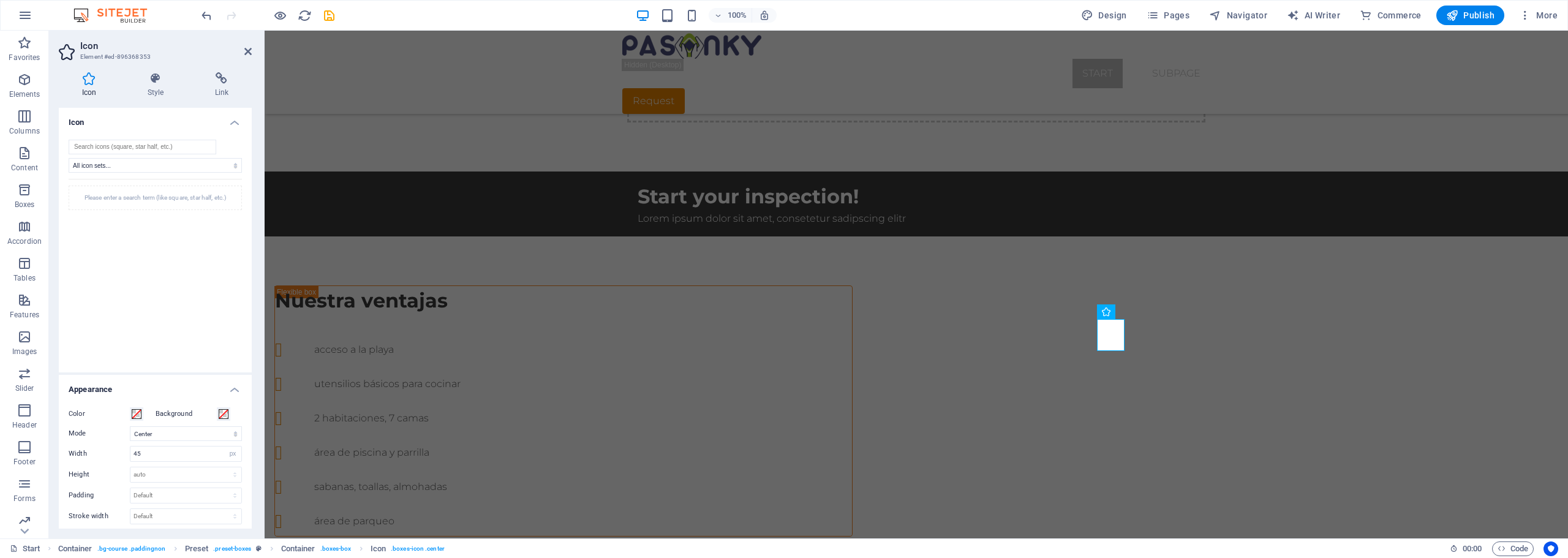
click at [125, 124] on h4 "Icon" at bounding box center [155, 119] width 193 height 22
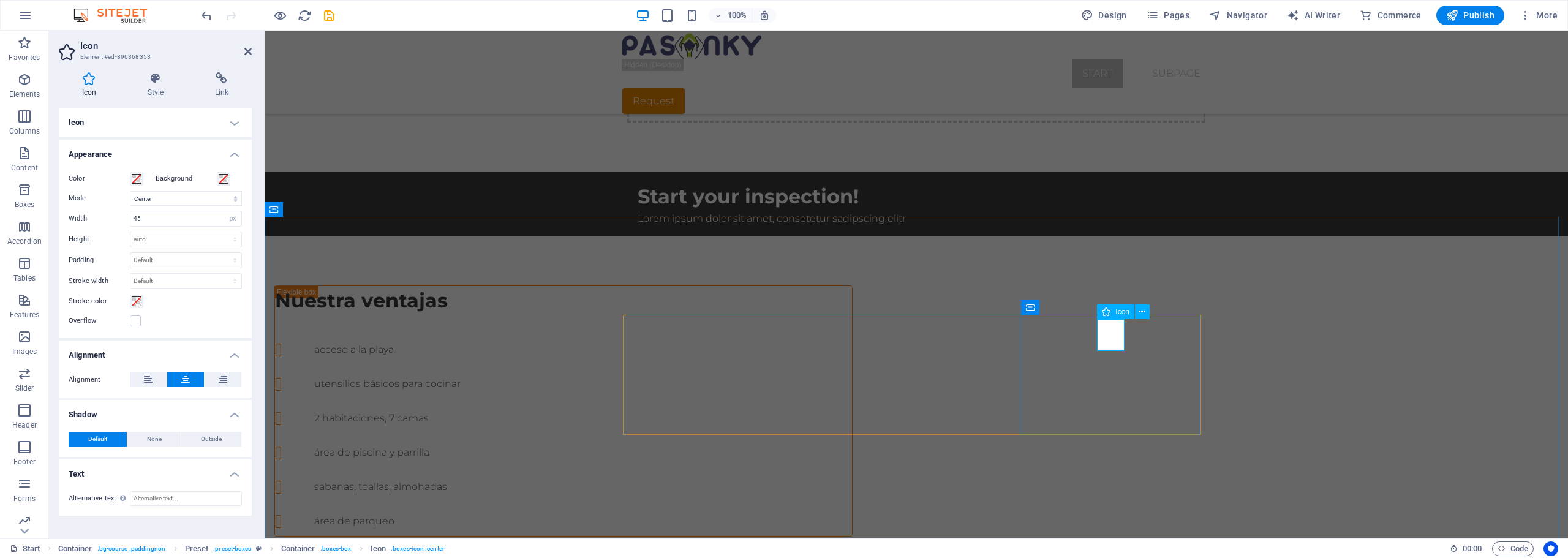
click at [238, 123] on h4 "Icon" at bounding box center [155, 123] width 193 height 29
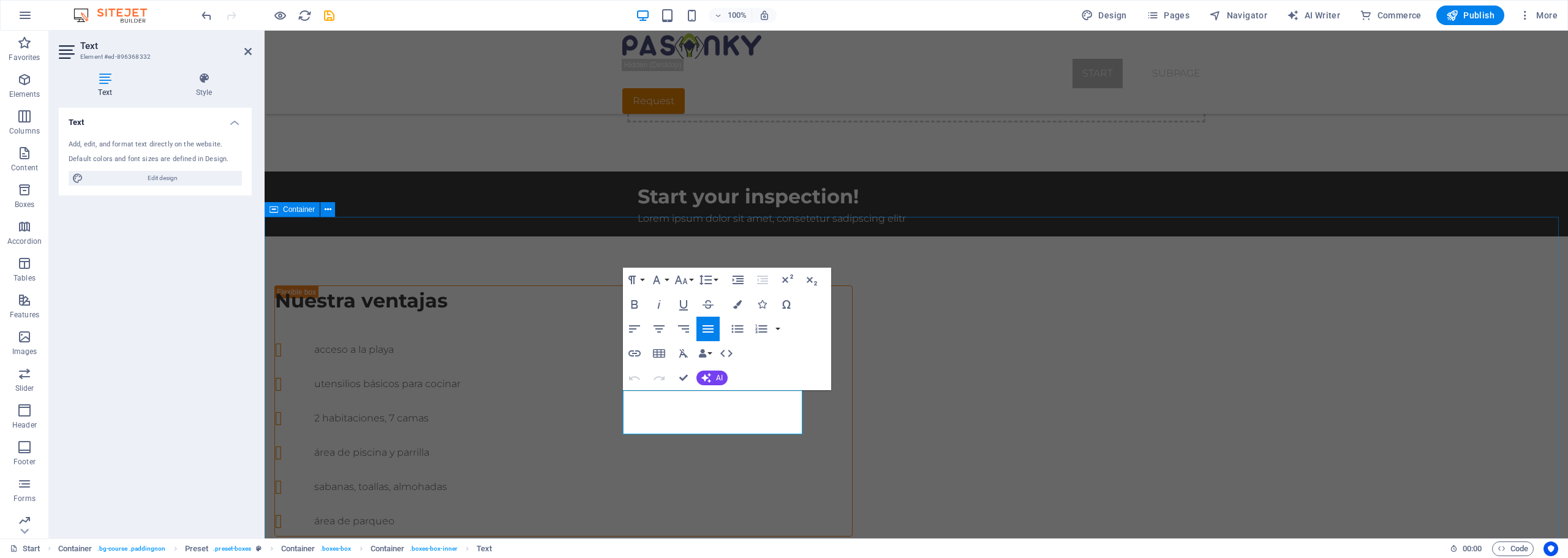
drag, startPoint x: 672, startPoint y: 427, endPoint x: 622, endPoint y: 398, distance: 57.8
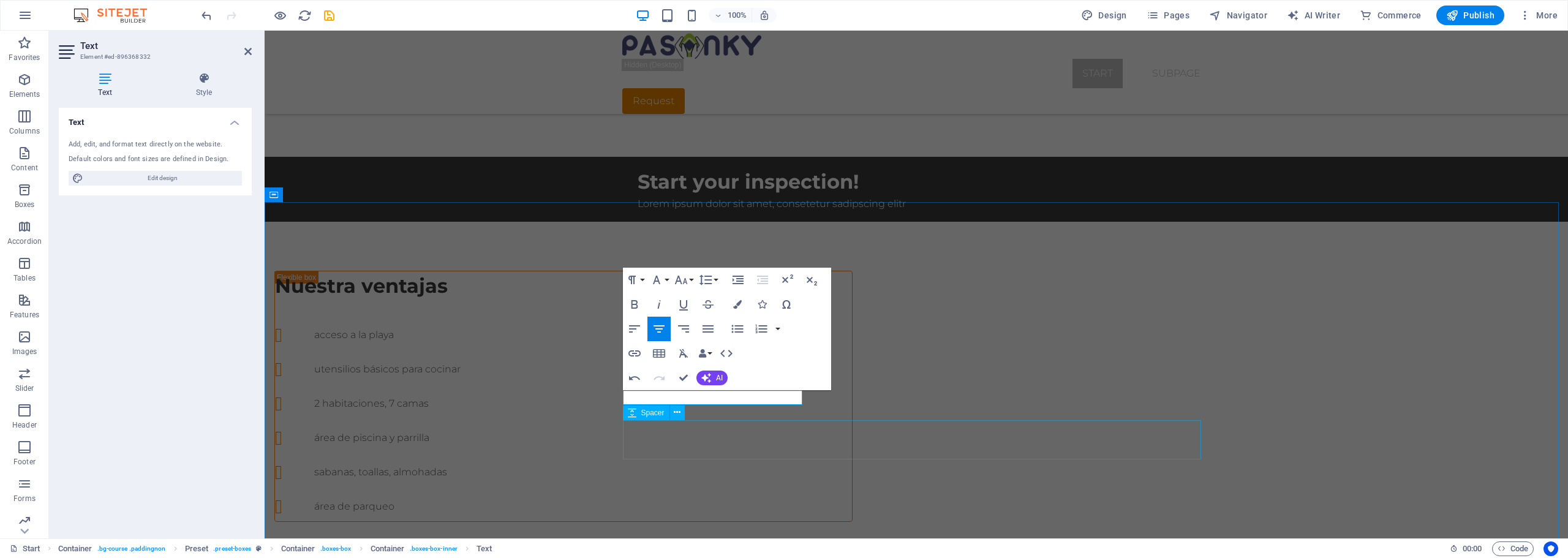
scroll to position [497, 0]
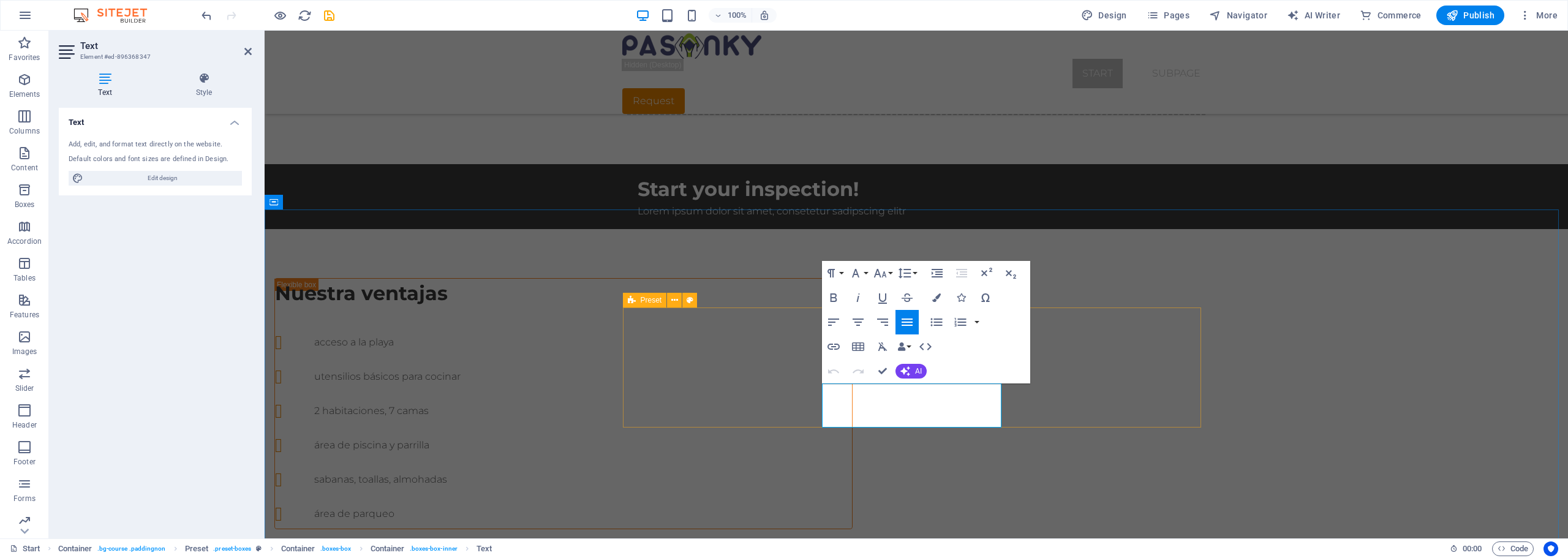
drag, startPoint x: 881, startPoint y: 419, endPoint x: 806, endPoint y: 376, distance: 86.5
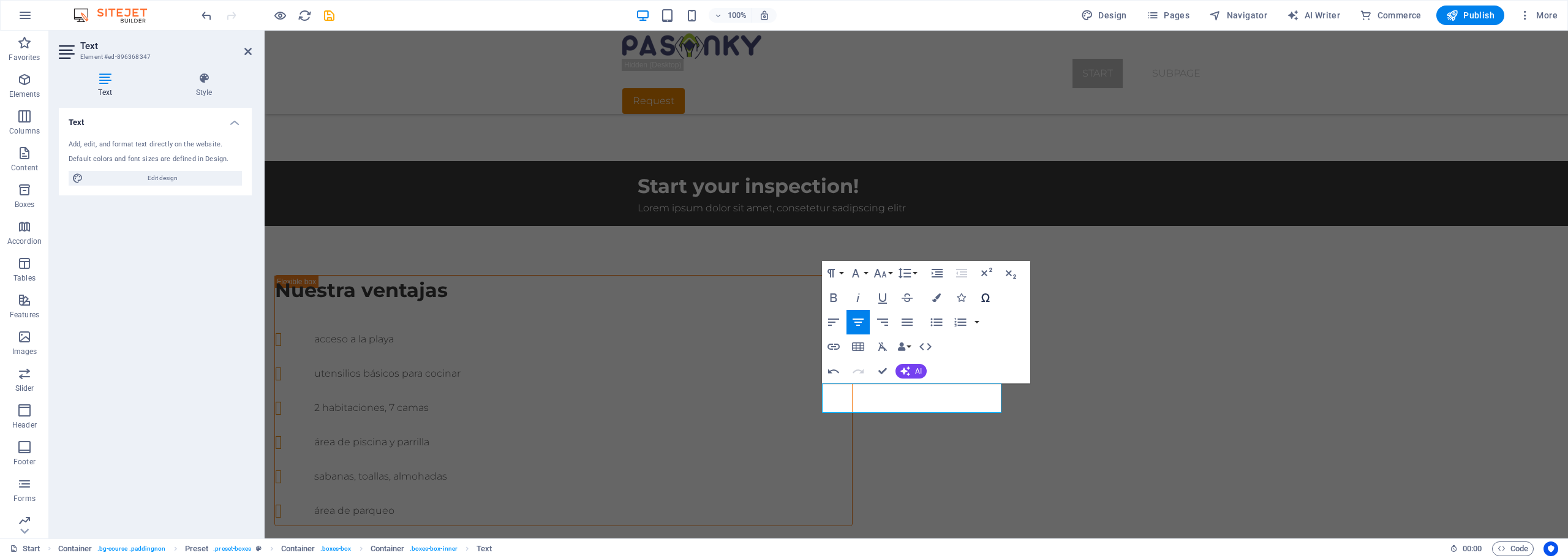
scroll to position [497, 0]
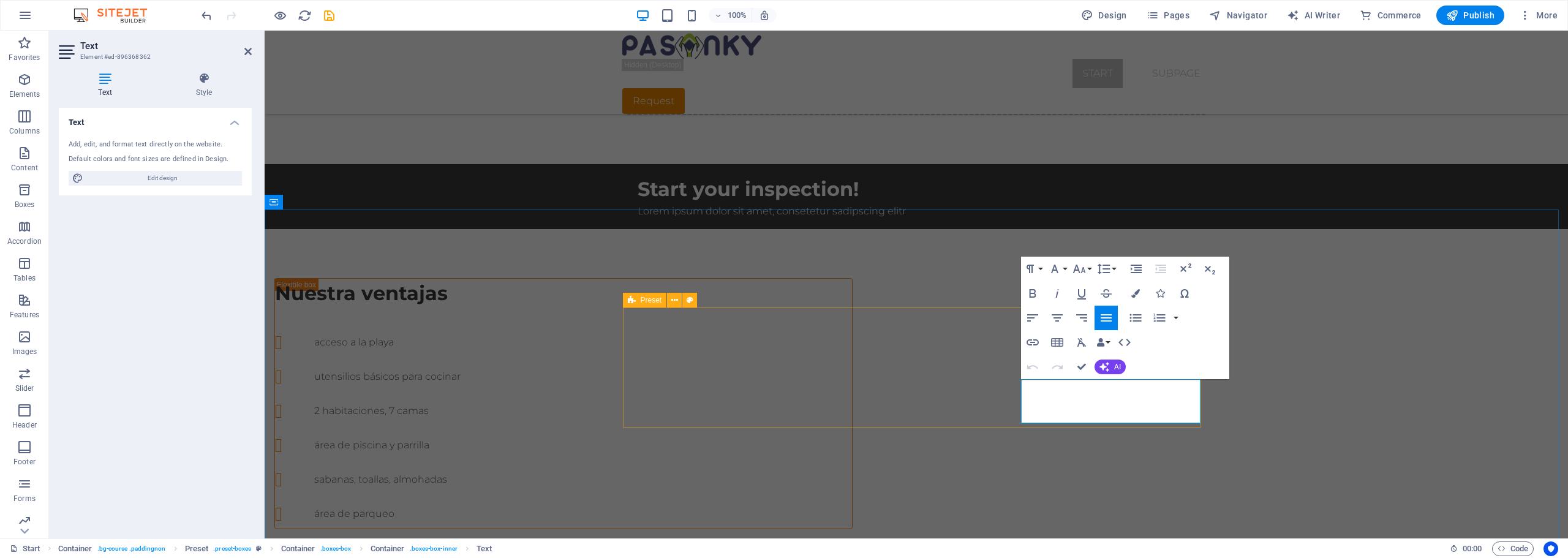
drag, startPoint x: 1077, startPoint y: 416, endPoint x: 1015, endPoint y: 376, distance: 73.8
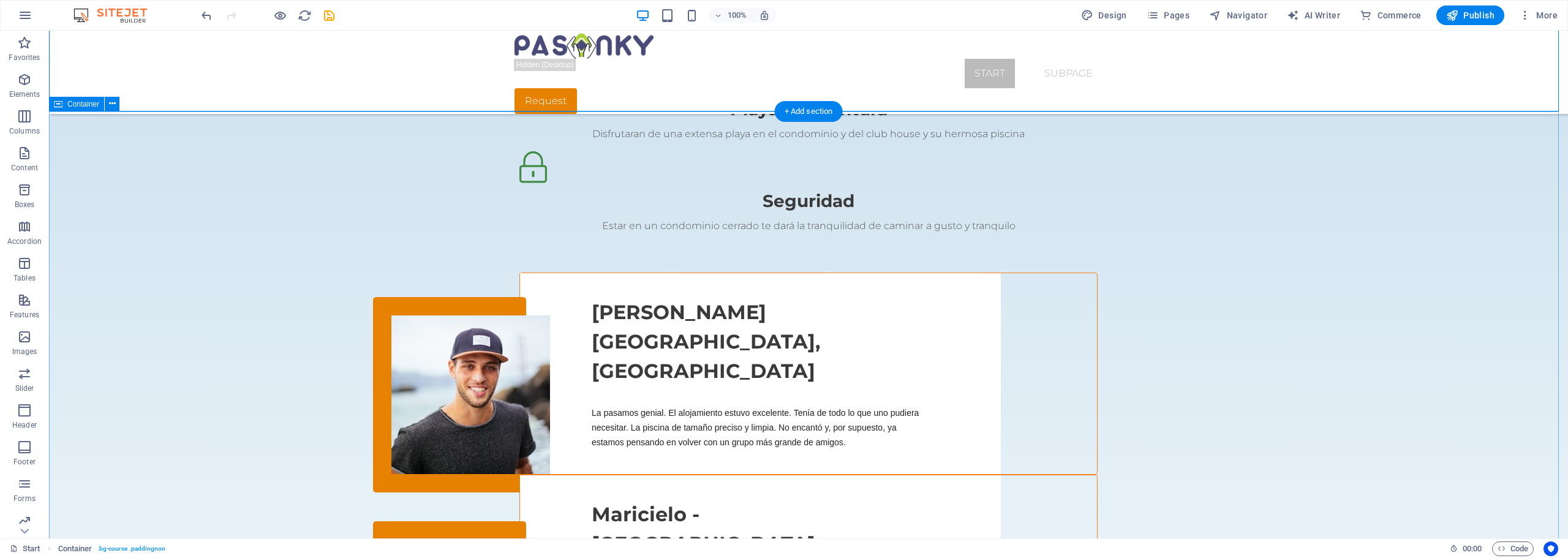
scroll to position [1478, 0]
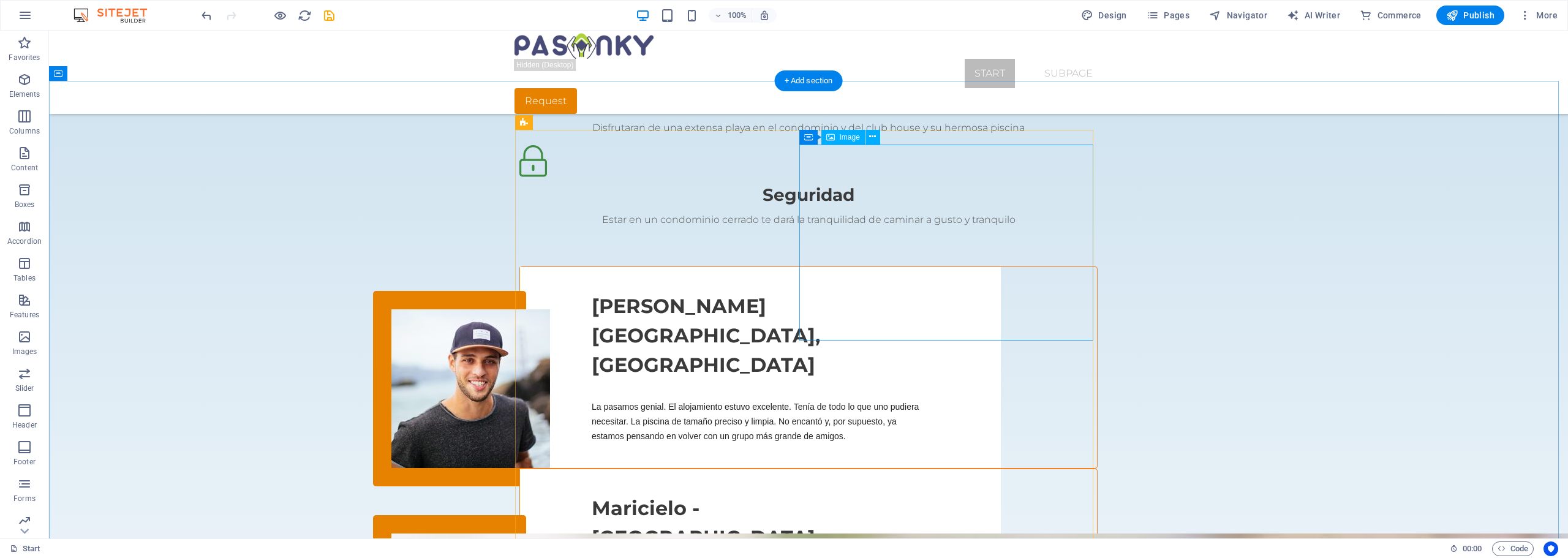
select select "%"
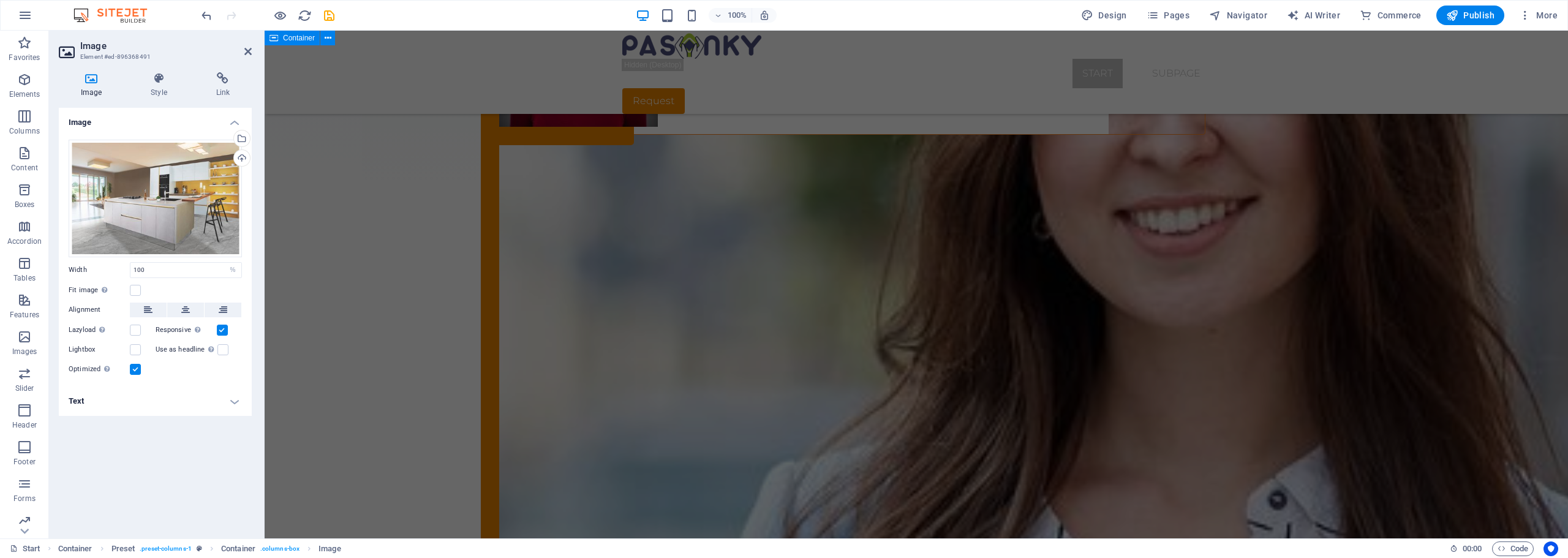
scroll to position [2274, 0]
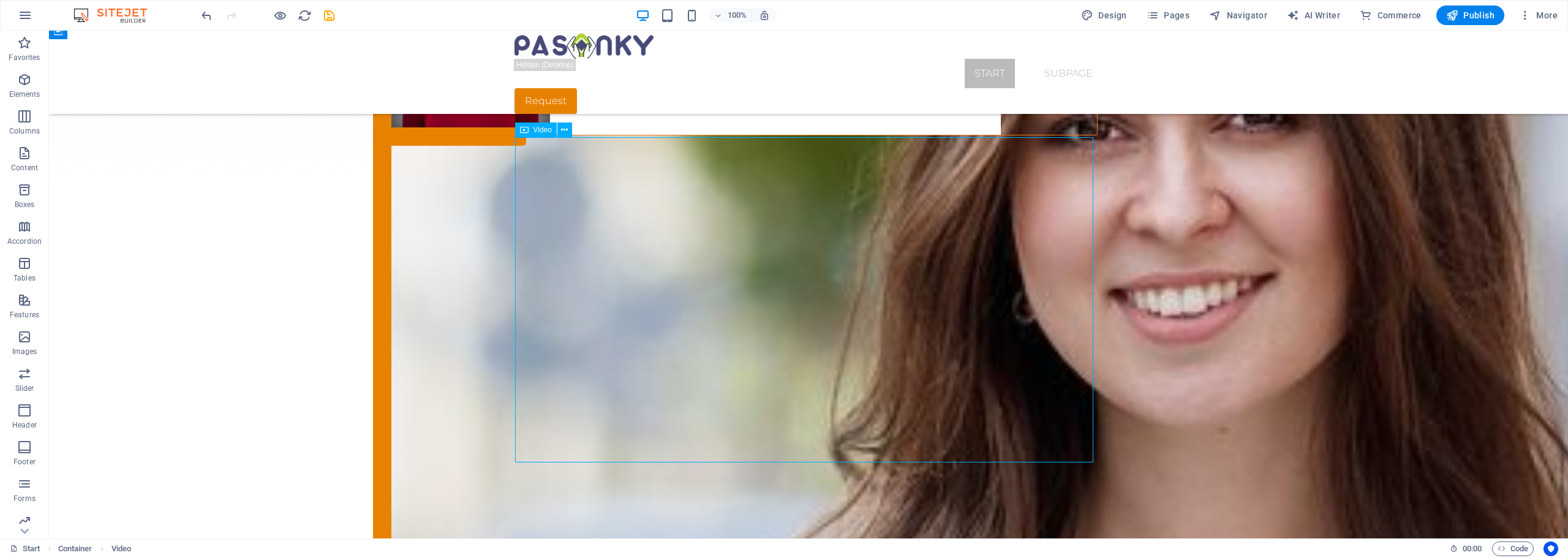
select select "%"
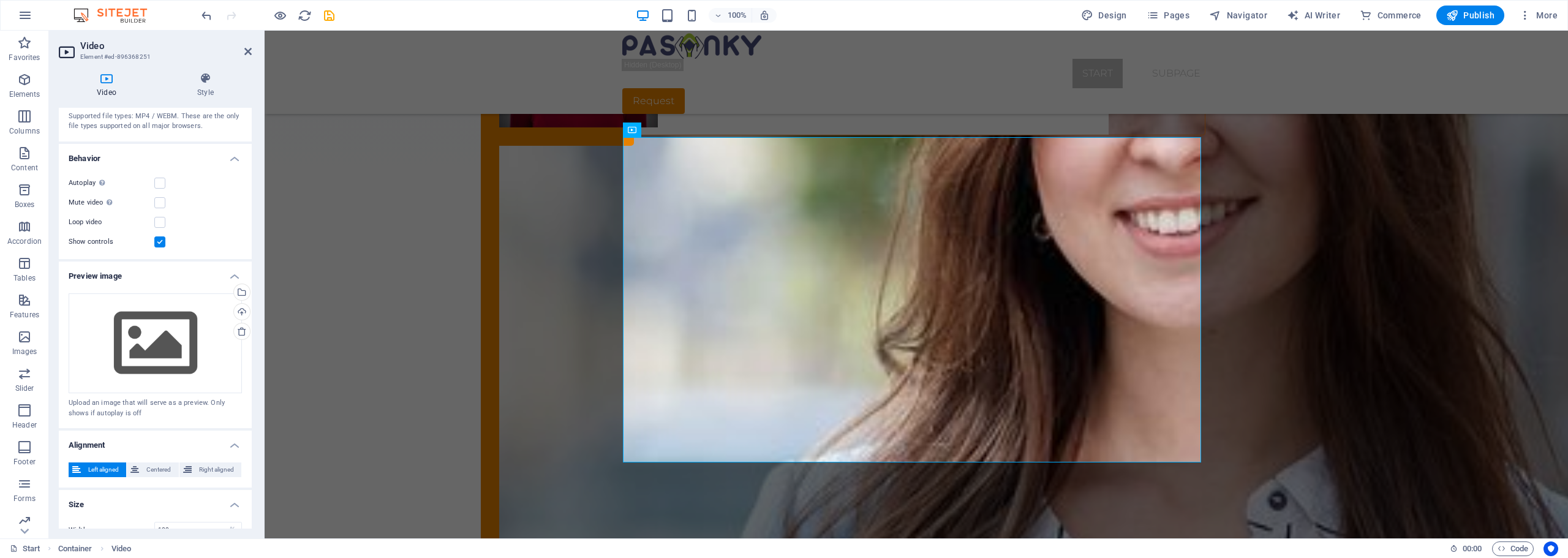
scroll to position [0, 0]
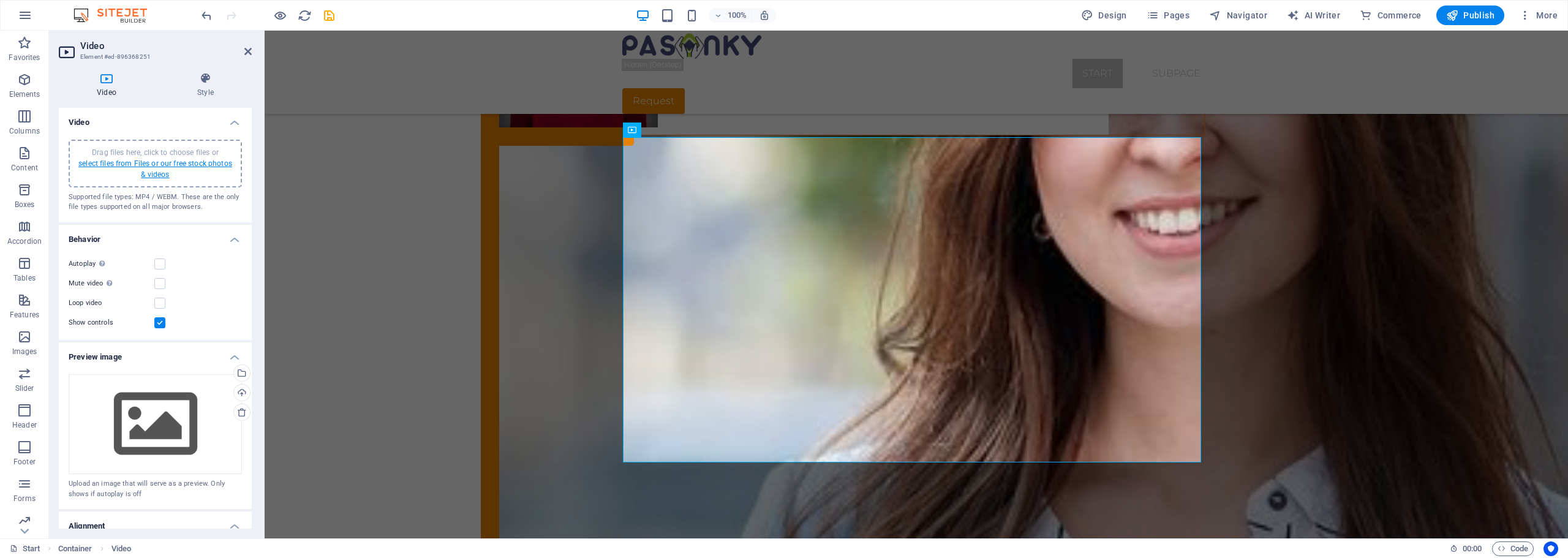
click at [169, 165] on link "select files from Files or our free stock photos & videos" at bounding box center [155, 169] width 154 height 20
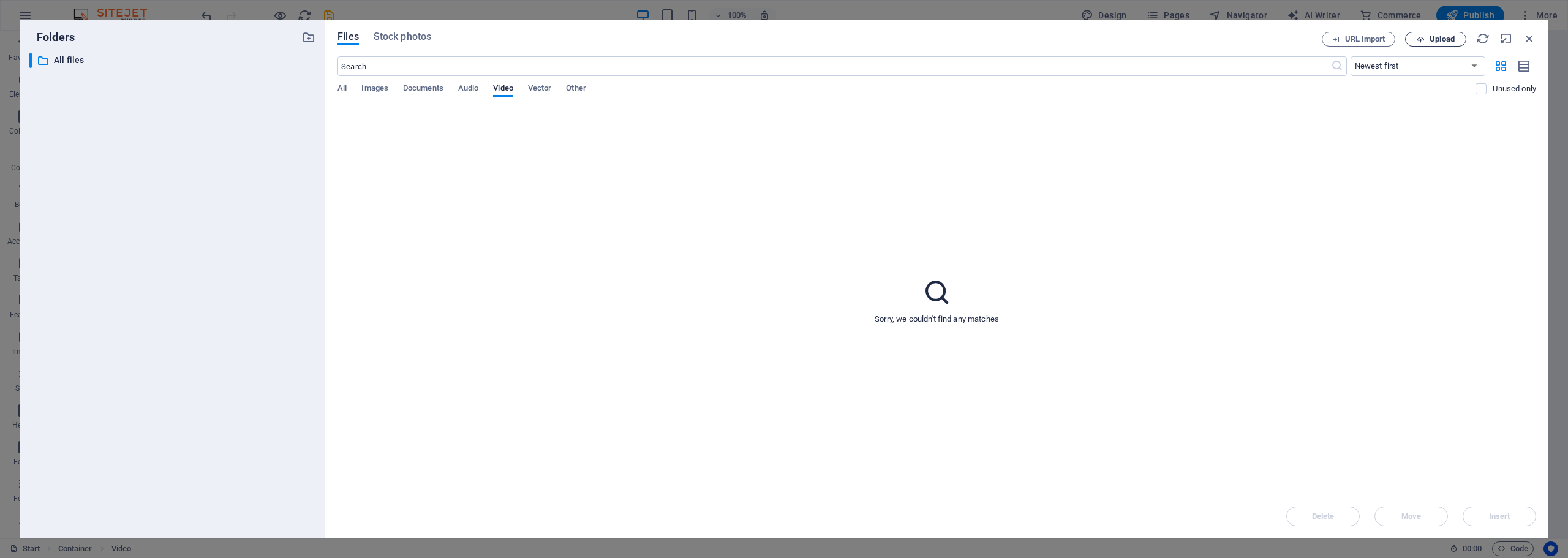
click at [1437, 40] on span "Upload" at bounding box center [1441, 38] width 25 height 7
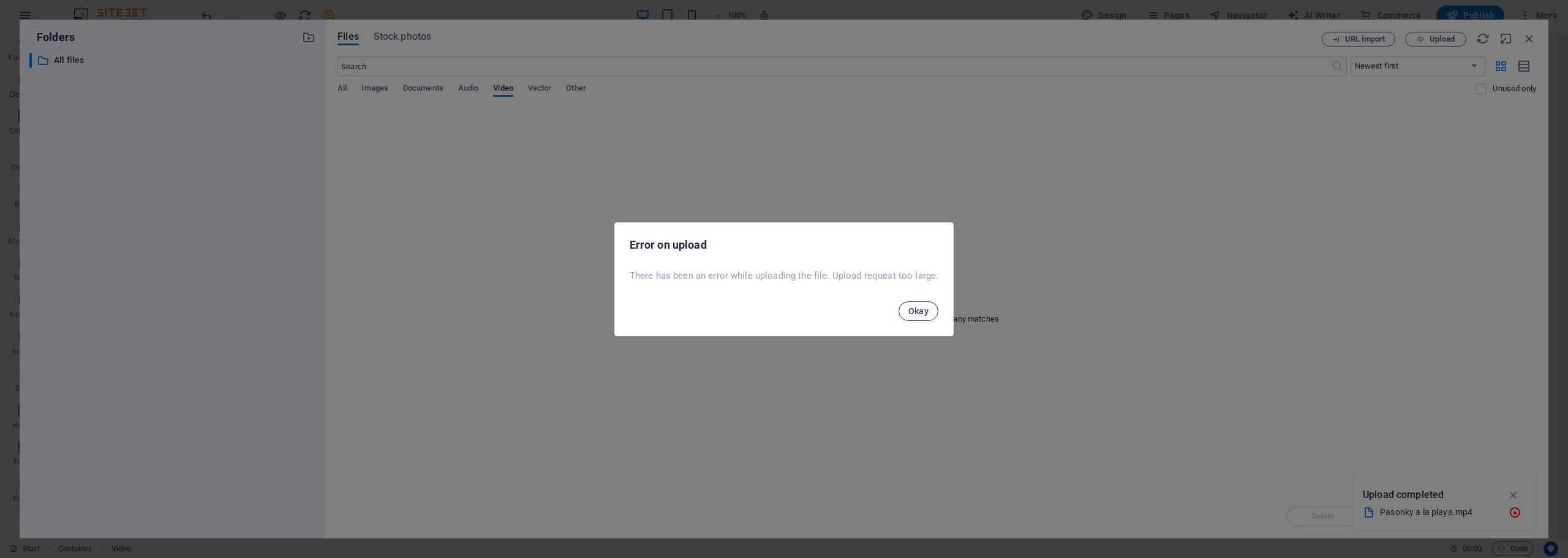
click at [916, 312] on span "Okay" at bounding box center [918, 311] width 20 height 10
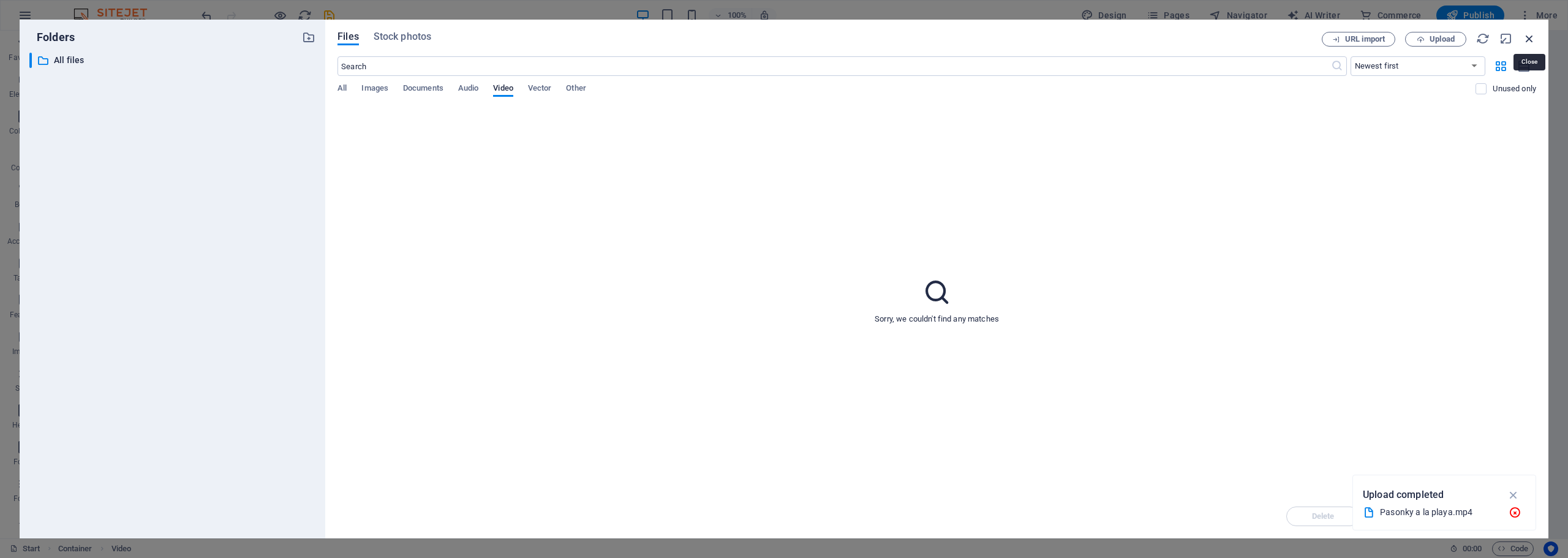
click at [1530, 36] on icon "button" at bounding box center [1529, 38] width 13 height 13
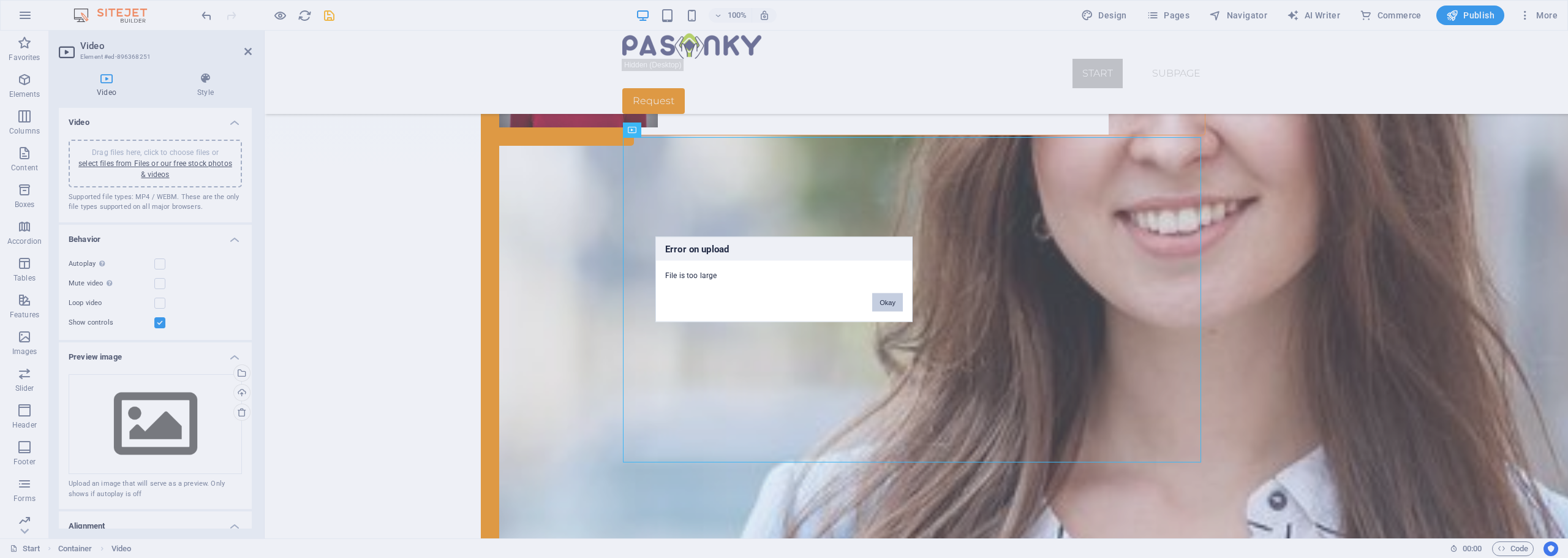
click at [888, 302] on button "Okay" at bounding box center [887, 302] width 30 height 18
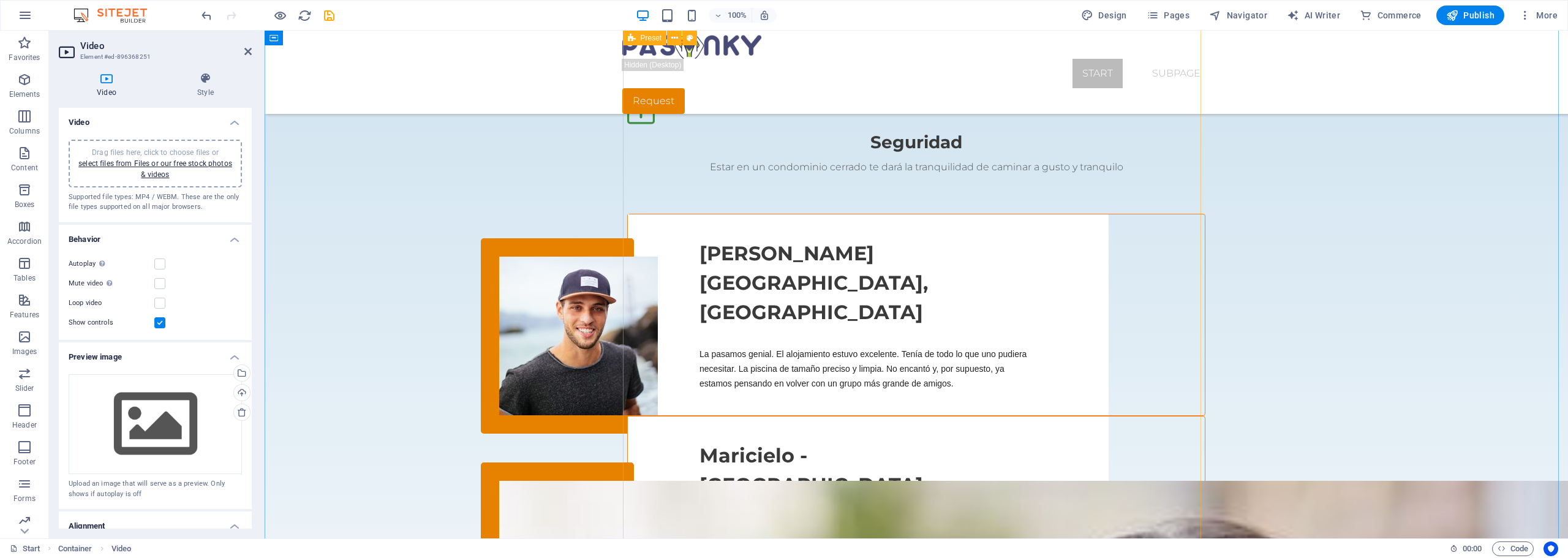
scroll to position [1478, 0]
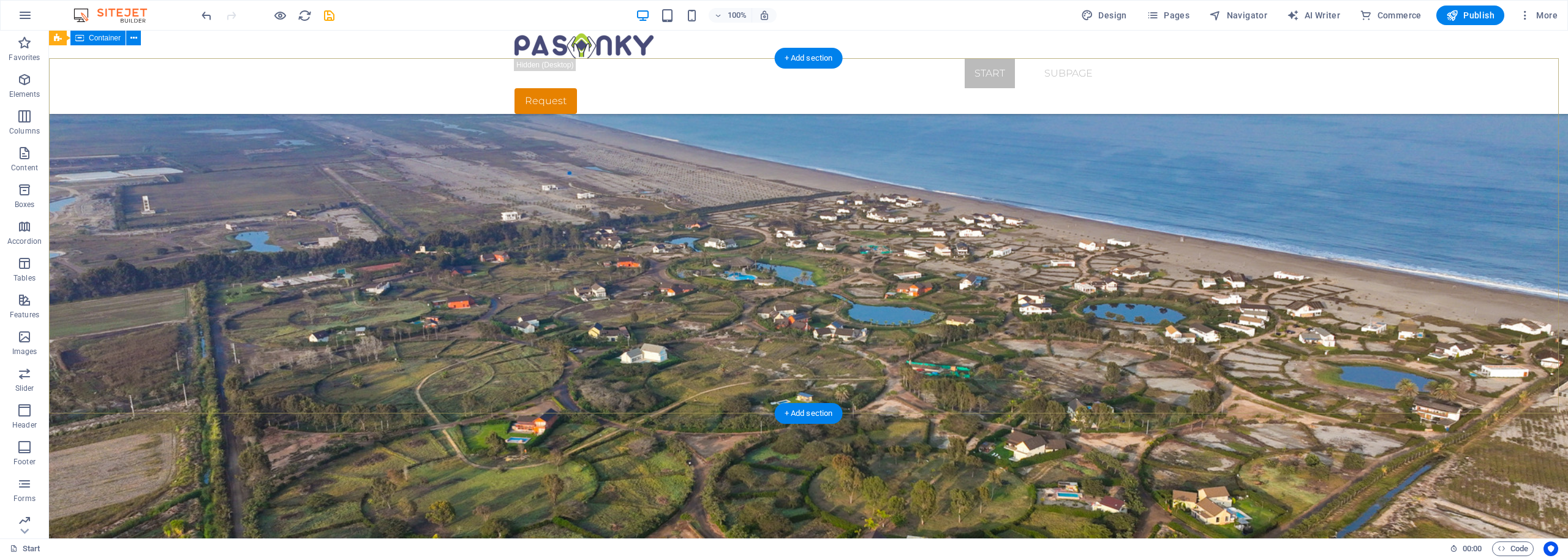
scroll to position [0, 0]
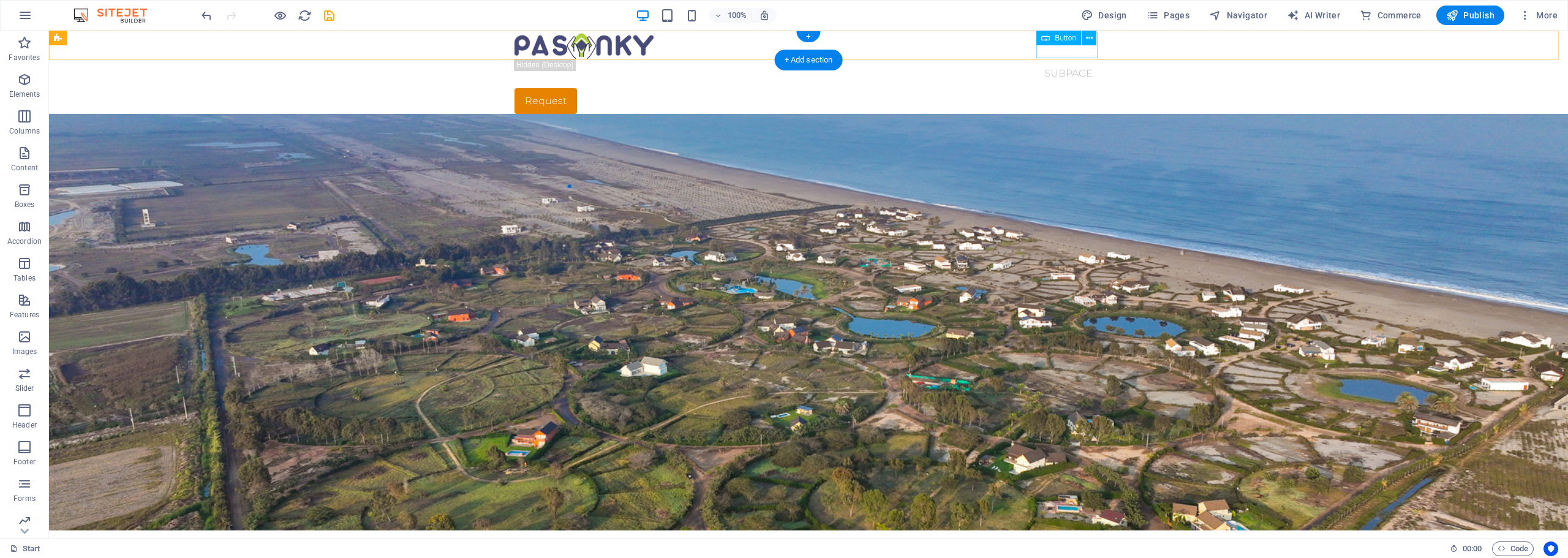
click at [1052, 88] on div "Request" at bounding box center [808, 101] width 588 height 25
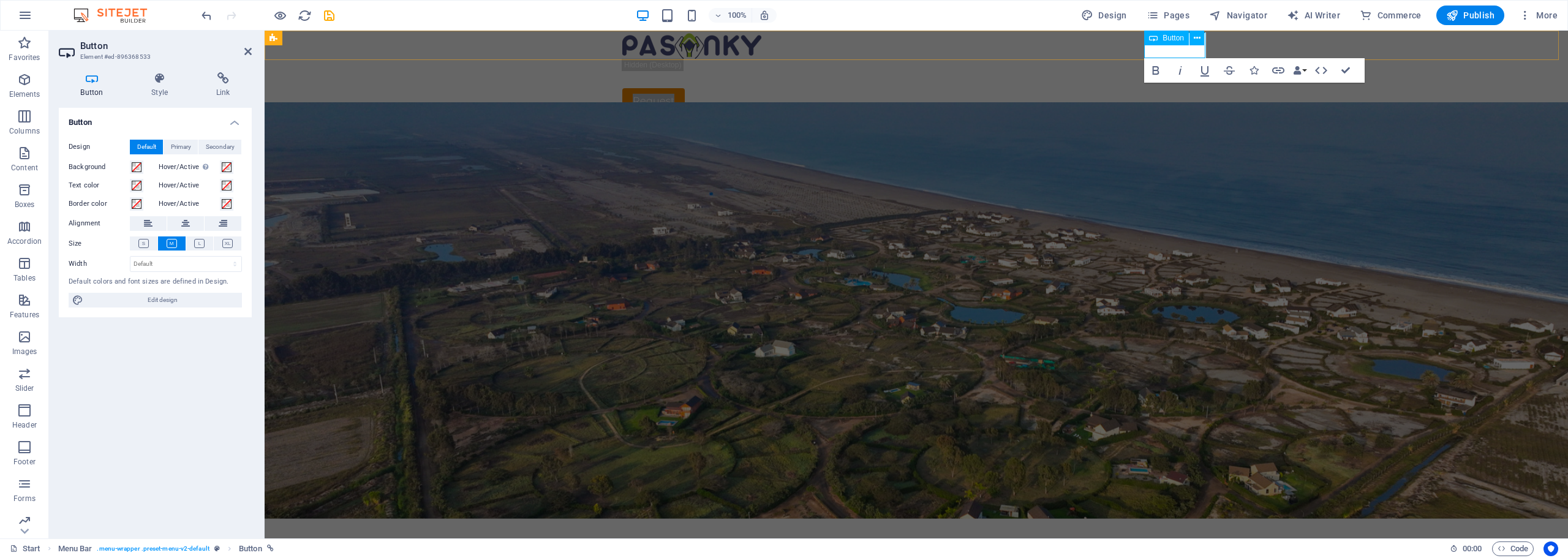
click at [685, 88] on link "Request" at bounding box center [654, 101] width 62 height 25
drag, startPoint x: 1197, startPoint y: 48, endPoint x: 1151, endPoint y: 55, distance: 46.5
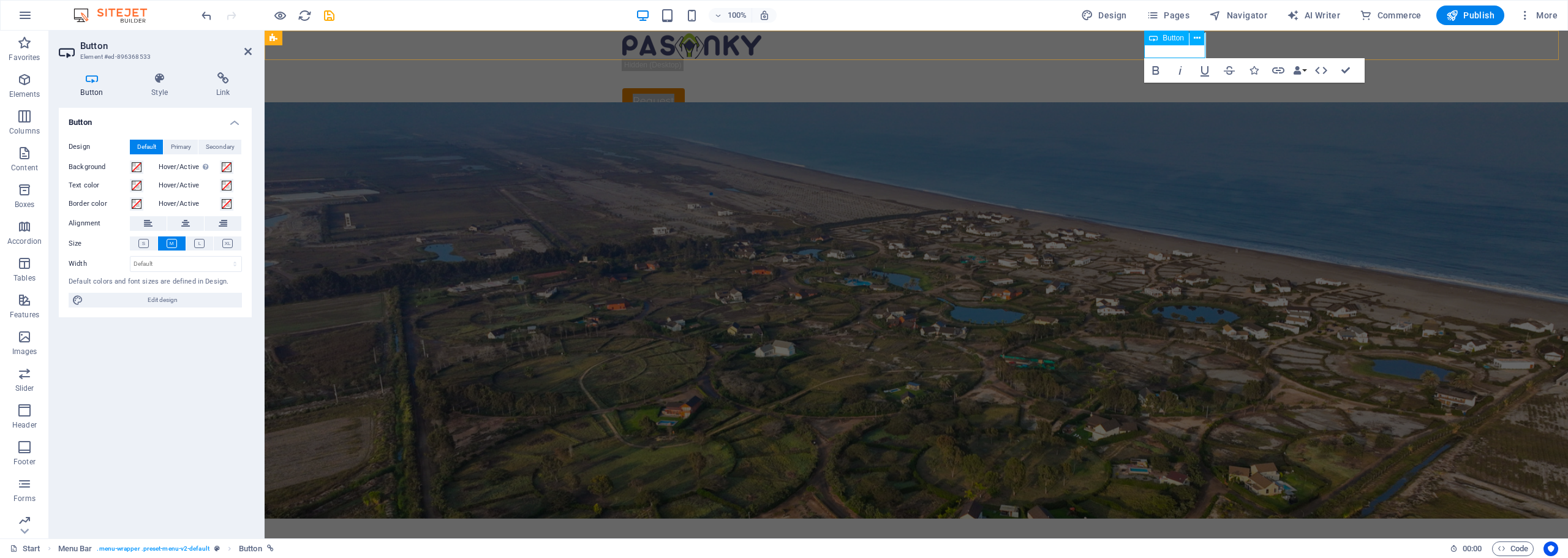
click at [685, 88] on link "Request" at bounding box center [654, 101] width 62 height 25
copy link "Request"
click at [1276, 45] on div "Start Subpage Request" at bounding box center [915, 72] width 1303 height 83
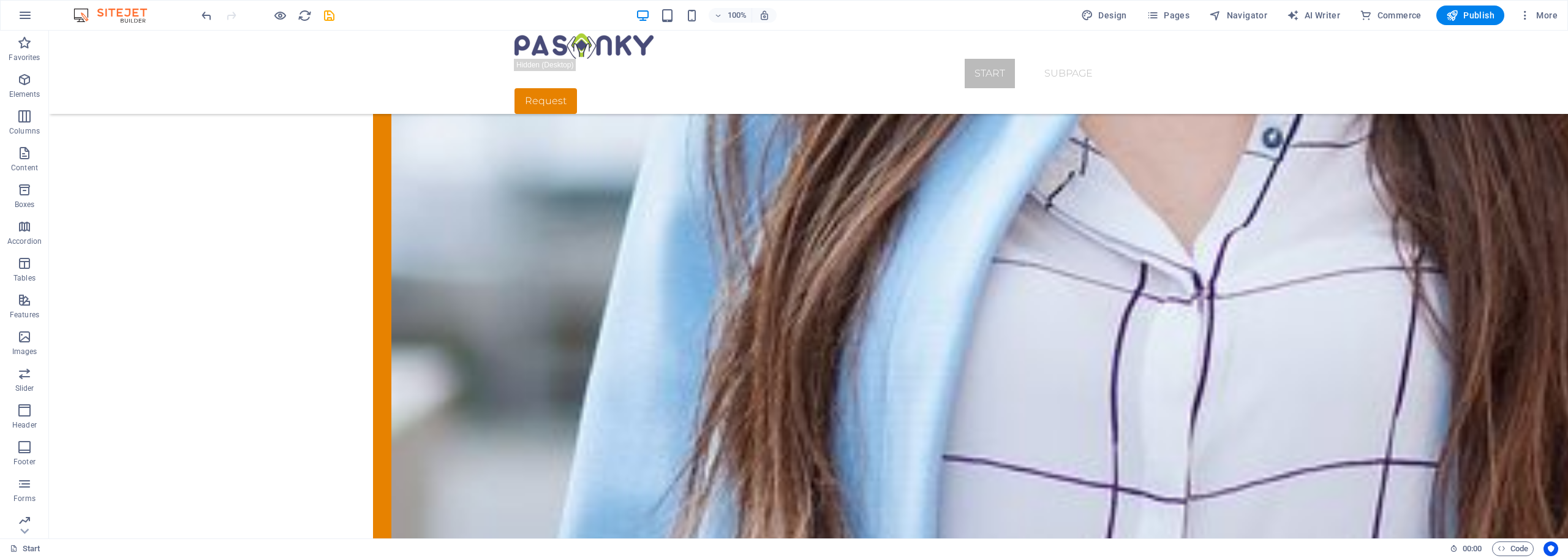
scroll to position [2891, 0]
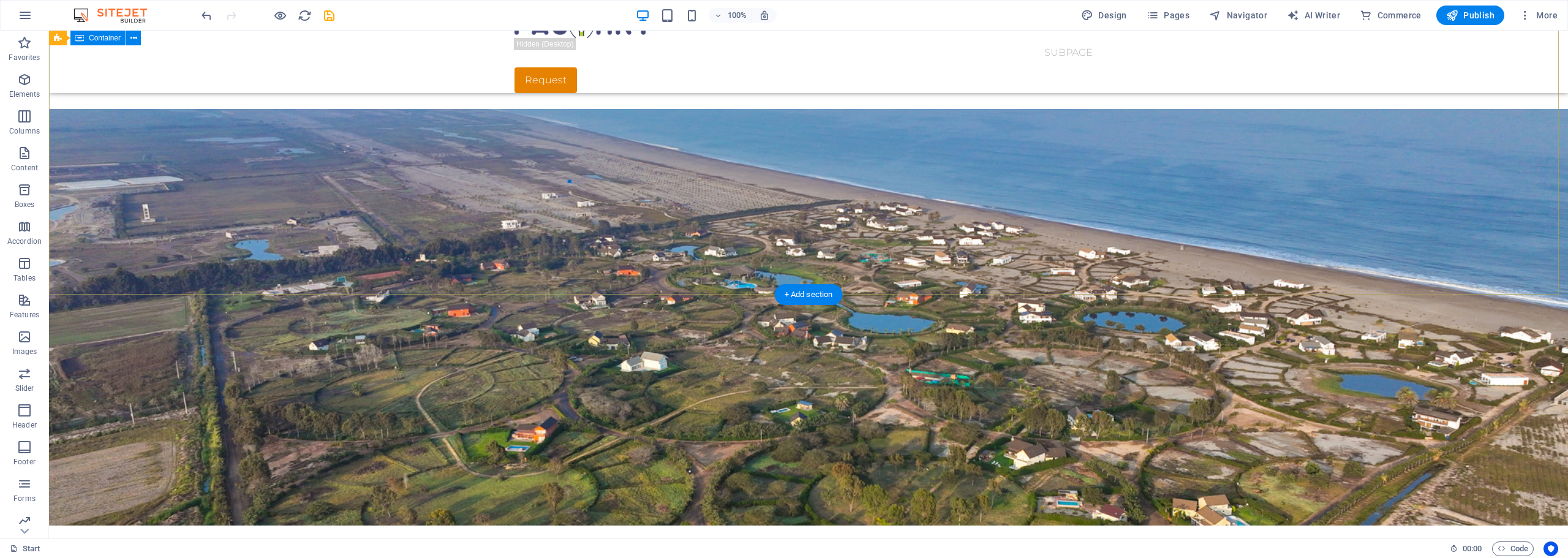
scroll to position [0, 0]
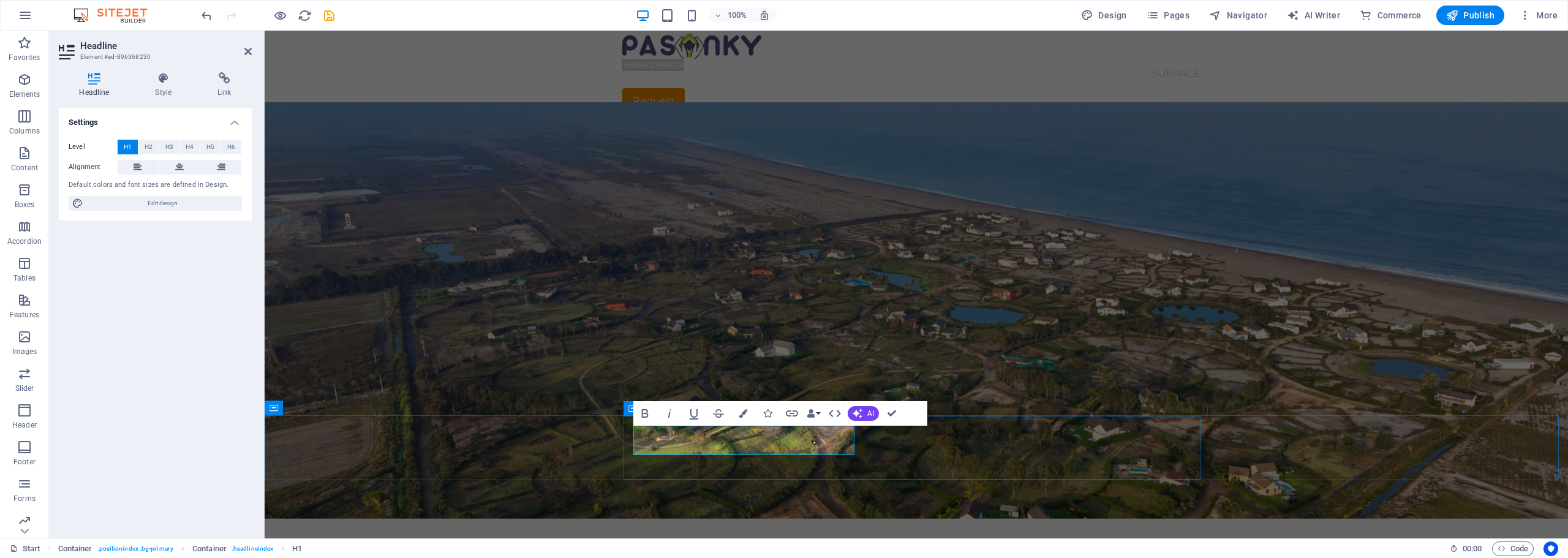
drag, startPoint x: 636, startPoint y: 440, endPoint x: 859, endPoint y: 446, distance: 223.1
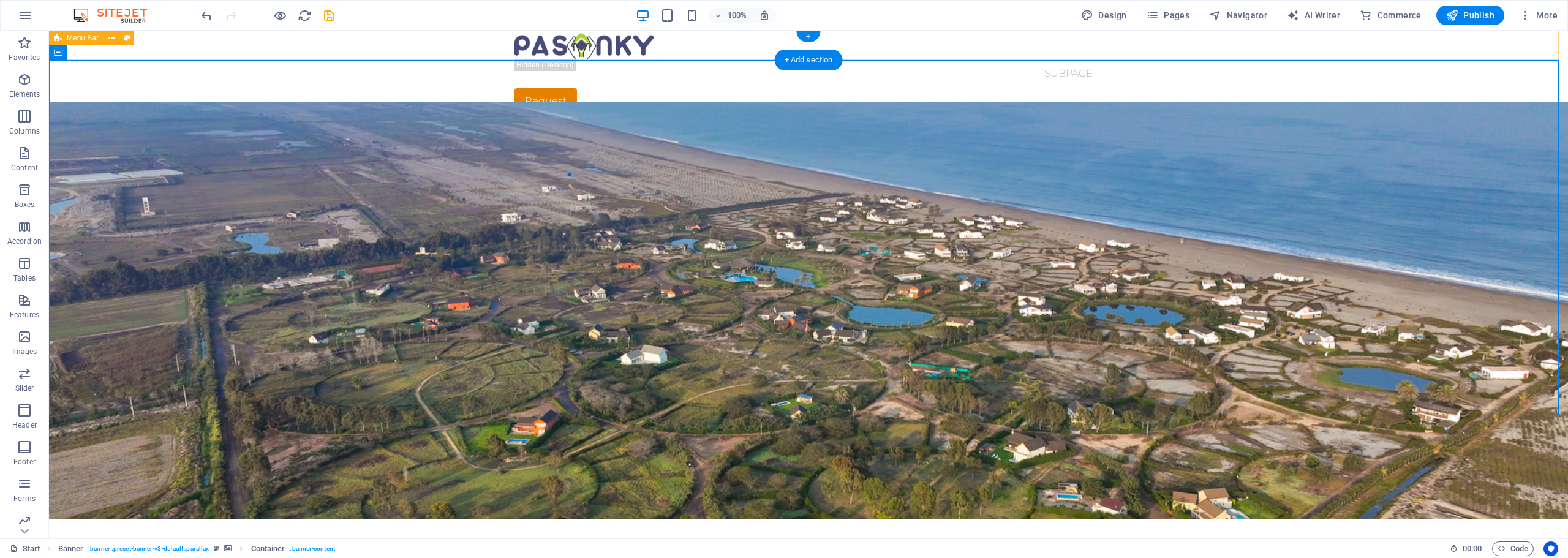
click at [1195, 45] on div "Start Subpage Request" at bounding box center [808, 72] width 1519 height 83
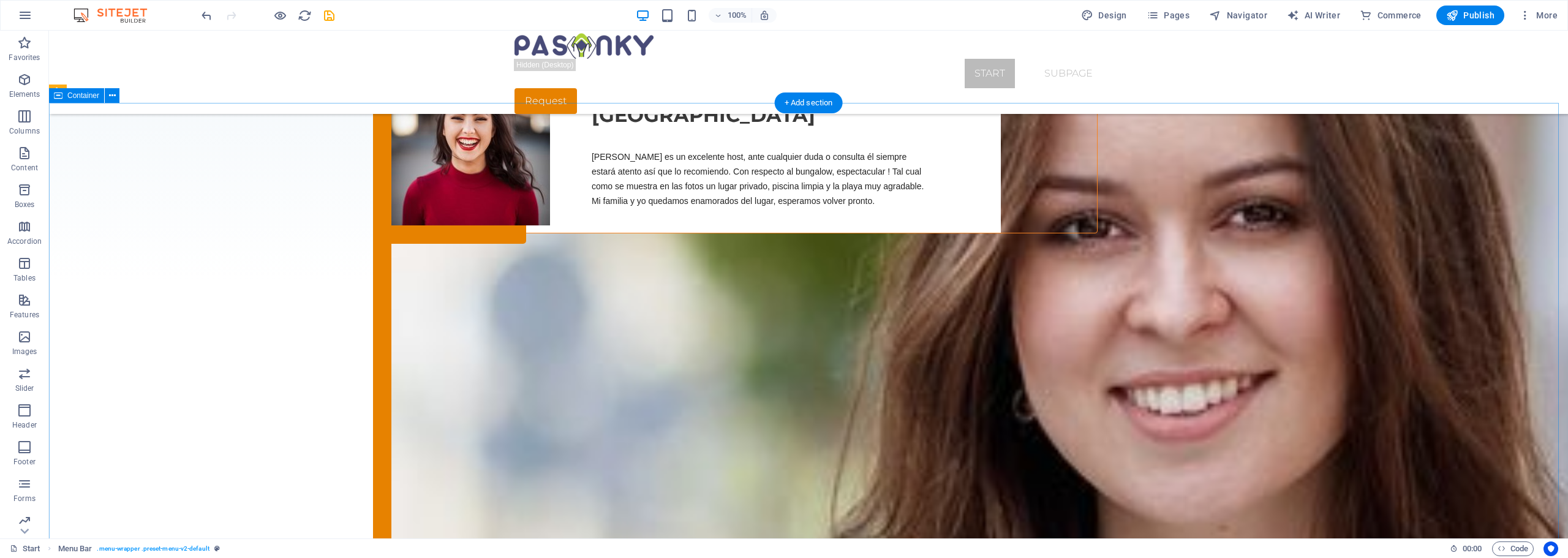
scroll to position [2156, 0]
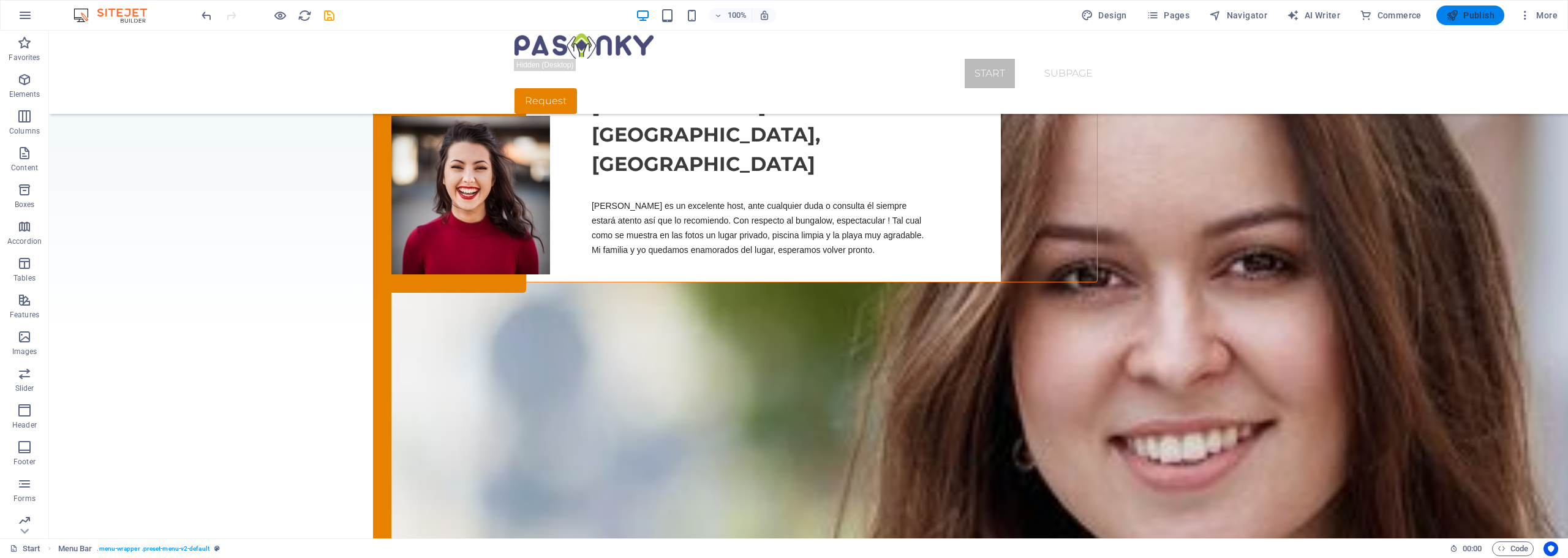
click at [1478, 17] on span "Publish" at bounding box center [1470, 15] width 48 height 12
